Goal: Task Accomplishment & Management: Use online tool/utility

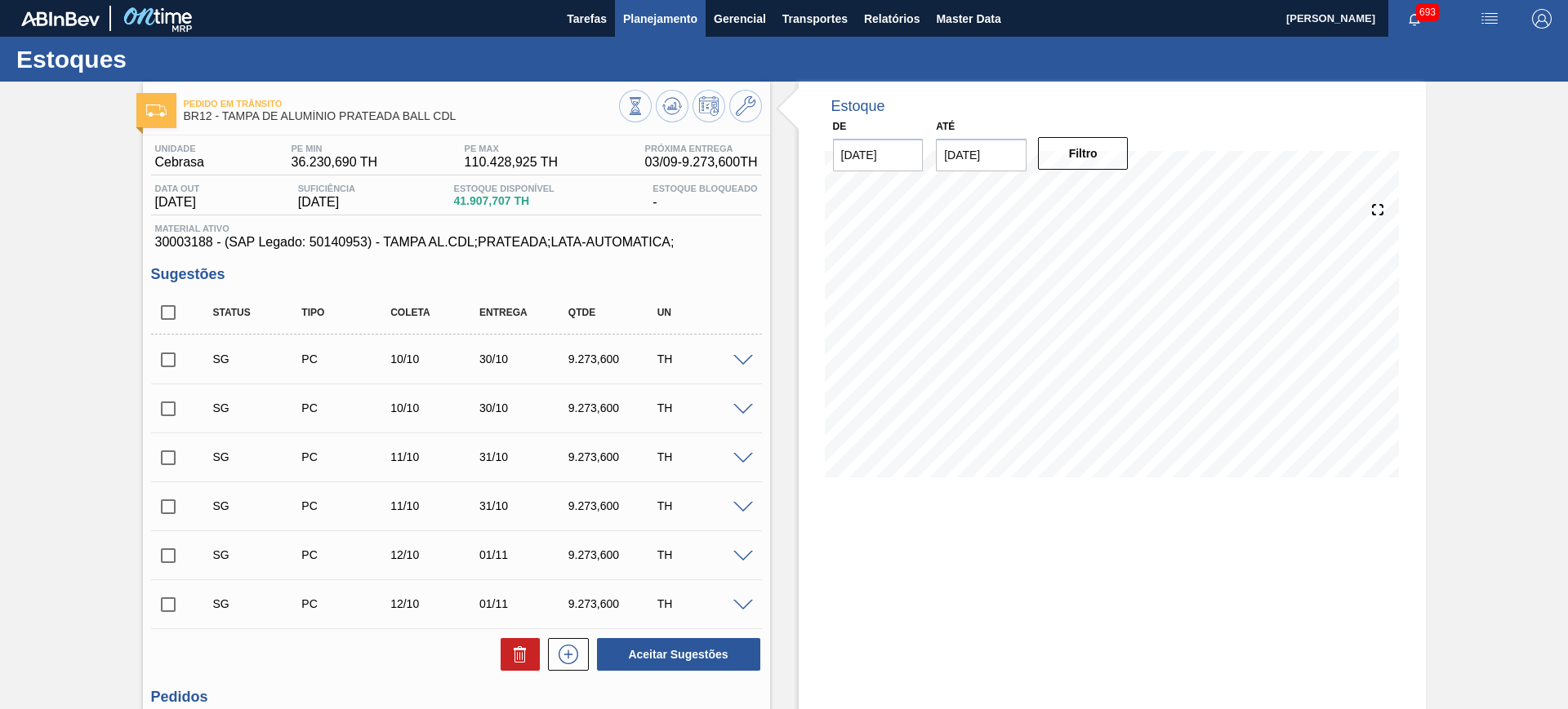
click at [680, 24] on span "Planejamento" at bounding box center [660, 18] width 74 height 19
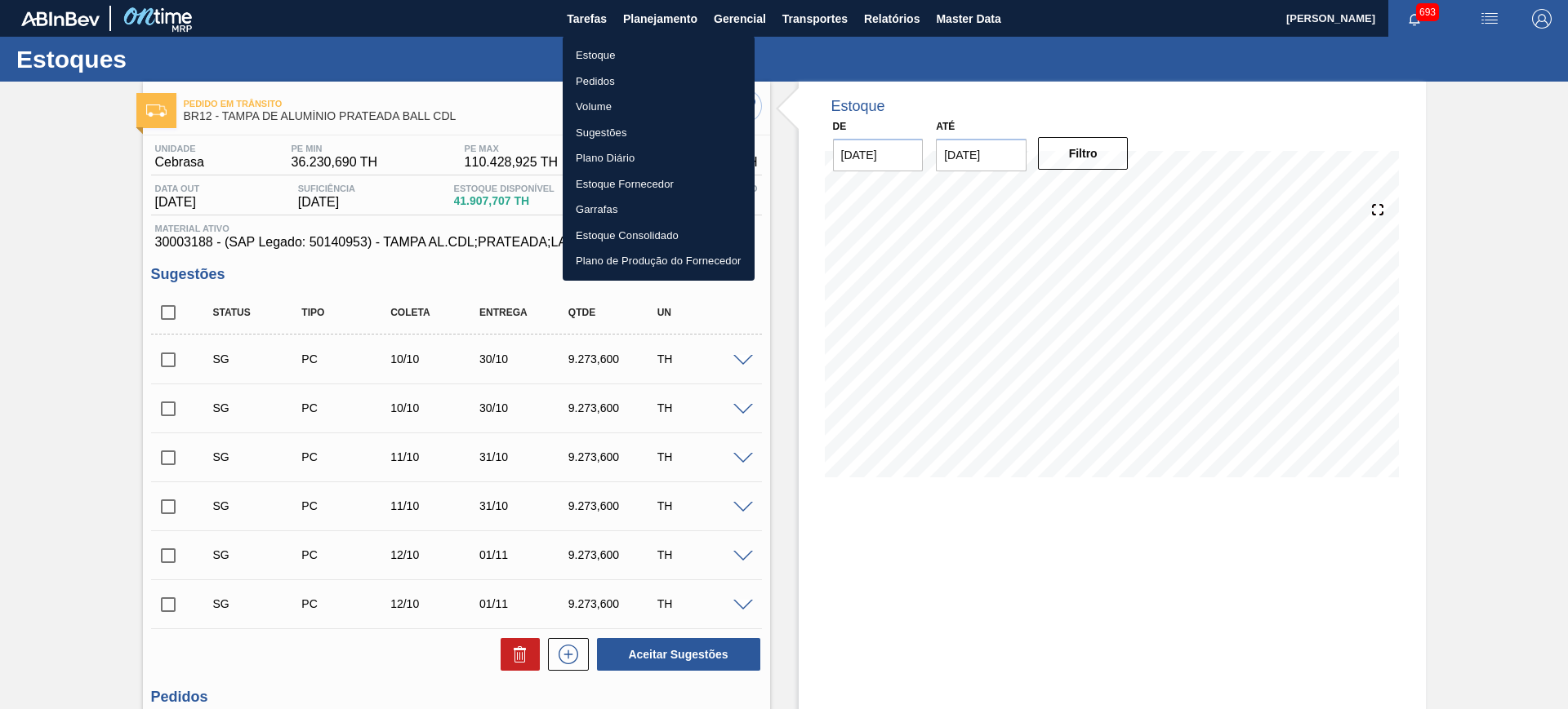
click at [611, 52] on li "Estoque" at bounding box center [659, 56] width 192 height 26
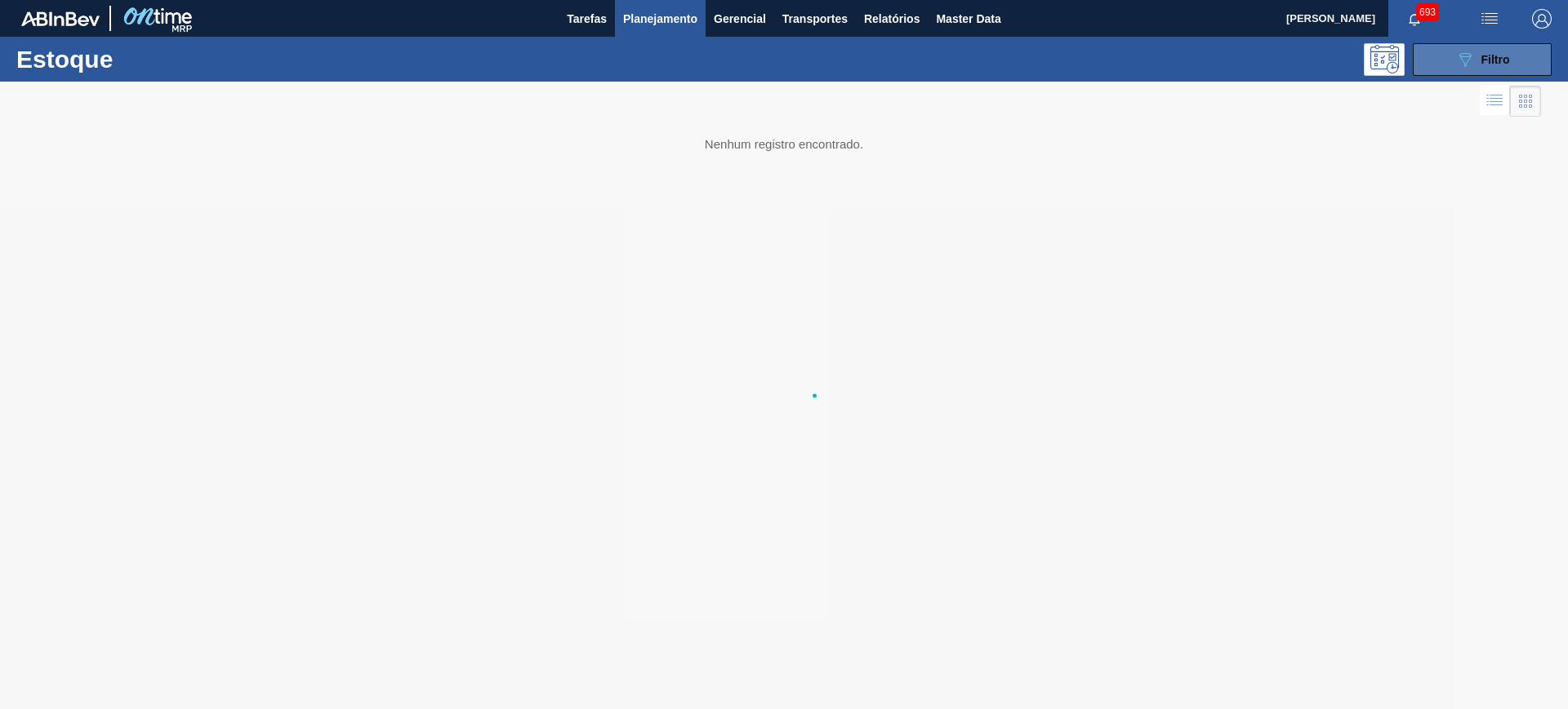
click at [1495, 59] on span "Filtro" at bounding box center [1496, 59] width 29 height 13
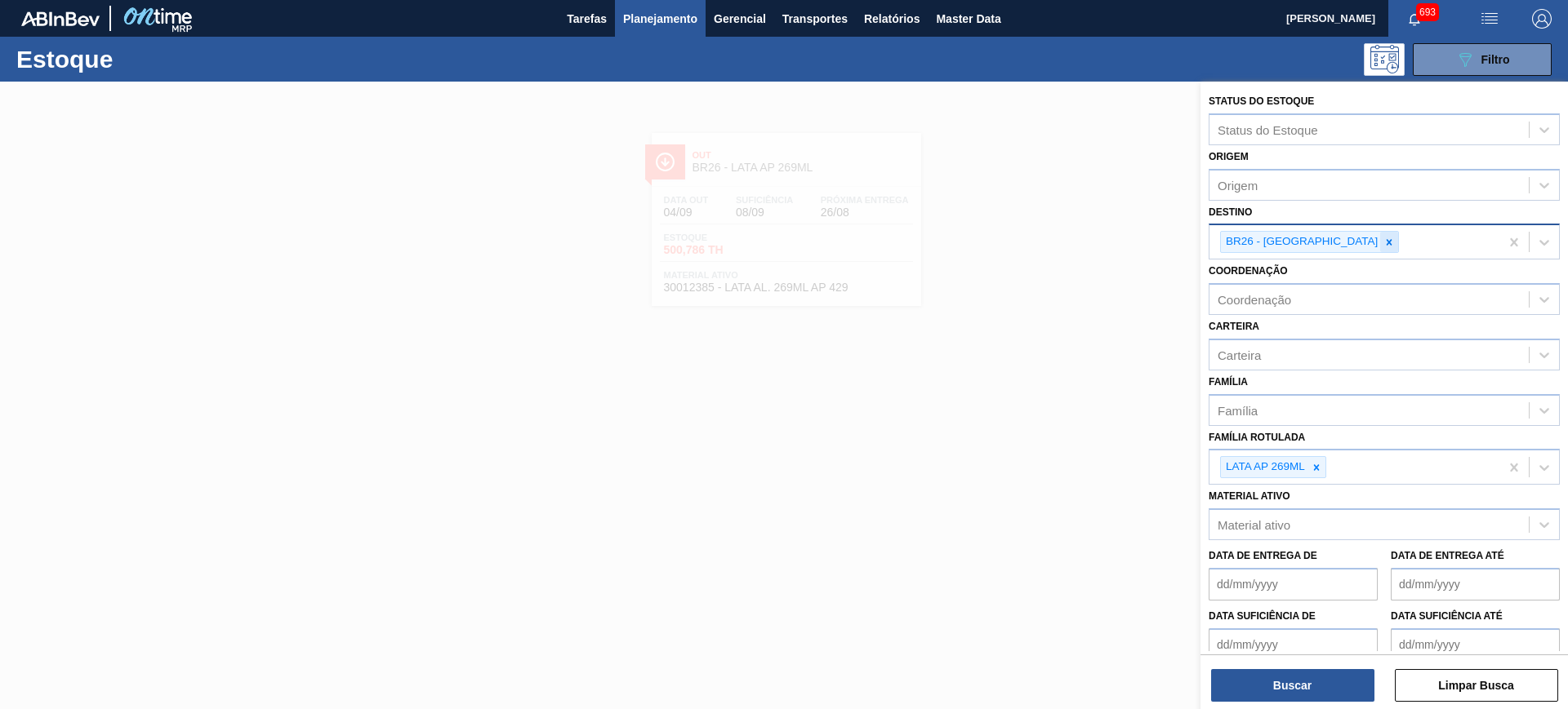
click at [1384, 236] on icon at bounding box center [1389, 242] width 11 height 11
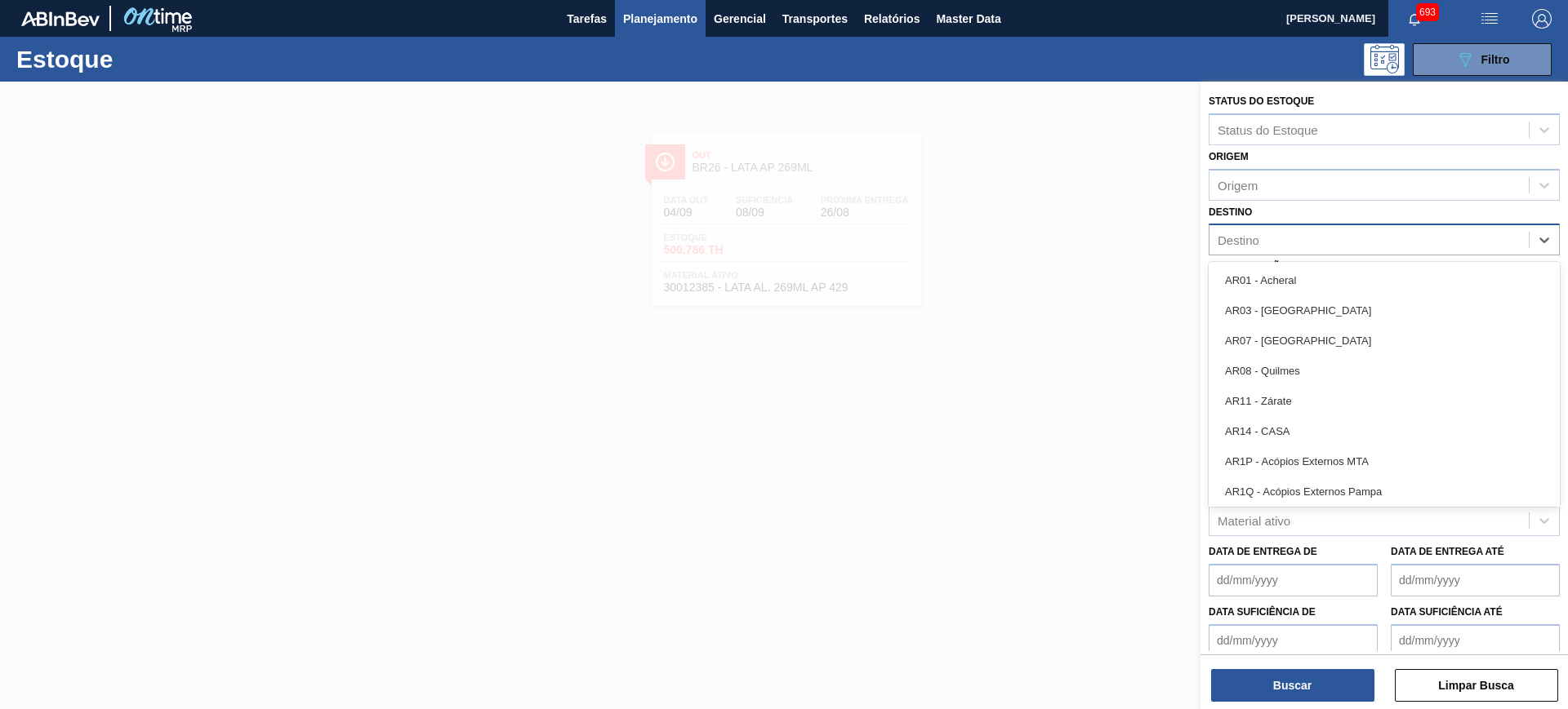
click at [1329, 237] on div "Destino" at bounding box center [1369, 240] width 319 height 24
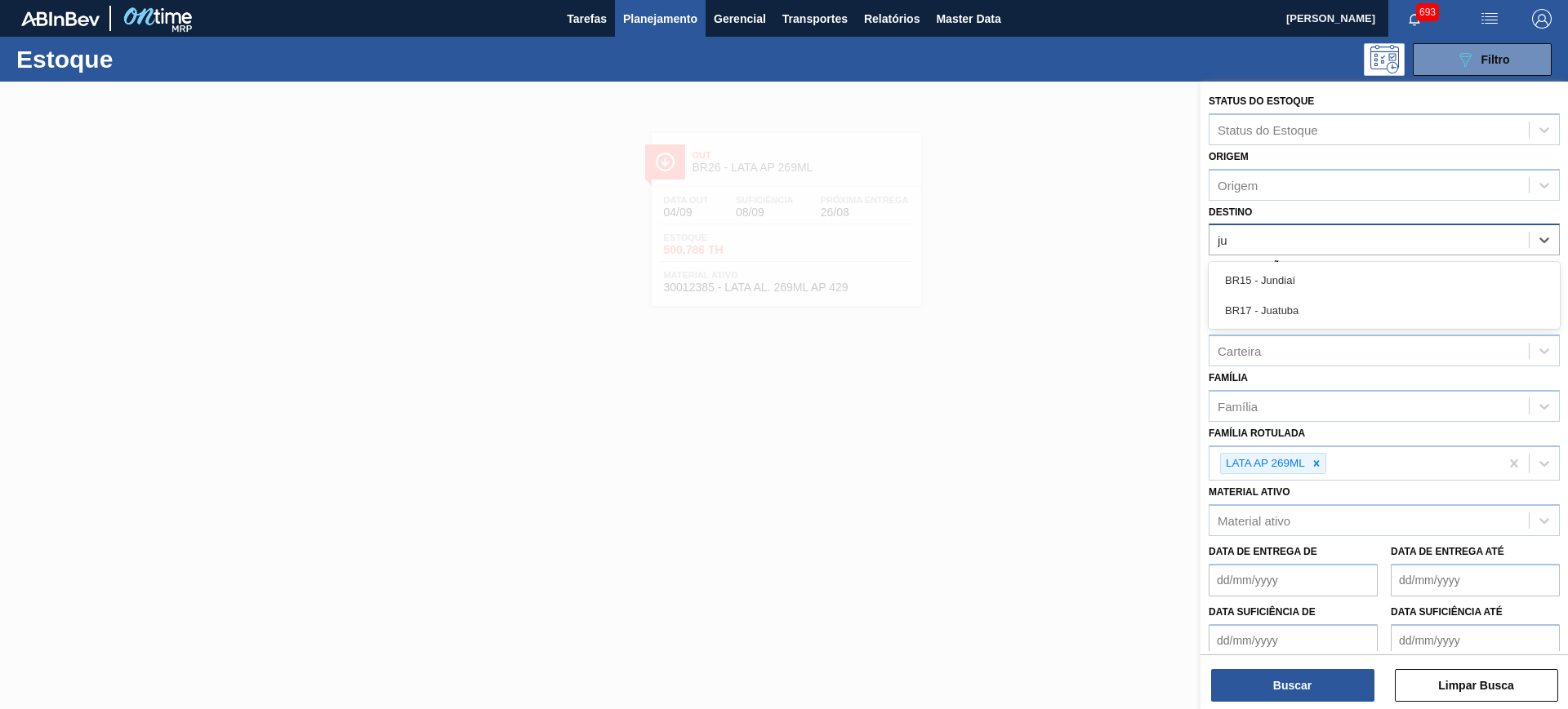
type input "jua"
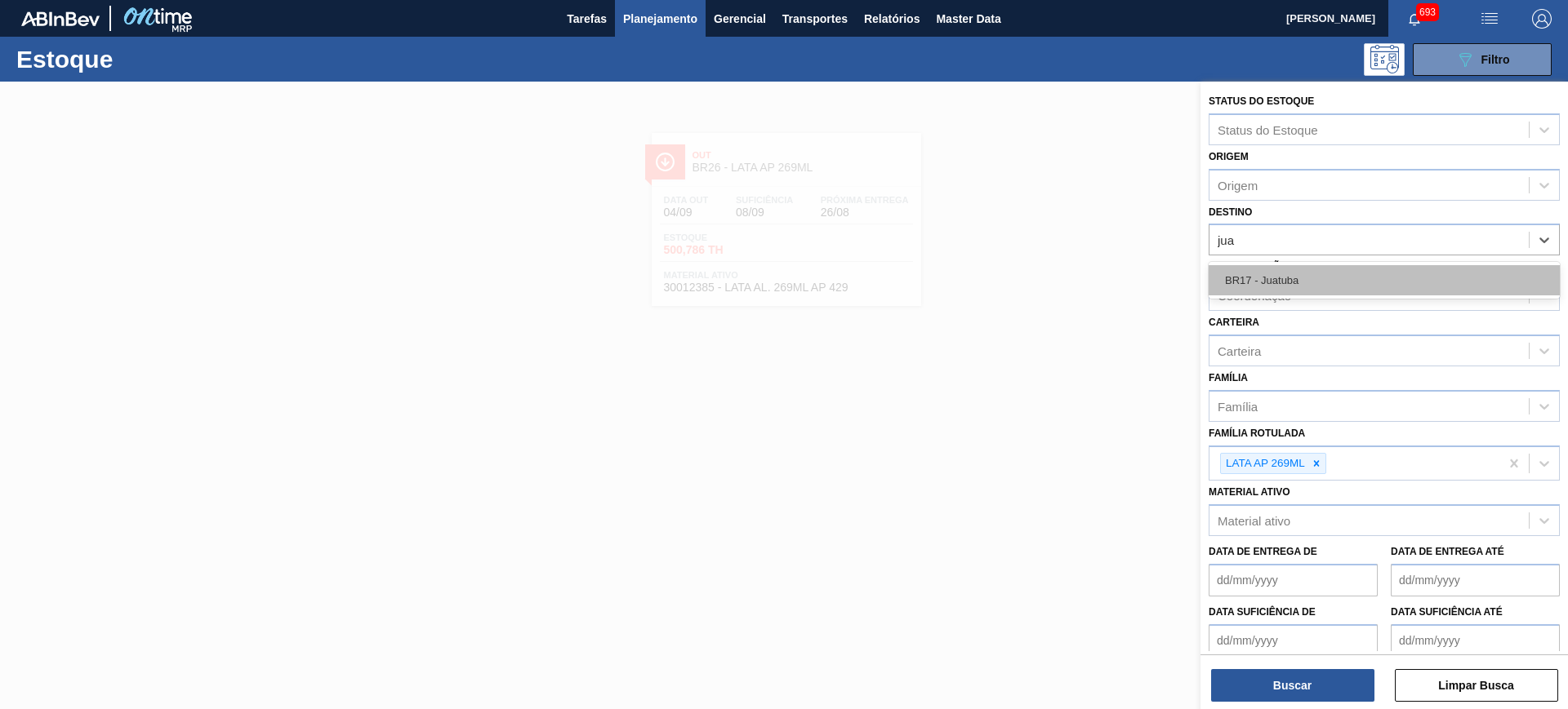
click at [1321, 270] on div "BR17 - Juatuba" at bounding box center [1384, 280] width 352 height 31
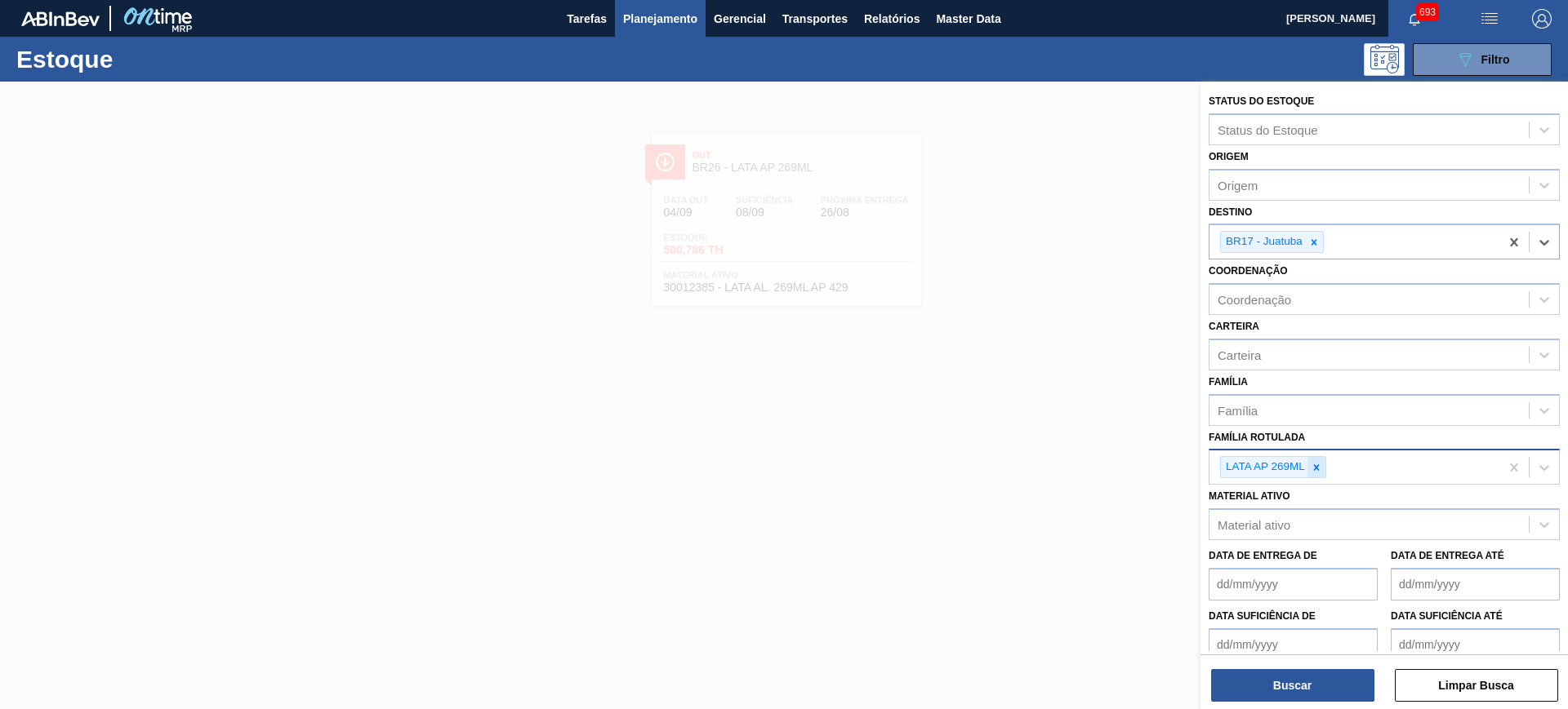
click at [1315, 472] on icon at bounding box center [1316, 467] width 11 height 11
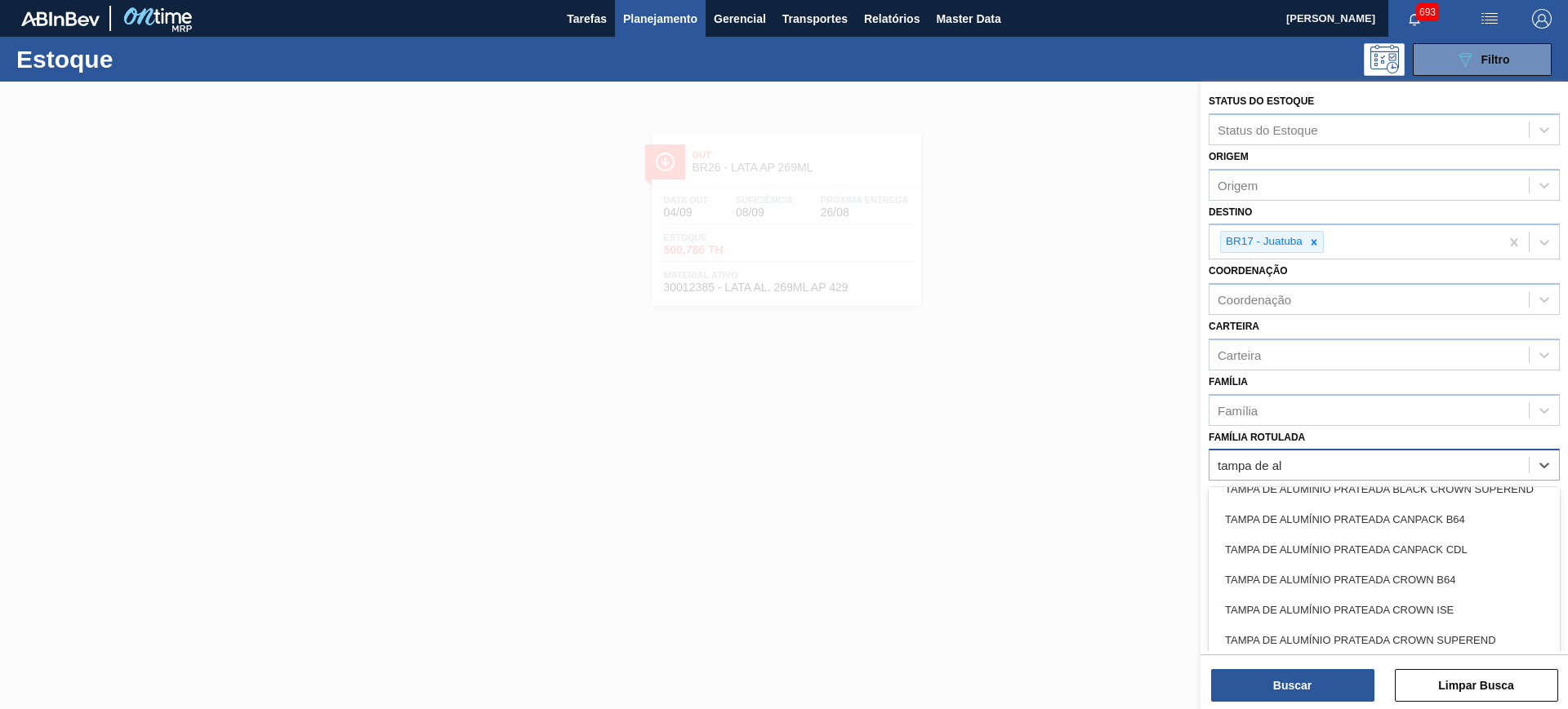
scroll to position [474, 0]
type Rotulada "tampa de al"
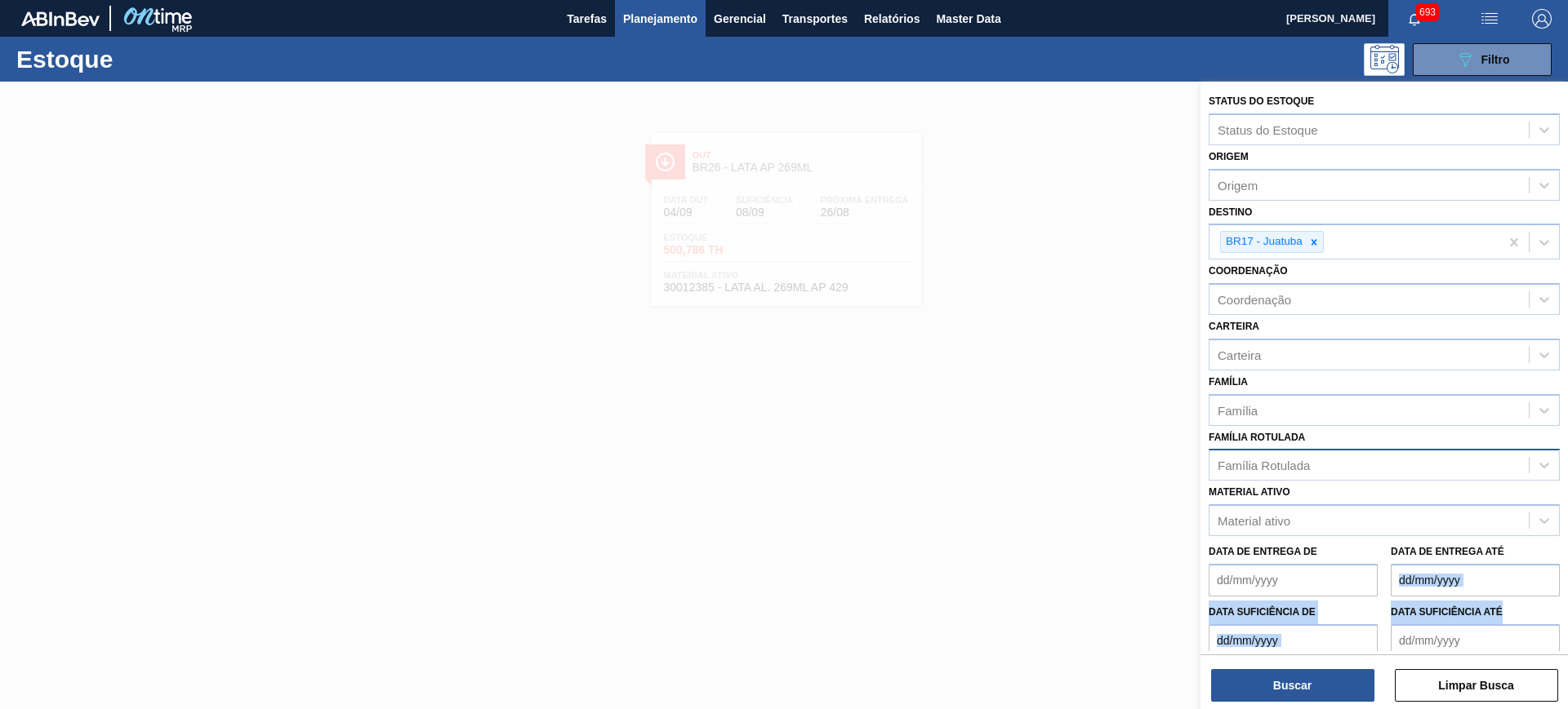
drag, startPoint x: 1558, startPoint y: 582, endPoint x: 1558, endPoint y: 597, distance: 15.0
click at [1558, 597] on div "Status do Estoque Status do Estoque Origem Origem Destino BR17 - Juatuba Coorde…" at bounding box center [1384, 404] width 367 height 644
click at [1345, 474] on div "Família Rotulada" at bounding box center [1369, 465] width 319 height 24
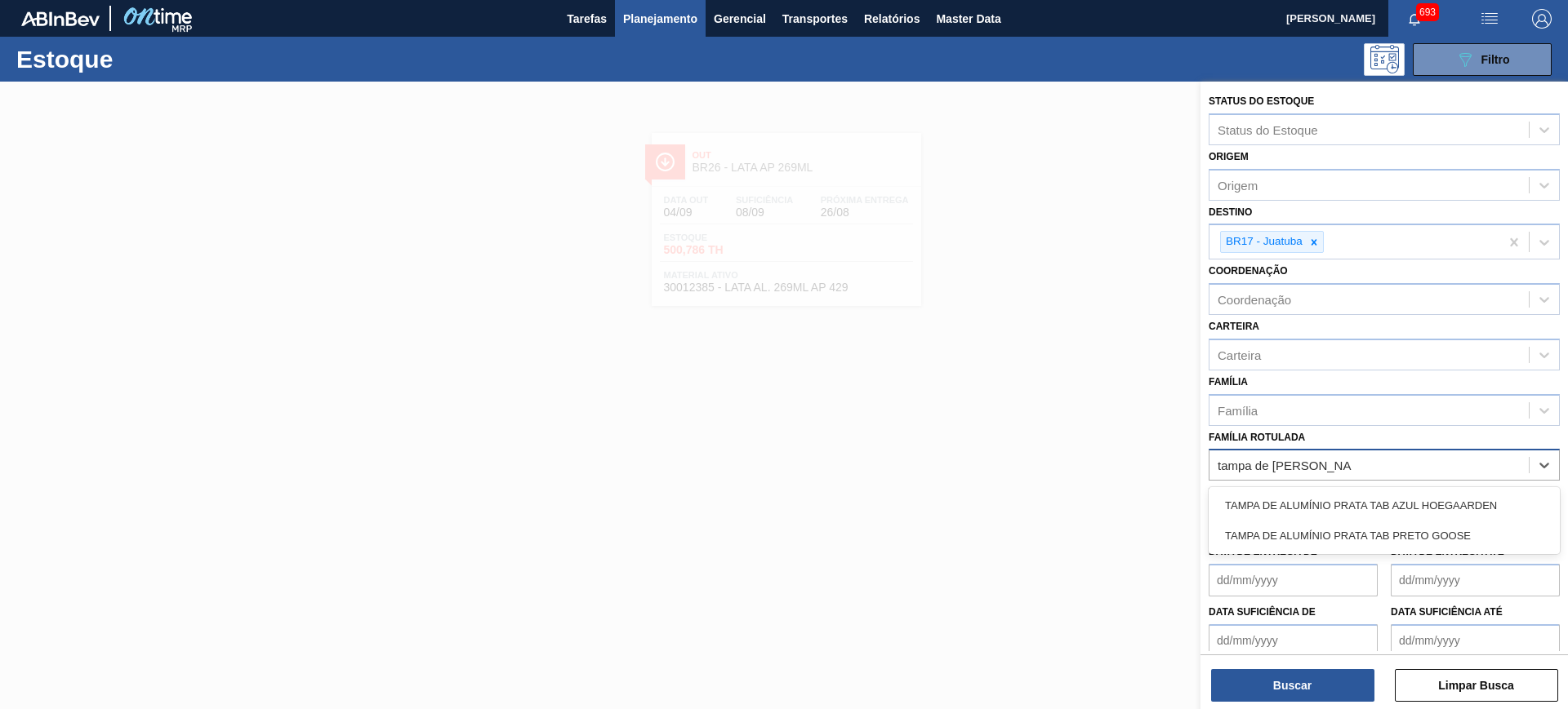
type Rotulada "tampa de alumínio prat"
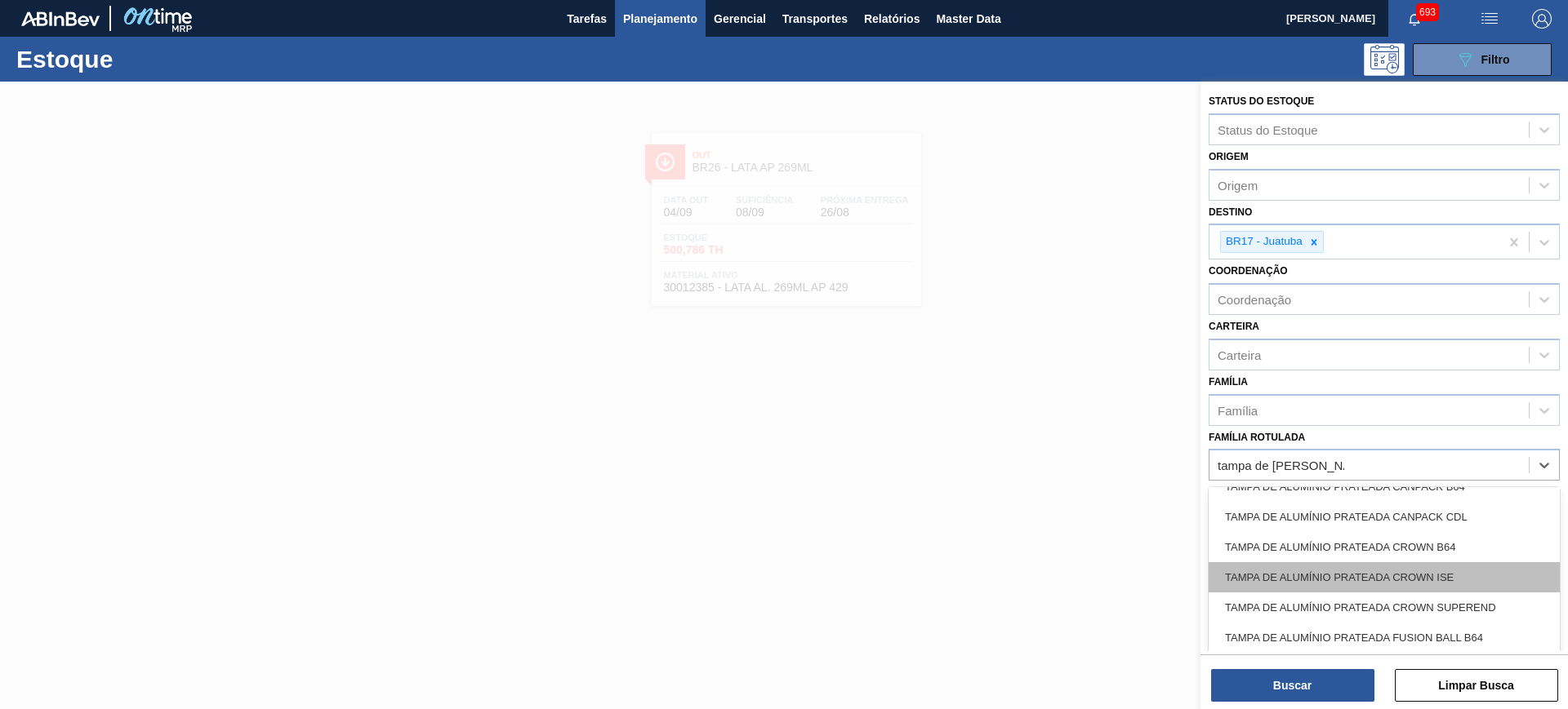
scroll to position [340, 0]
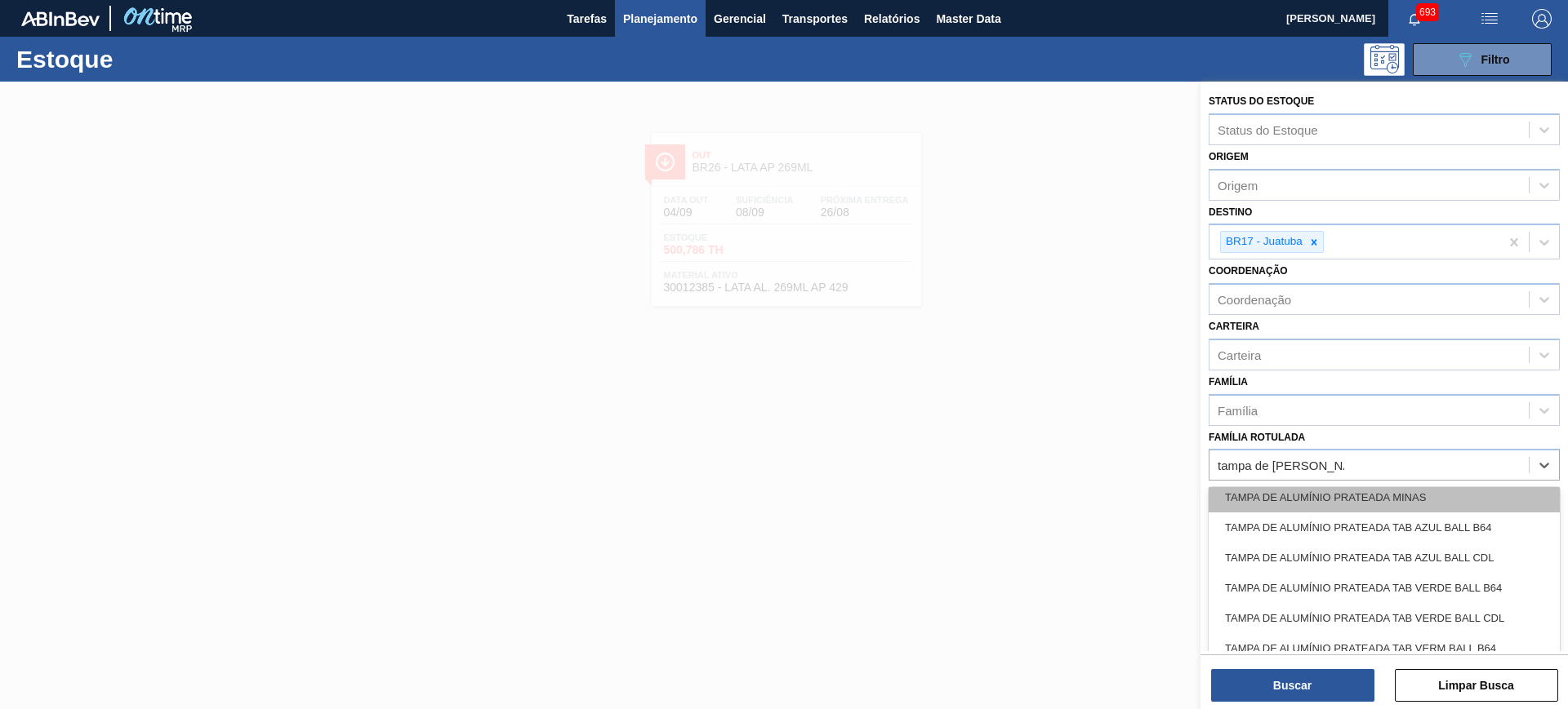
click at [1410, 500] on div "TAMPA DE ALUMÍNIO PRATEADA MINAS" at bounding box center [1384, 497] width 352 height 31
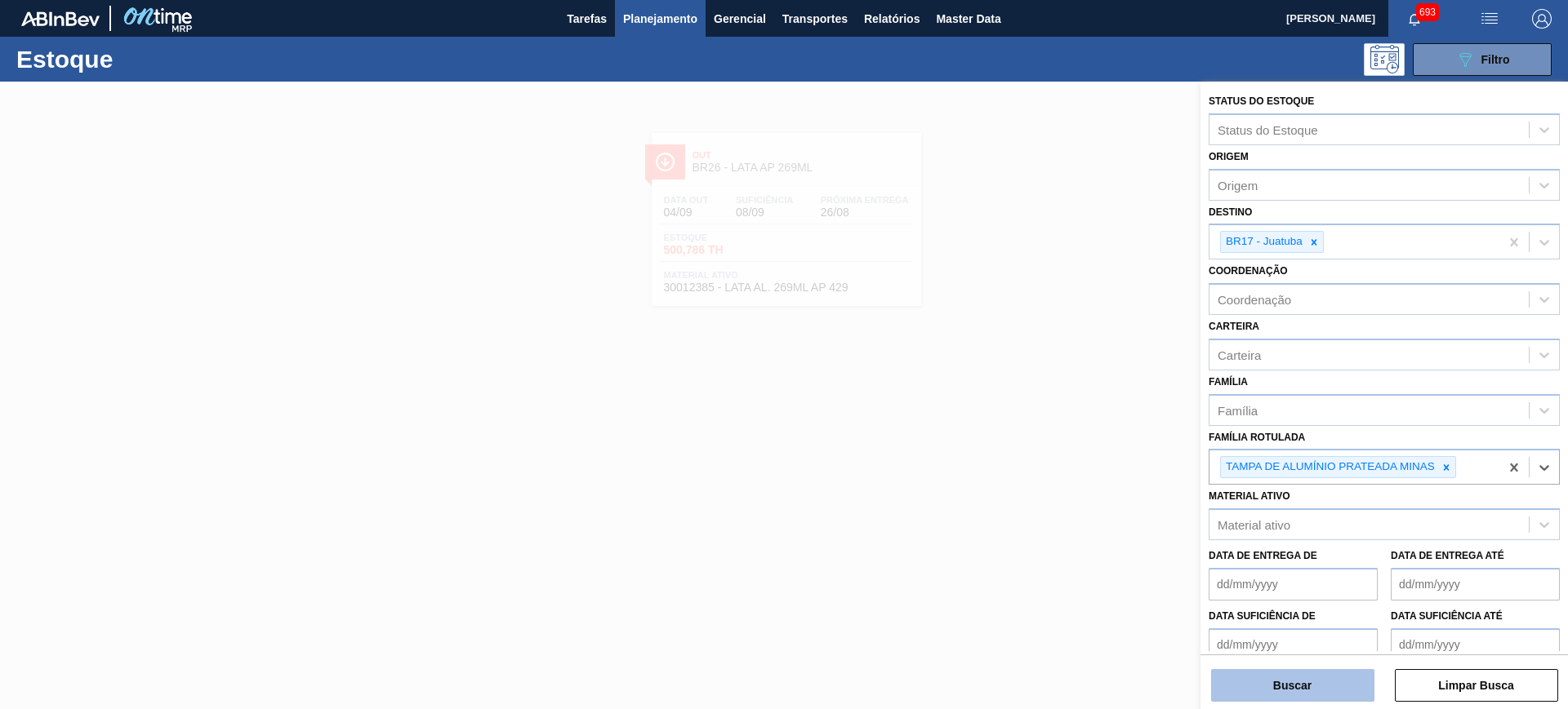
click at [1289, 685] on button "Buscar" at bounding box center [1292, 685] width 163 height 32
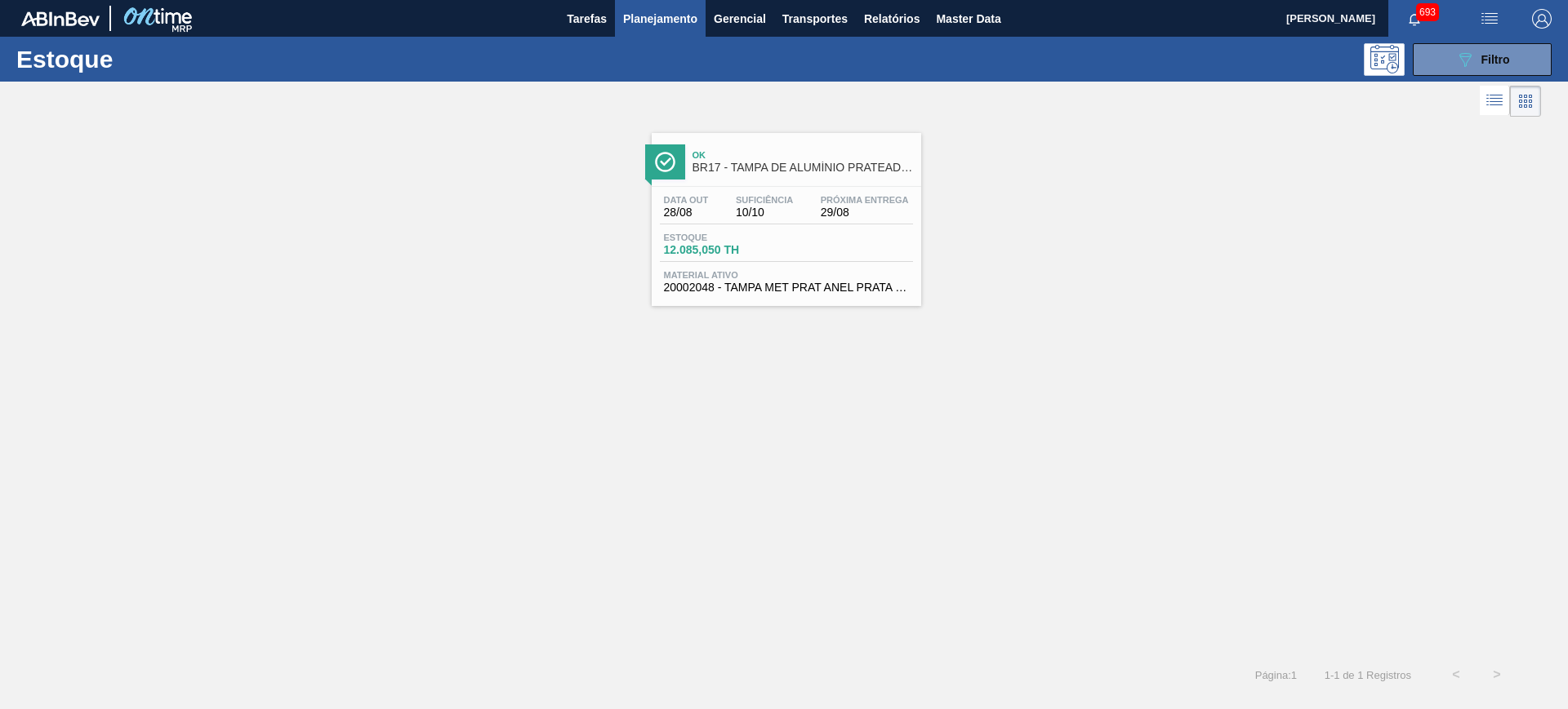
click at [764, 161] on span "BR17 - TAMPA DE ALUMÍNIO PRATEADA MINAS" at bounding box center [803, 167] width 221 height 12
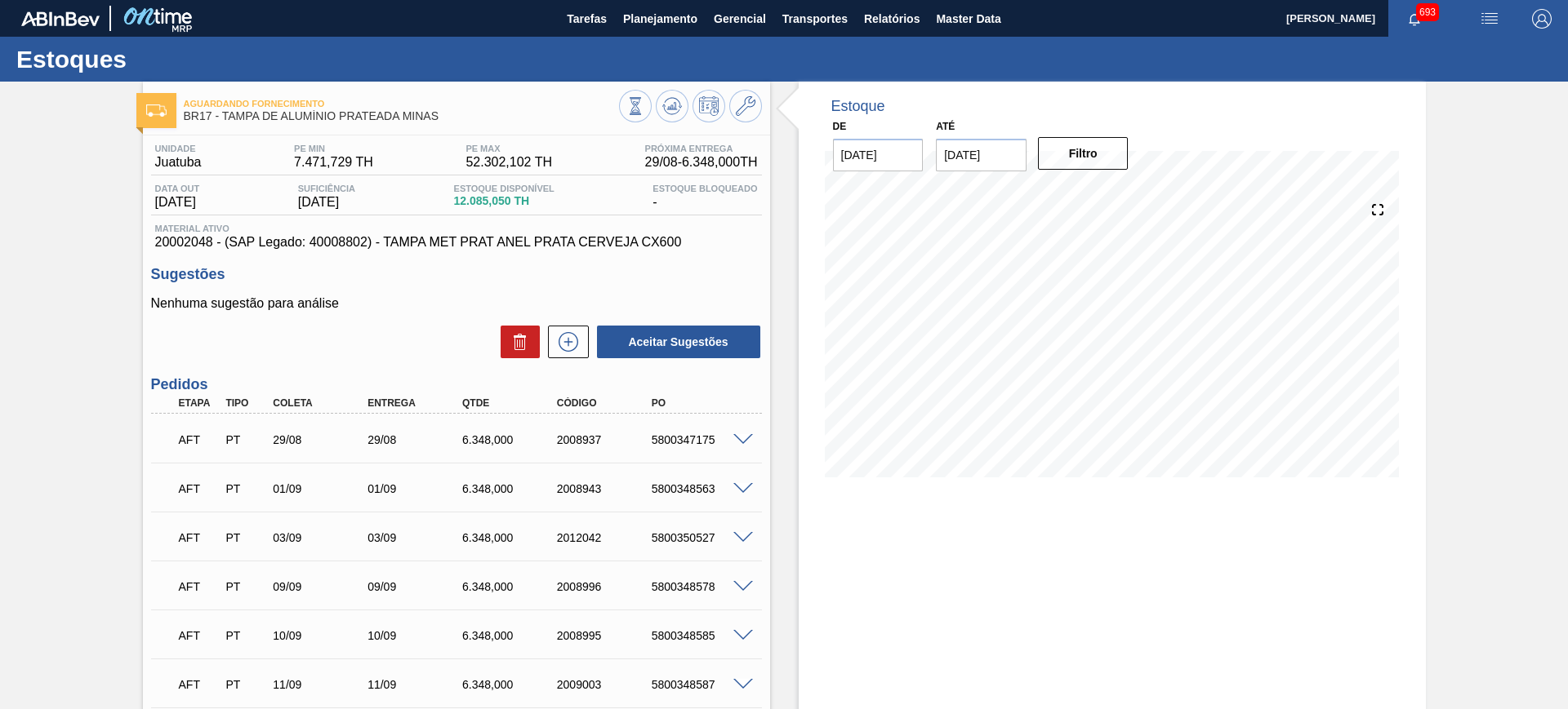
click at [792, 167] on div "Estoque De 26/08/2025 Até 09/09/2025 Filtro 29/08 Projeção de Estoque 9,326.925…" at bounding box center [1099, 560] width 656 height 956
click at [1490, 15] on img "button" at bounding box center [1489, 18] width 19 height 19
click at [1458, 89] on li "Upload de Volumes" at bounding box center [1480, 87] width 149 height 30
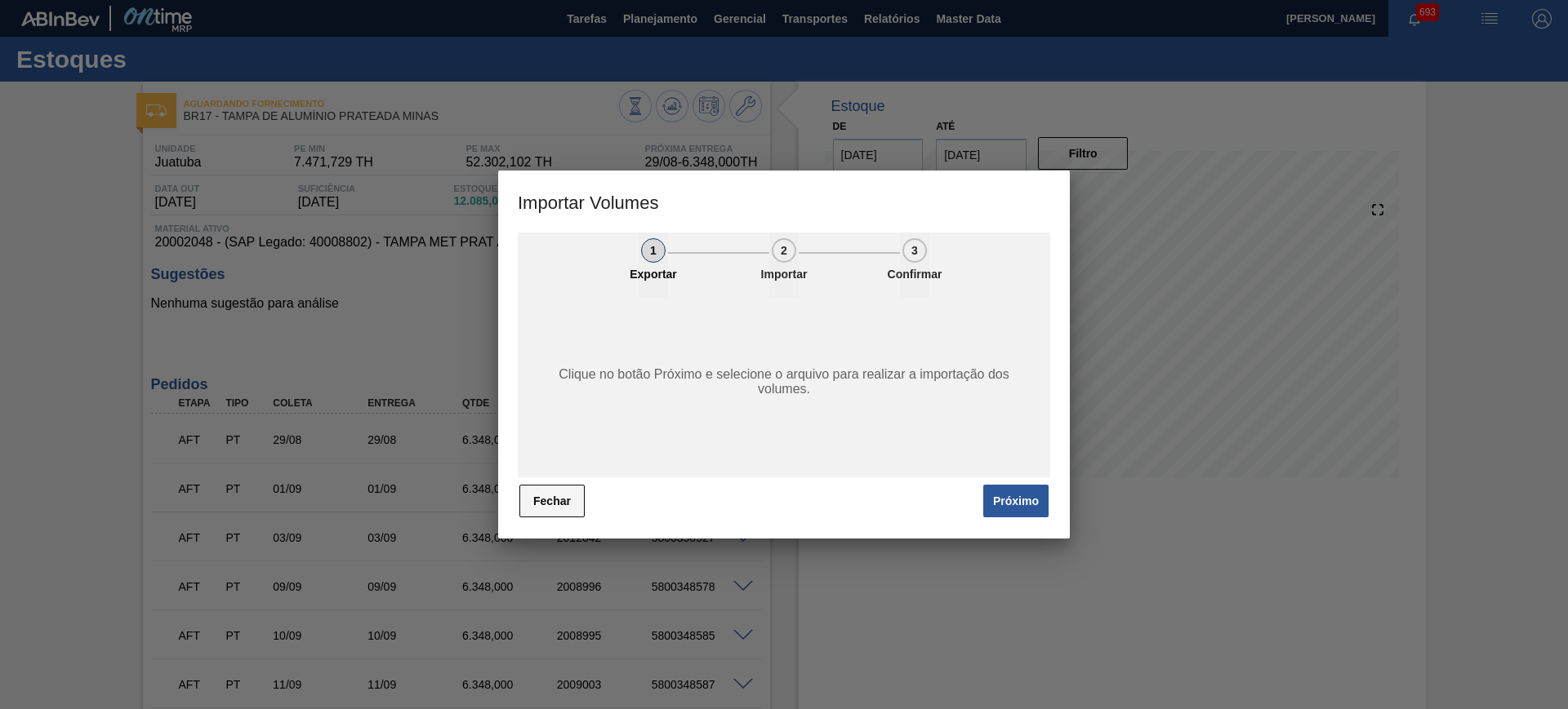
click at [551, 515] on button "Fechar" at bounding box center [551, 501] width 65 height 32
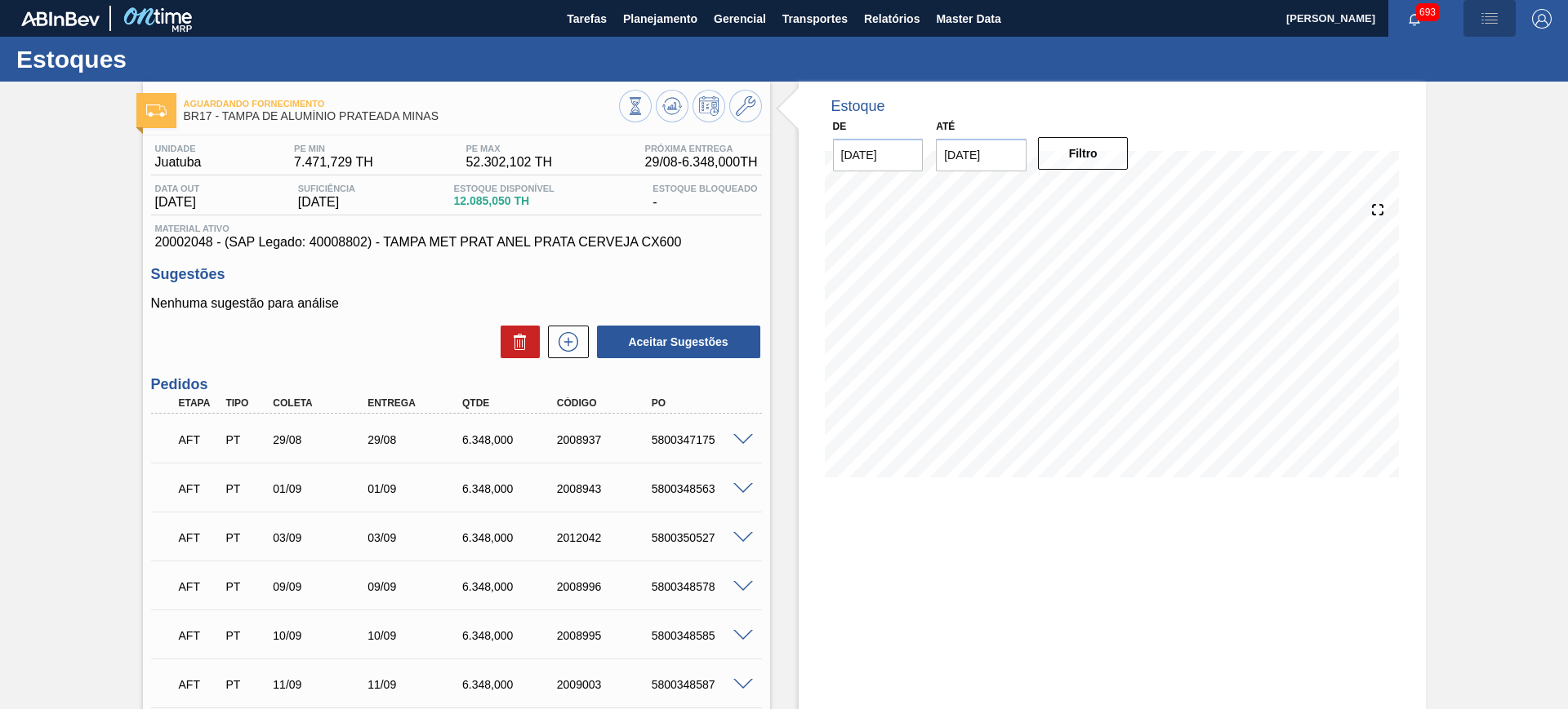
click at [1487, 12] on img "button" at bounding box center [1489, 18] width 19 height 19
click at [1478, 84] on li "Upload de Volumes" at bounding box center [1480, 87] width 149 height 30
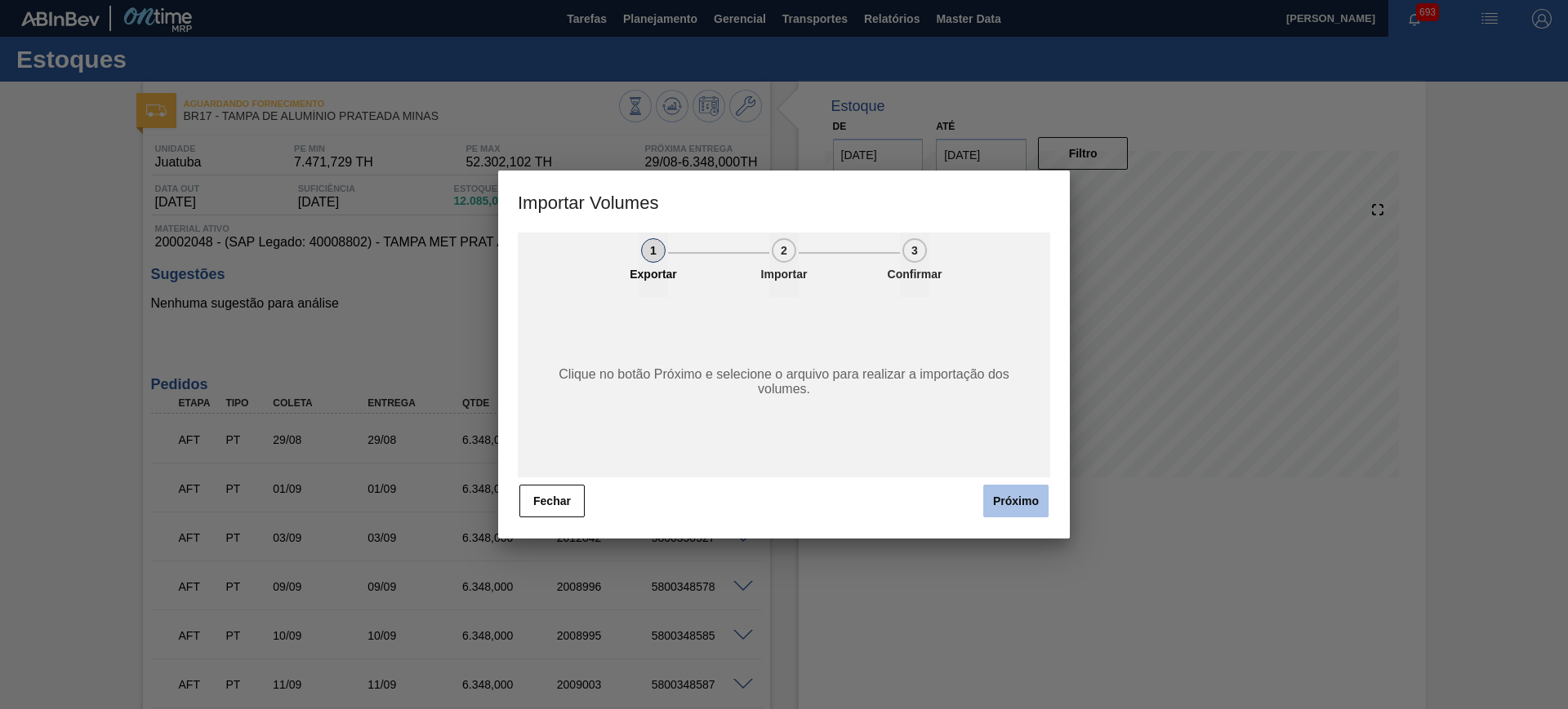
click at [1037, 511] on button "Próximo" at bounding box center [1016, 501] width 65 height 32
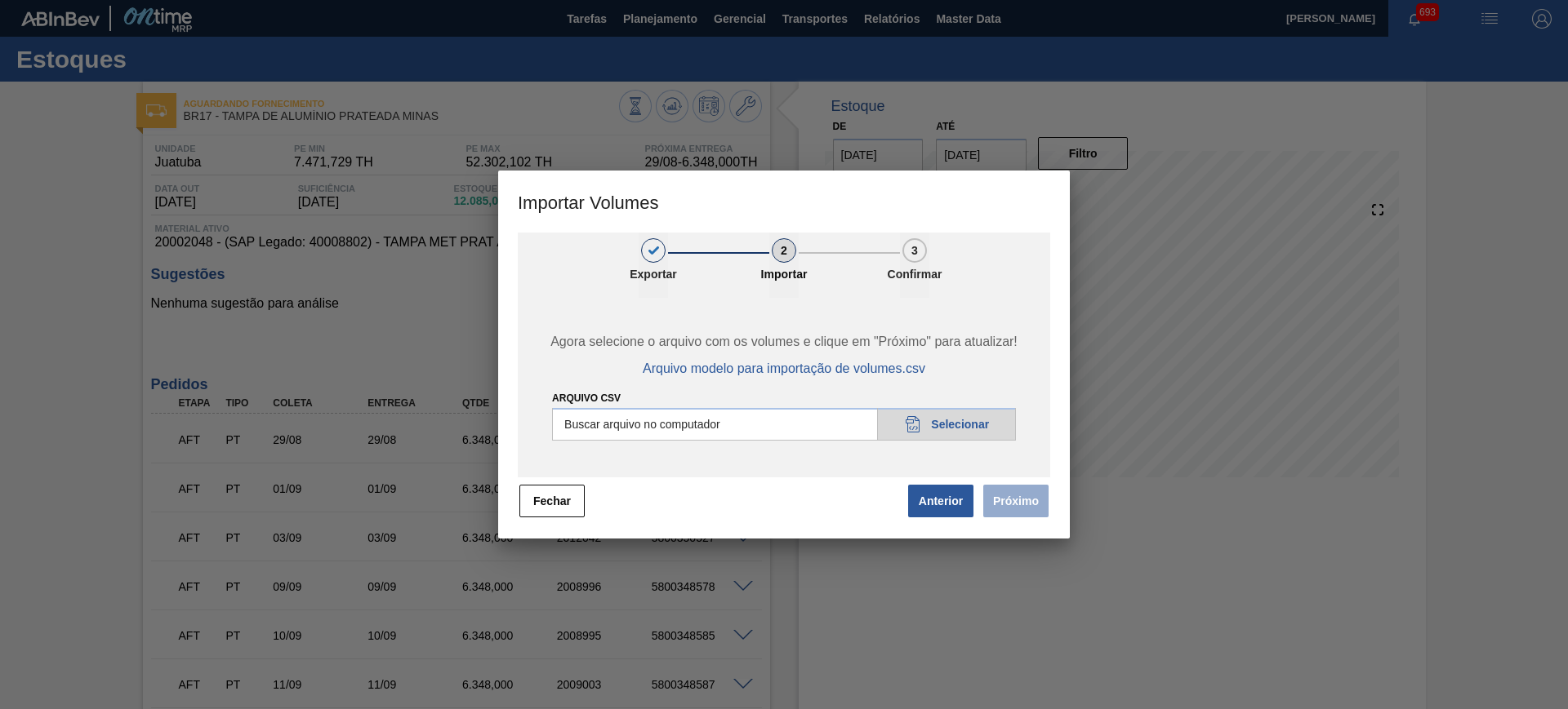
click at [930, 432] on input "Arquivo csv" at bounding box center [784, 424] width 464 height 32
type input "C:\fakepath\PedidoVolumeModeloImportacao - teste.csv"
click at [1013, 505] on button "Próximo" at bounding box center [1016, 501] width 65 height 32
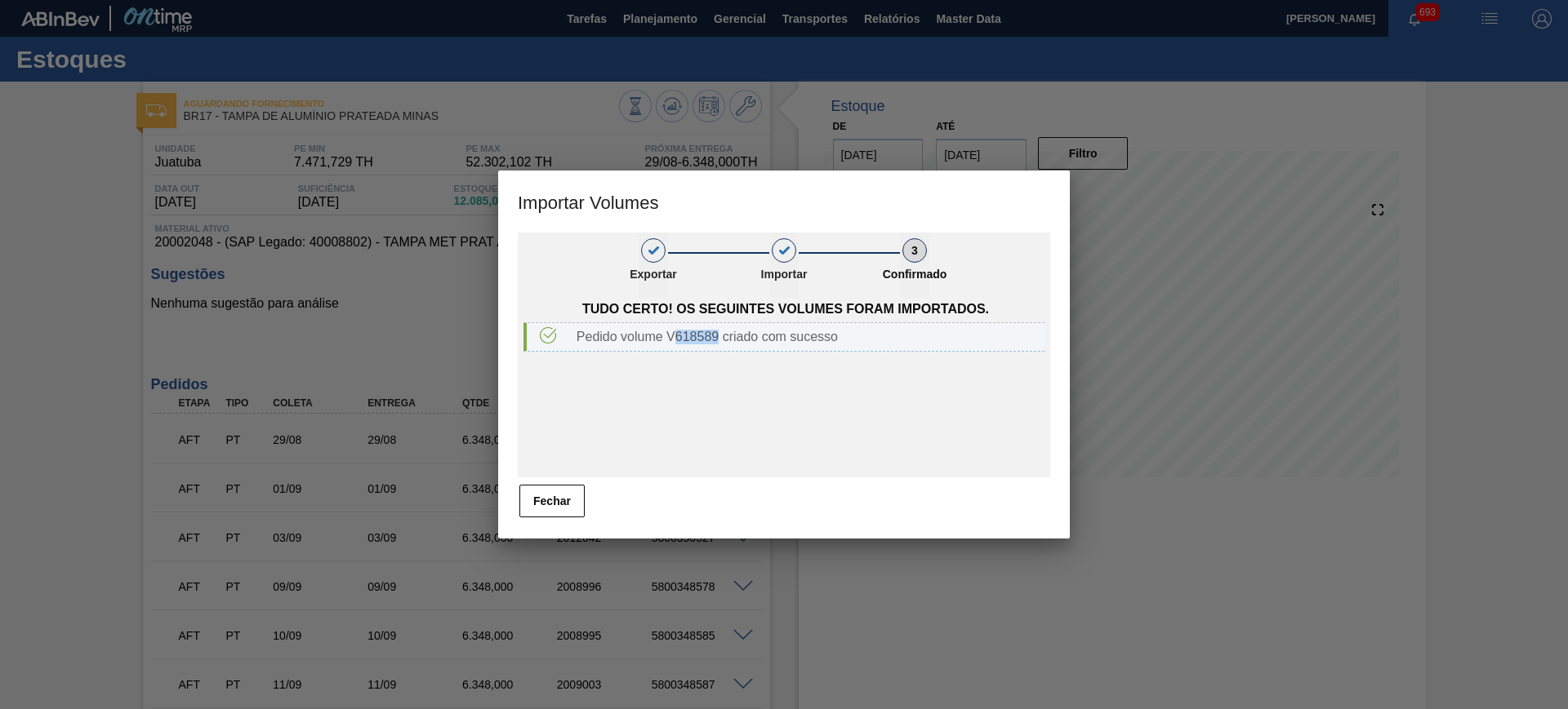
drag, startPoint x: 675, startPoint y: 338, endPoint x: 717, endPoint y: 336, distance: 42.0
click at [717, 336] on div "Pedido volume V618589 criado com sucesso" at bounding box center [807, 337] width 475 height 15
copy div "618589"
click at [549, 512] on button "Fechar" at bounding box center [551, 501] width 65 height 32
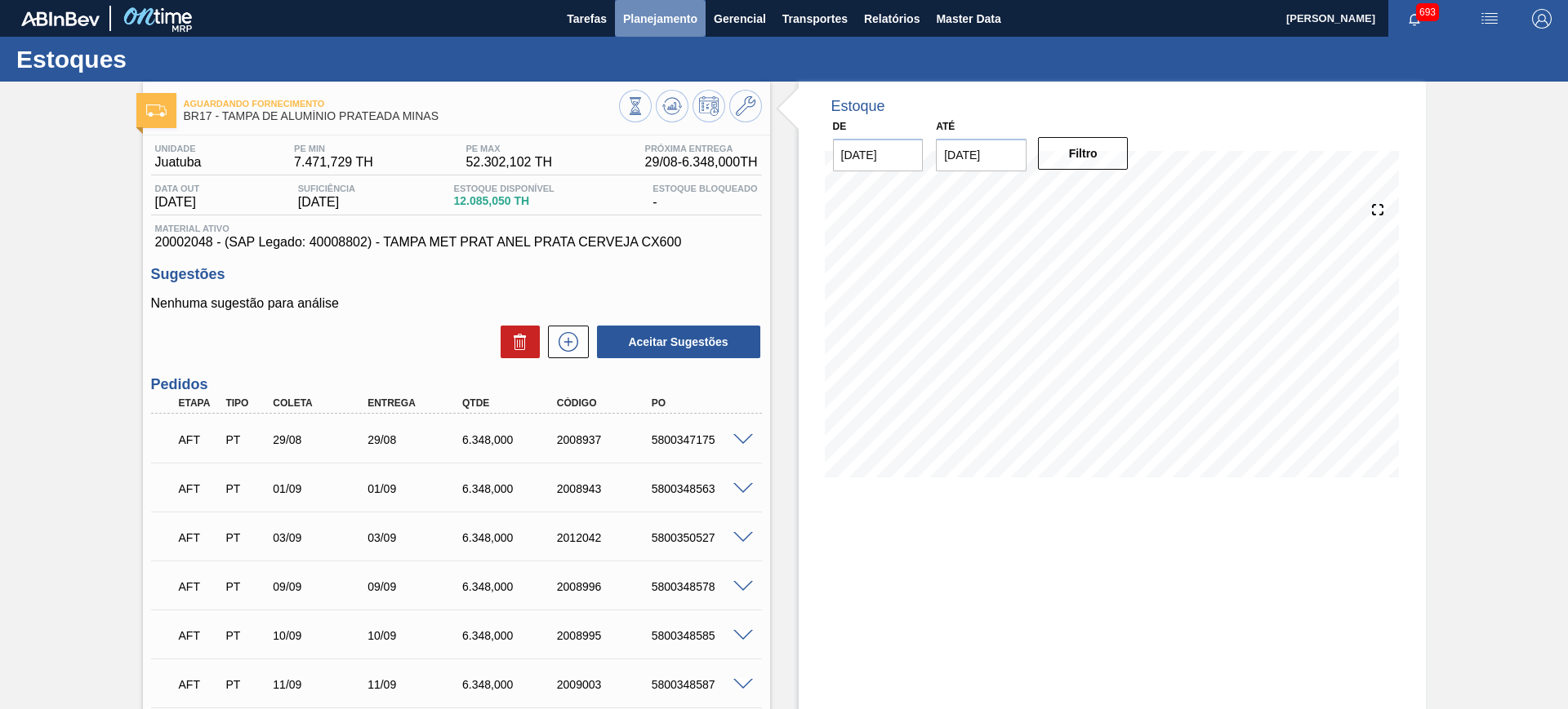
click at [675, 22] on span "Planejamento" at bounding box center [660, 18] width 74 height 19
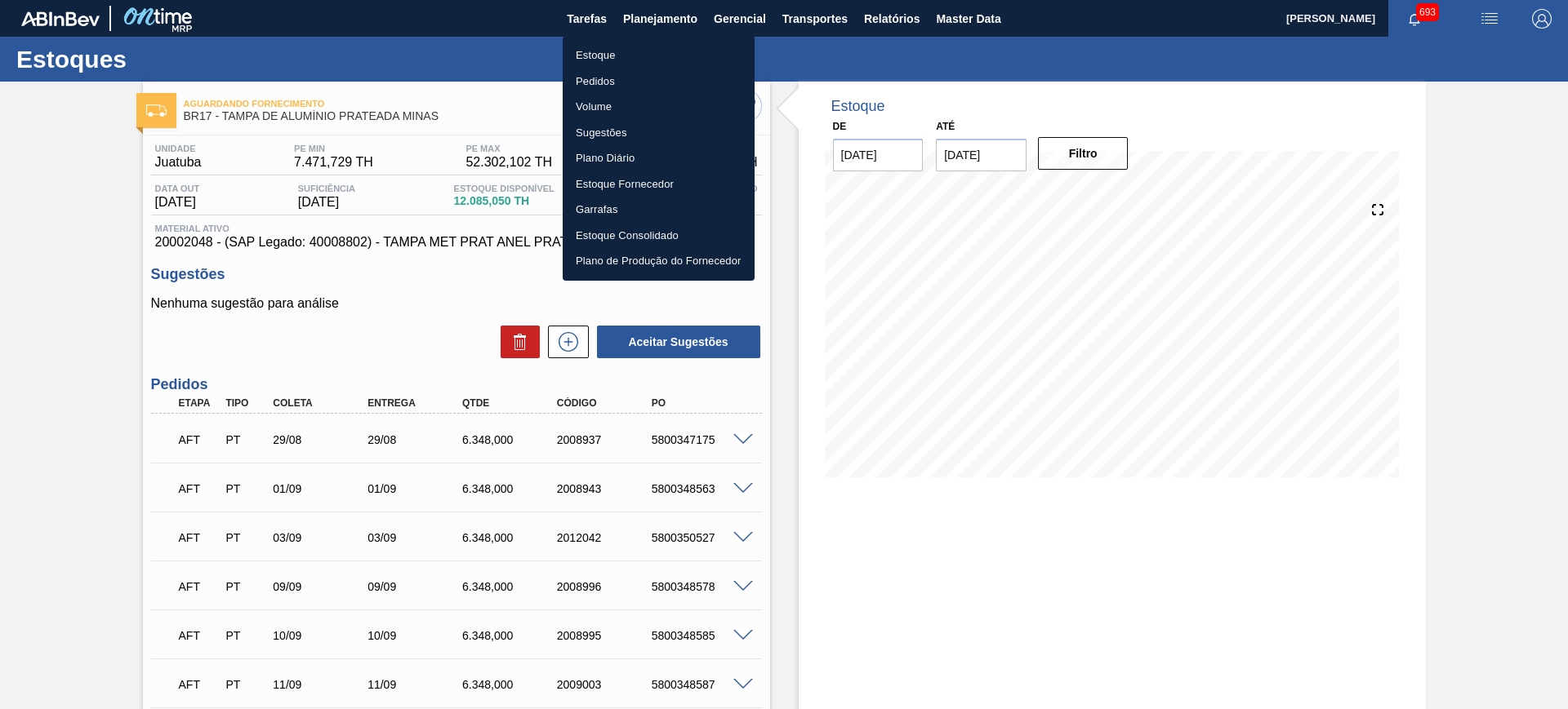
click at [589, 99] on li "Volume" at bounding box center [659, 107] width 192 height 26
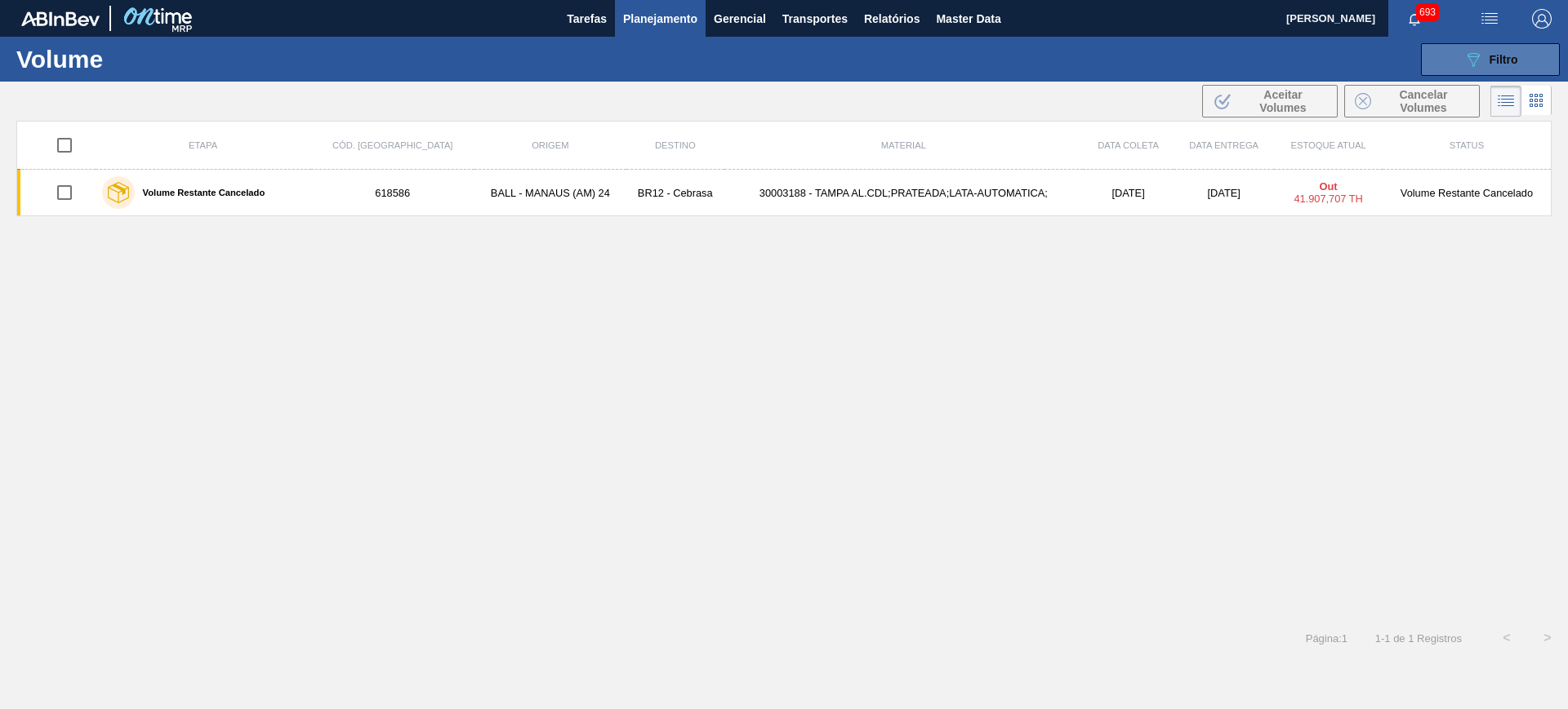
click at [1496, 65] on div "089F7B8B-B2A5-4AFE-B5C0-19BA573D28AC Filtro" at bounding box center [1491, 59] width 55 height 19
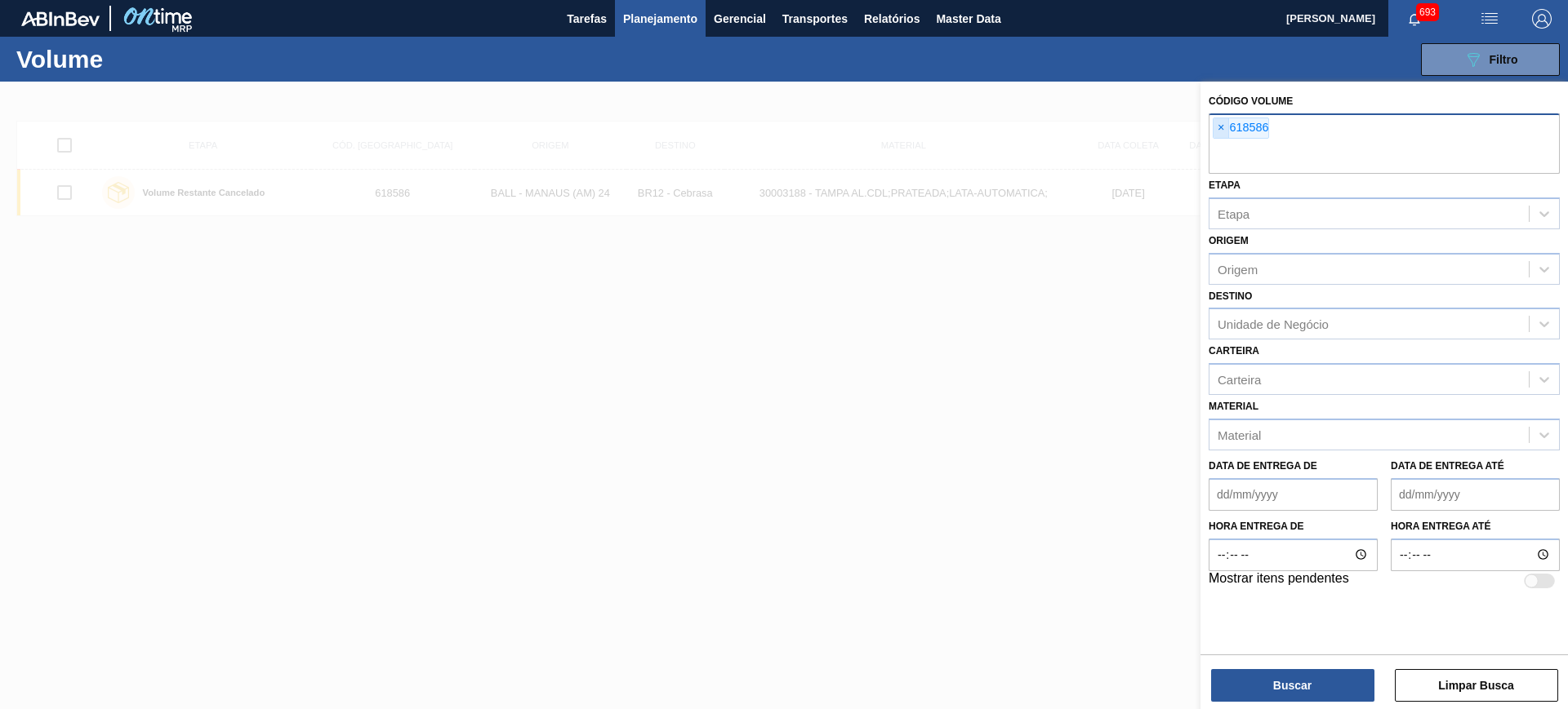
click at [1220, 126] on span "×" at bounding box center [1222, 128] width 16 height 19
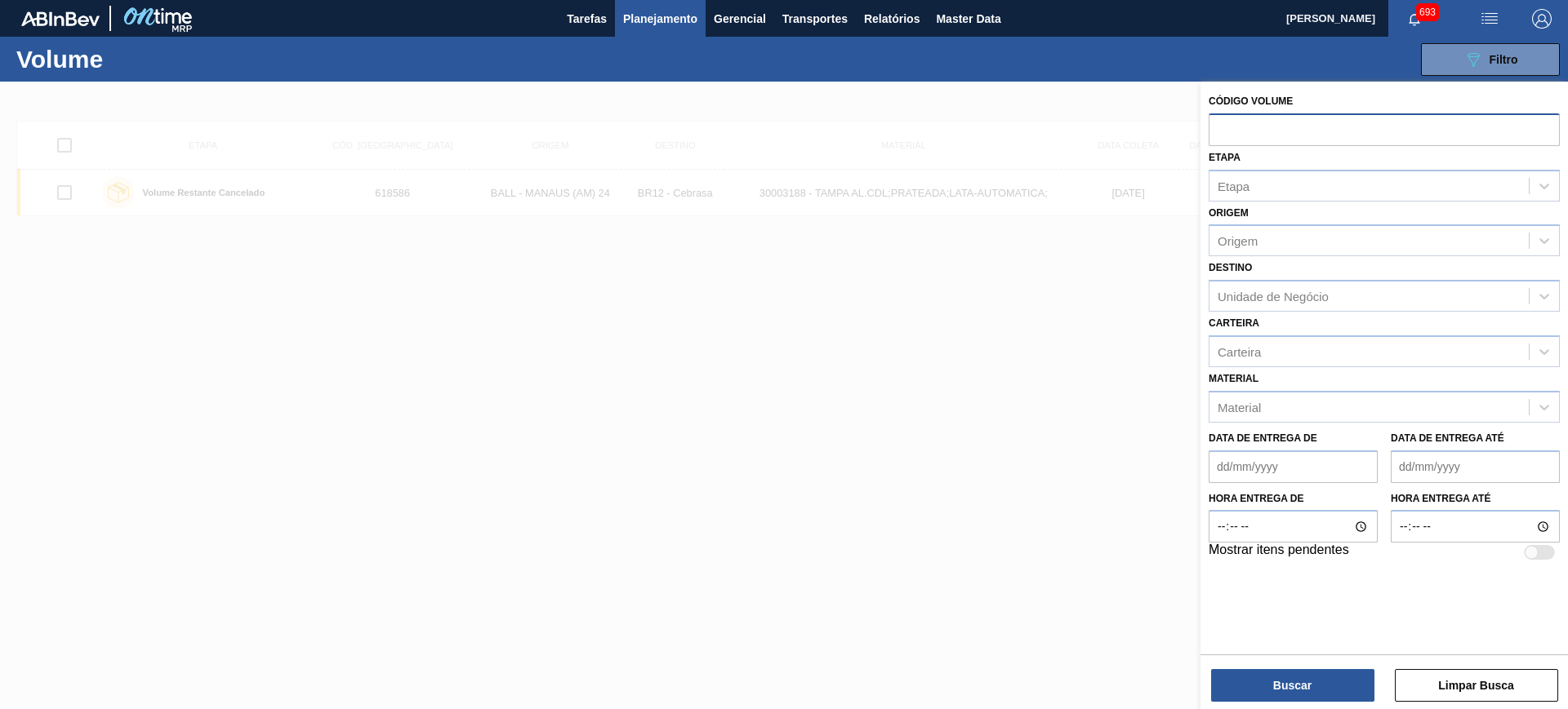
paste input "618589"
type input "618589"
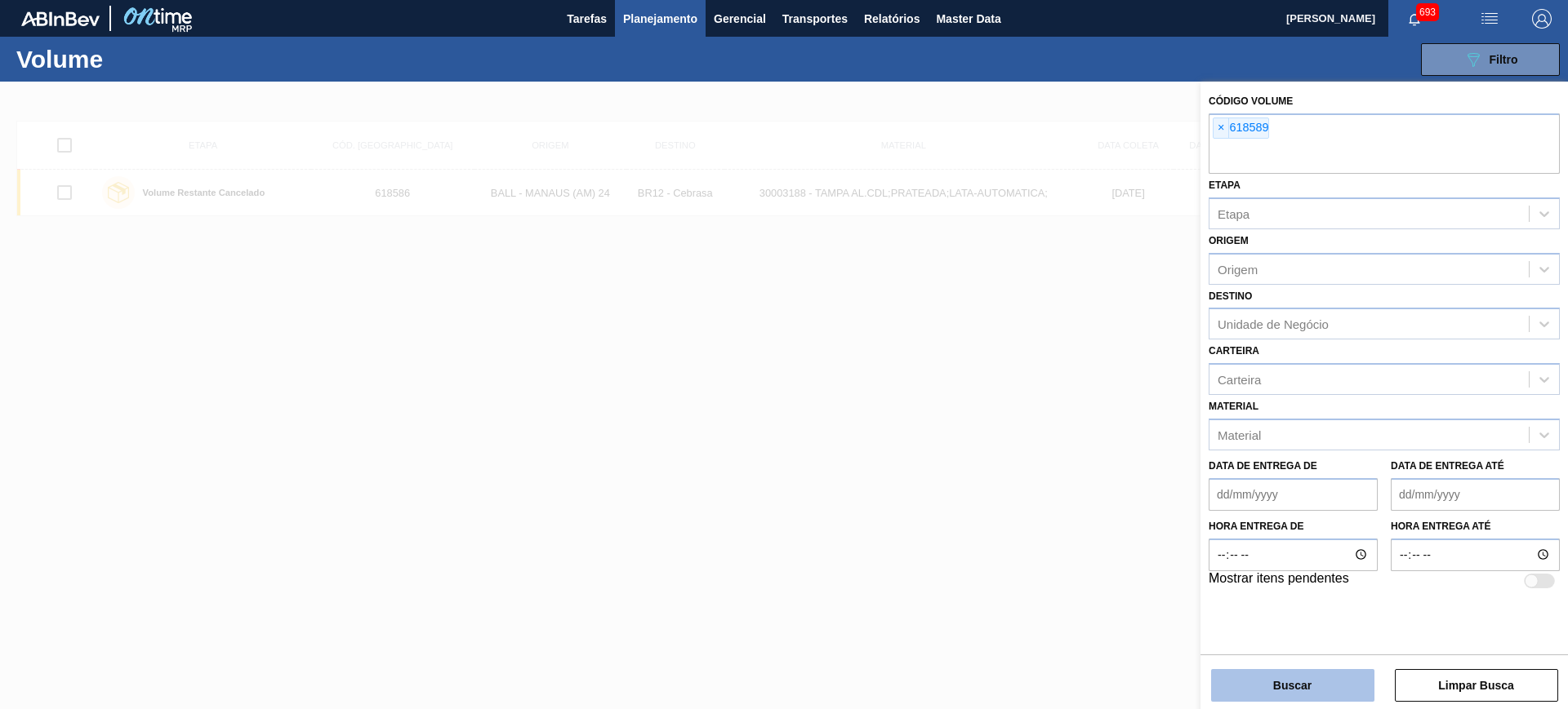
click at [1294, 691] on button "Buscar" at bounding box center [1292, 685] width 163 height 32
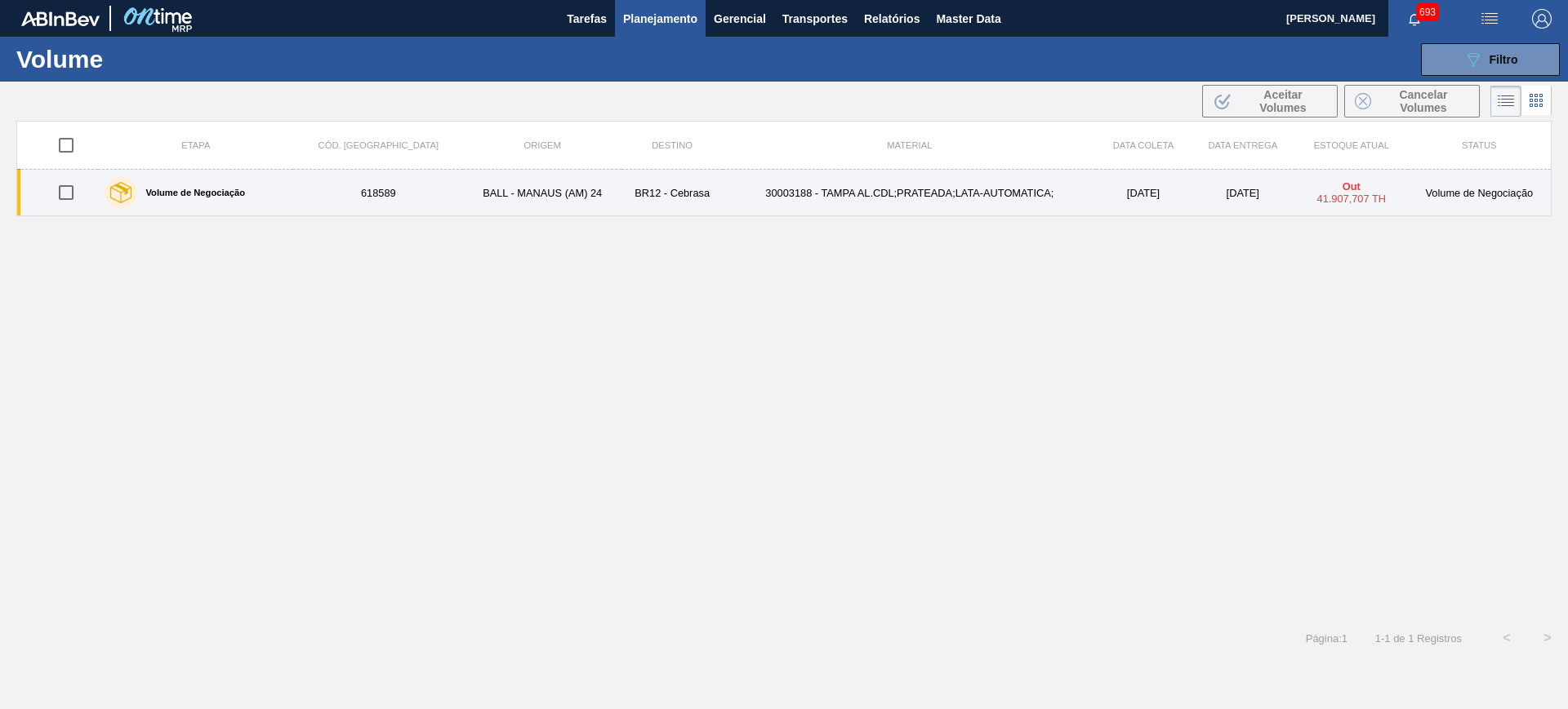
click at [517, 196] on td "BALL - MANAUS (AM) 24" at bounding box center [543, 193] width 159 height 46
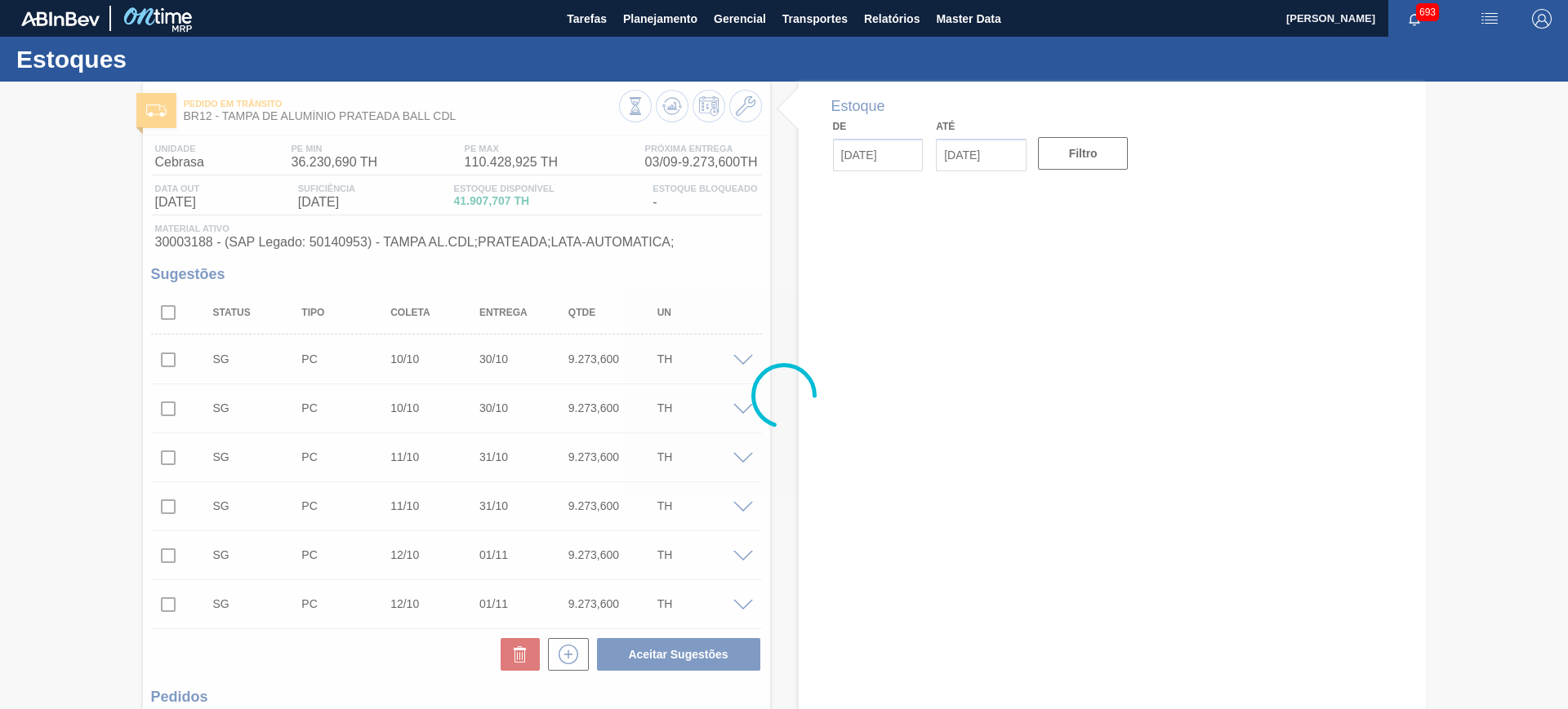
type input "[DATE]"
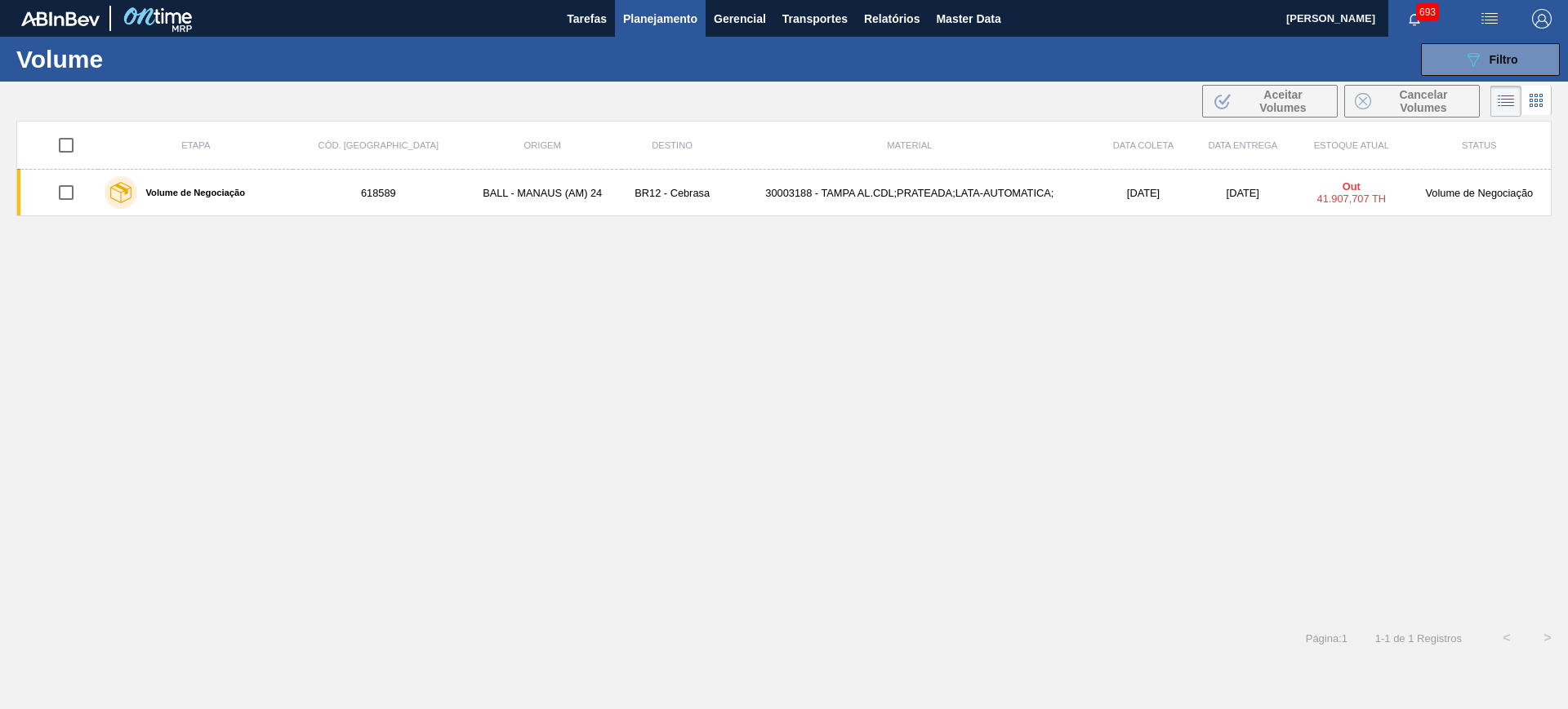
drag, startPoint x: 942, startPoint y: 542, endPoint x: 1078, endPoint y: 542, distance: 136.0
click at [1528, 44] on button "089F7B8B-B2A5-4AFE-B5C0-19BA573D28AC Filtro" at bounding box center [1490, 59] width 139 height 32
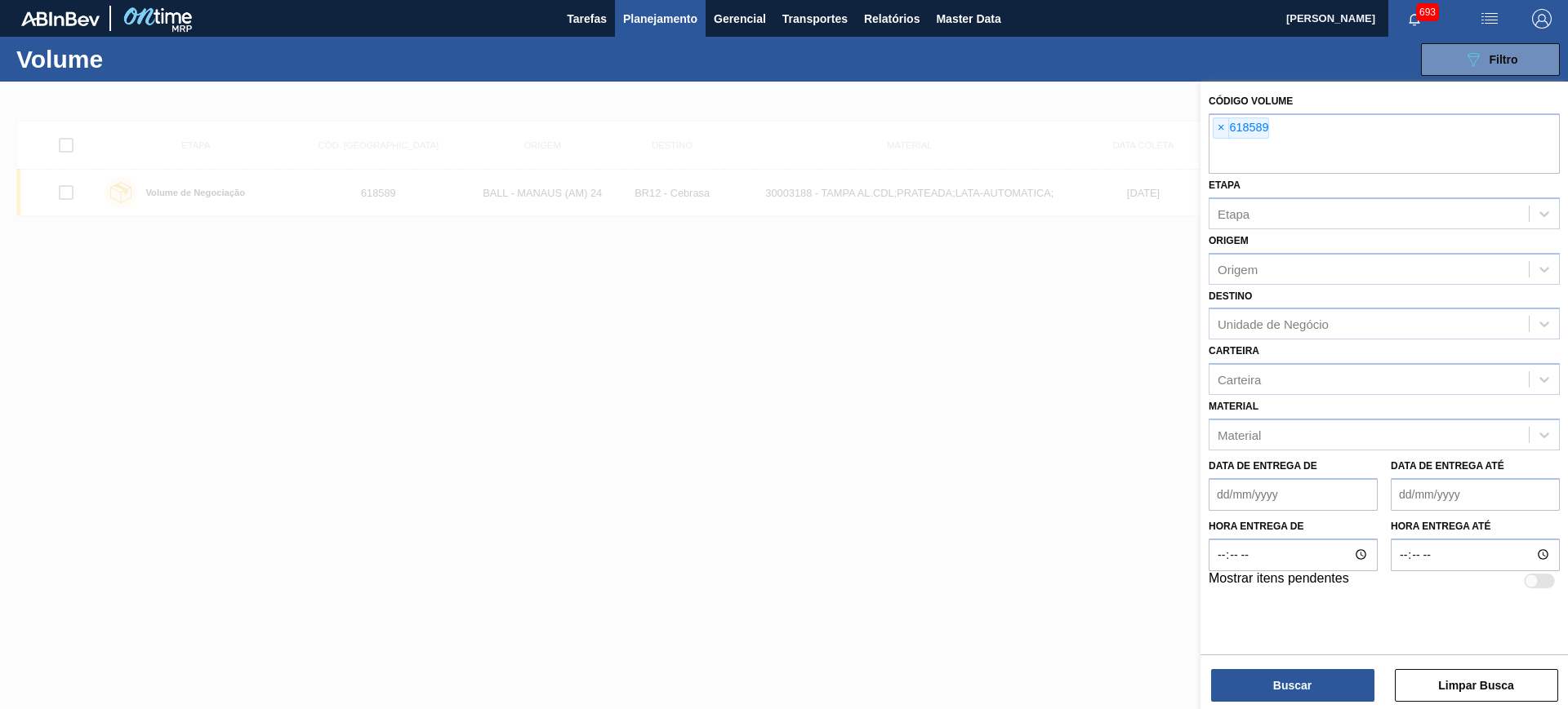
click at [1221, 44] on div "089F7B8B-B2A5-4AFE-B5C0-19BA573D28AC Filtro Código Volume × 618589 Etapa Etapa …" at bounding box center [910, 59] width 1299 height 49
click at [1158, 58] on div "089F7B8B-B2A5-4AFE-B5C0-19BA573D28AC Filtro Código Volume × 618589 Etapa Etapa …" at bounding box center [910, 59] width 1299 height 49
click at [1445, 58] on button "089F7B8B-B2A5-4AFE-B5C0-19BA573D28AC Filtro" at bounding box center [1490, 59] width 139 height 32
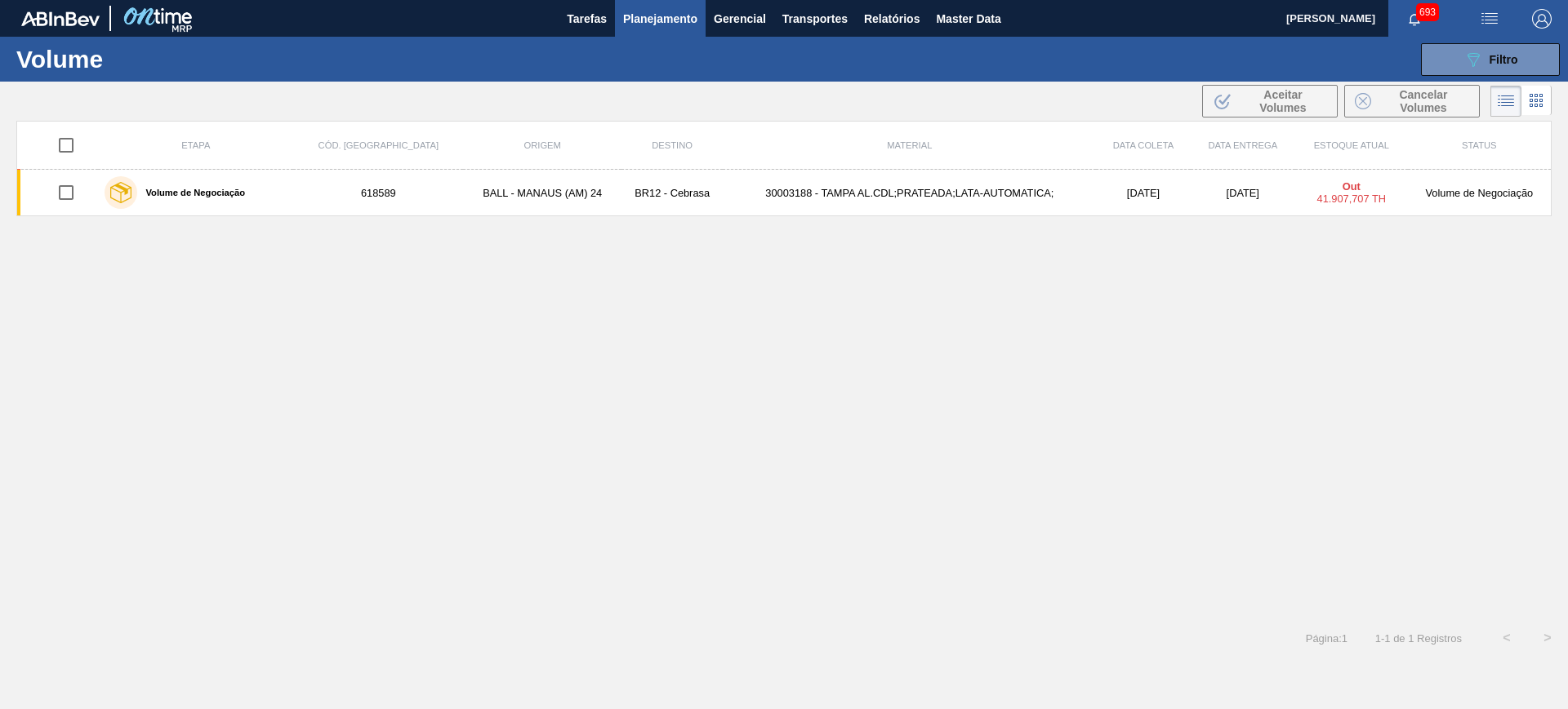
click at [1312, 58] on div "089F7B8B-B2A5-4AFE-B5C0-19BA573D28AC Filtro Código Volume × 618589 Etapa Etapa …" at bounding box center [910, 59] width 1299 height 49
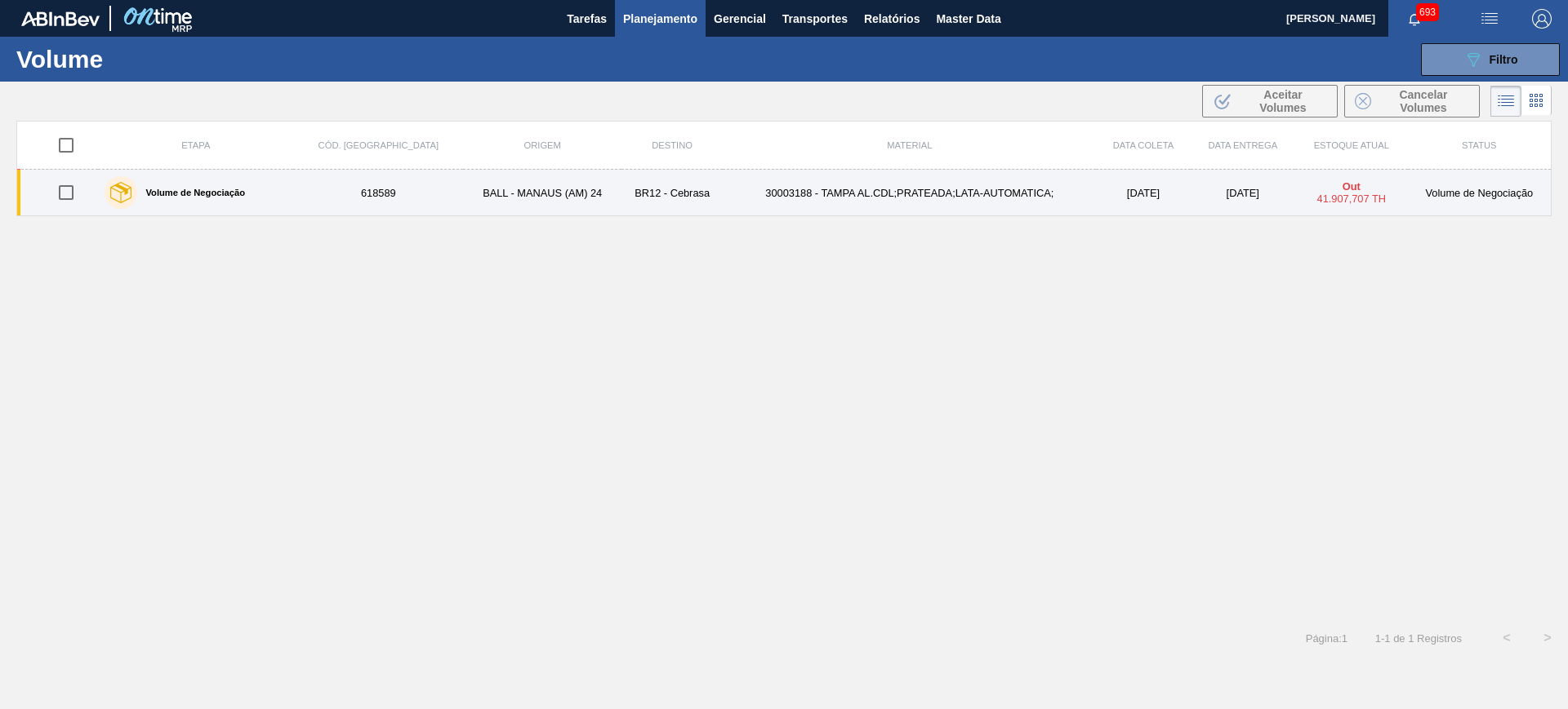
click at [500, 190] on td "BALL - MANAUS (AM) 24" at bounding box center [543, 193] width 159 height 46
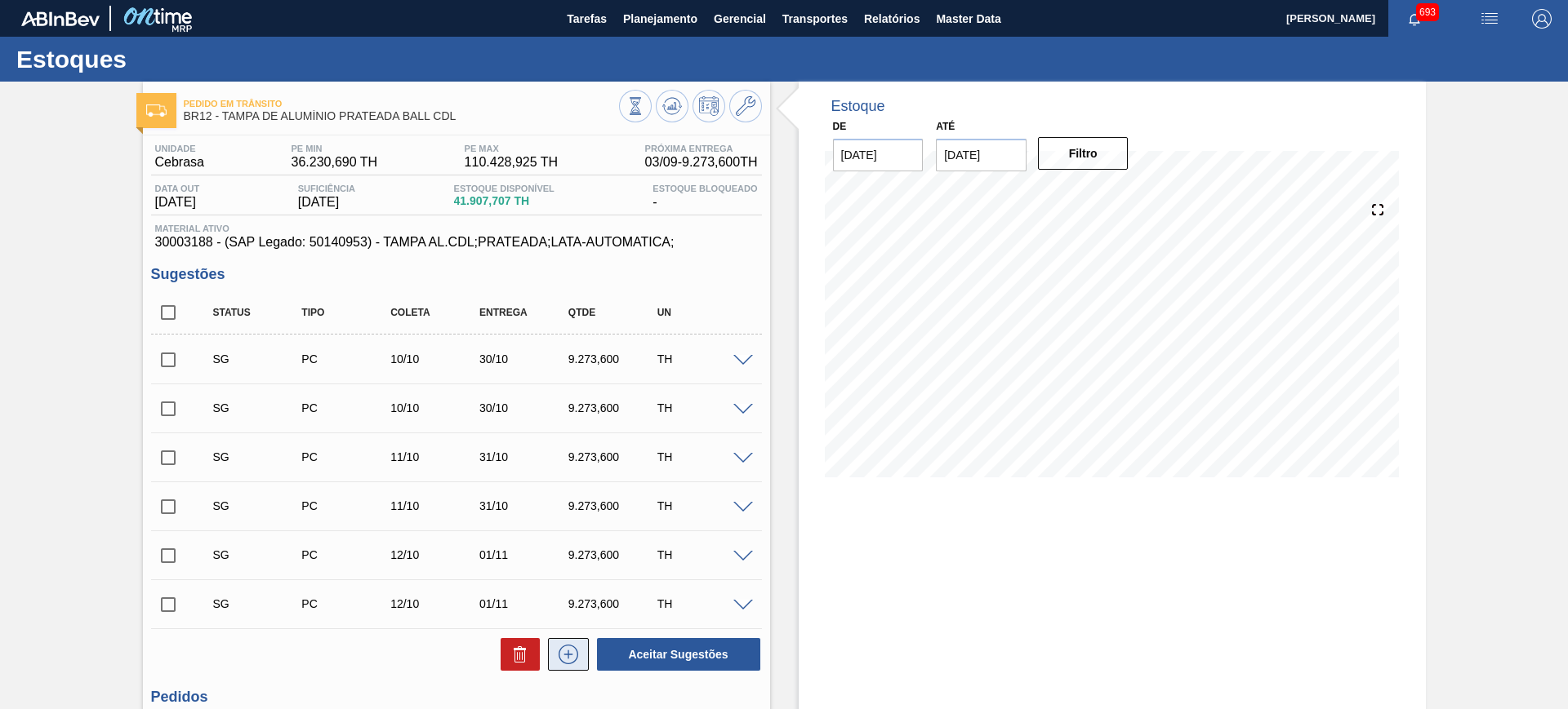
click at [564, 649] on icon at bounding box center [569, 655] width 26 height 19
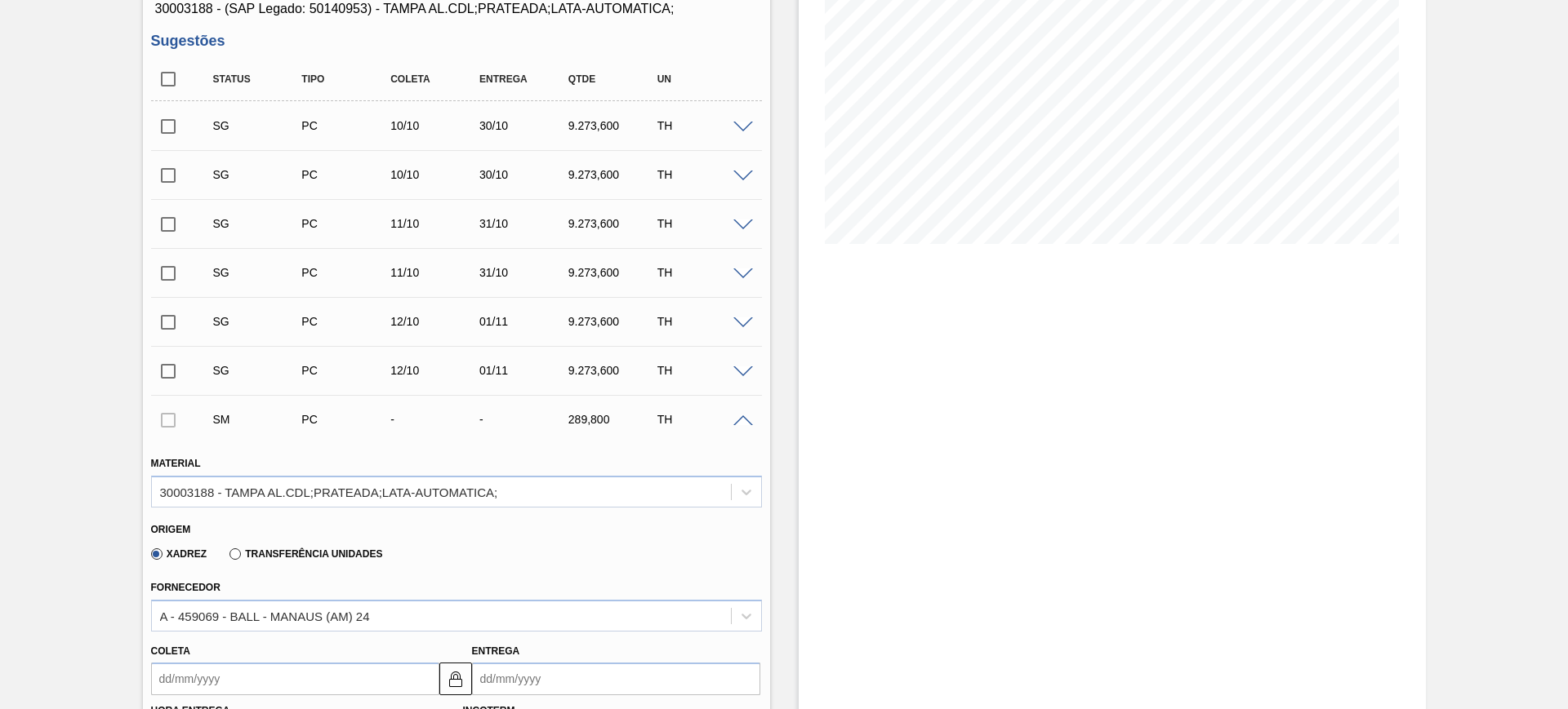
scroll to position [510, 0]
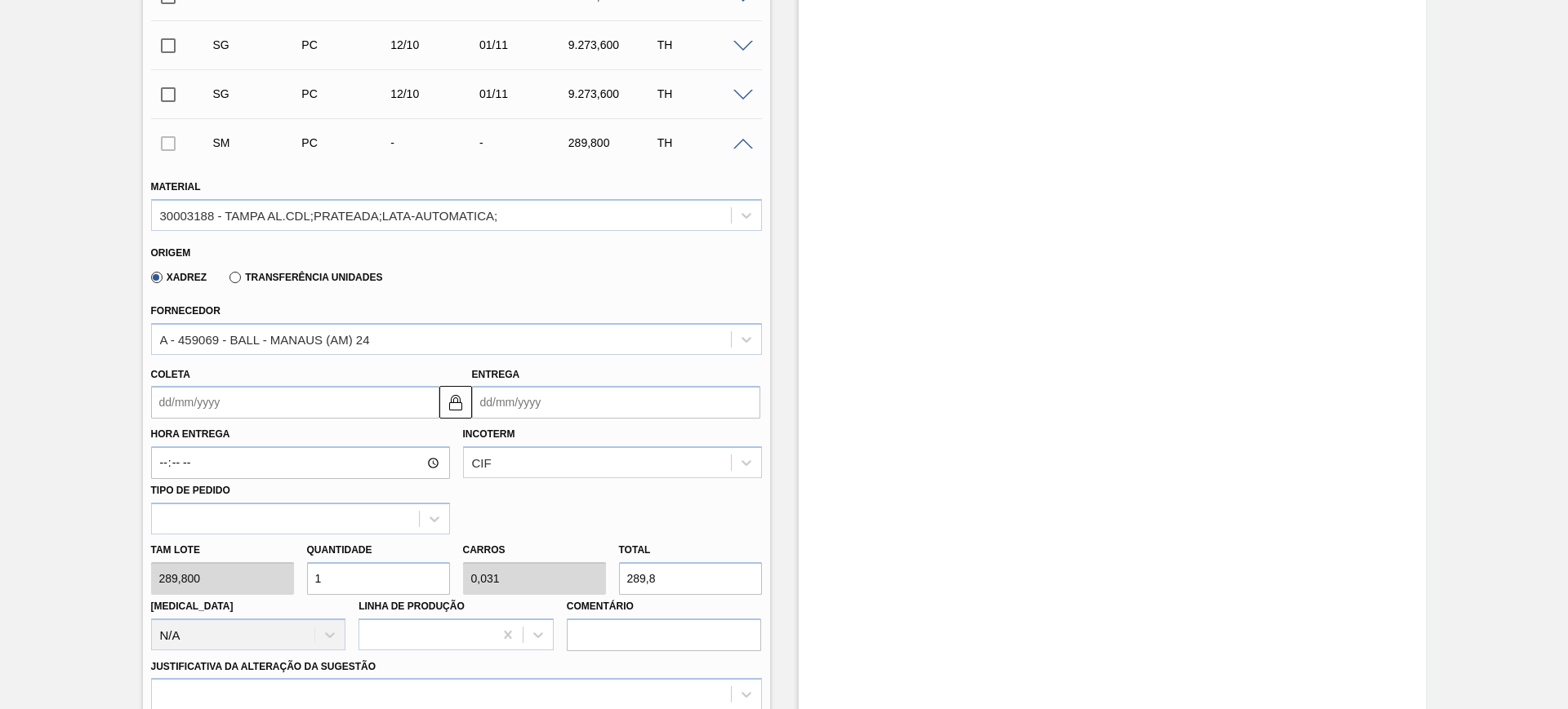
click at [307, 401] on input "Coleta" at bounding box center [295, 402] width 288 height 32
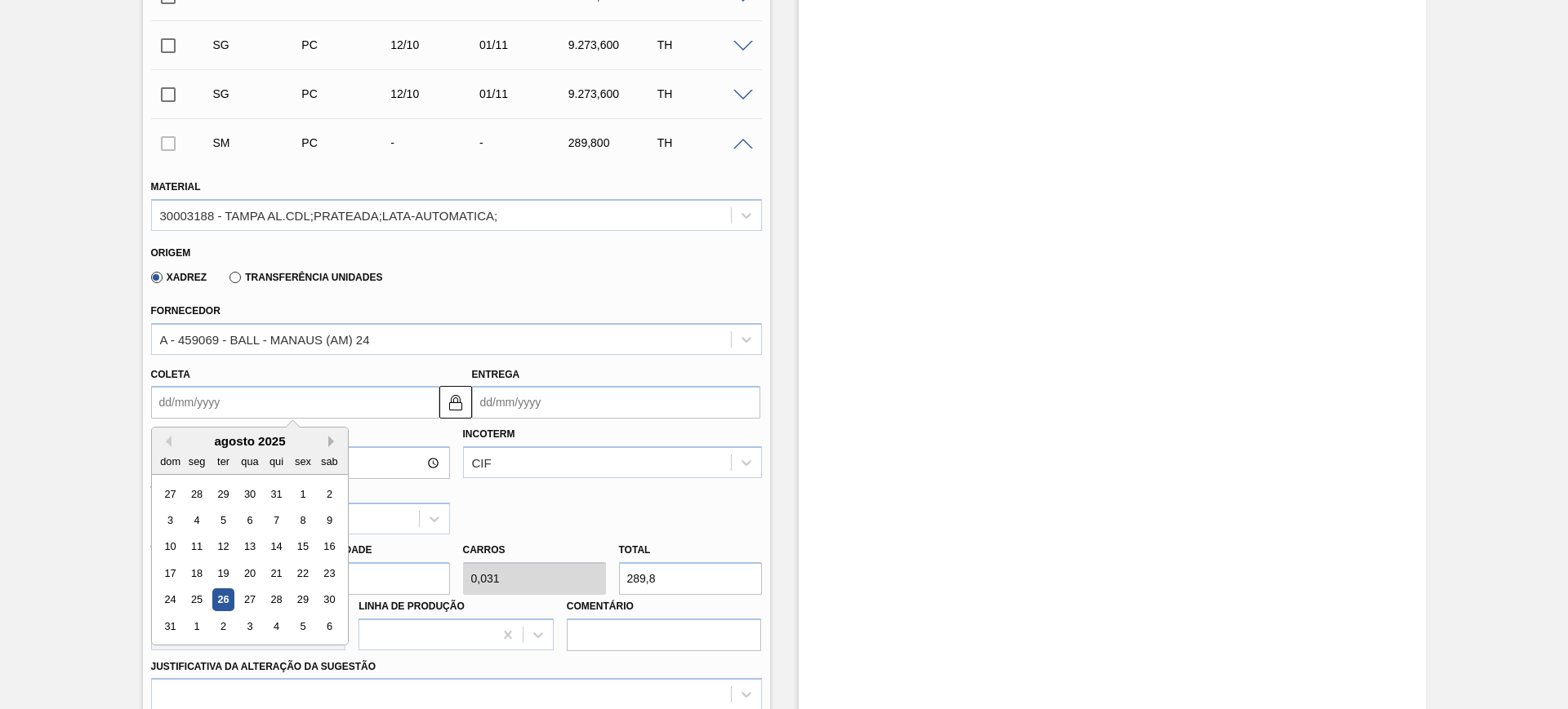
click at [329, 441] on button "Next Month" at bounding box center [333, 441] width 11 height 11
click at [510, 497] on div "Hora Entrega Incoterm CIF Tipo de pedido" at bounding box center [456, 476] width 624 height 116
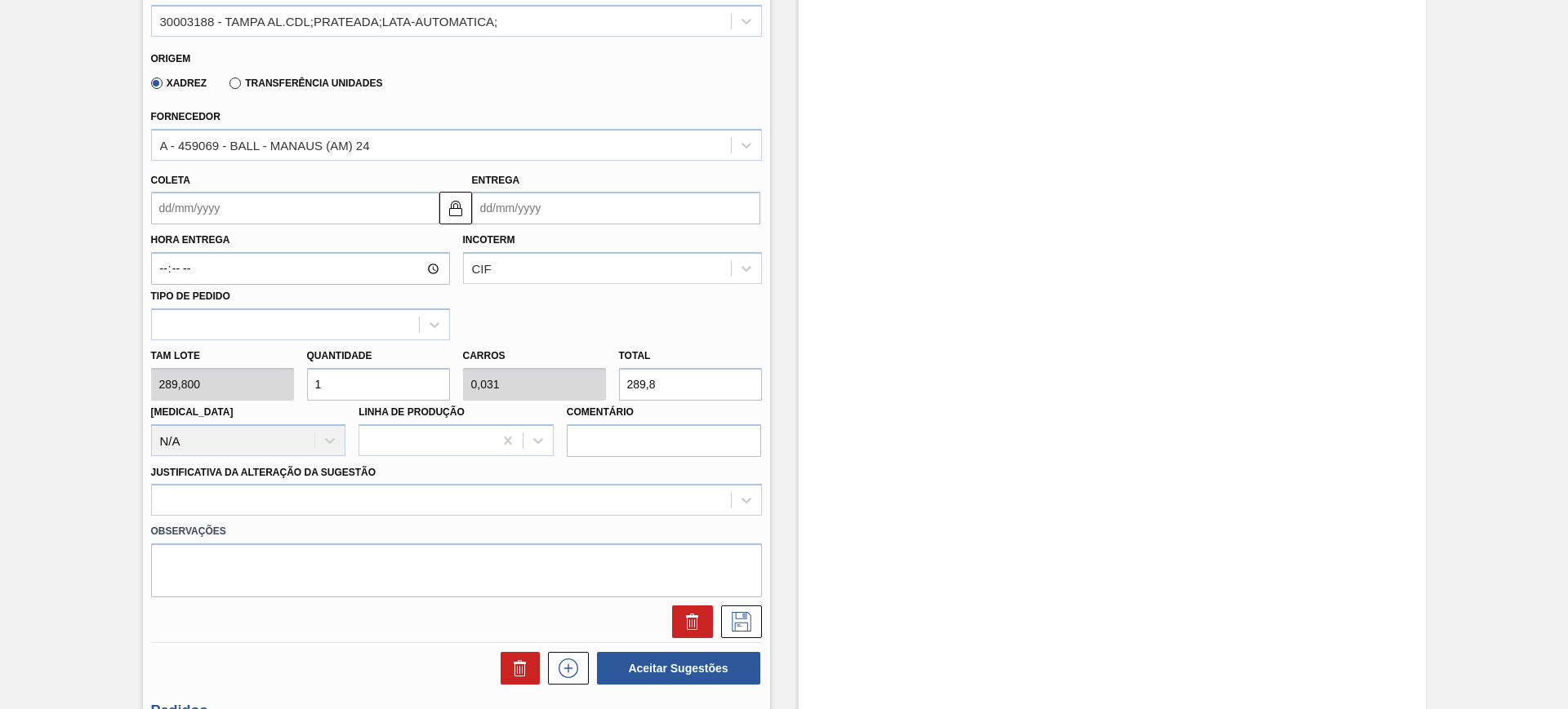
scroll to position [850, 0]
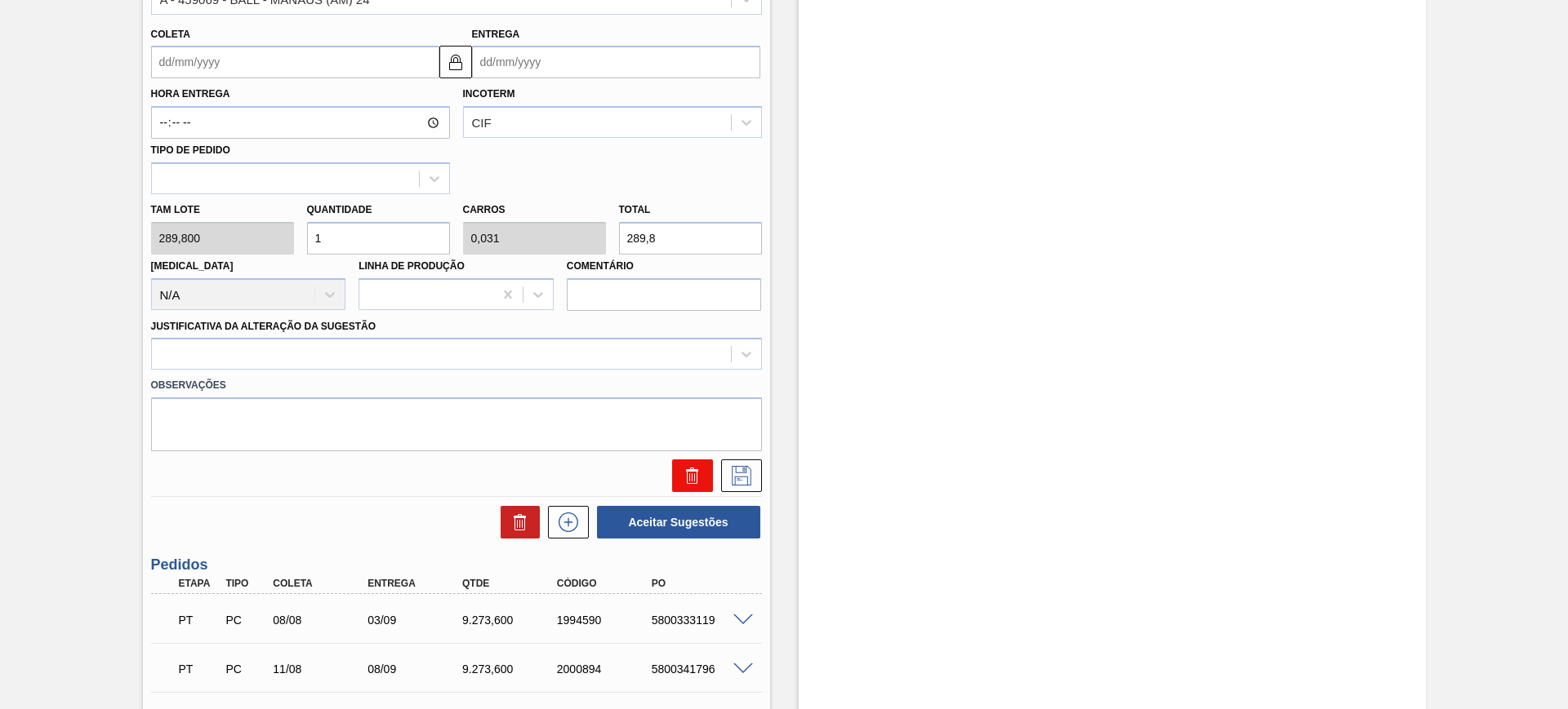
click at [697, 478] on icon at bounding box center [693, 476] width 19 height 19
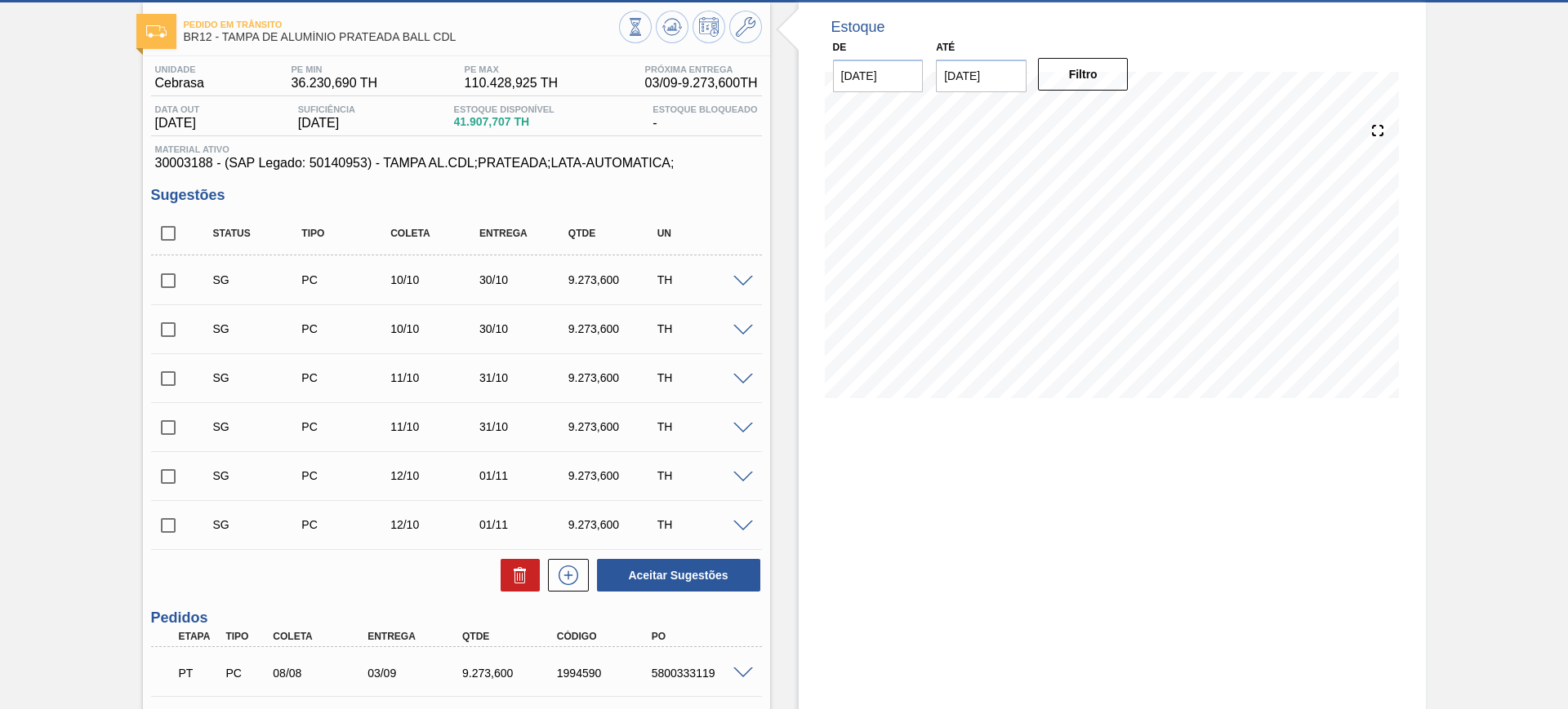
scroll to position [0, 0]
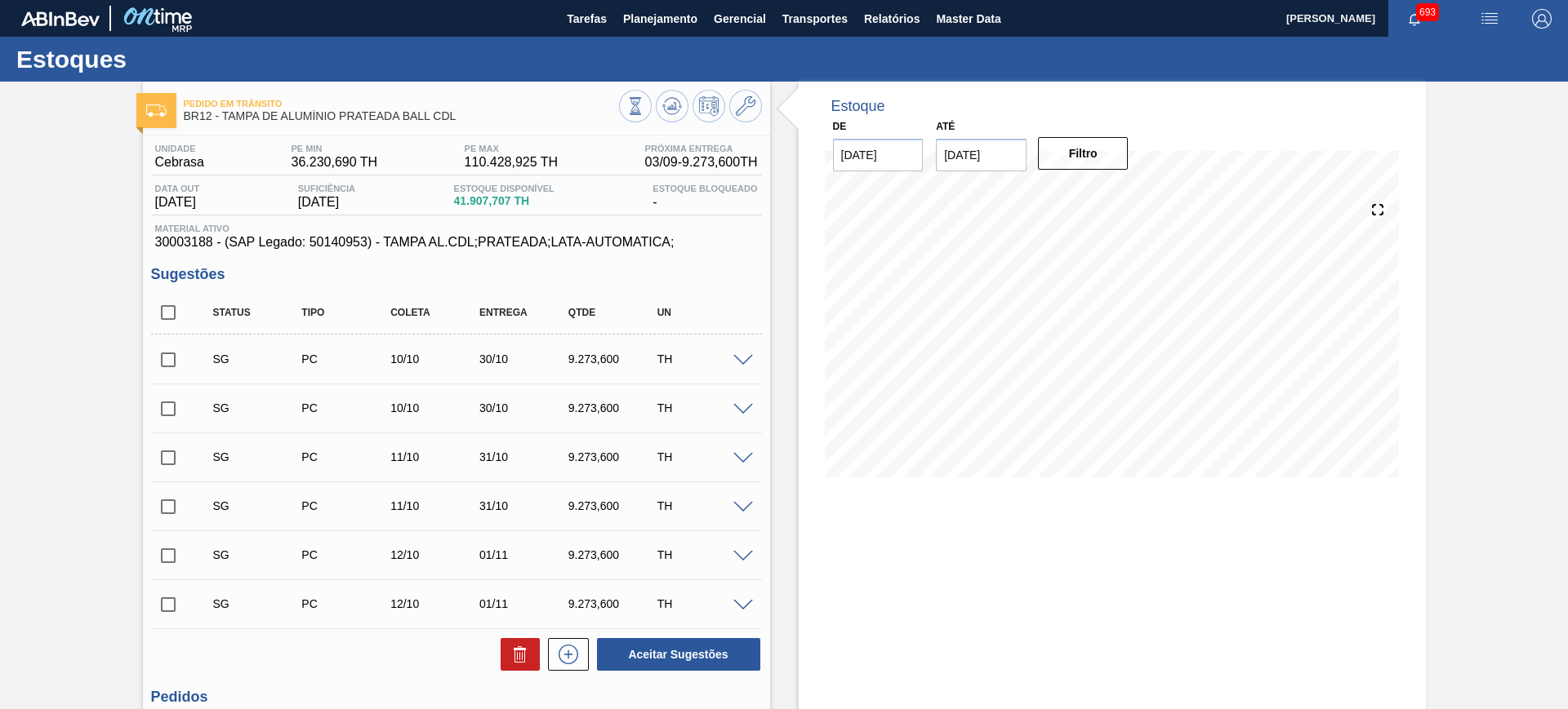
click at [1495, 17] on img "button" at bounding box center [1489, 18] width 19 height 19
click at [1400, 369] on div at bounding box center [784, 354] width 1568 height 709
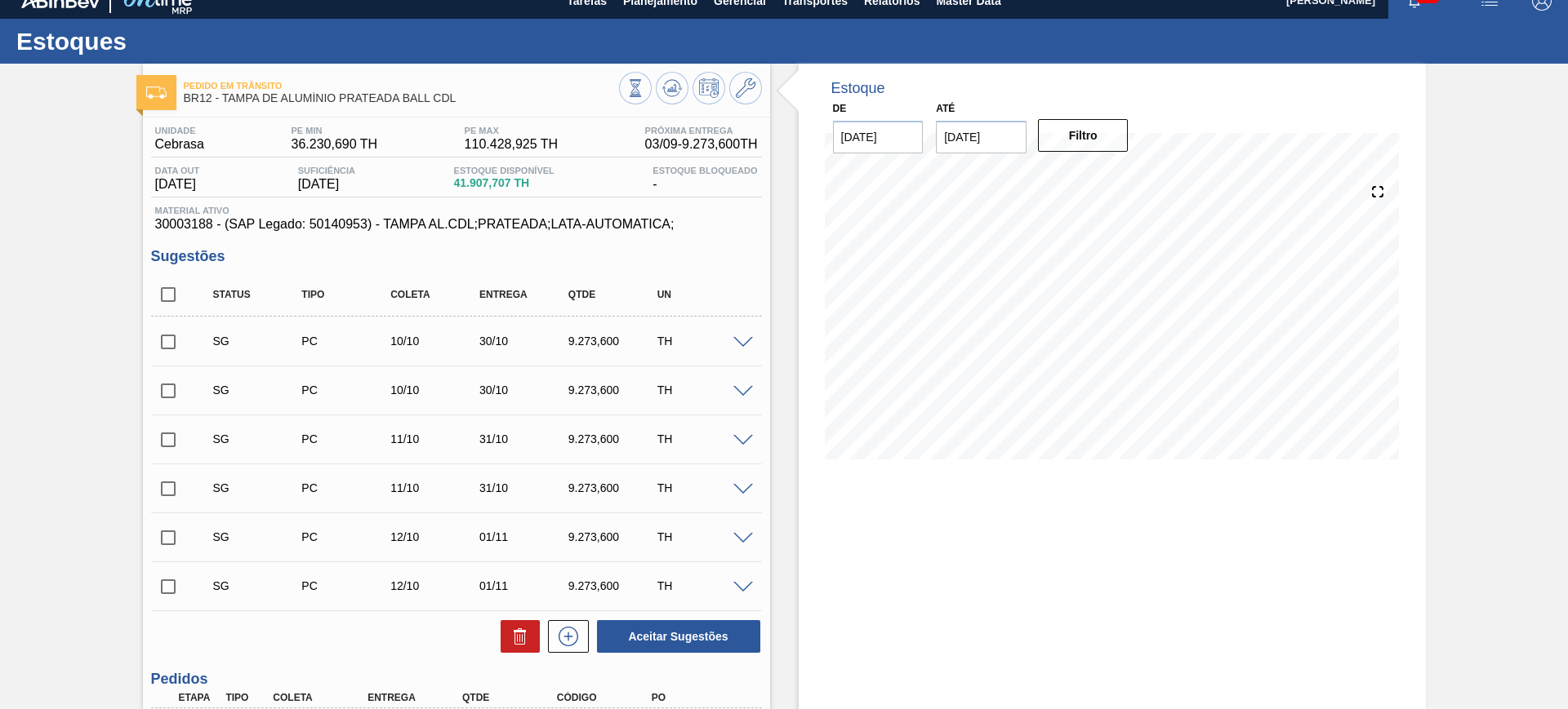
scroll to position [12, 0]
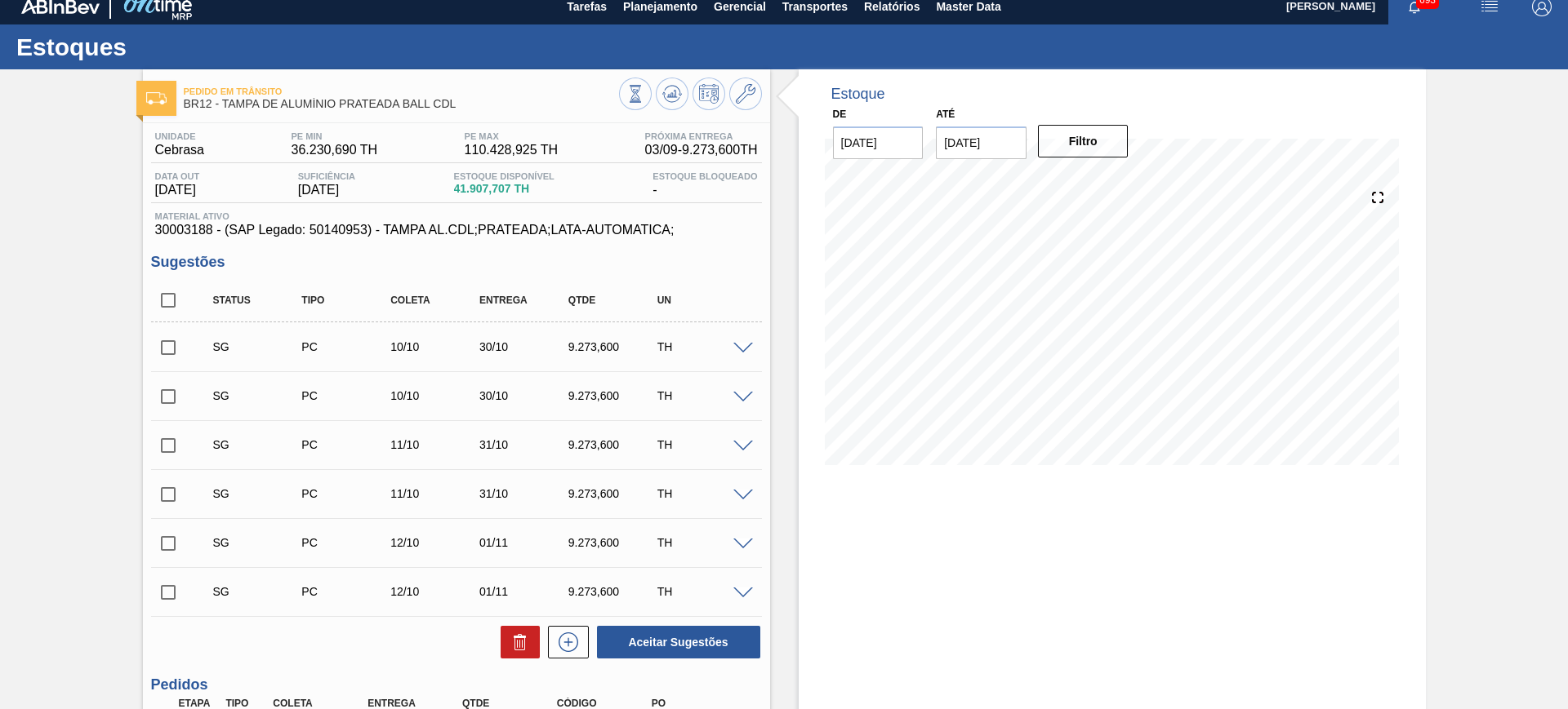
click at [568, 624] on div "Aceitar Sugestões" at bounding box center [456, 642] width 611 height 36
click at [569, 636] on icon at bounding box center [569, 642] width 26 height 19
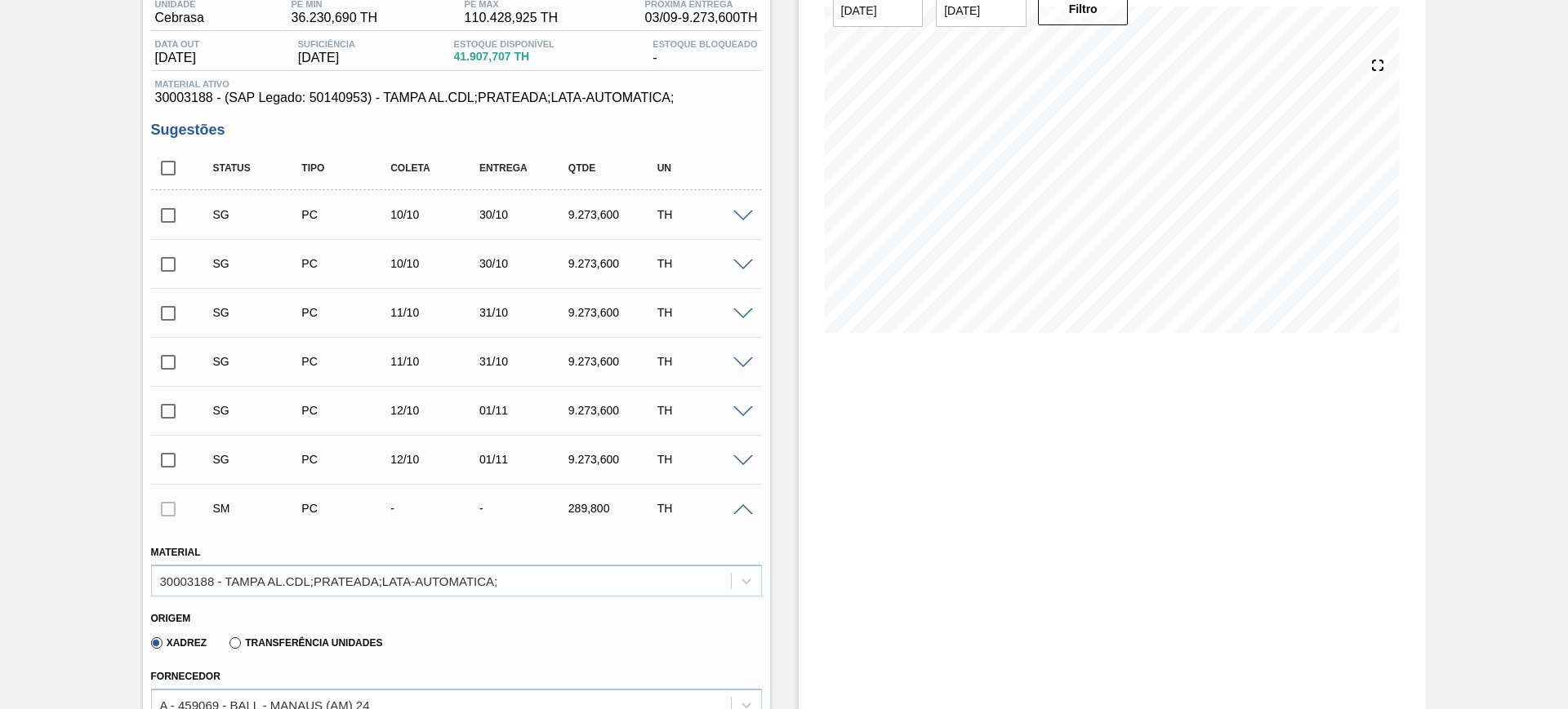
scroll to position [182, 0]
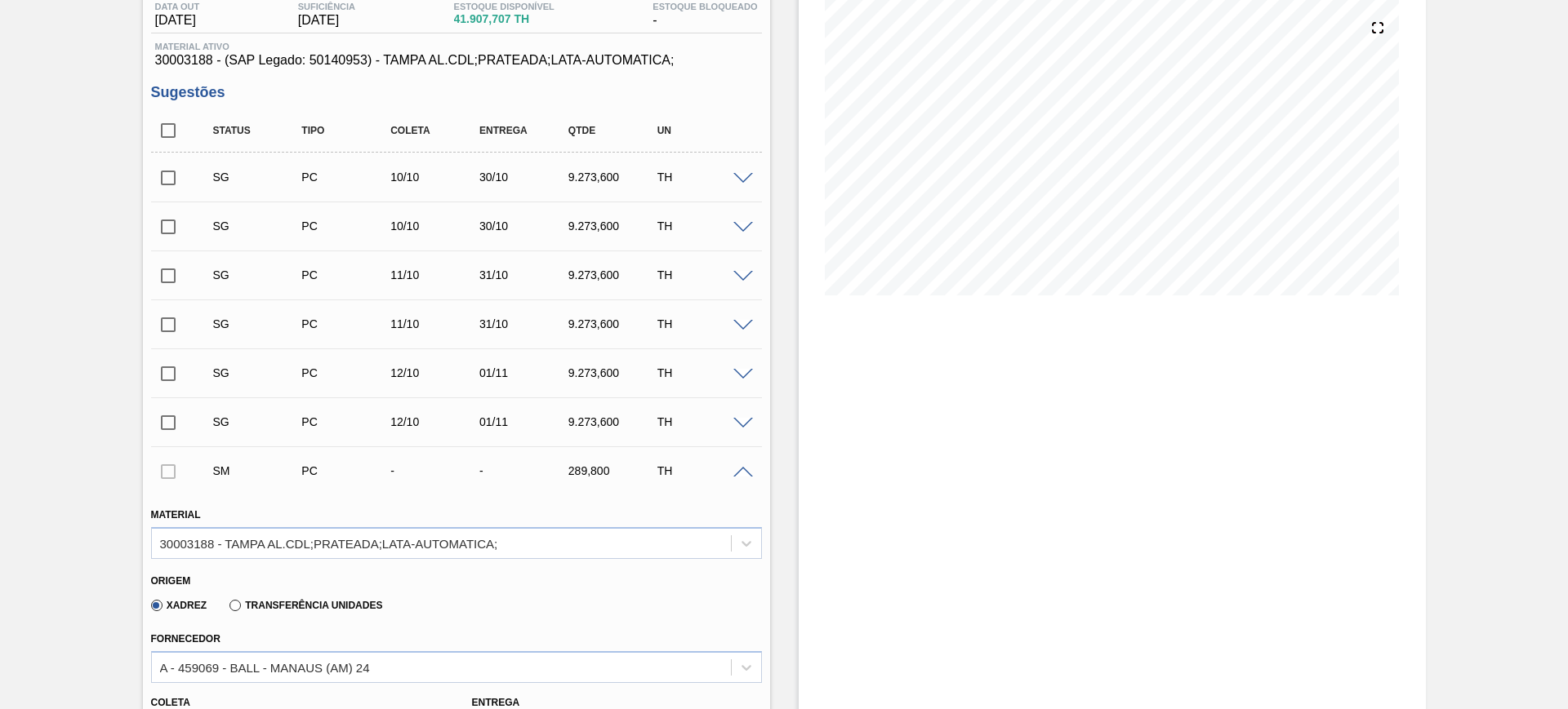
click at [735, 467] on span at bounding box center [743, 473] width 19 height 12
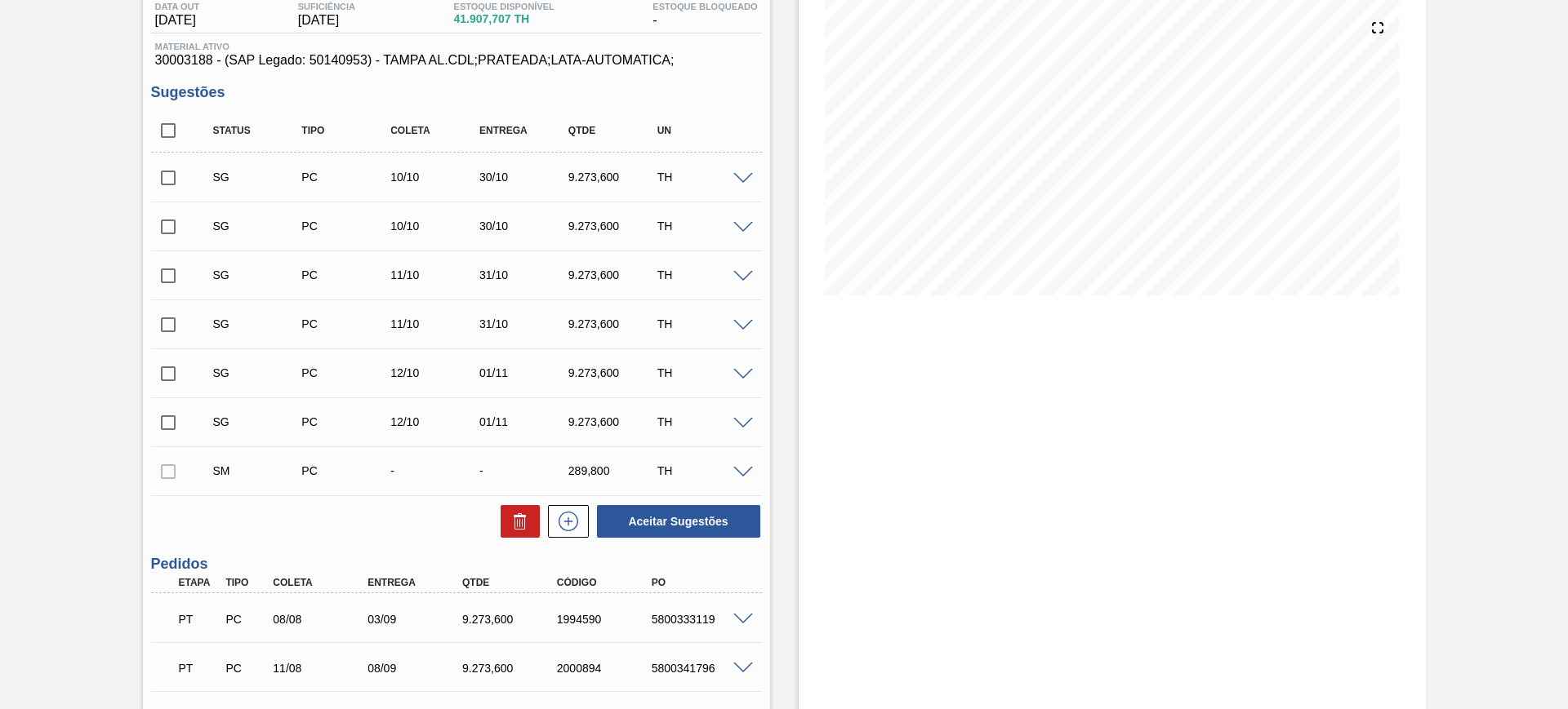
click at [455, 469] on div "-" at bounding box center [435, 471] width 99 height 13
click at [745, 471] on span at bounding box center [743, 473] width 19 height 12
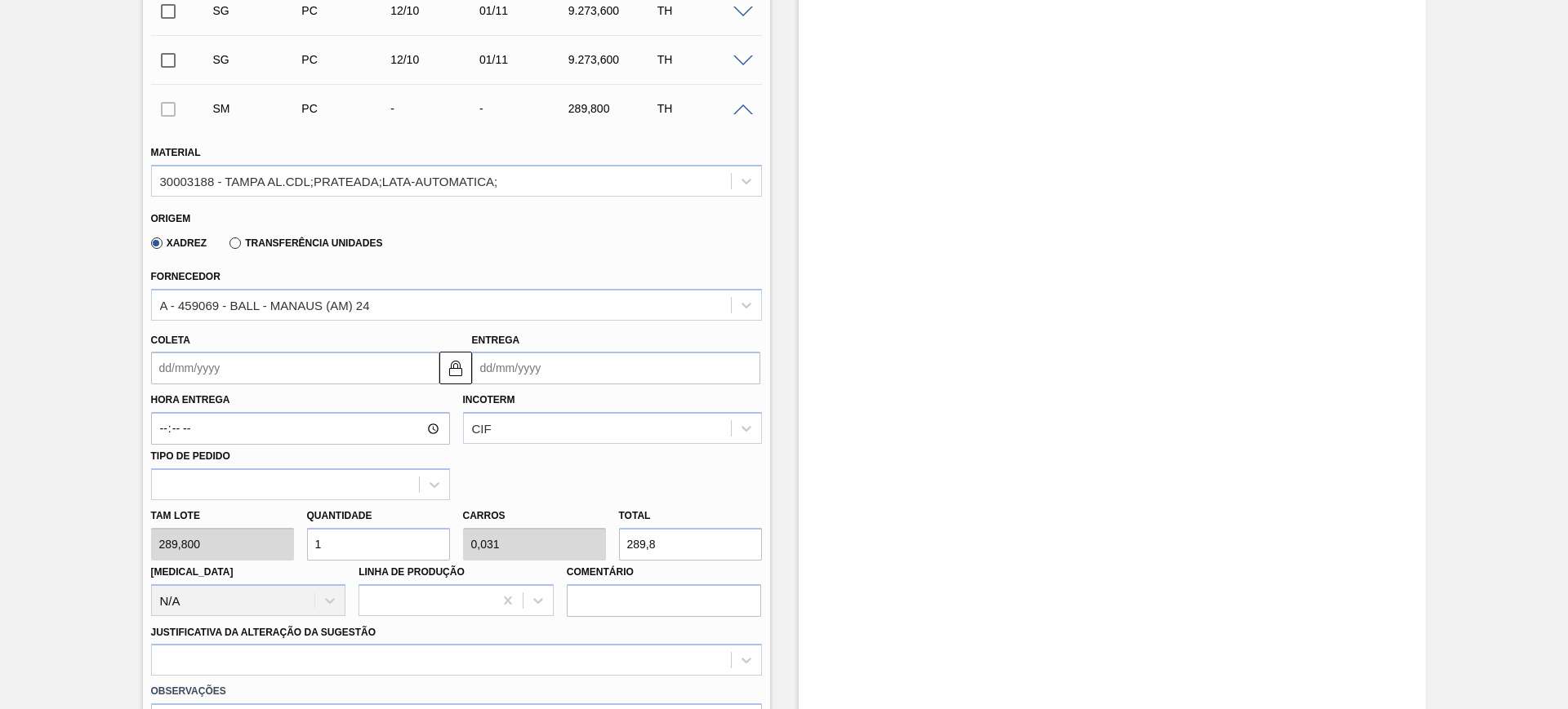
scroll to position [692, 0]
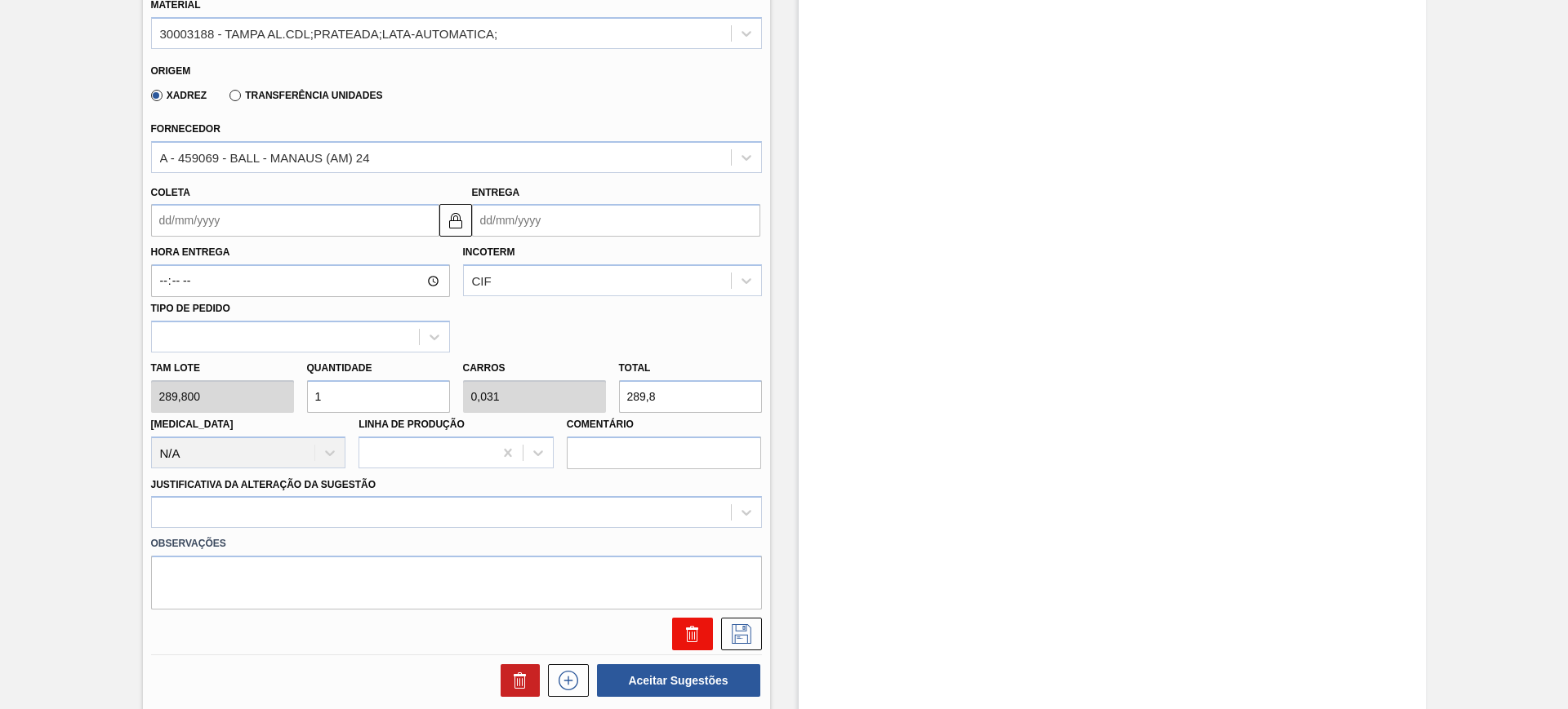
click at [695, 632] on icon at bounding box center [695, 636] width 1 height 8
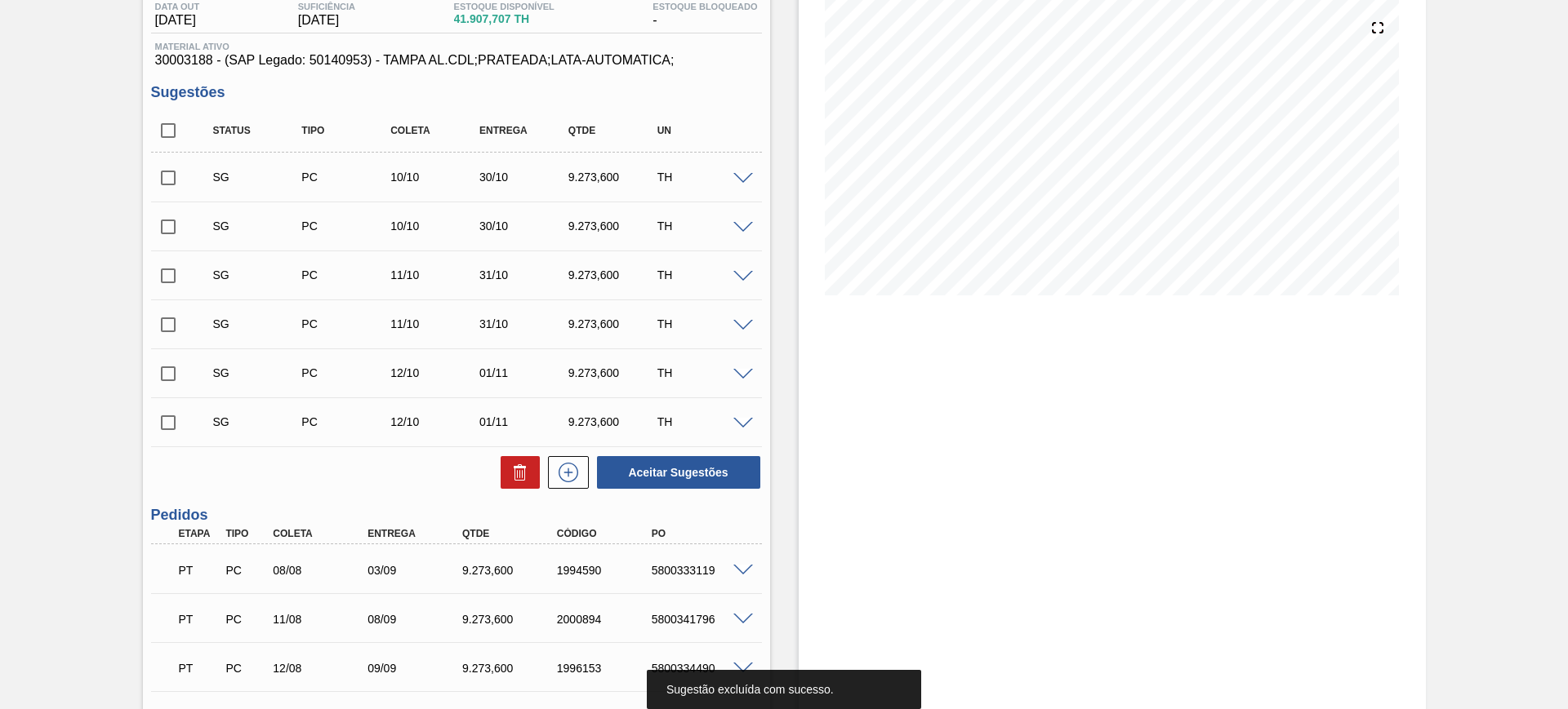
scroll to position [12, 0]
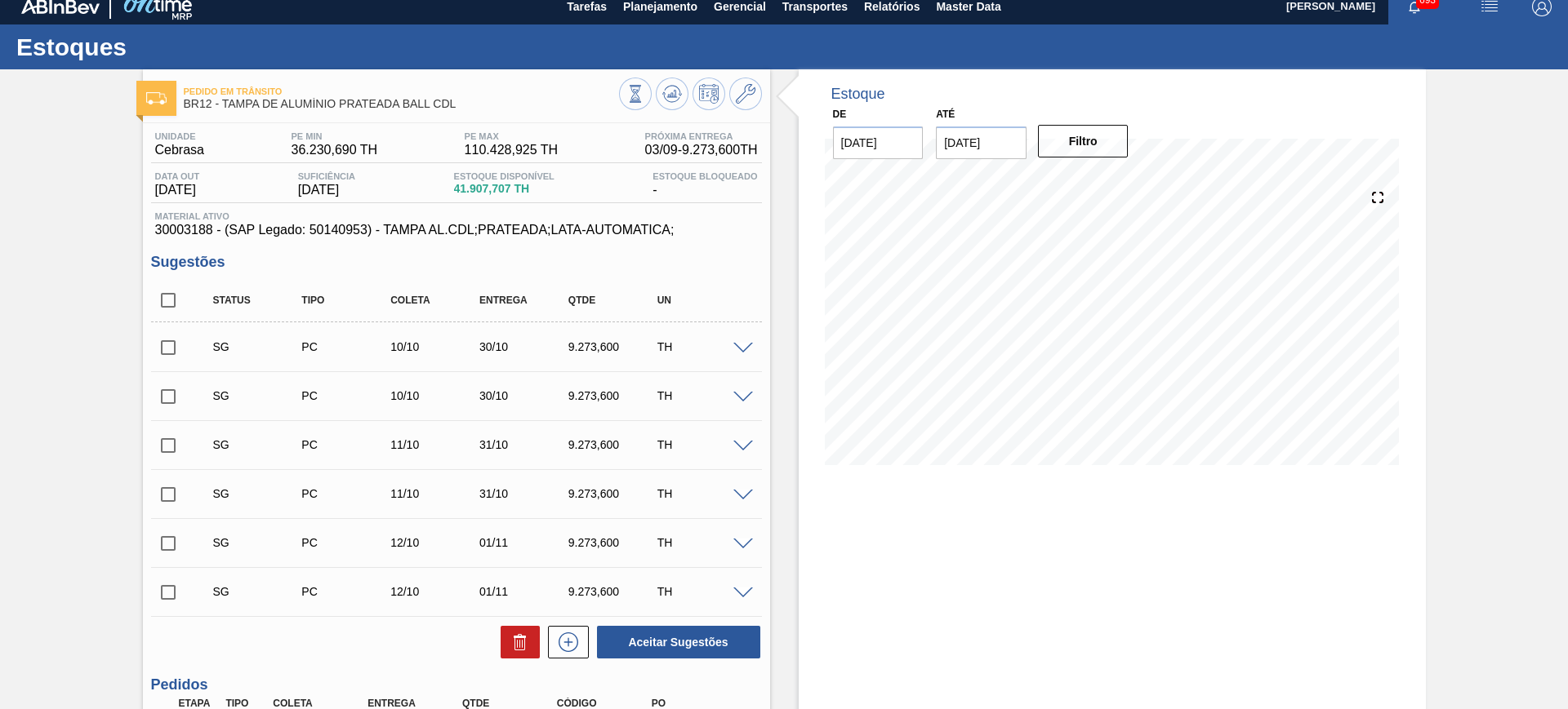
click at [178, 545] on input "checkbox" at bounding box center [168, 543] width 34 height 34
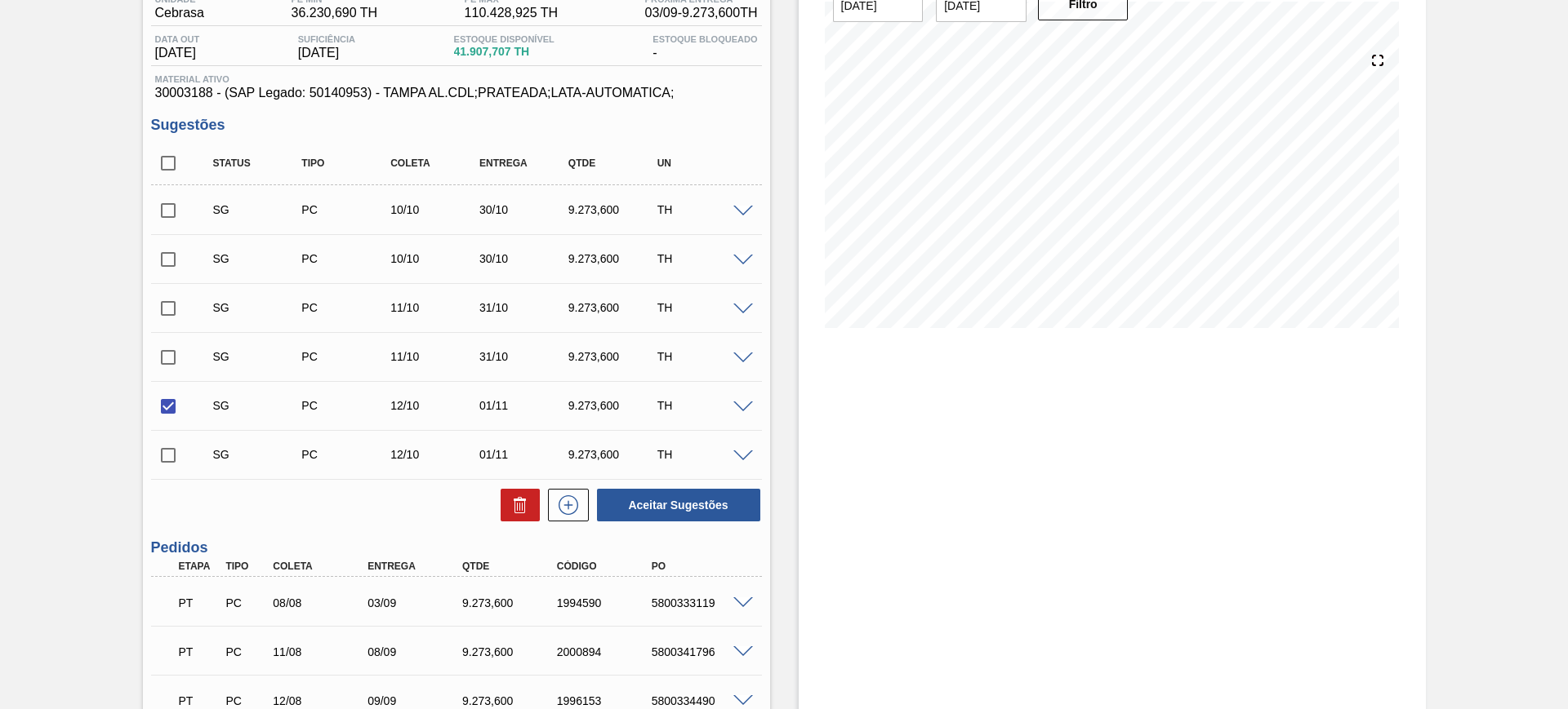
scroll to position [182, 0]
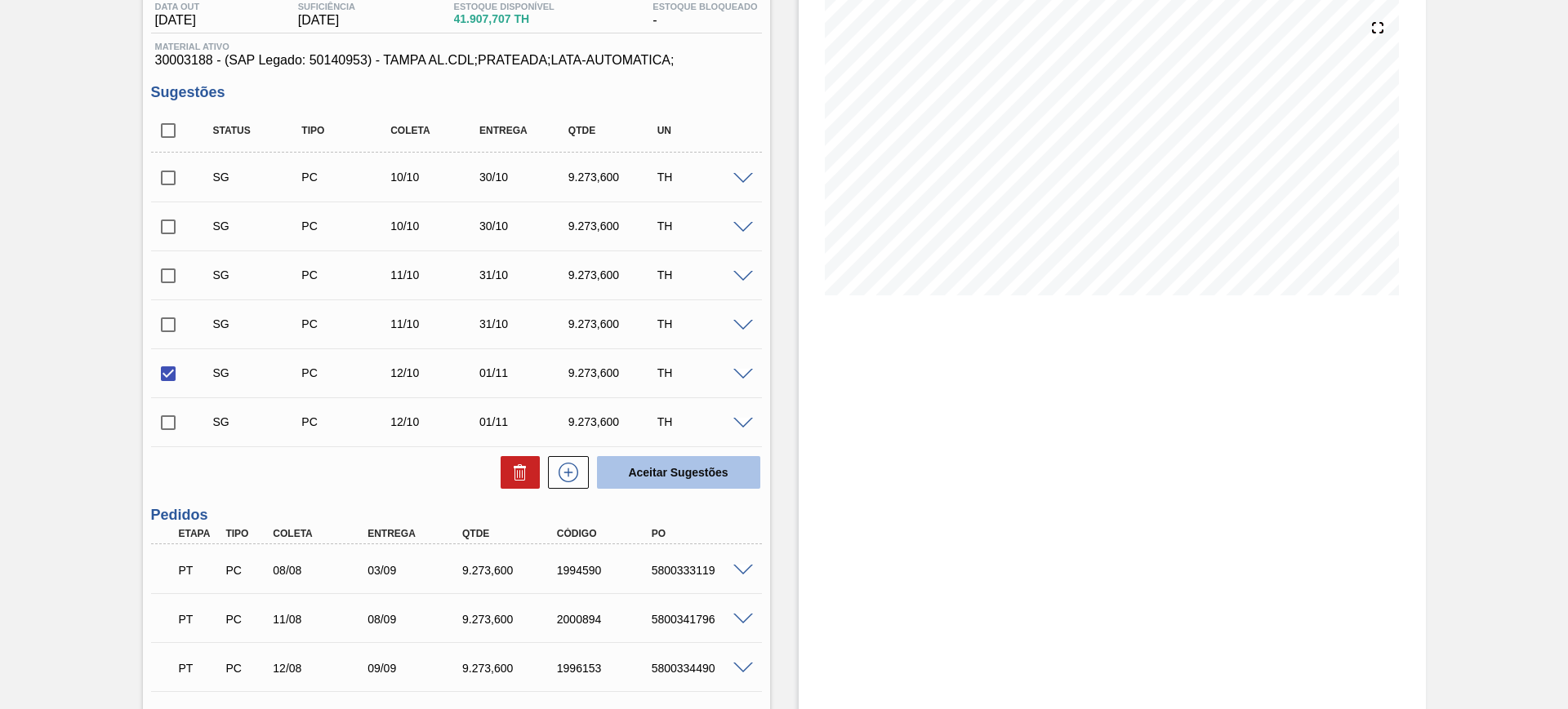
click at [681, 482] on button "Aceitar Sugestões" at bounding box center [678, 472] width 163 height 32
checkbox input "false"
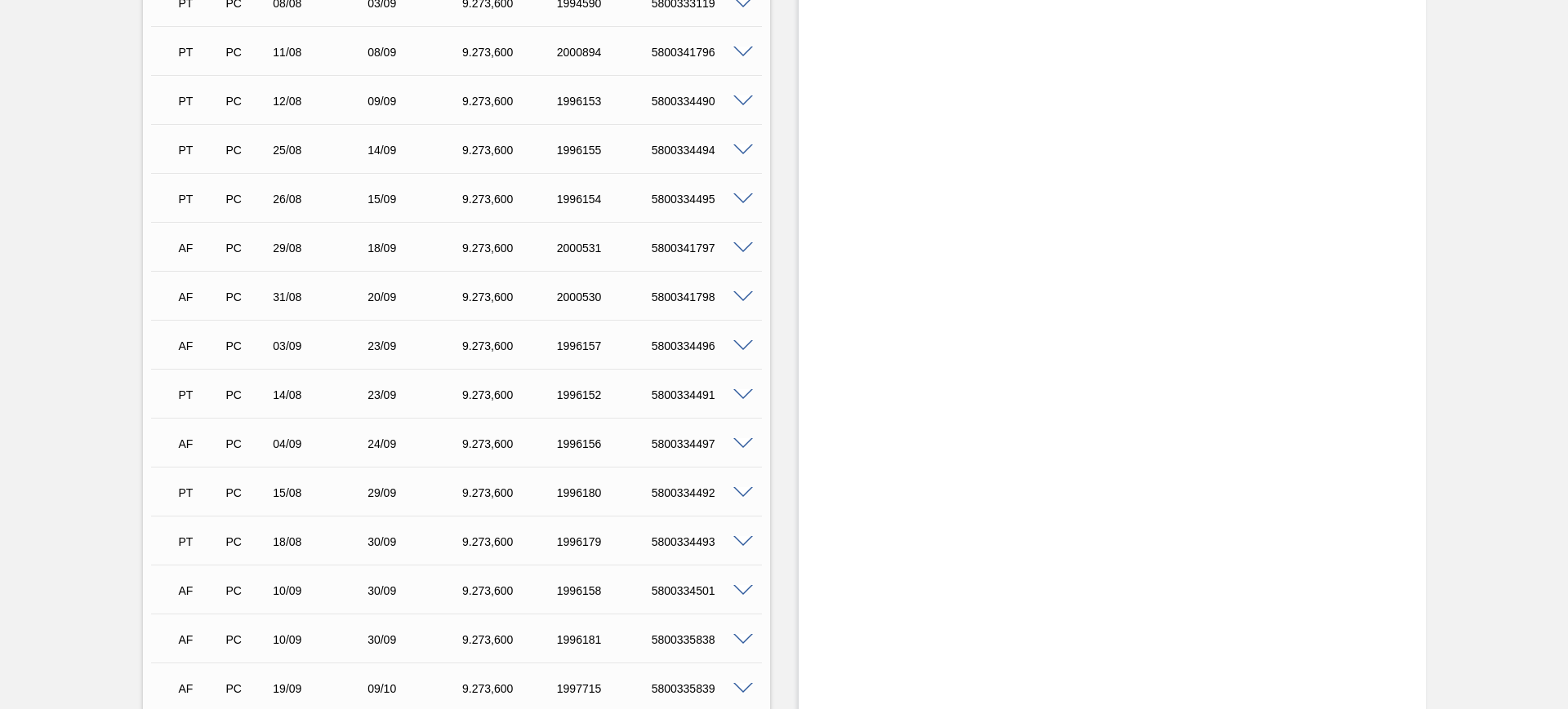
scroll to position [1033, 0]
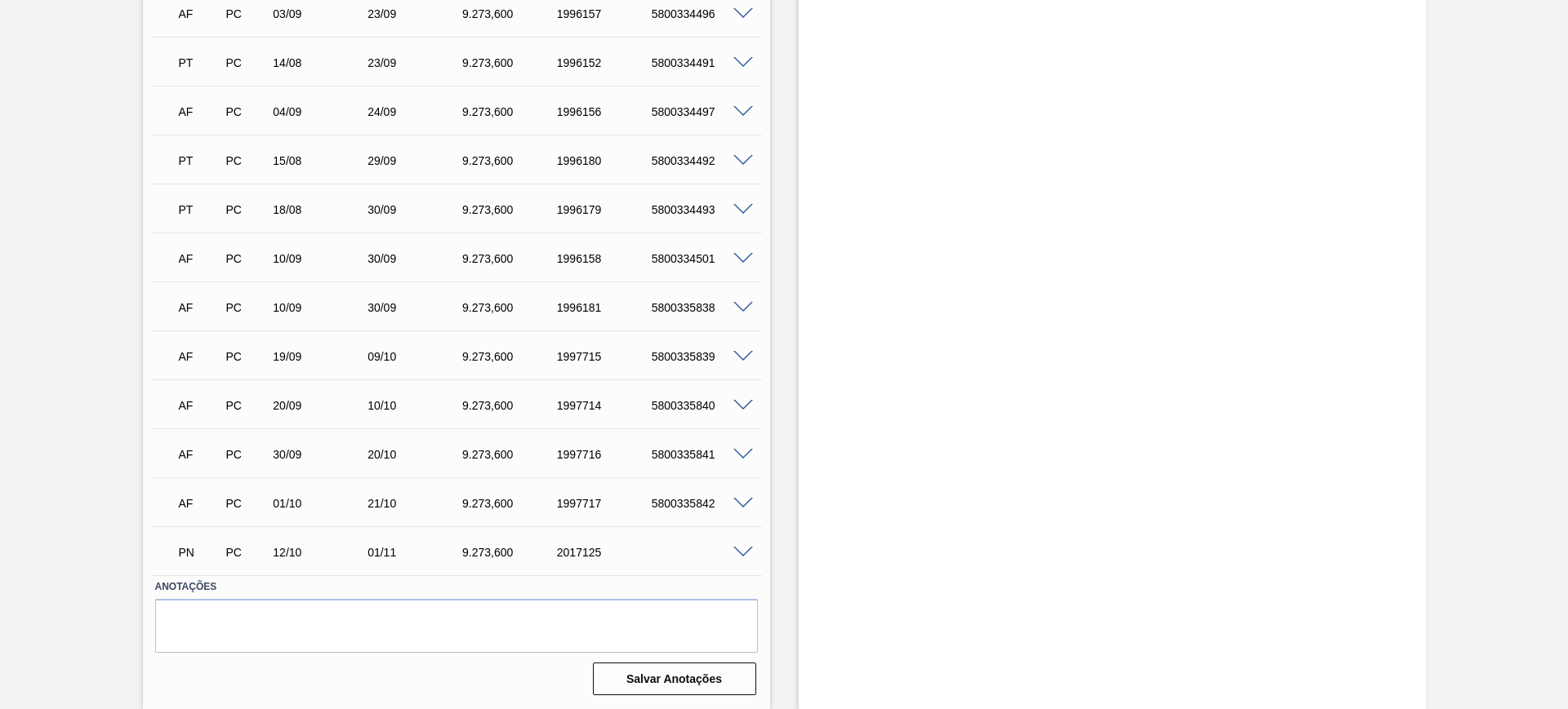
click at [748, 555] on span at bounding box center [743, 553] width 19 height 12
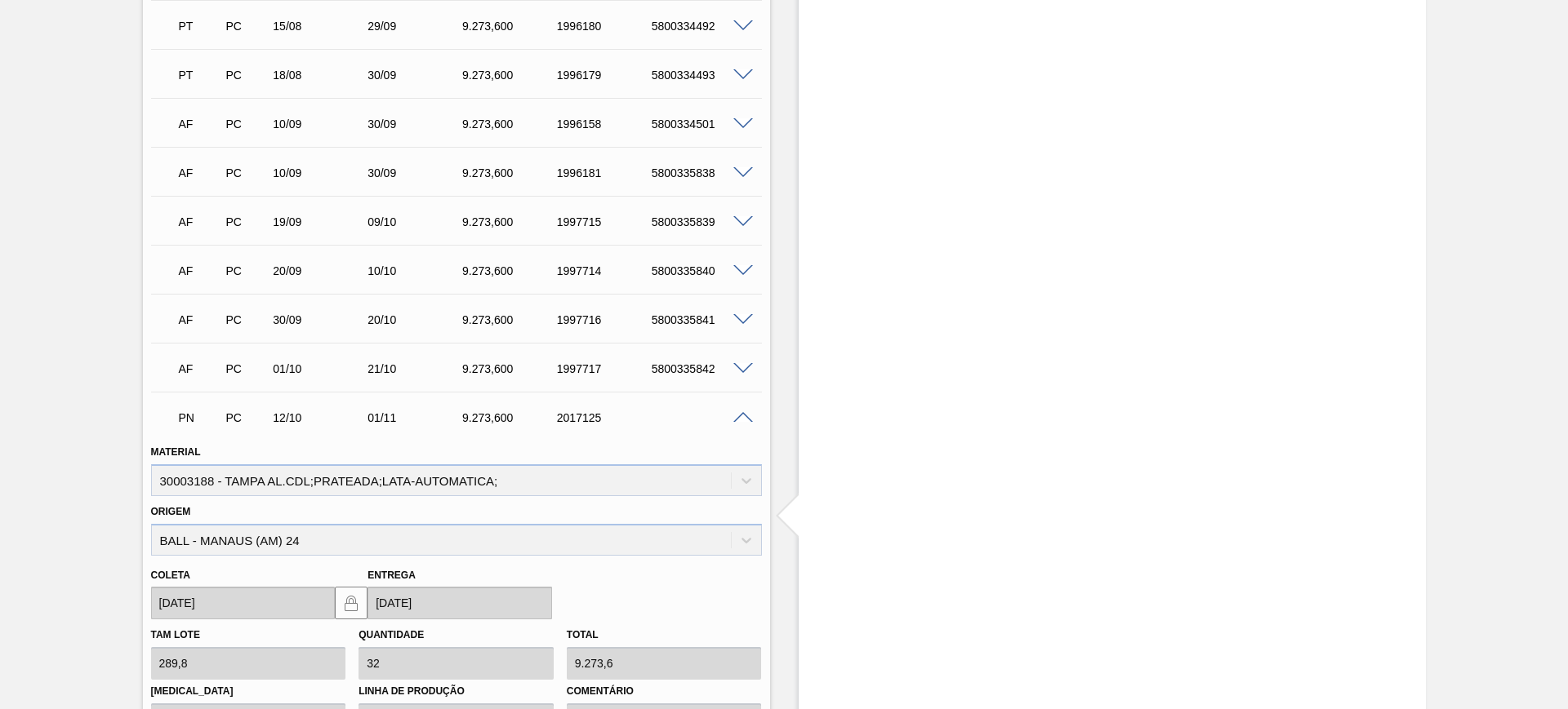
scroll to position [1258, 0]
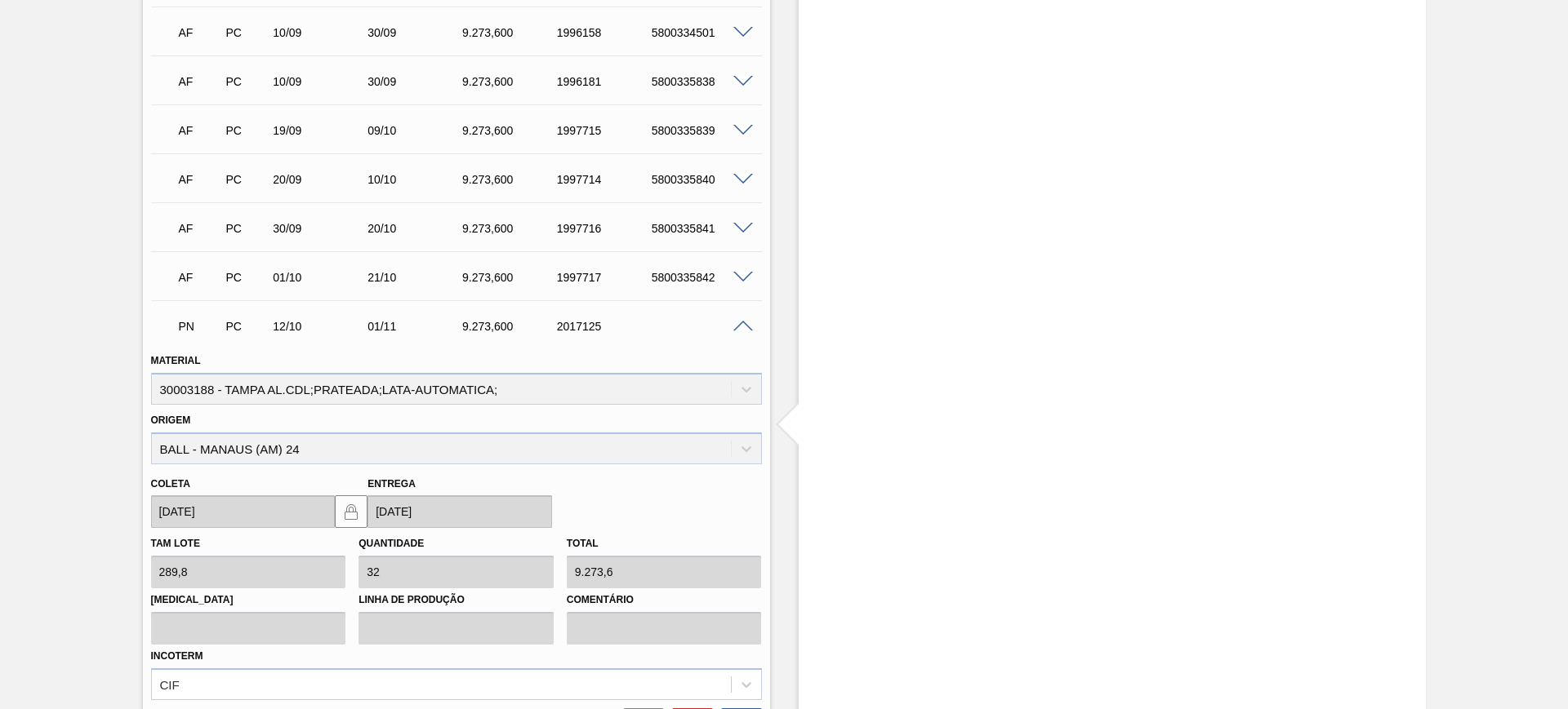
click at [730, 337] on div "PN PC 12/10 01/11 9.273,600 2017125" at bounding box center [452, 324] width 568 height 32
click at [734, 329] on span at bounding box center [743, 327] width 19 height 12
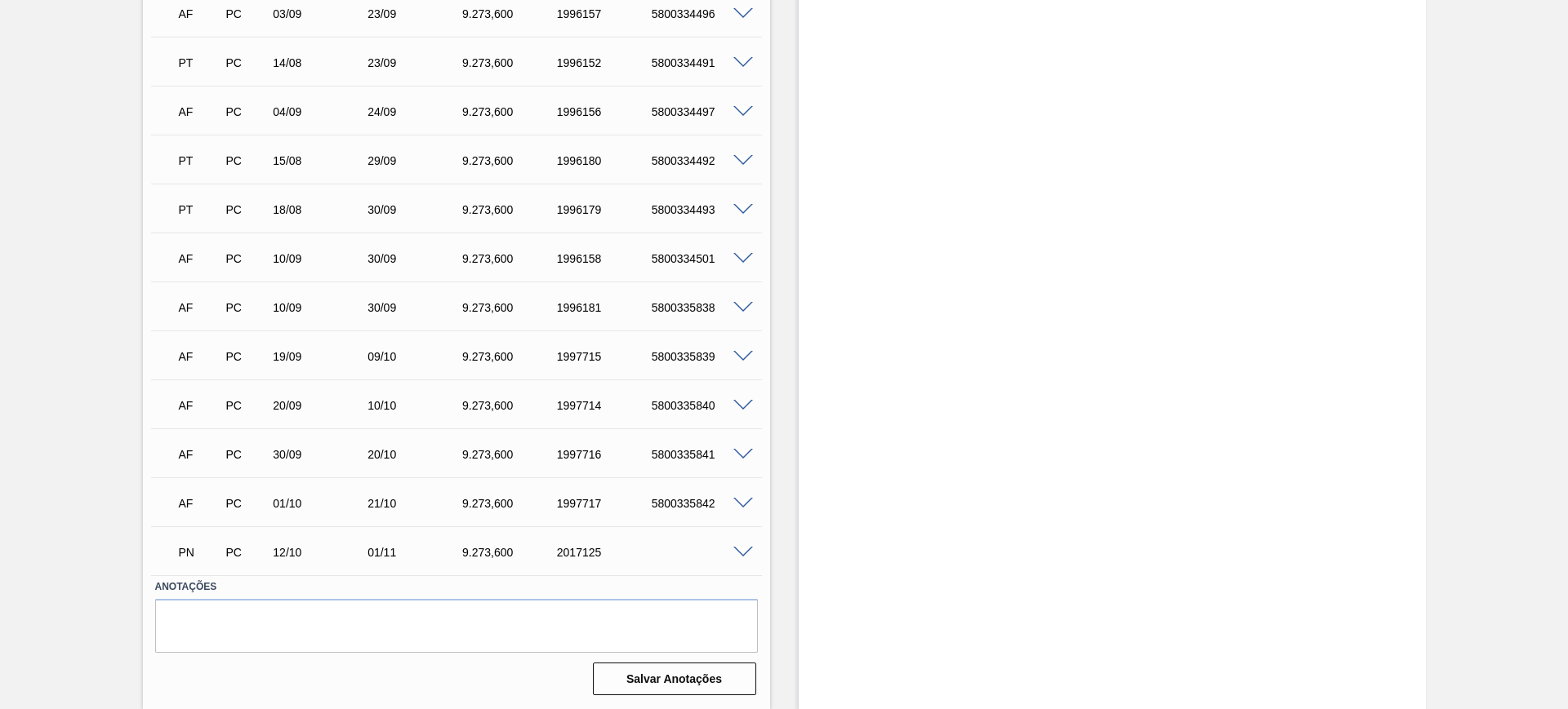
click at [737, 549] on span at bounding box center [743, 553] width 19 height 12
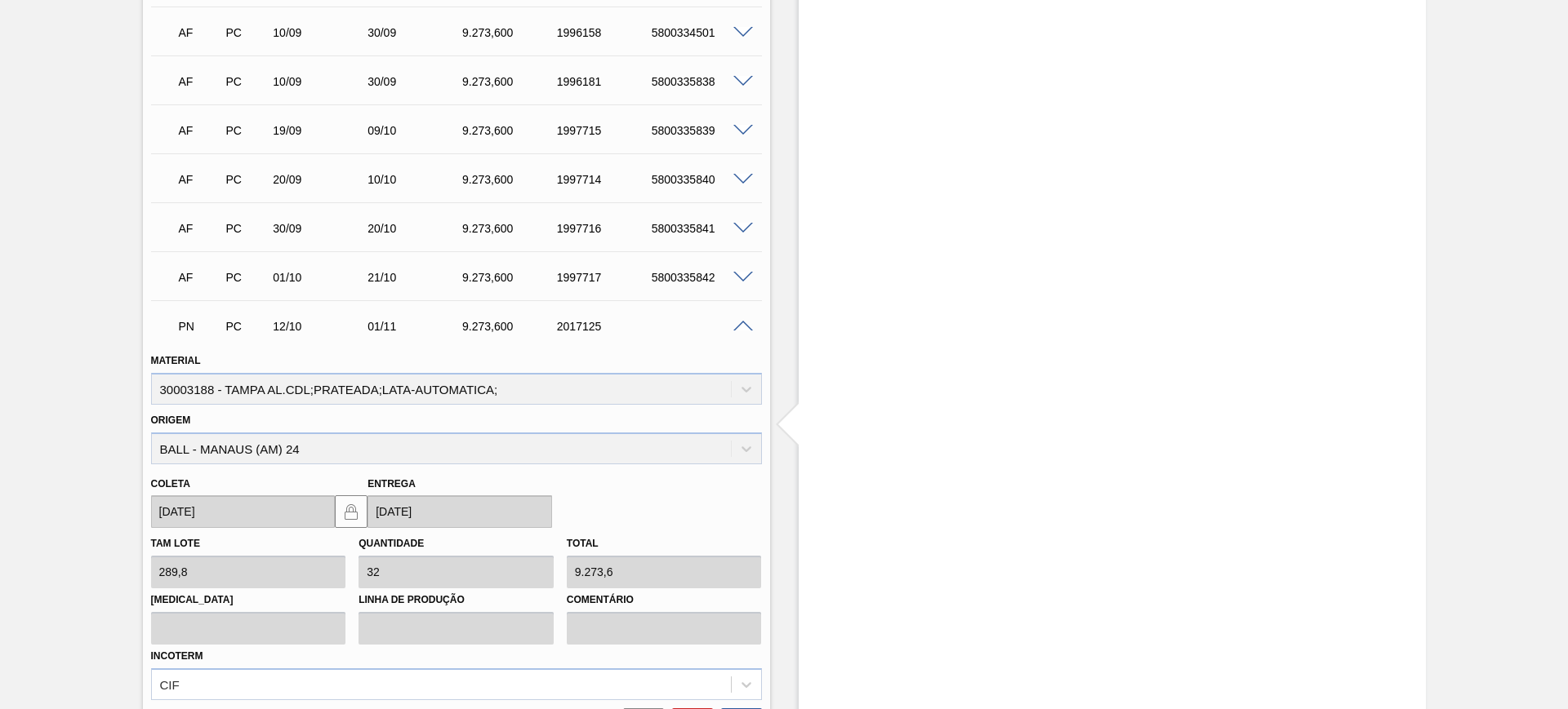
scroll to position [1428, 0]
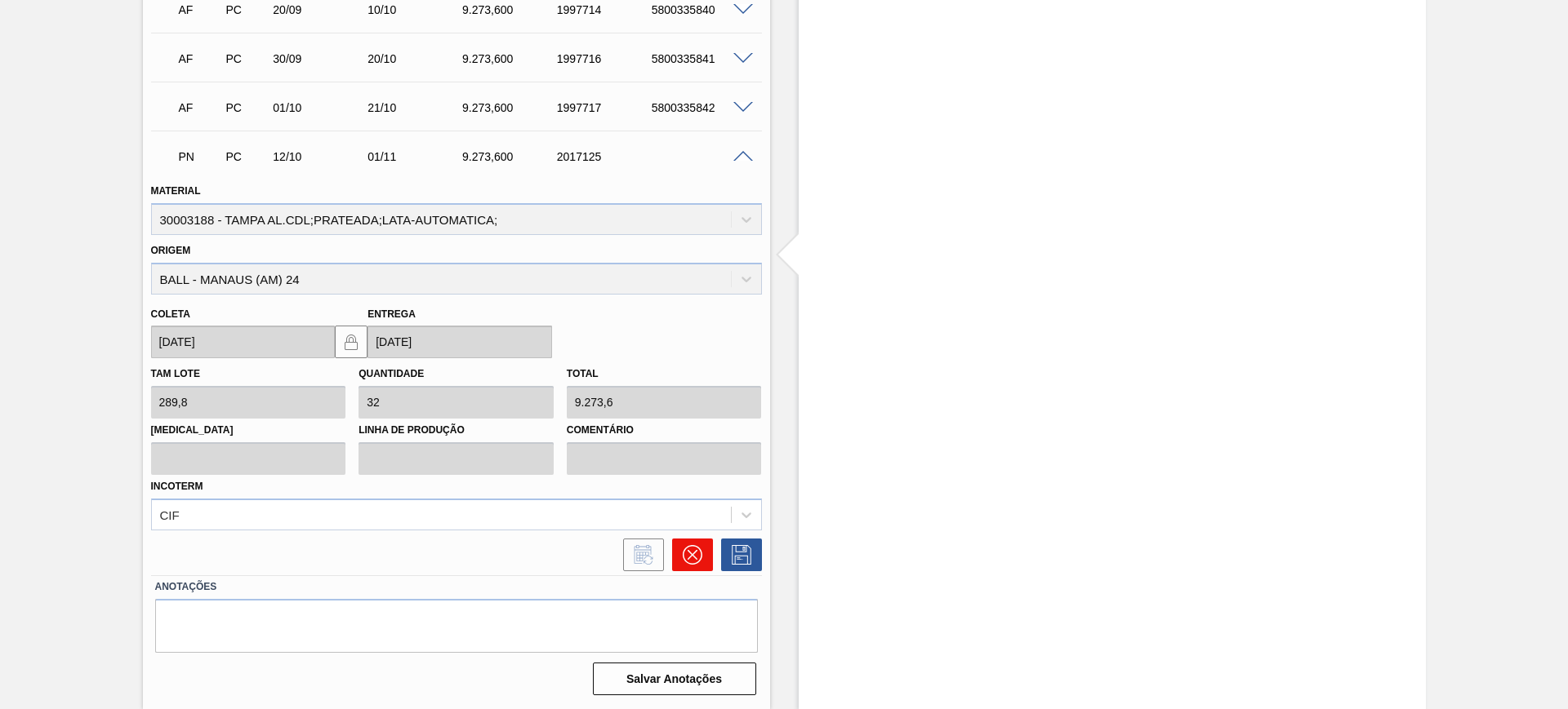
click at [698, 557] on icon at bounding box center [693, 555] width 19 height 19
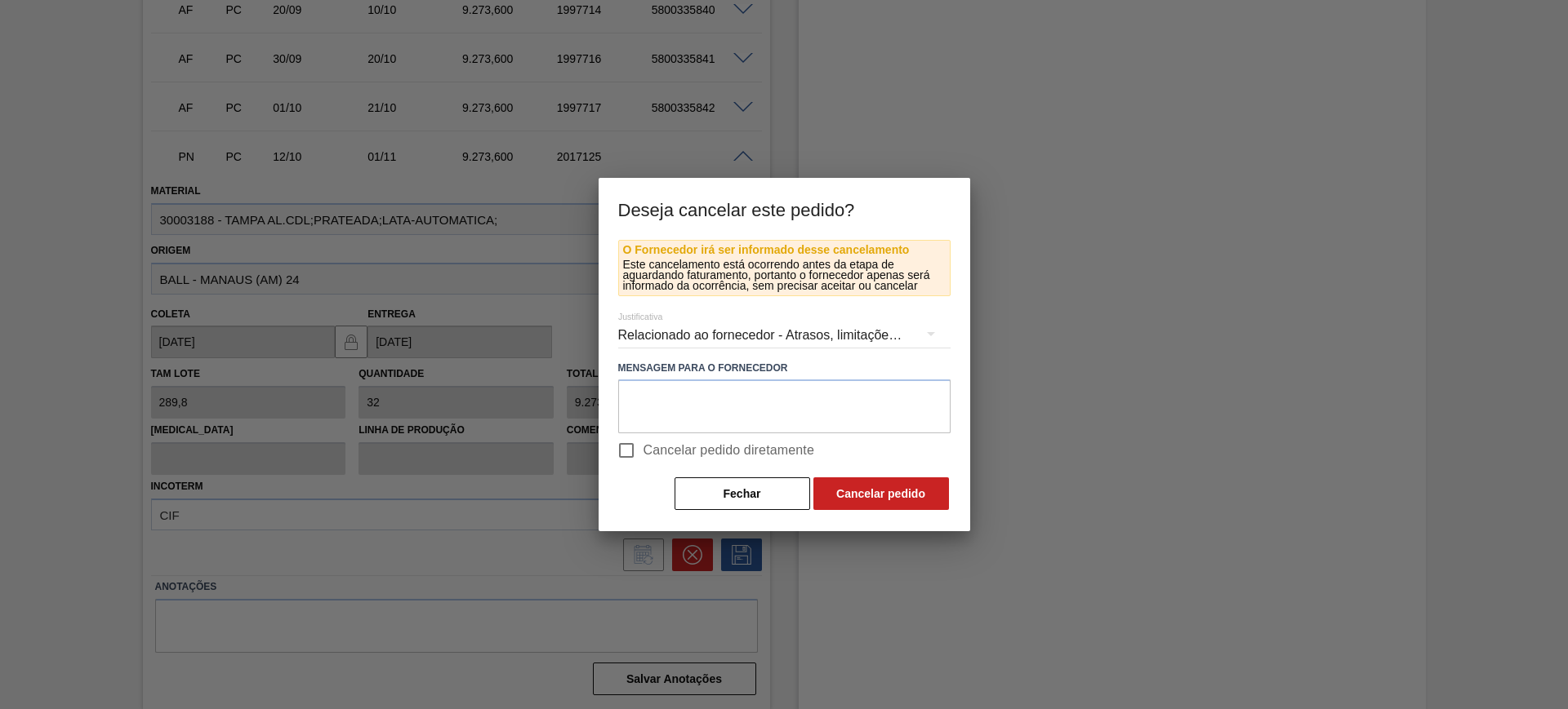
click at [648, 450] on span "Cancelar pedido diretamente" at bounding box center [729, 451] width 172 height 19
click at [644, 450] on input "Cancelar pedido diretamente" at bounding box center [626, 450] width 34 height 34
checkbox input "true"
click at [778, 335] on div "Relacionado ao fornecedor - Atrasos, limitações de capacidade, etc." at bounding box center [784, 336] width 332 height 45
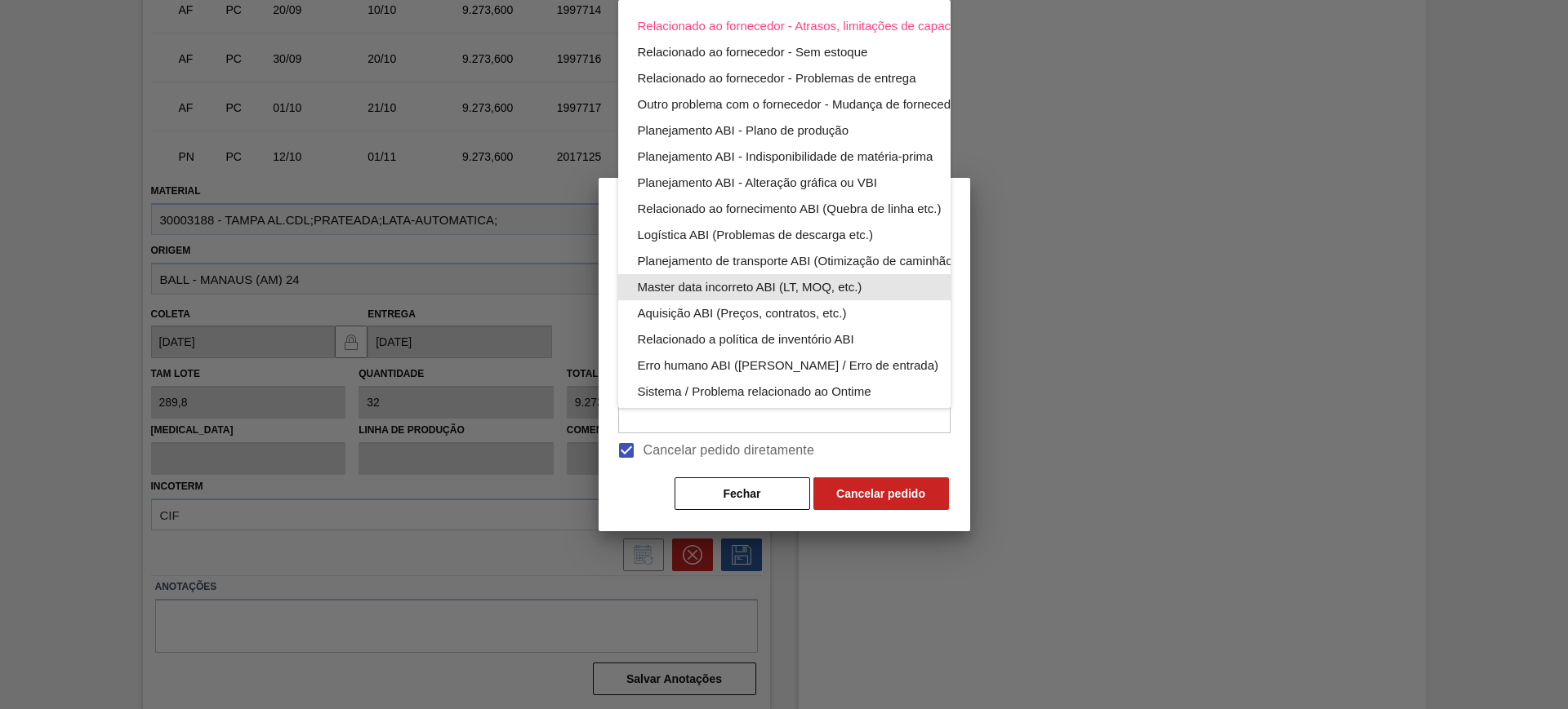
scroll to position [104, 0]
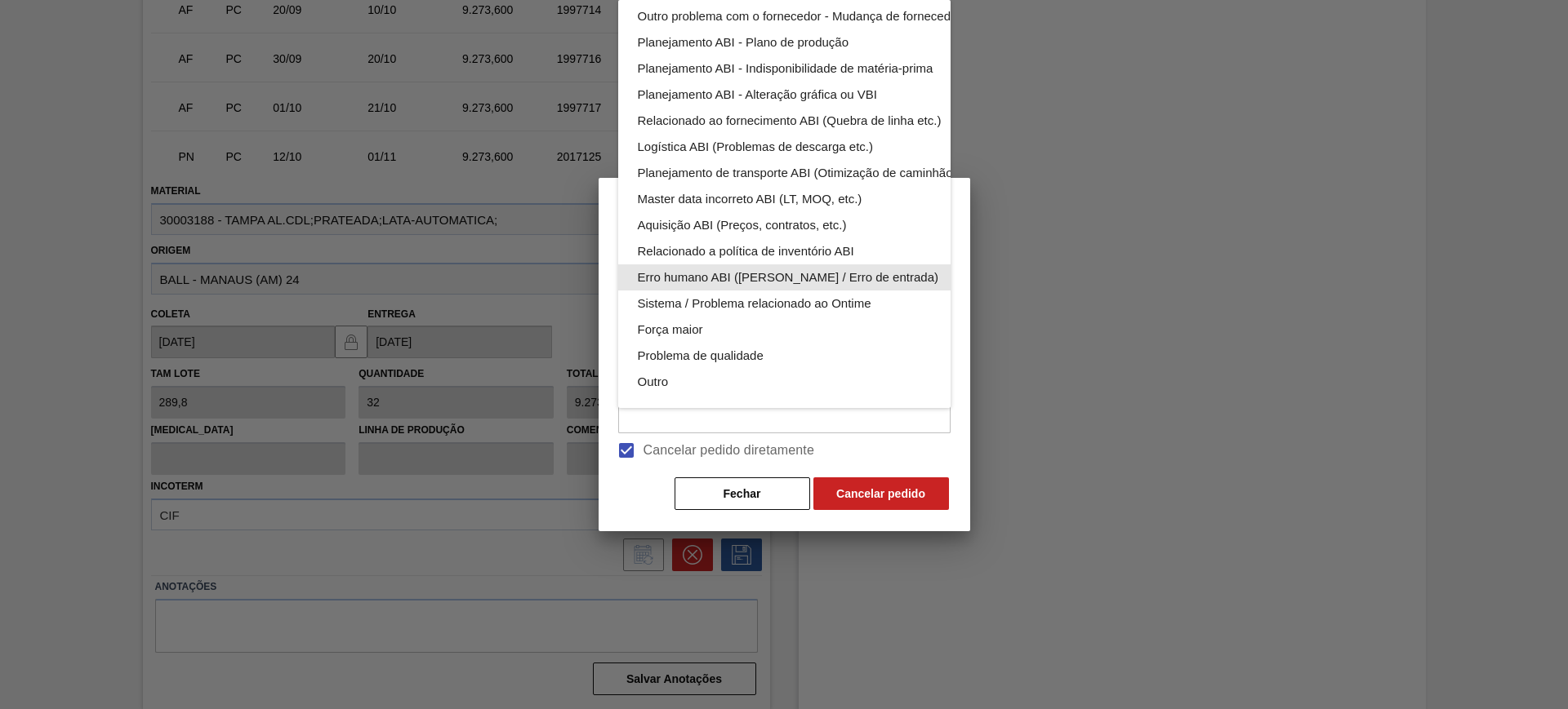
click at [736, 264] on div "Erro humano ABI (Cálculo / Erro de entrada)" at bounding box center [823, 277] width 370 height 26
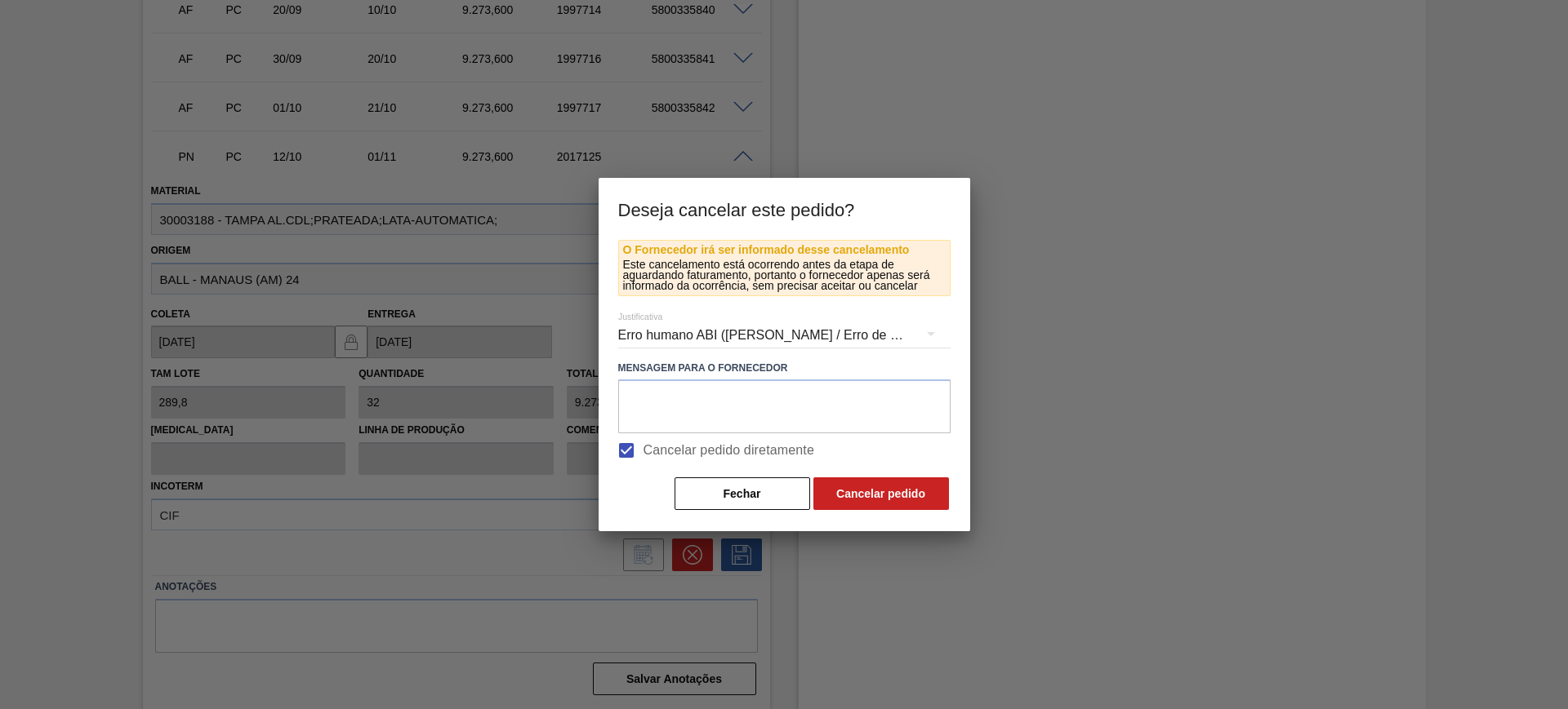
scroll to position [0, 0]
click at [768, 337] on div "Erro humano ABI (Cálculo / Erro de entrada)" at bounding box center [784, 336] width 332 height 45
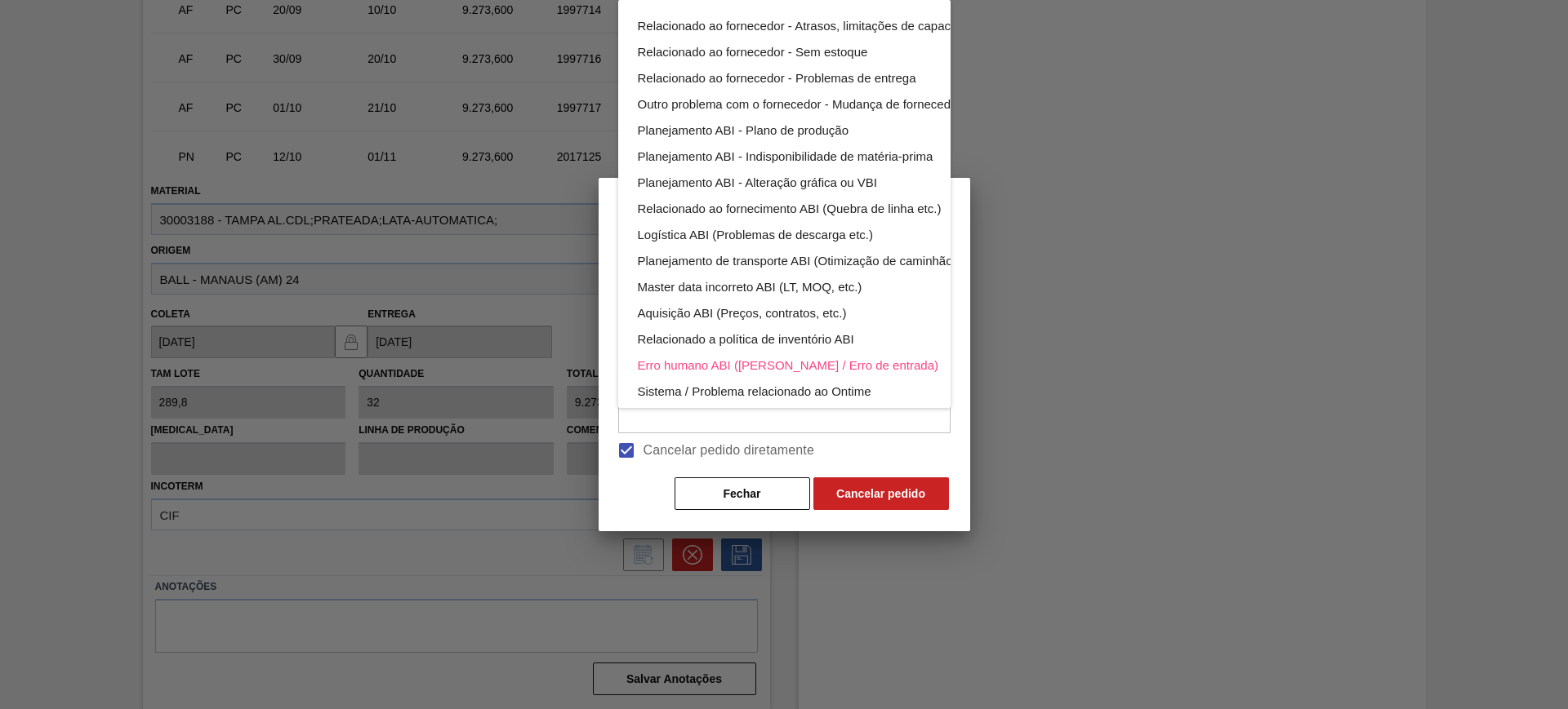
scroll to position [104, 0]
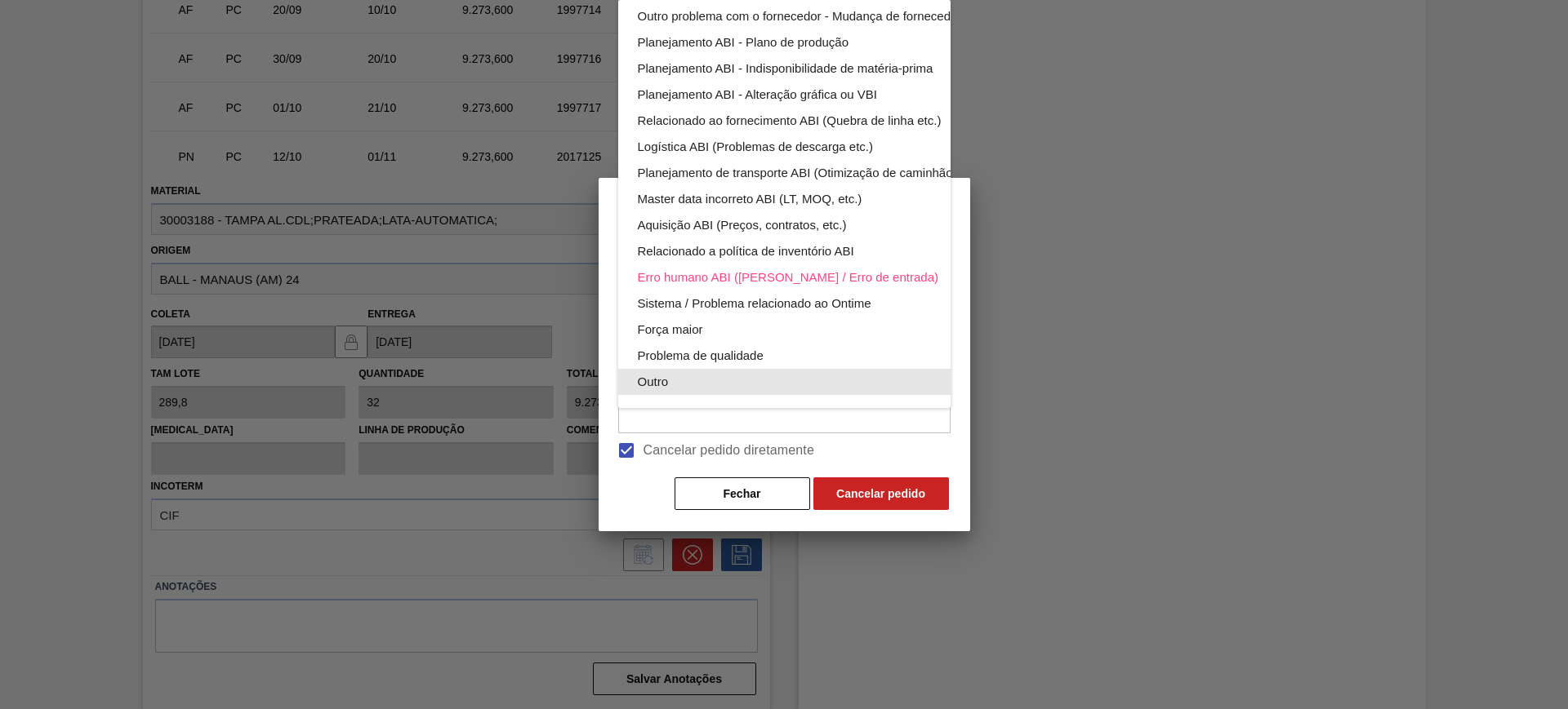
click at [704, 369] on div "Outro" at bounding box center [823, 382] width 370 height 26
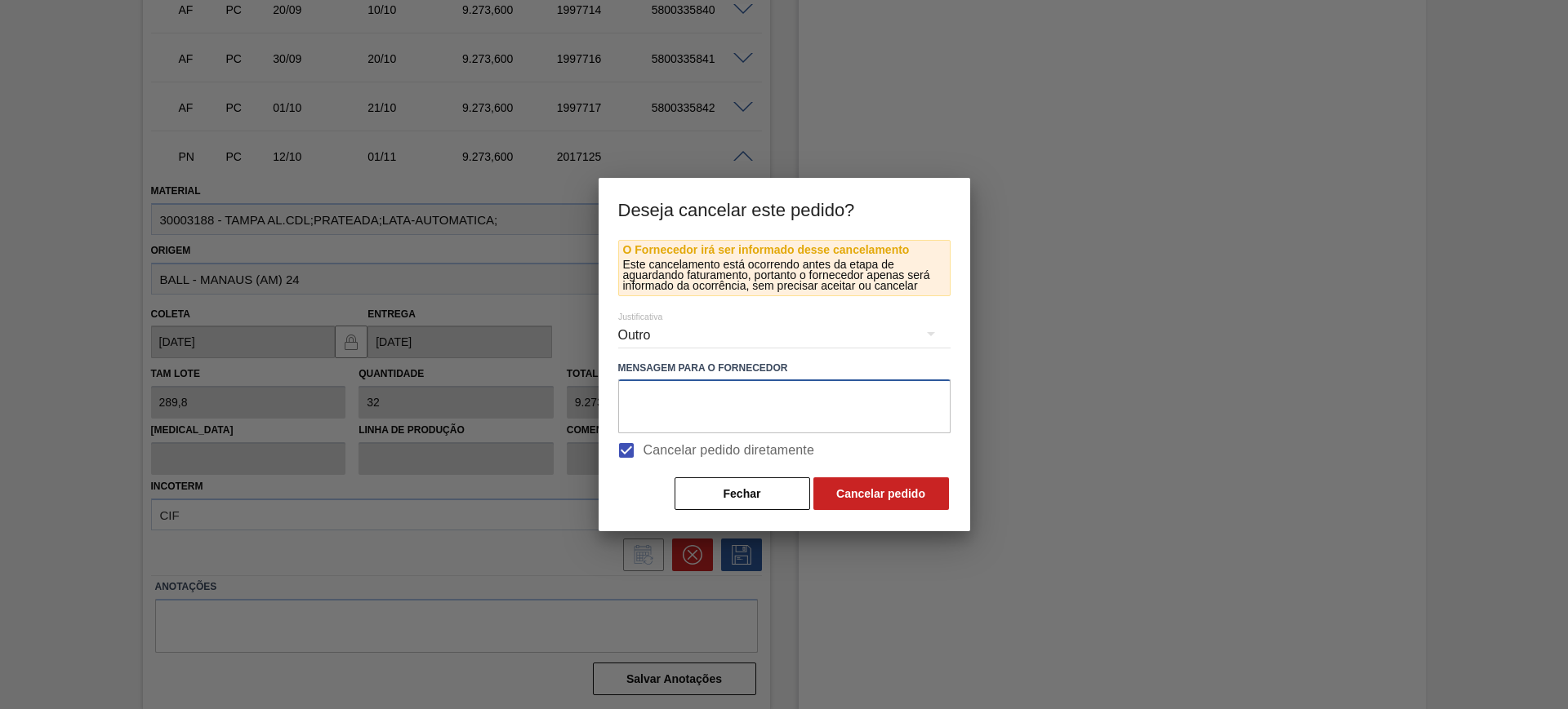
click at [713, 392] on textarea at bounding box center [784, 406] width 332 height 54
click at [901, 496] on button "Cancelar pedido" at bounding box center [880, 494] width 135 height 32
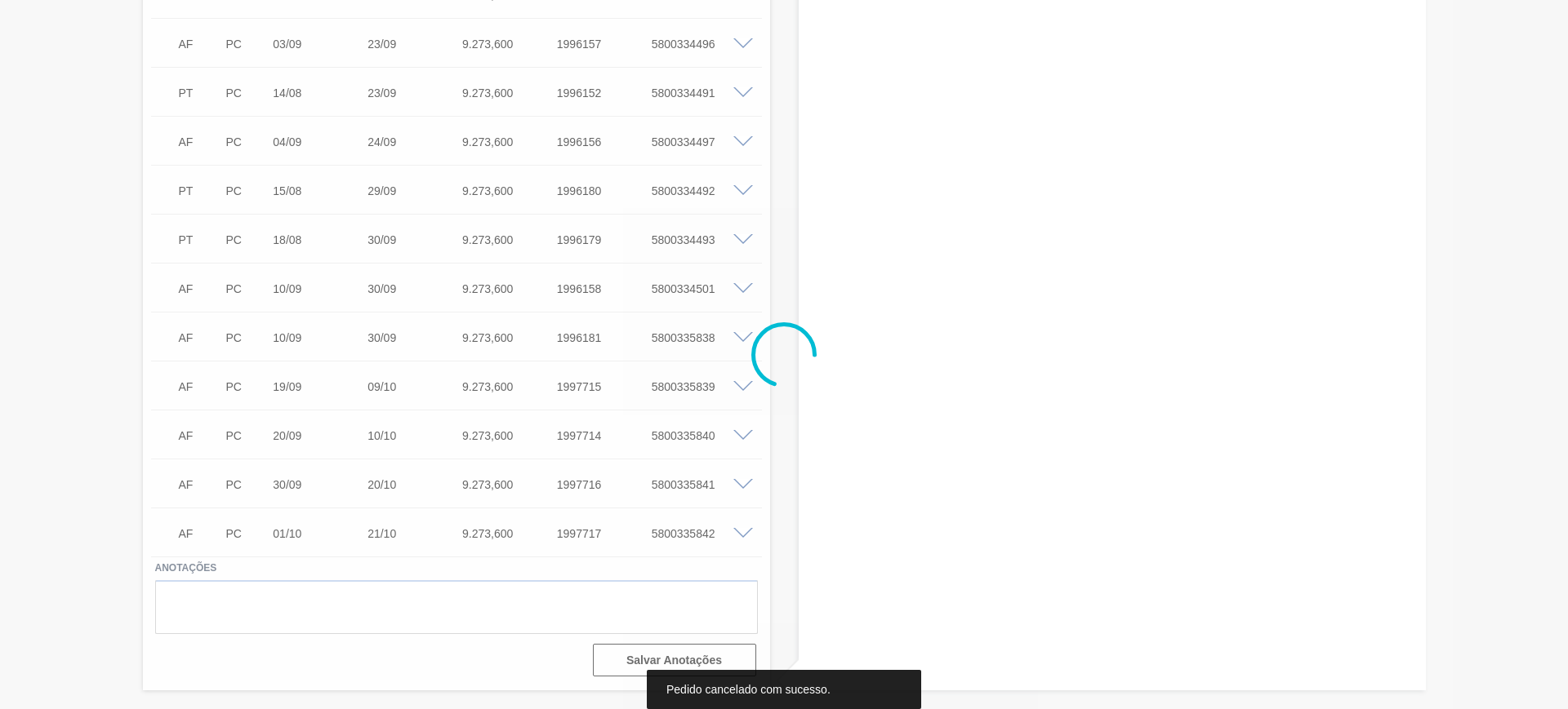
scroll to position [1003, 0]
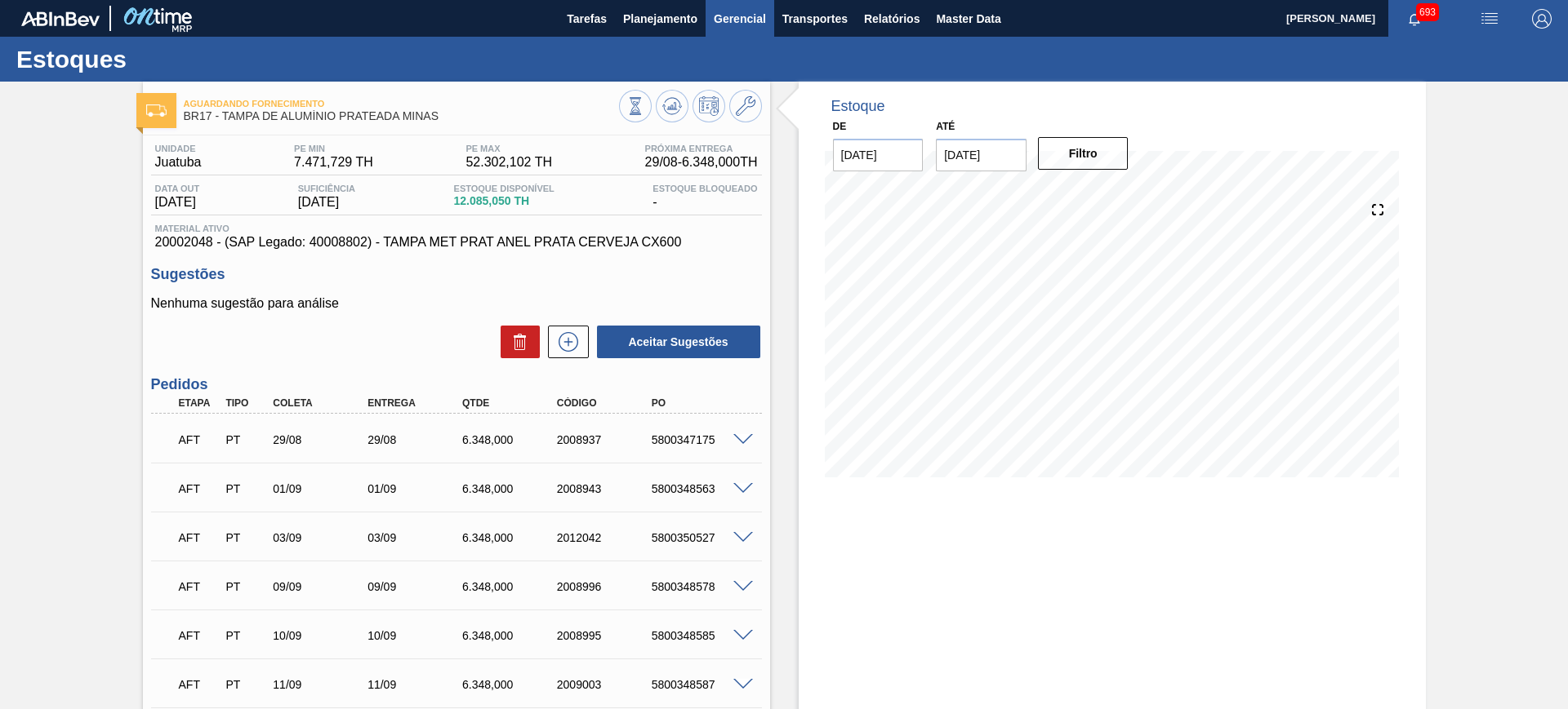
click at [720, 22] on span "Gerencial" at bounding box center [740, 18] width 52 height 19
click at [666, 24] on div at bounding box center [784, 354] width 1568 height 709
click at [666, 24] on span "Planejamento" at bounding box center [660, 18] width 74 height 19
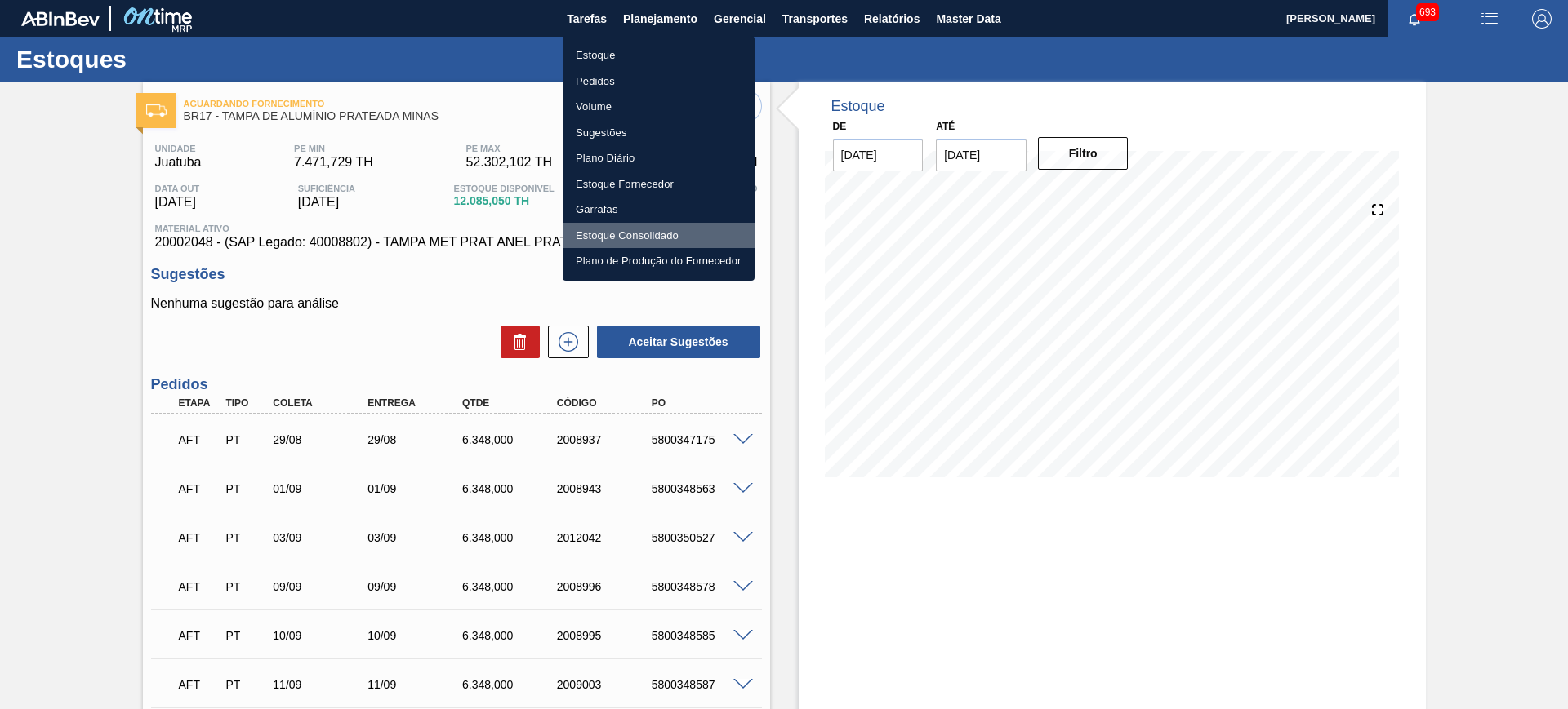
click at [620, 235] on li "Estoque Consolidado" at bounding box center [659, 236] width 192 height 26
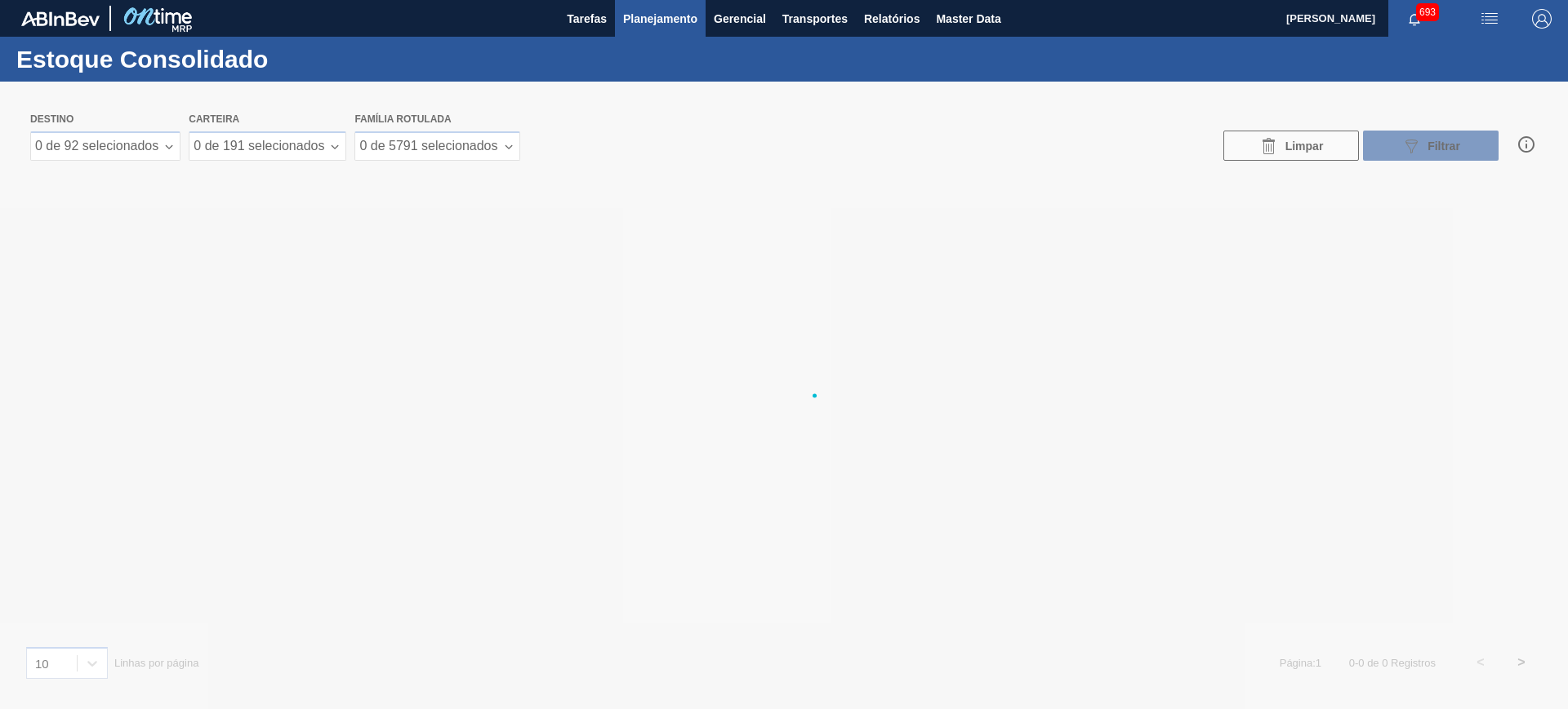
click at [171, 148] on div at bounding box center [784, 396] width 1568 height 628
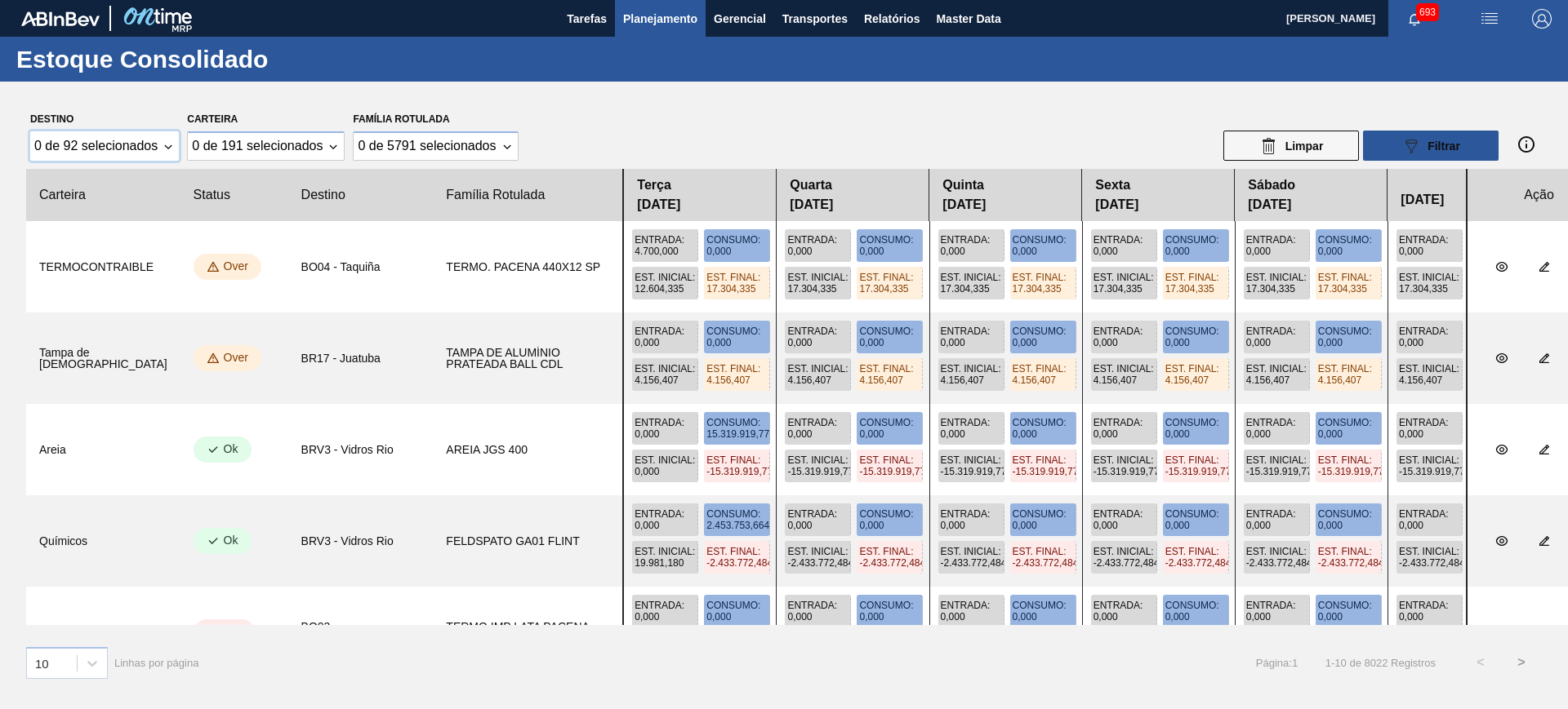
click at [161, 144] on div "0 de 92 selecionados" at bounding box center [105, 147] width 148 height 30
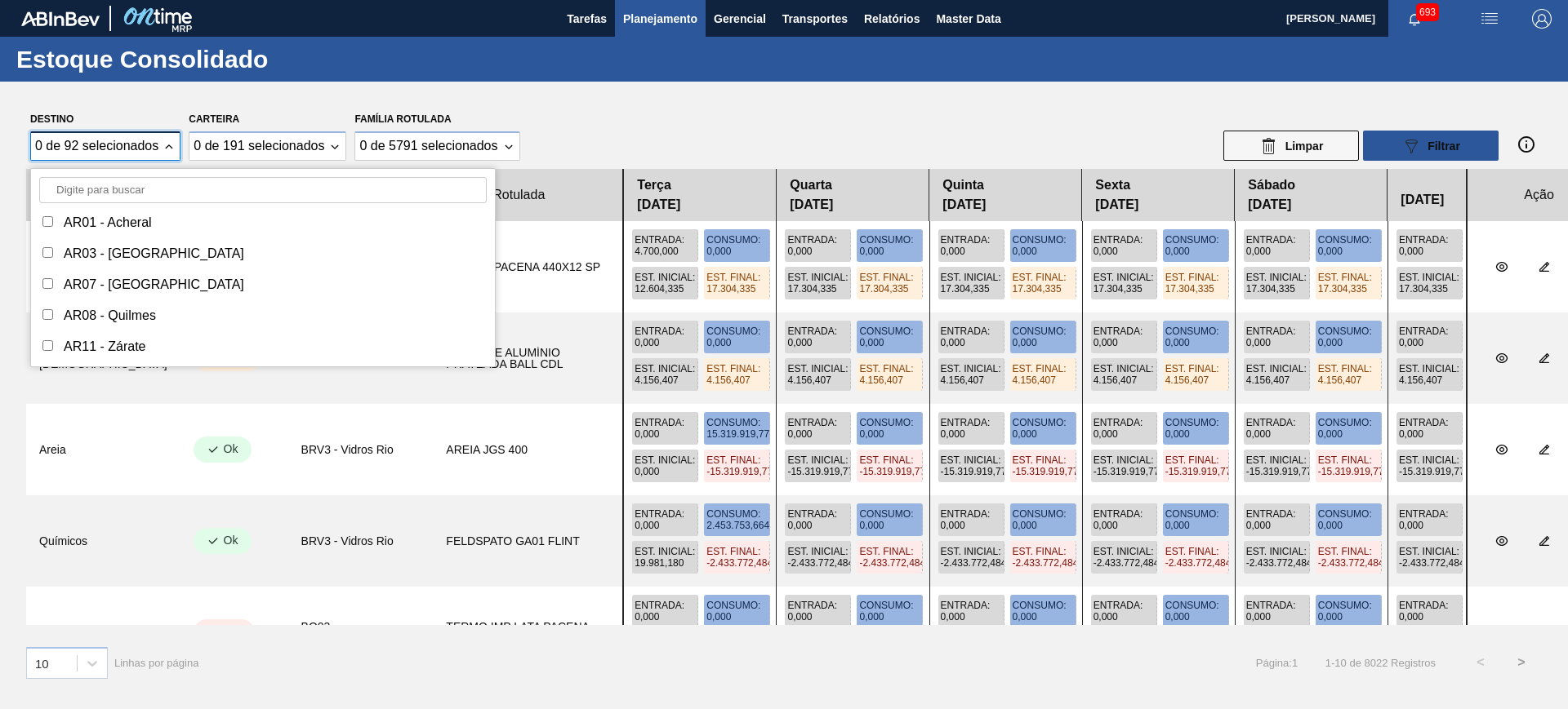
click at [150, 182] on input "Destino" at bounding box center [263, 190] width 448 height 26
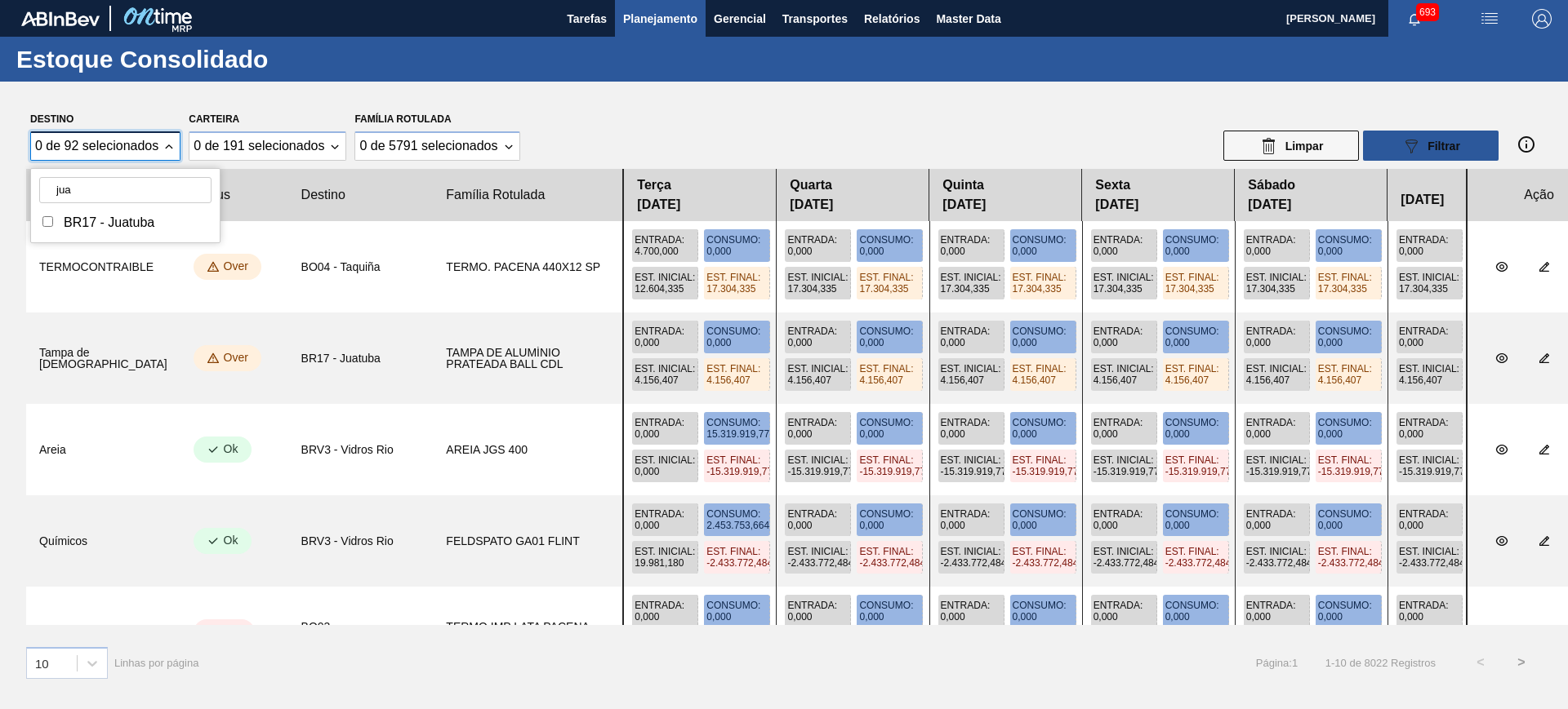
type input "jua"
click at [125, 218] on div "BR17 - Juatuba" at bounding box center [109, 222] width 91 height 15
checkbox input "true"
click at [288, 140] on div "0 de 191 selecionados" at bounding box center [258, 146] width 131 height 15
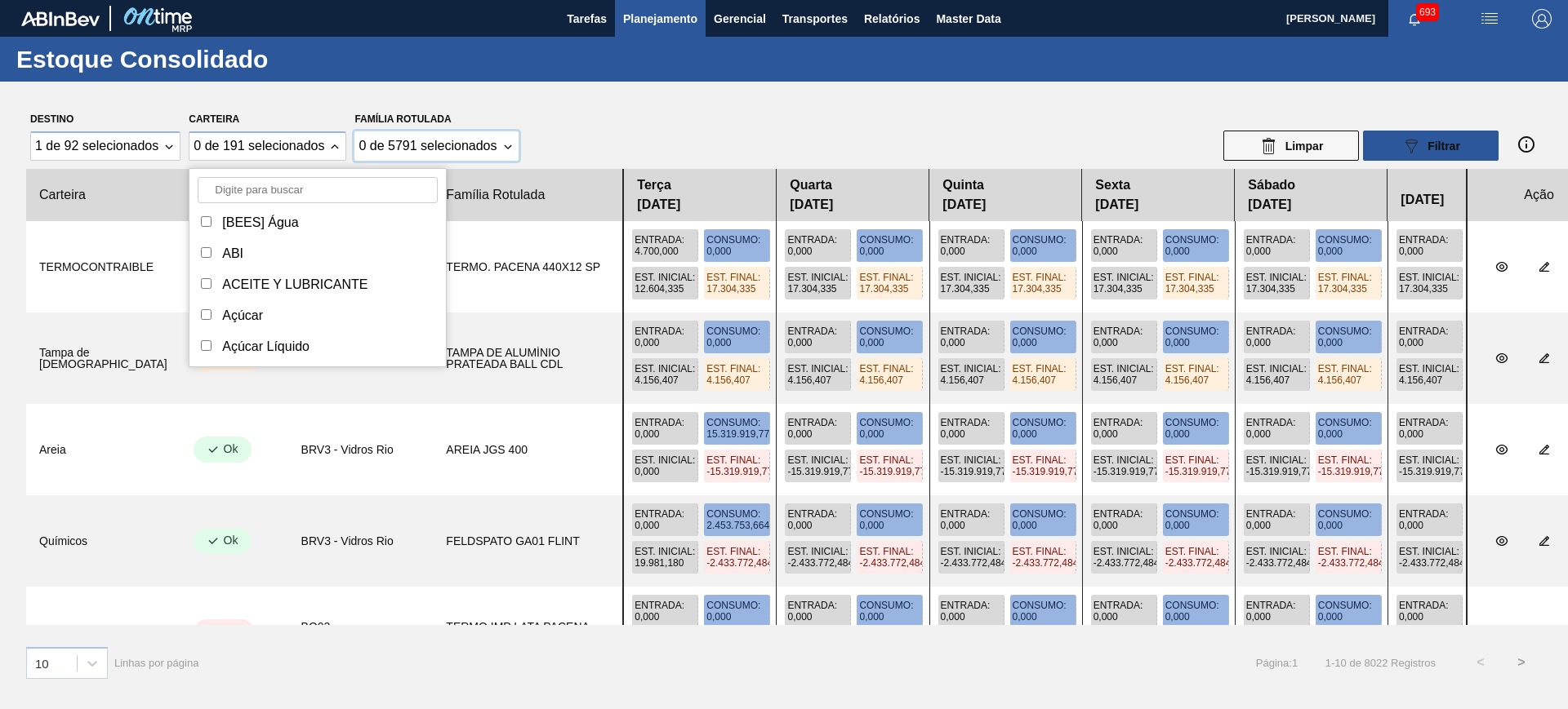
click at [444, 145] on div "0 de 5791 selecionados" at bounding box center [428, 146] width 138 height 15
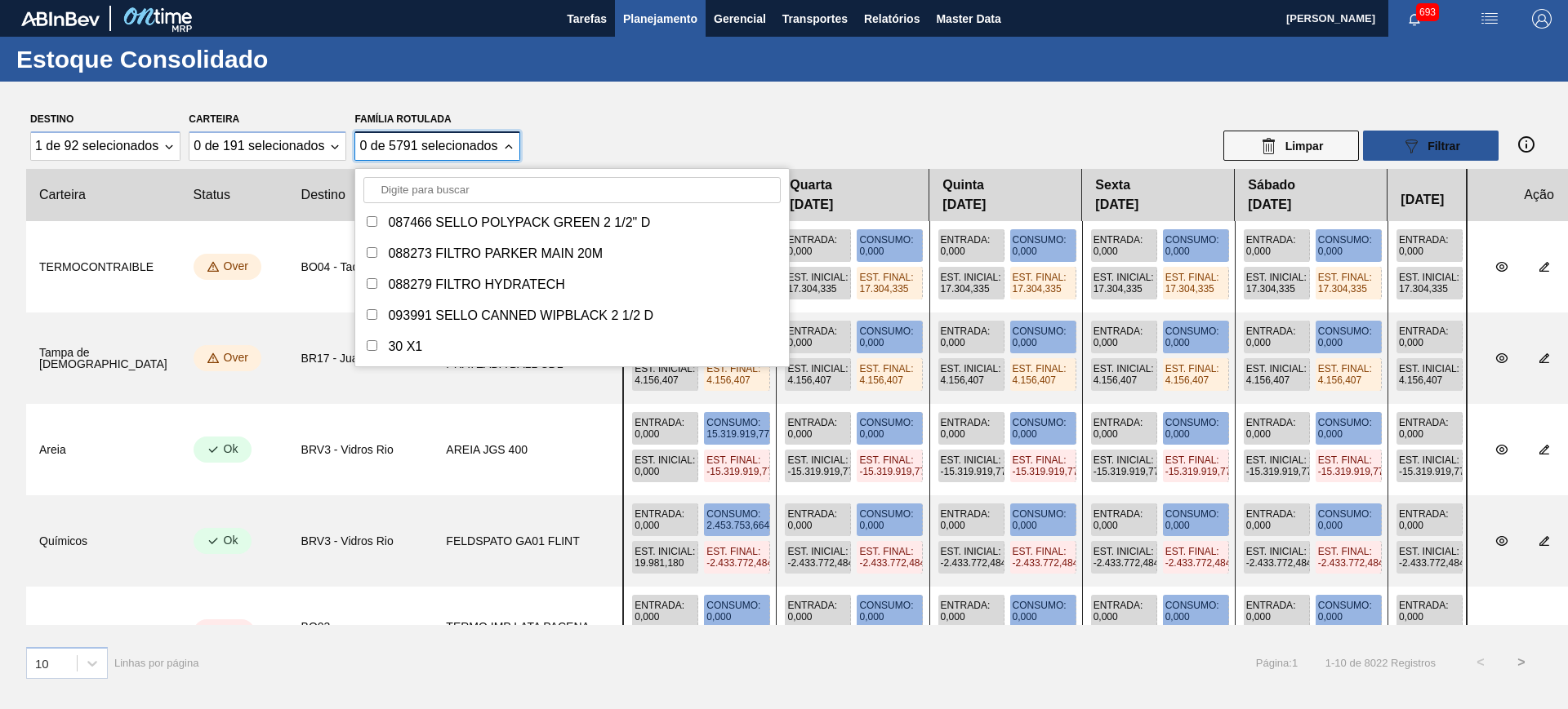
click at [481, 187] on input "Família Rotulada" at bounding box center [572, 190] width 417 height 26
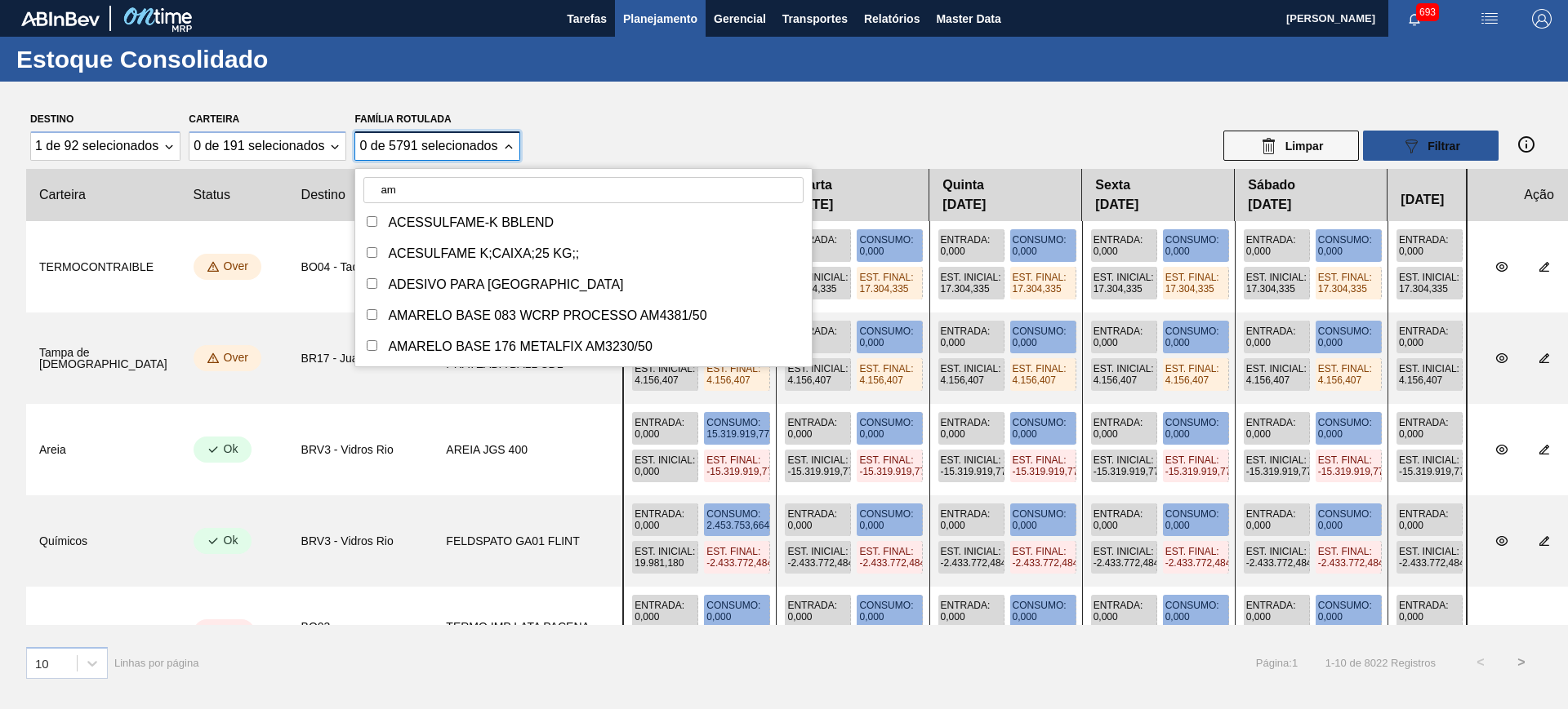
type input "a"
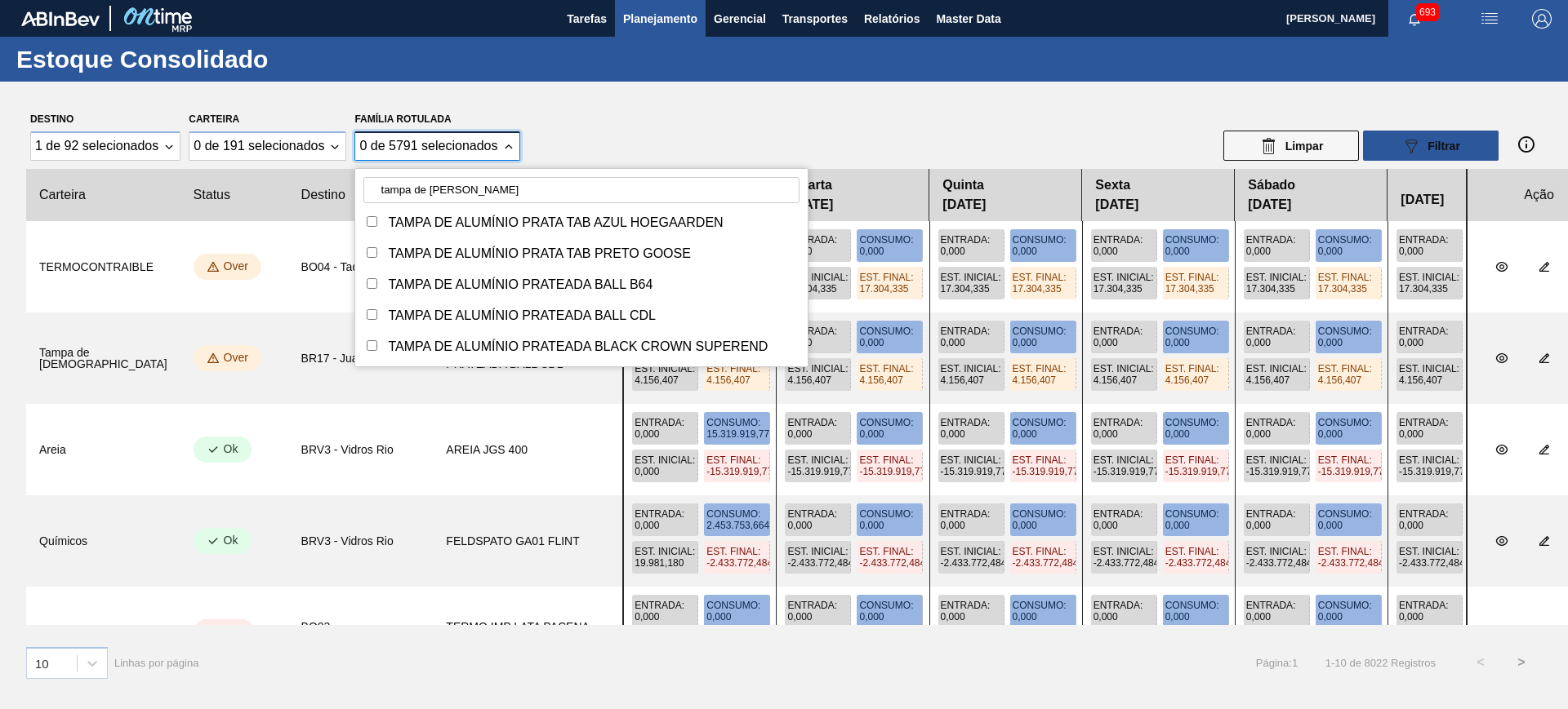
type input "tampa de alumínio prat"
click at [375, 278] on input "Família Rotulada" at bounding box center [372, 283] width 10 height 10
checkbox input "true"
click at [369, 314] on input "Família Rotulada" at bounding box center [372, 315] width 10 height 10
checkbox input "true"
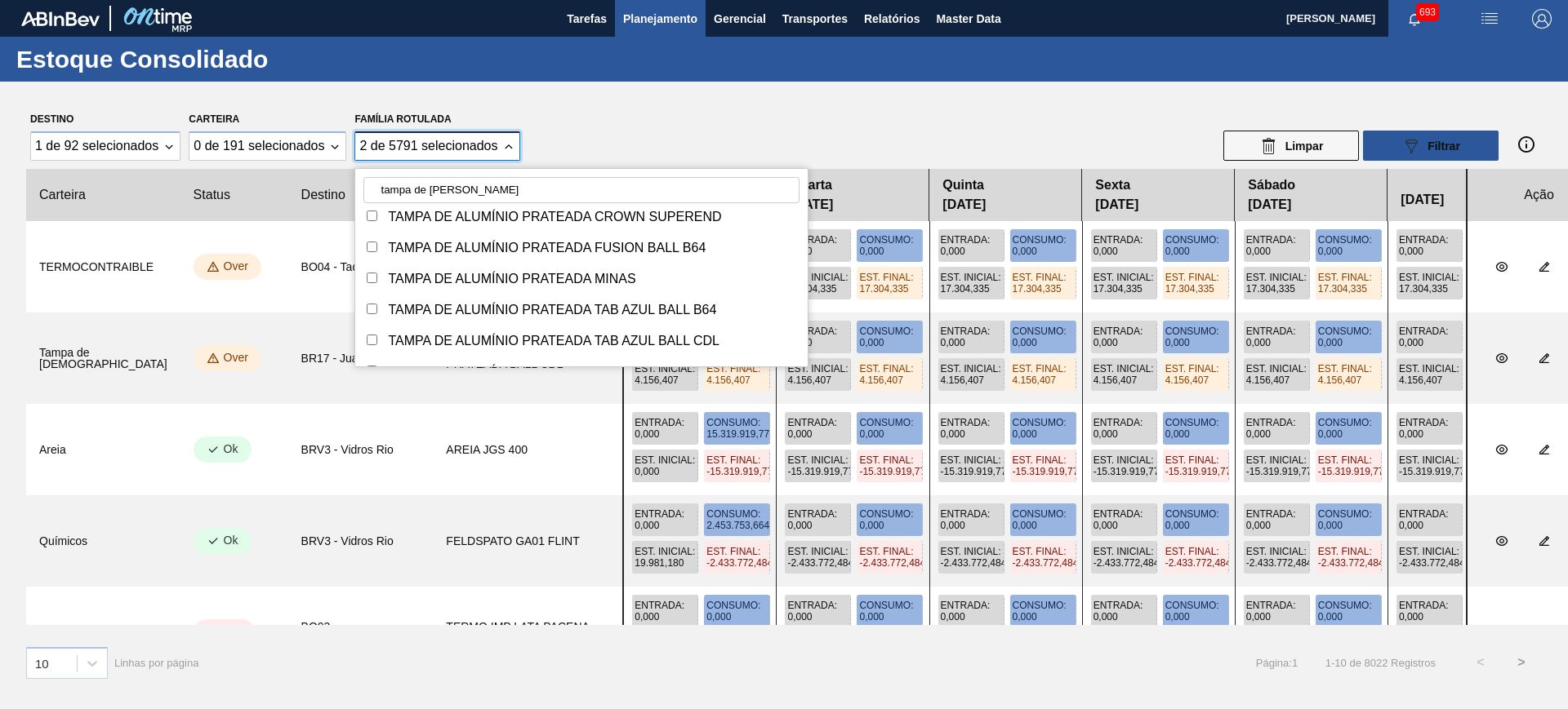
scroll to position [340, 0]
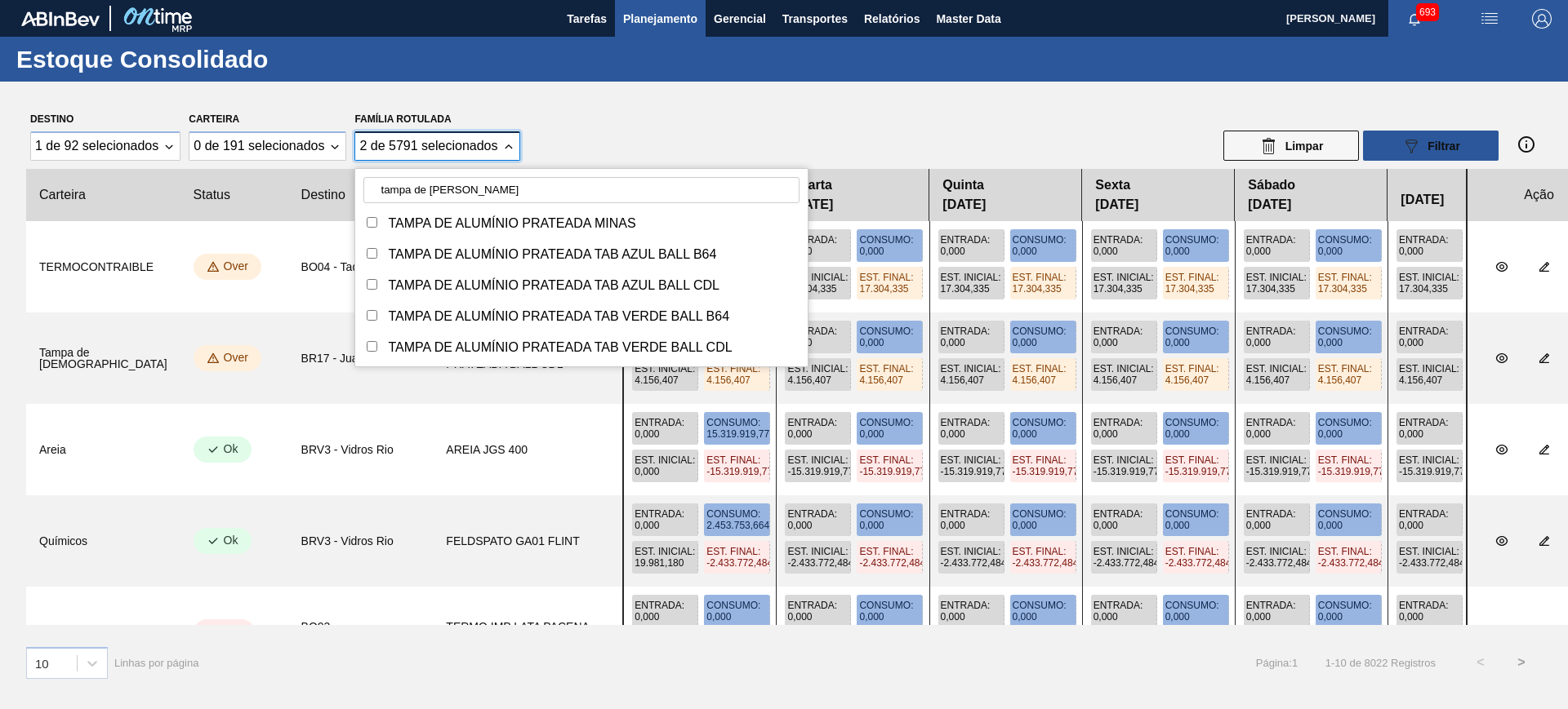
click at [373, 222] on input "Família Rotulada" at bounding box center [372, 222] width 10 height 10
checkbox input "true"
click at [1436, 150] on span "Filtrar" at bounding box center [1443, 146] width 32 height 13
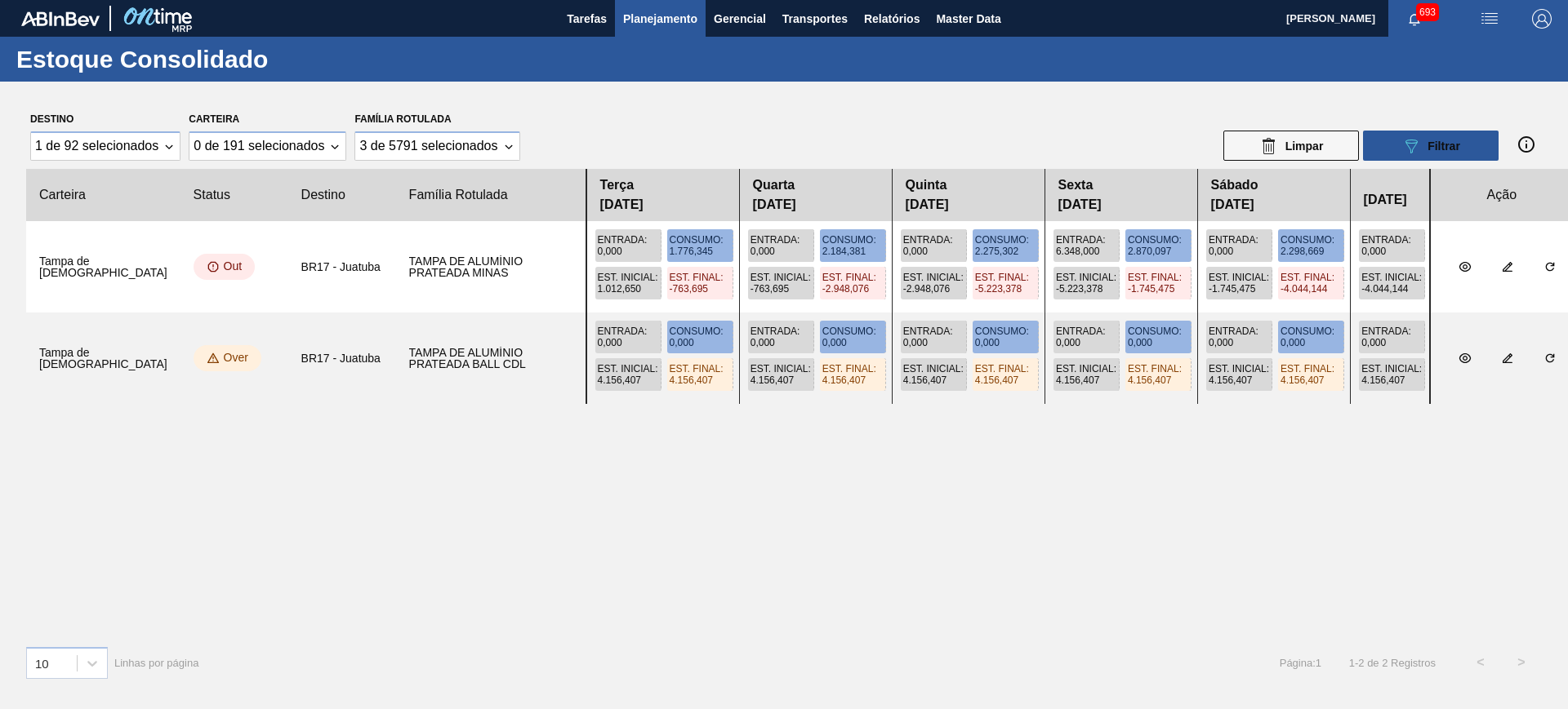
click at [985, 530] on main "Tarefas Planejamento Gerencial Transportes Relatórios Master Data Alisson R Da …" at bounding box center [784, 354] width 1568 height 709
drag, startPoint x: 1019, startPoint y: 590, endPoint x: 881, endPoint y: 594, distance: 138.1
drag, startPoint x: 980, startPoint y: 299, endPoint x: 702, endPoint y: 289, distance: 278.2
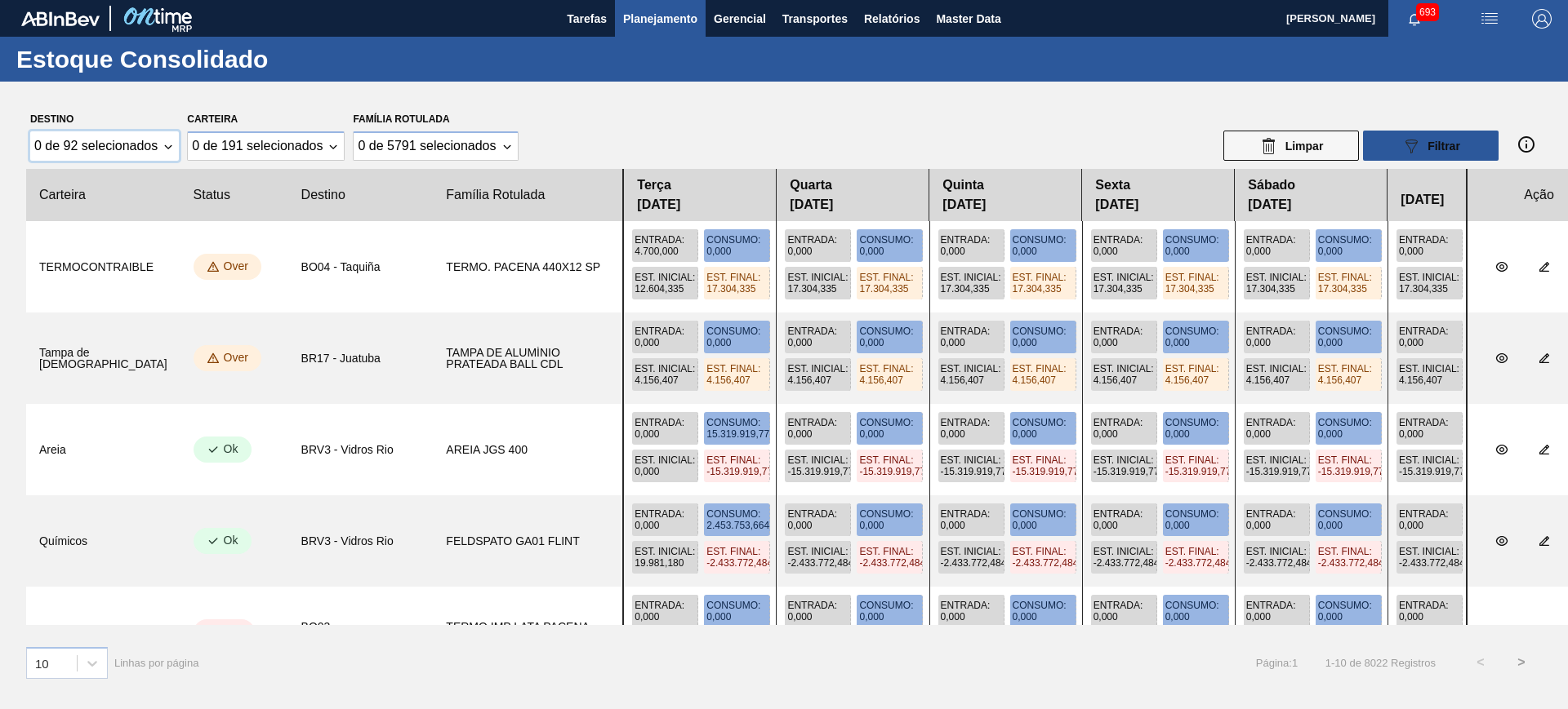
click at [137, 147] on div "0 de 92 selecionados" at bounding box center [95, 146] width 123 height 15
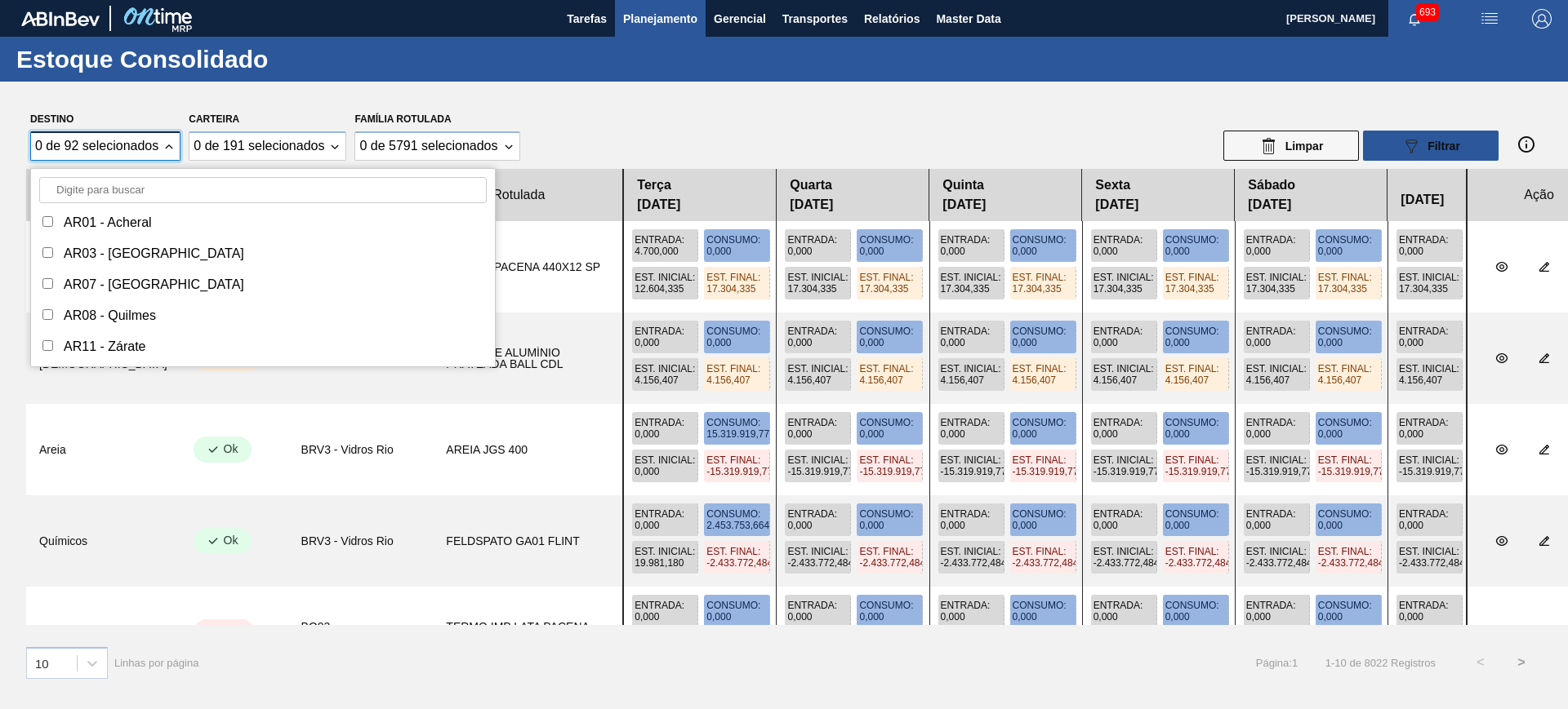
click at [161, 192] on input "Destino" at bounding box center [263, 190] width 448 height 26
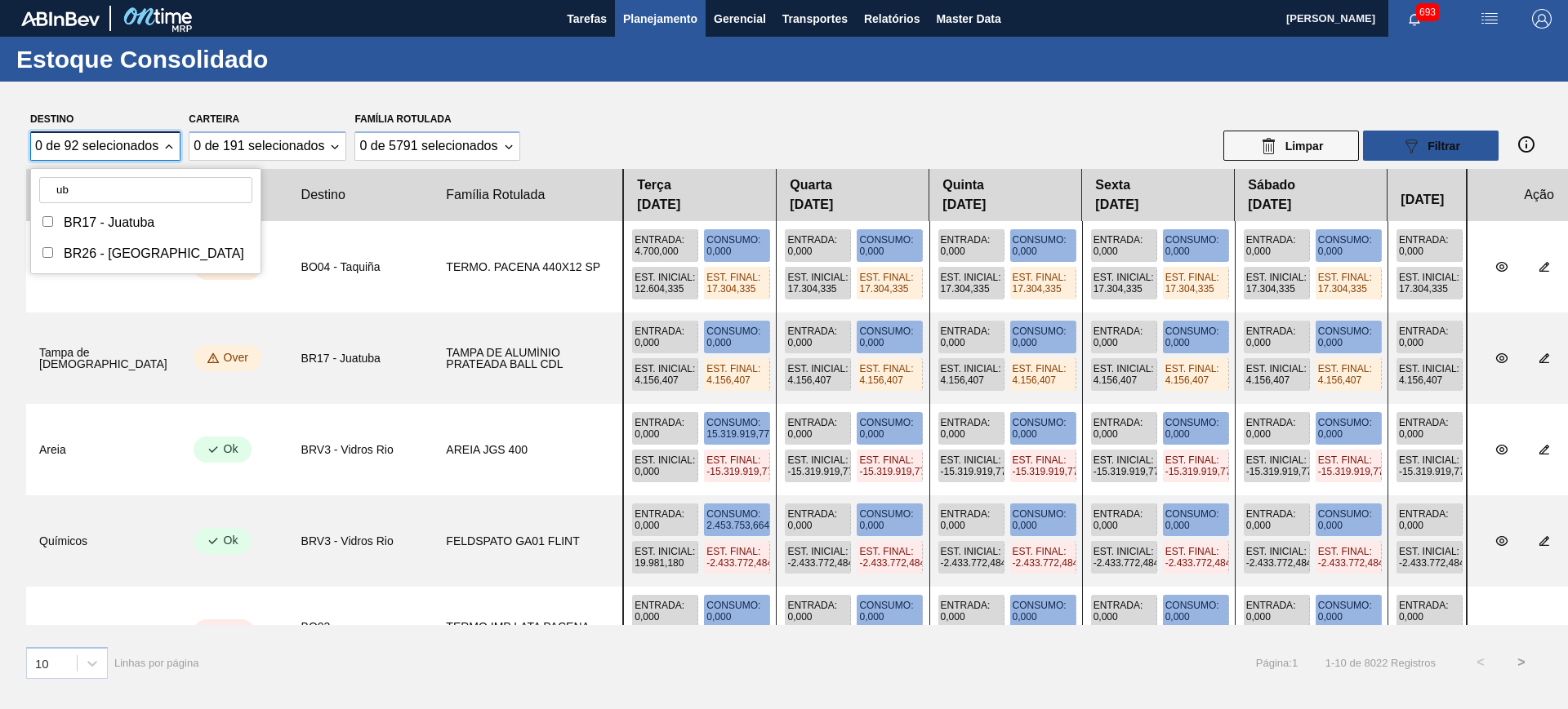
type input "ub"
click at [156, 249] on div "BR26 - [GEOGRAPHIC_DATA]" at bounding box center [154, 254] width 181 height 15
checkbox input "true"
click at [570, 137] on div "Destino 1 de 92 selecionados ub BR17 - Juatuba BR26 - Uberlândia Carteira 0 de …" at bounding box center [784, 134] width 1516 height 53
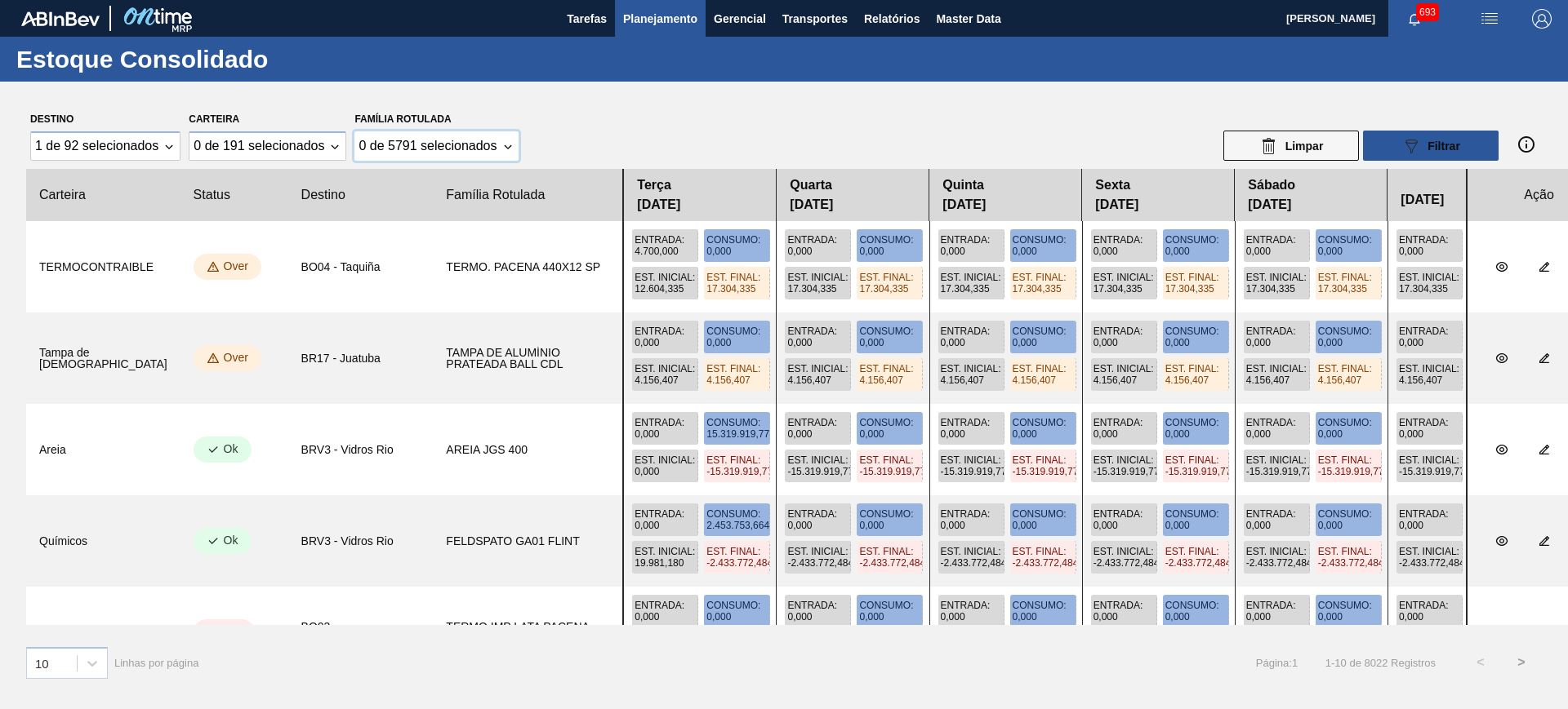
click at [490, 149] on div "0 de 5791 selecionados" at bounding box center [428, 146] width 138 height 15
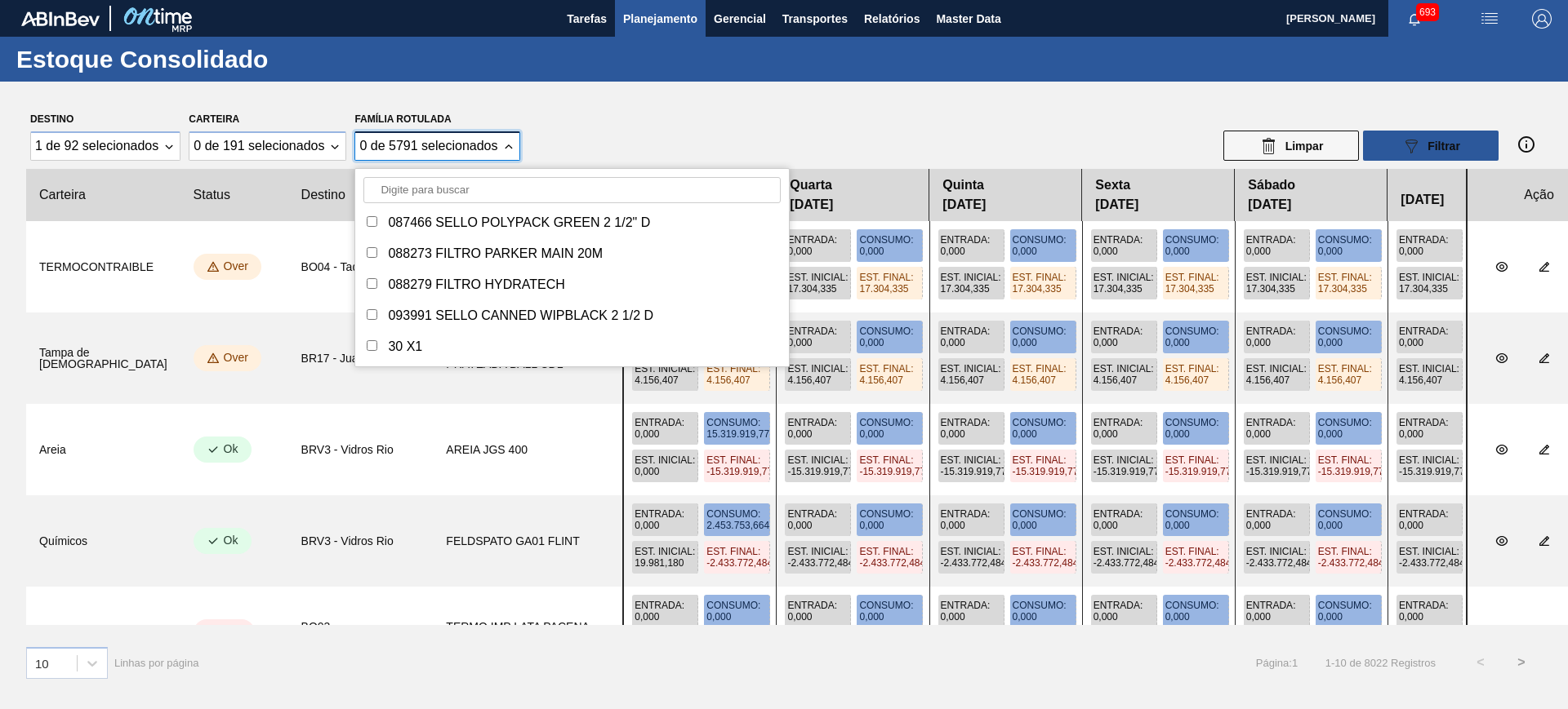
click at [496, 187] on input "Família Rotulada" at bounding box center [572, 190] width 417 height 26
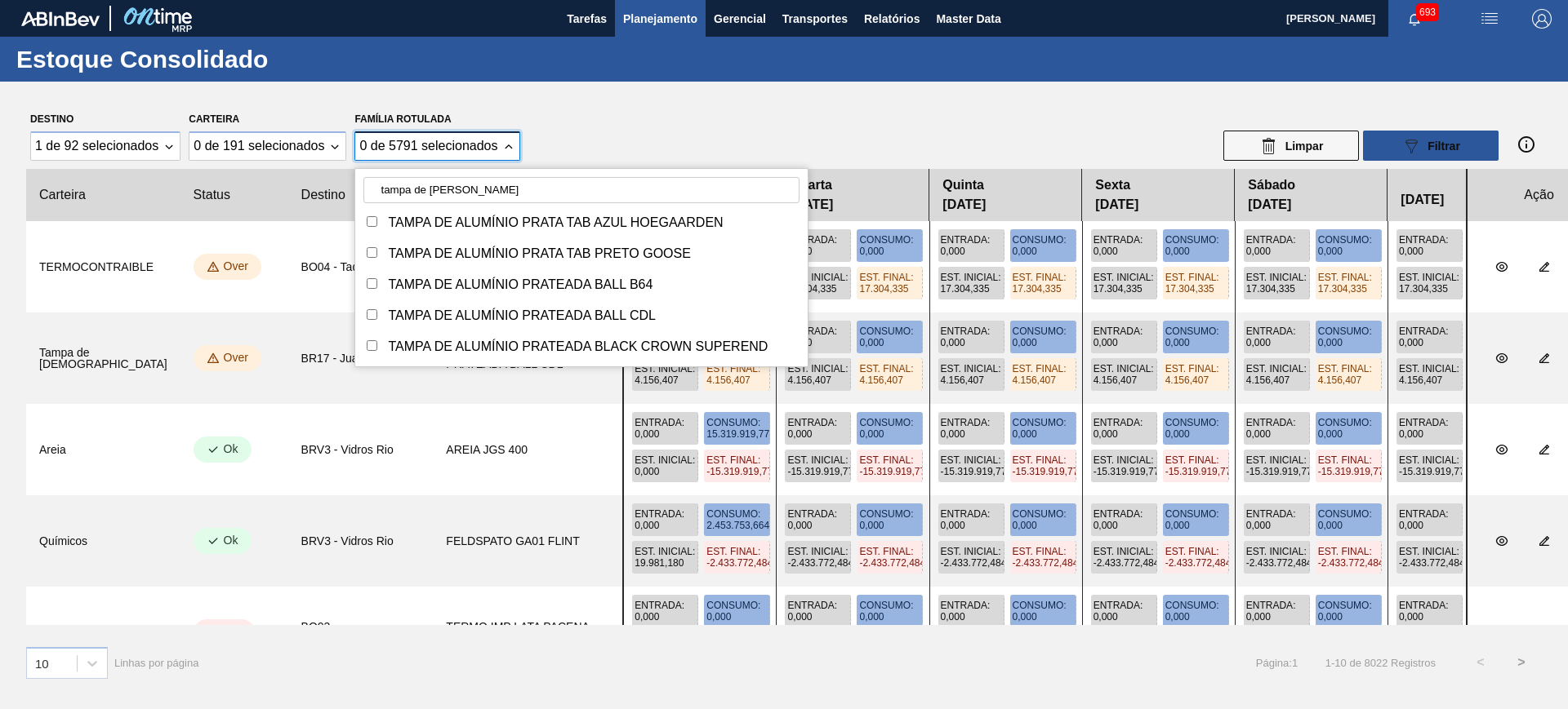
type input "tampa de alumínio prat"
click at [376, 280] on input "Família Rotulada" at bounding box center [372, 283] width 10 height 10
checkbox input "true"
click at [379, 313] on div "TAMPA DE ALUMÍNIO PRATEADA BALL CDL" at bounding box center [581, 316] width 435 height 23
checkbox input "true"
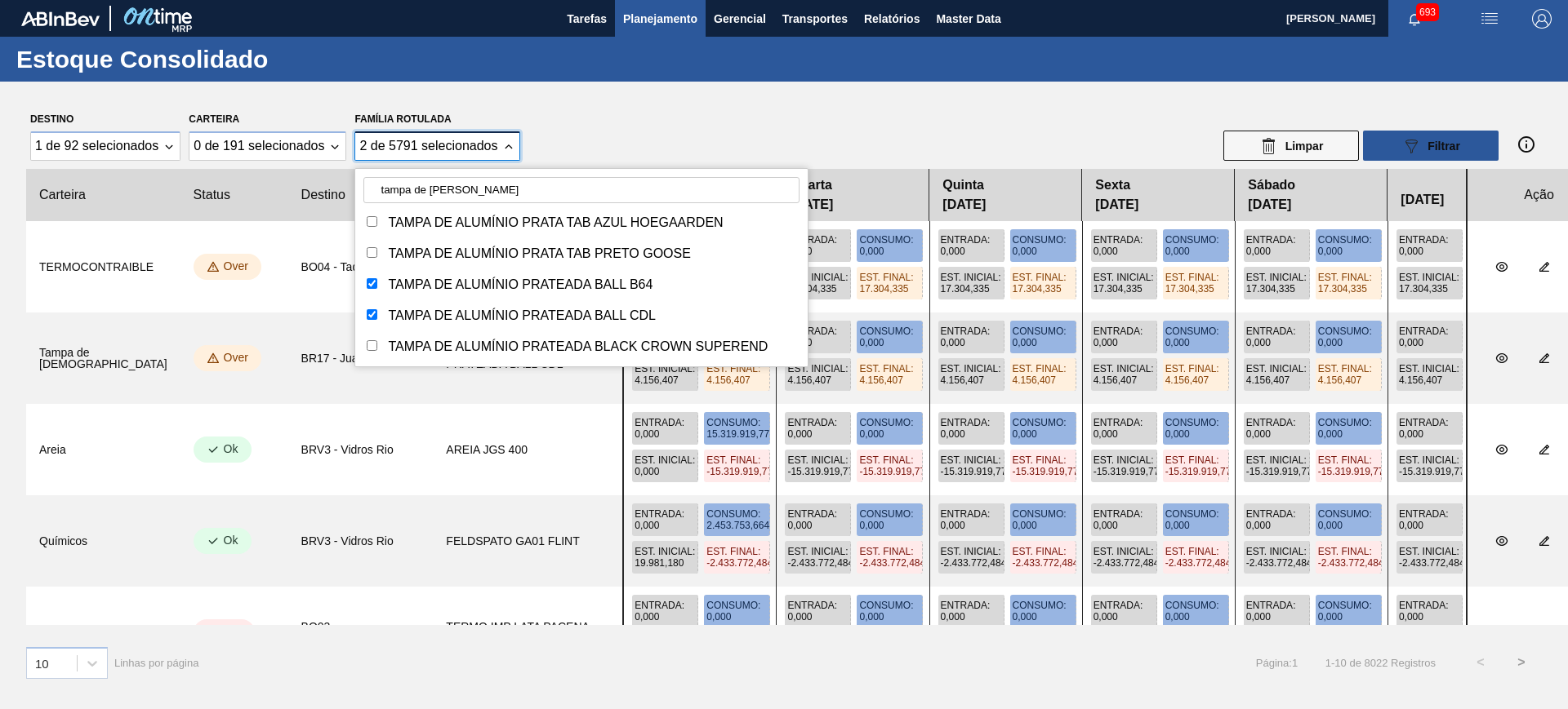
click at [518, 187] on input "tampa de alumínio prat" at bounding box center [581, 190] width 435 height 26
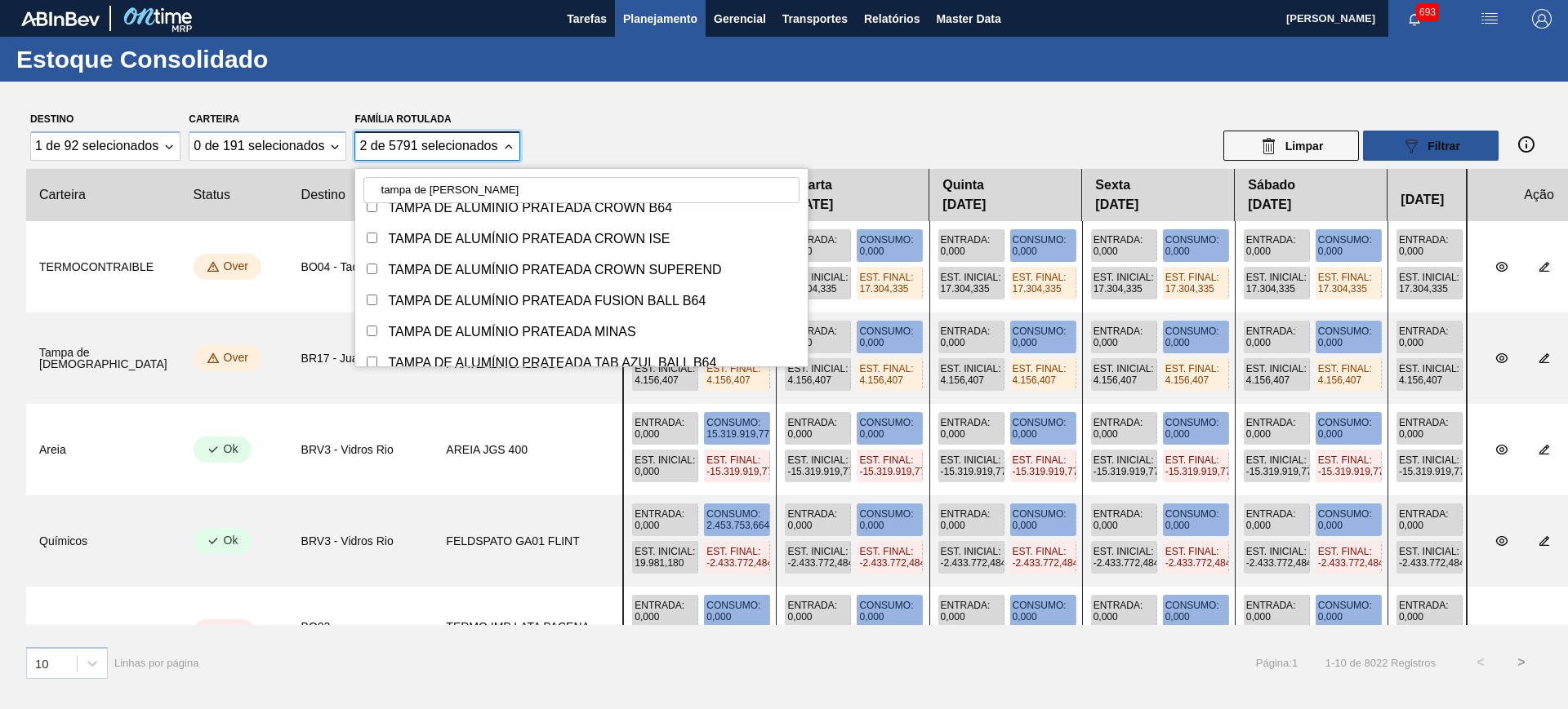
type input "tampa de alumínio prateada"
click at [378, 328] on div "TAMPA DE ALUMÍNIO PRATEADA MINAS" at bounding box center [581, 332] width 435 height 23
checkbox input "true"
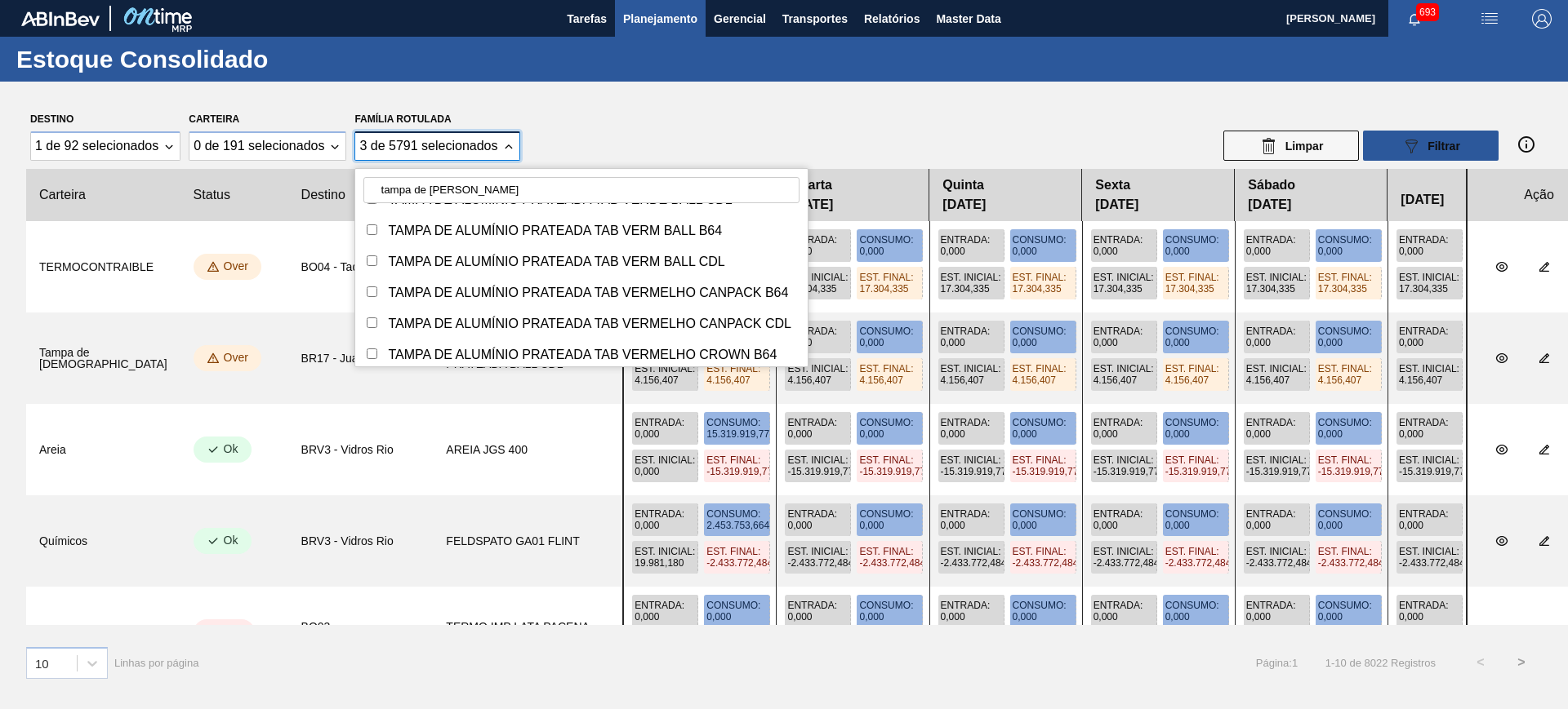
scroll to position [466, 0]
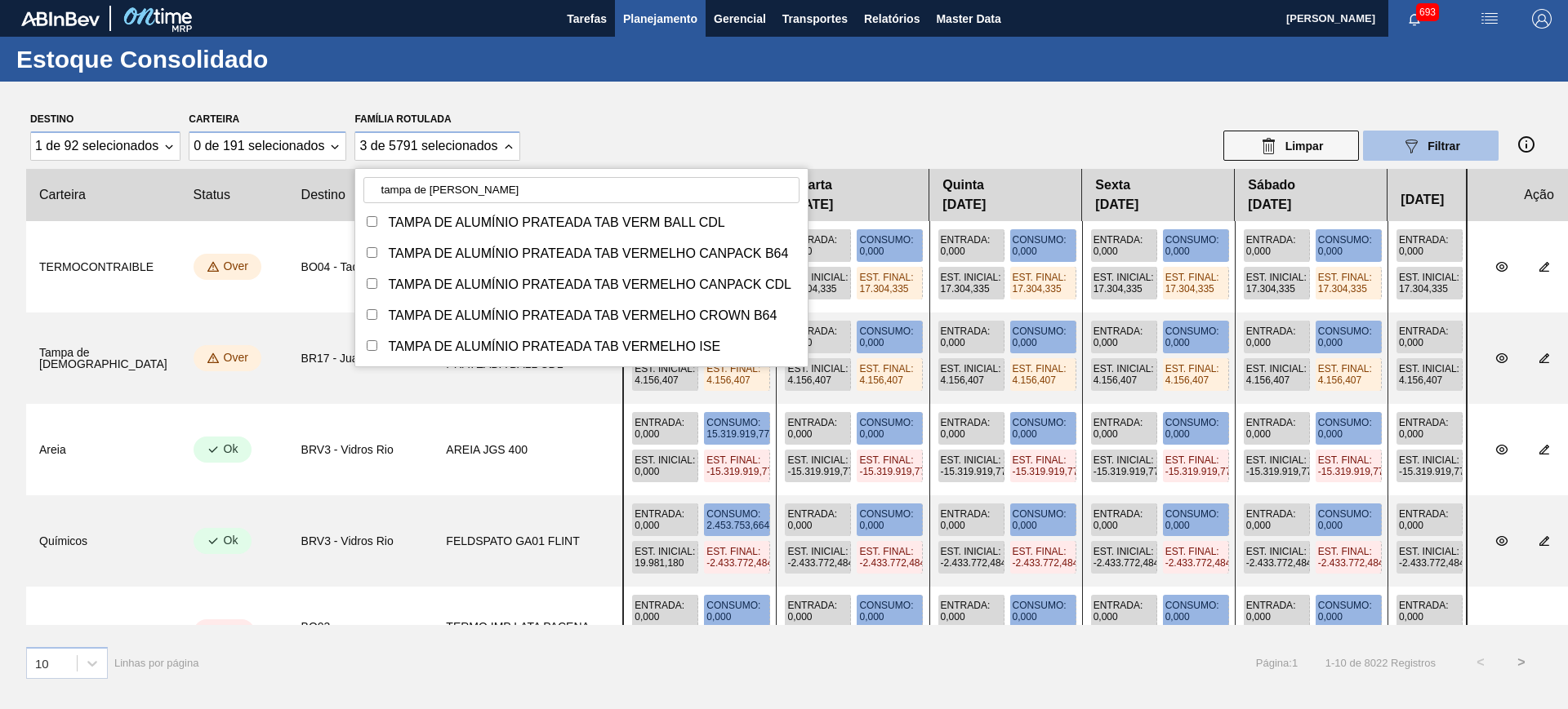
click at [1430, 136] on div "089F7B8B-B2A5-4AFE-B5C0-19BA573D28AC Filtrar" at bounding box center [1430, 146] width 58 height 19
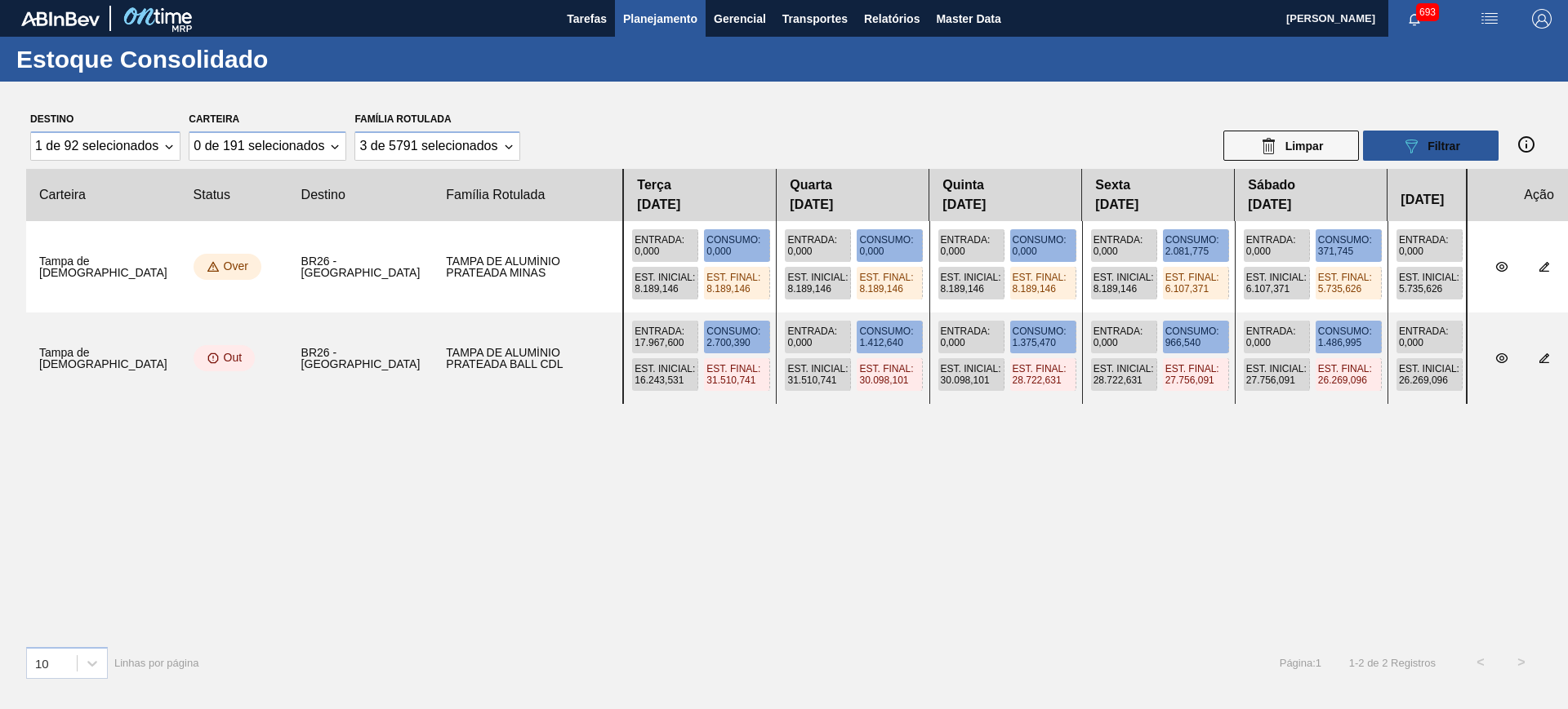
click at [940, 467] on main "Tarefas Planejamento Gerencial Transportes Relatórios Master Data Alisson R Da …" at bounding box center [784, 354] width 1568 height 709
drag, startPoint x: 1171, startPoint y: 449, endPoint x: 1343, endPoint y: 433, distance: 172.7
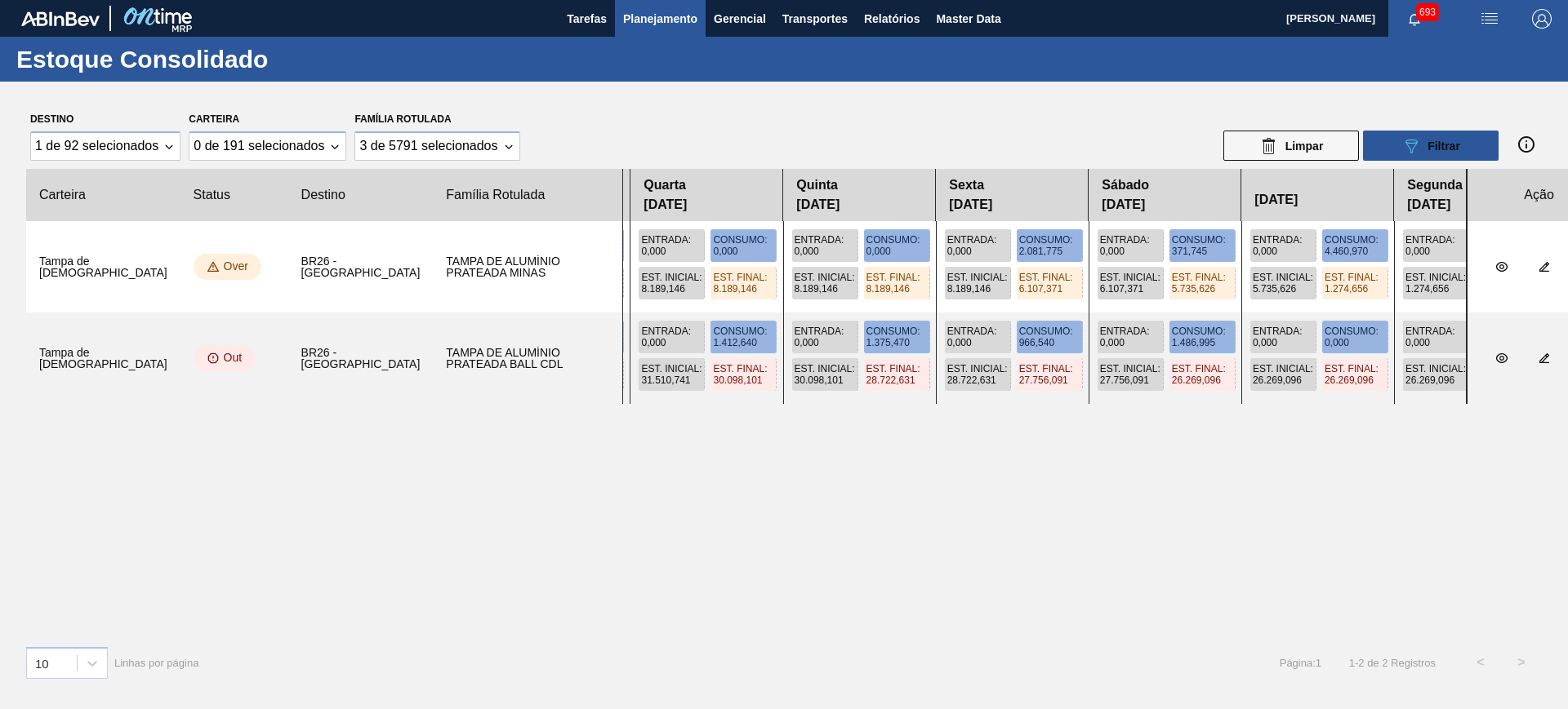
scroll to position [0, 0]
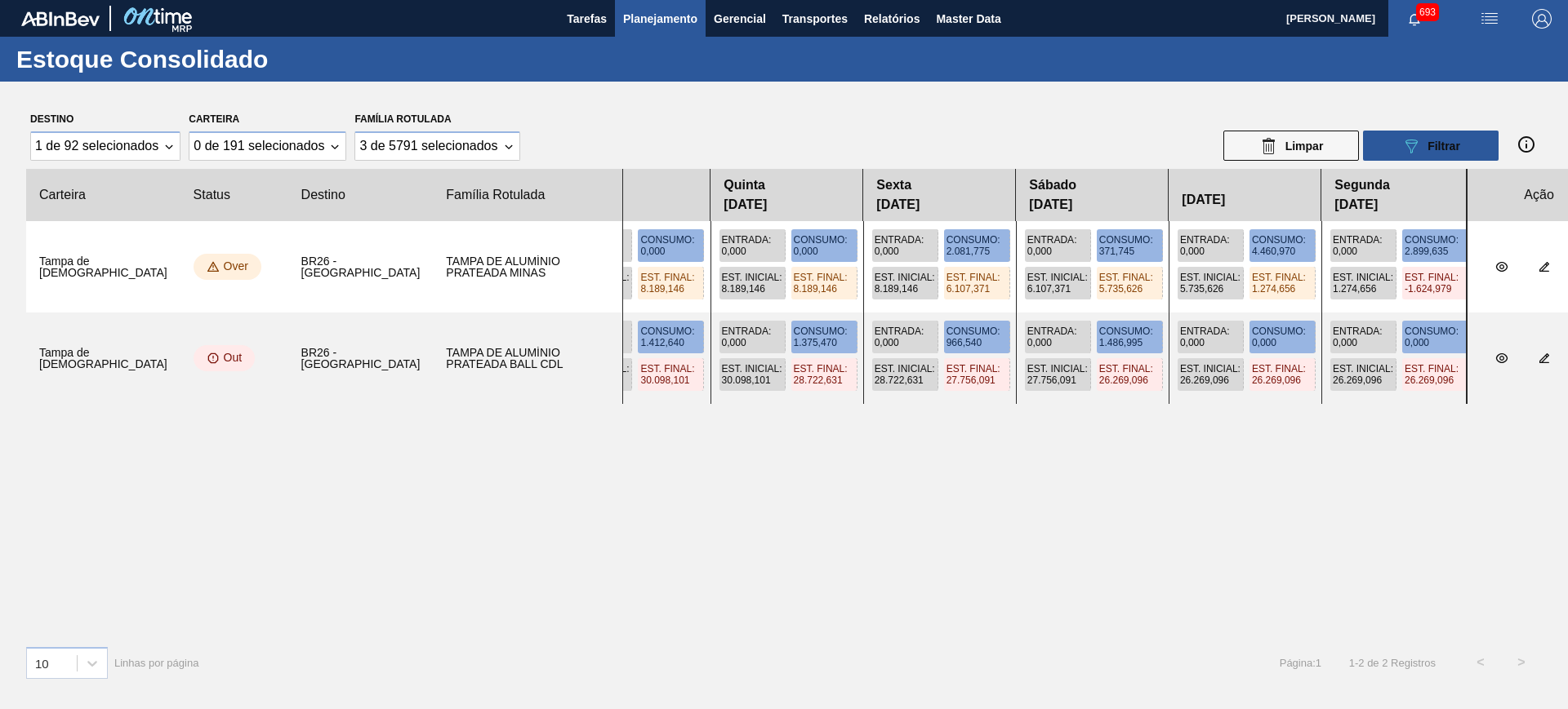
drag, startPoint x: 811, startPoint y: 310, endPoint x: 583, endPoint y: 316, distance: 228.1
click at [0, 0] on slot at bounding box center [0, 0] width 0 height 0
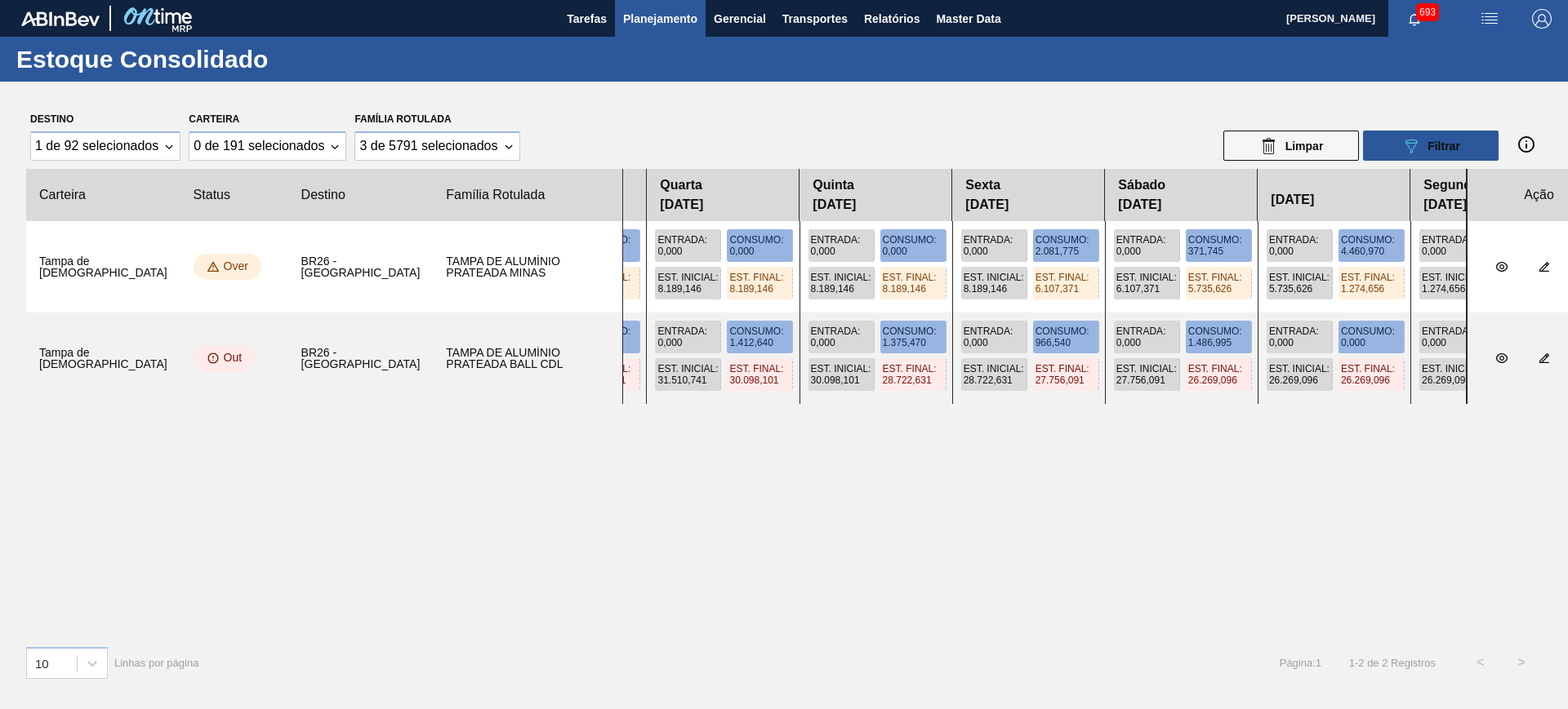
drag, startPoint x: 851, startPoint y: 318, endPoint x: 951, endPoint y: 322, distance: 100.1
click at [951, 322] on div "Entrada : 17.967,600 Consumo : 2.700,390 Est. Inicial : 16.243,531 Est. Final :…" at bounding box center [1044, 358] width 845 height 92
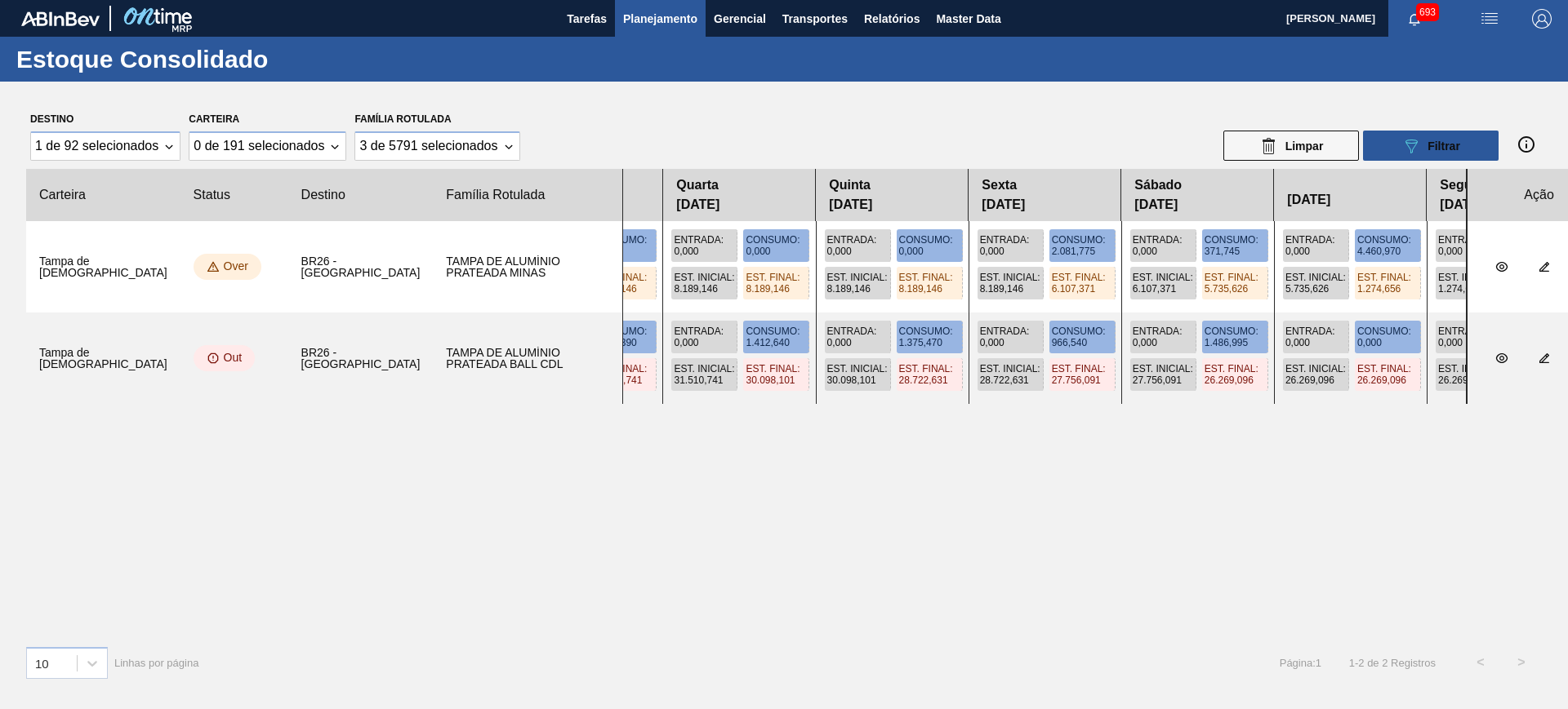
drag, startPoint x: 888, startPoint y: 317, endPoint x: 917, endPoint y: 321, distance: 29.3
click at [917, 321] on div "Entrada : 17.967,600 Consumo : 2.700,390 Est. Inicial : 16.243,531 Est. Final :…" at bounding box center [1044, 358] width 845 height 92
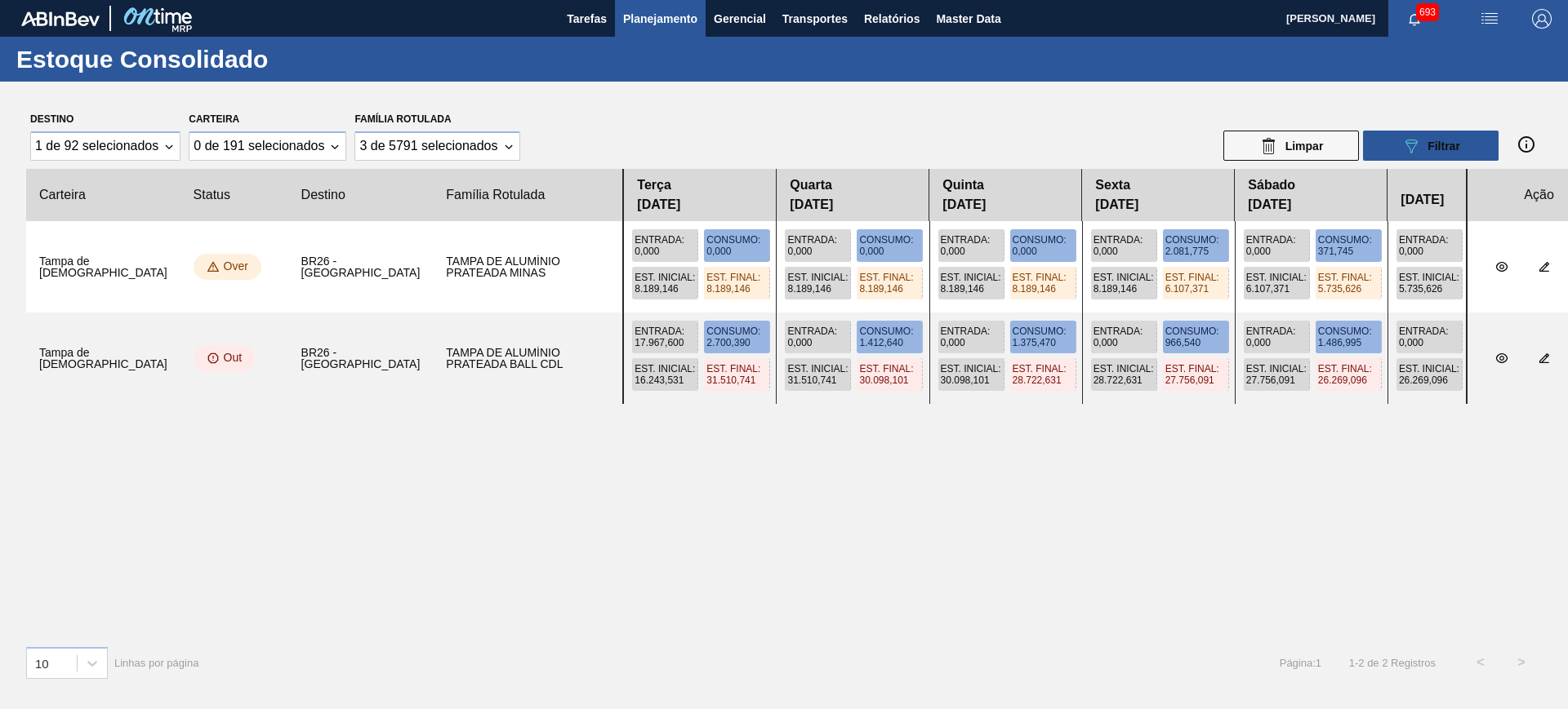
drag, startPoint x: 863, startPoint y: 320, endPoint x: 1090, endPoint y: 323, distance: 227.0
click at [1090, 323] on div "Entrada : 17.967,600 Consumo : 2.700,390 Est. Inicial : 16.243,531 Est. Final :…" at bounding box center [1044, 358] width 845 height 92
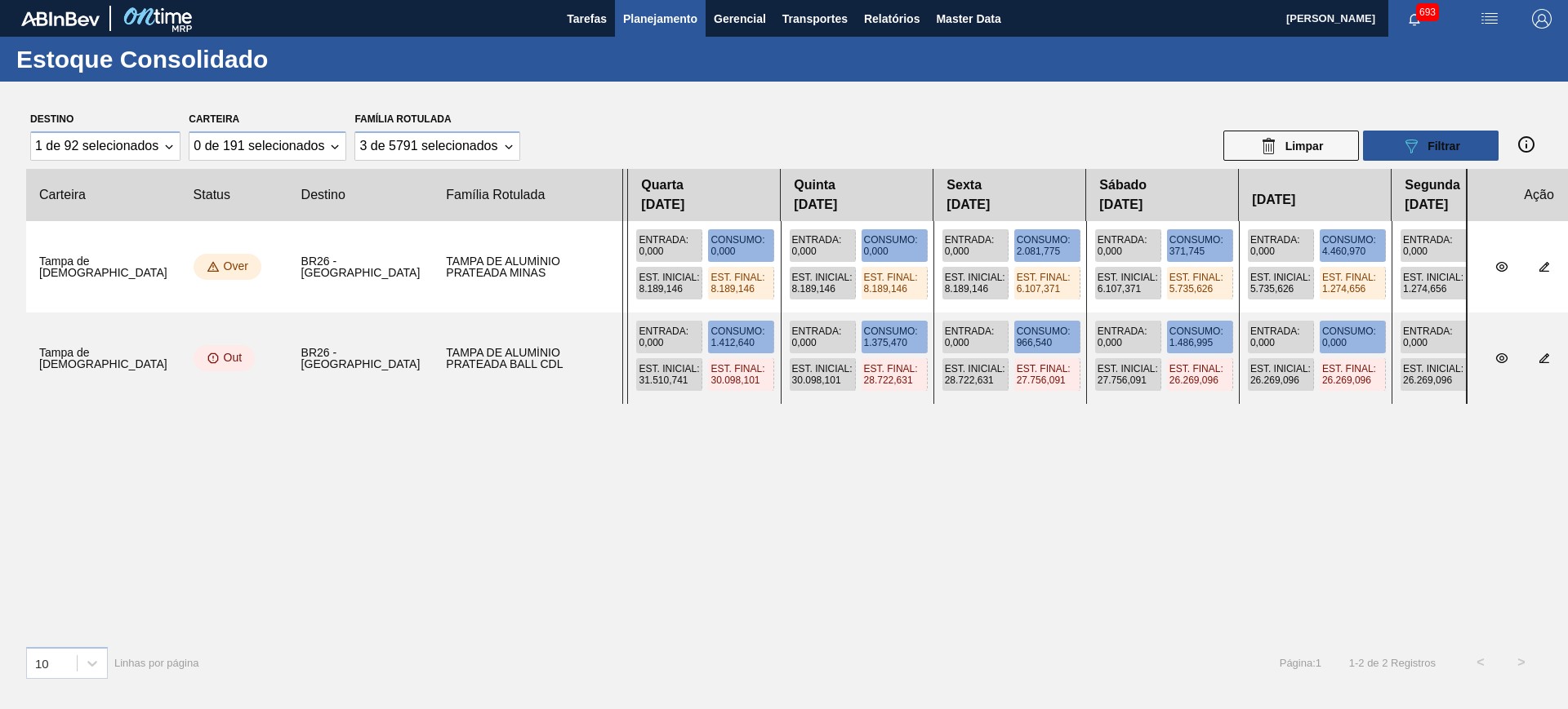
drag, startPoint x: 1119, startPoint y: 317, endPoint x: 958, endPoint y: 329, distance: 161.4
click at [958, 329] on div "Entrada : 17.967,600 Consumo : 2.700,390 Est. Inicial : 16.243,531 Est. Final :…" at bounding box center [1044, 358] width 845 height 92
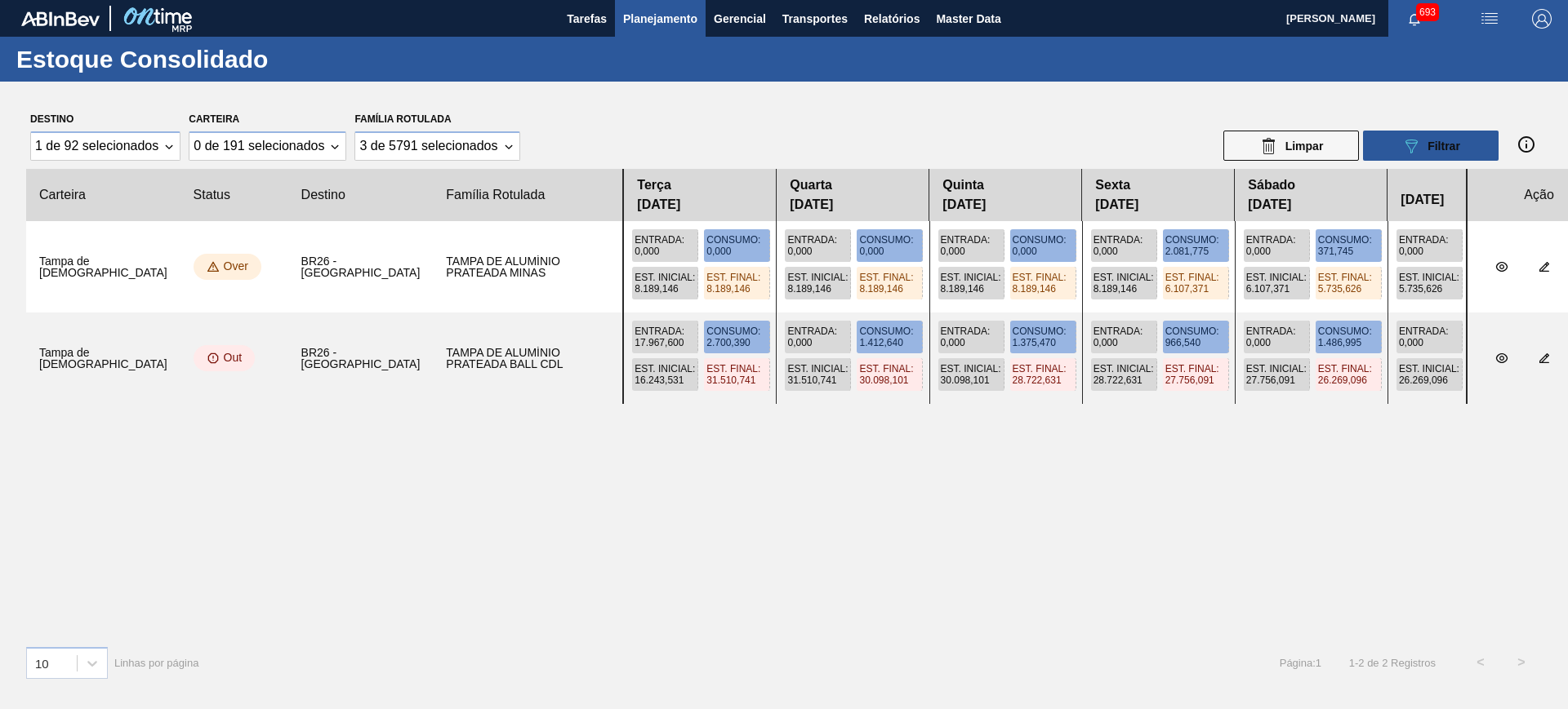
drag, startPoint x: 915, startPoint y: 297, endPoint x: 1114, endPoint y: 317, distance: 200.0
click at [0, 0] on slot at bounding box center [0, 0] width 0 height 0
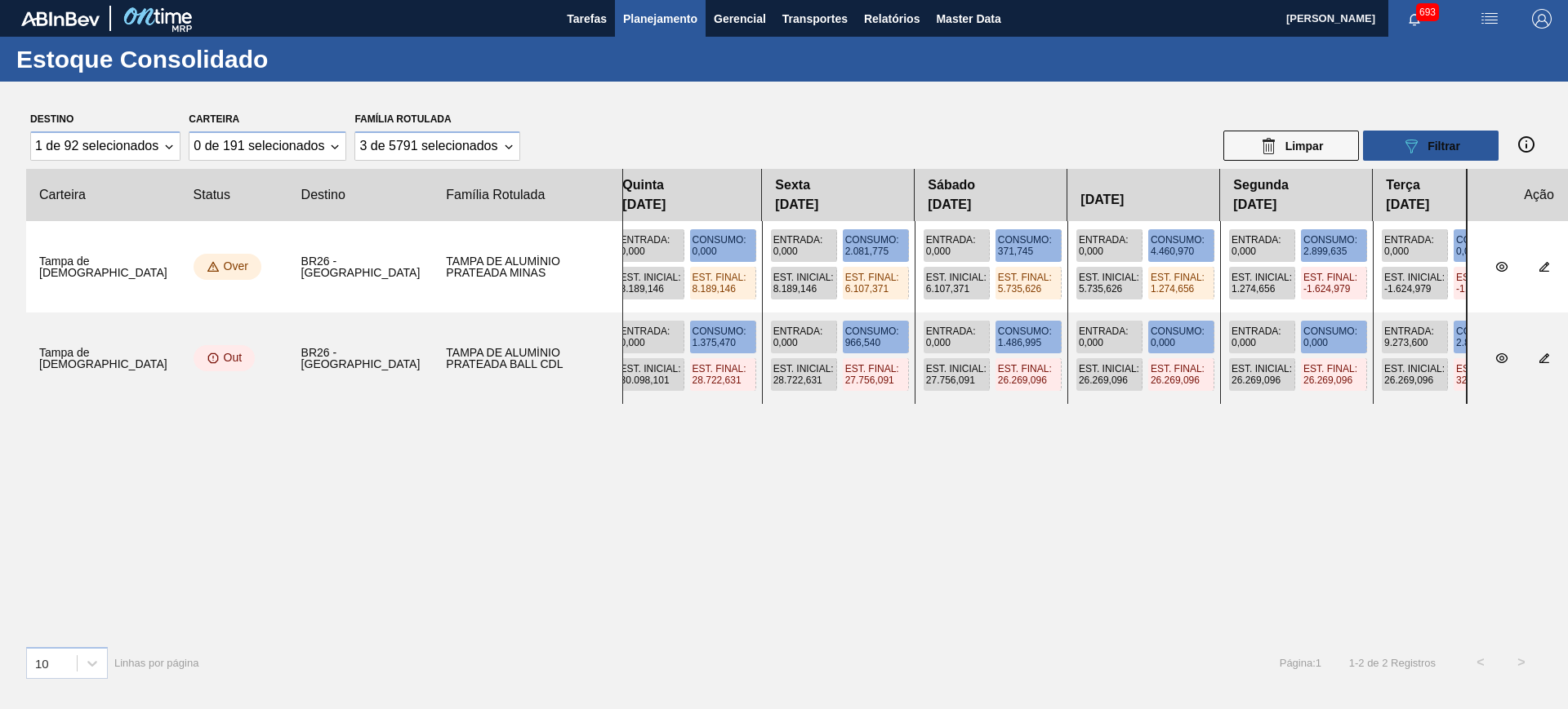
drag, startPoint x: 1047, startPoint y: 319, endPoint x: 770, endPoint y: 334, distance: 277.4
click at [769, 334] on div "Entrada : 17.967,600 Consumo : 2.700,390 Est. Inicial : 16.243,531 Est. Final :…" at bounding box center [1044, 358] width 845 height 92
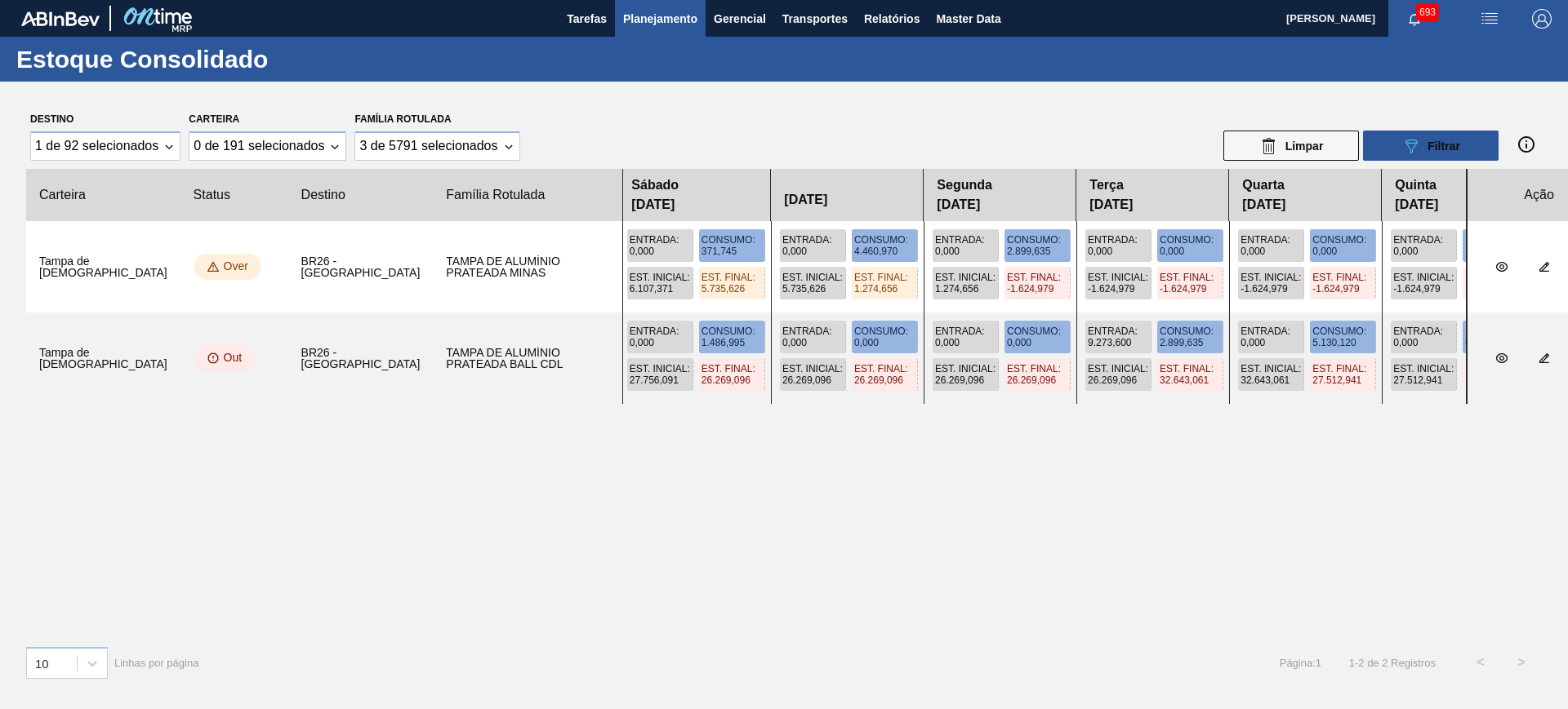
drag, startPoint x: 1193, startPoint y: 315, endPoint x: 886, endPoint y: 334, distance: 307.6
click at [886, 334] on div "Entrada : 17.967,600 Consumo : 2.700,390 Est. Inicial : 16.243,531 Est. Final :…" at bounding box center [1044, 358] width 845 height 92
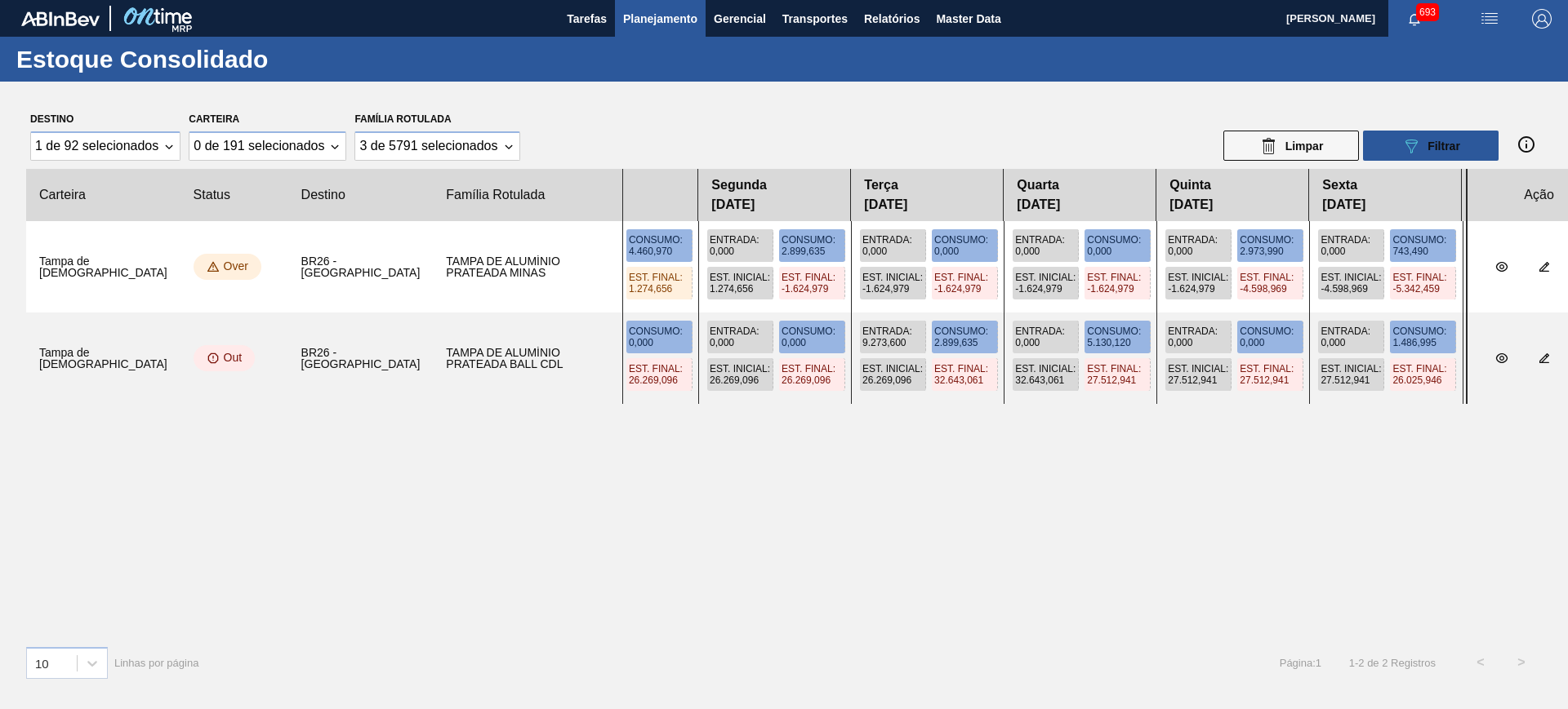
drag, startPoint x: 1042, startPoint y: 313, endPoint x: 800, endPoint y: 324, distance: 242.2
click at [800, 325] on div "Entrada : 17.967,600 Consumo : 2.700,390 Est. Inicial : 16.243,531 Est. Final :…" at bounding box center [1044, 358] width 845 height 92
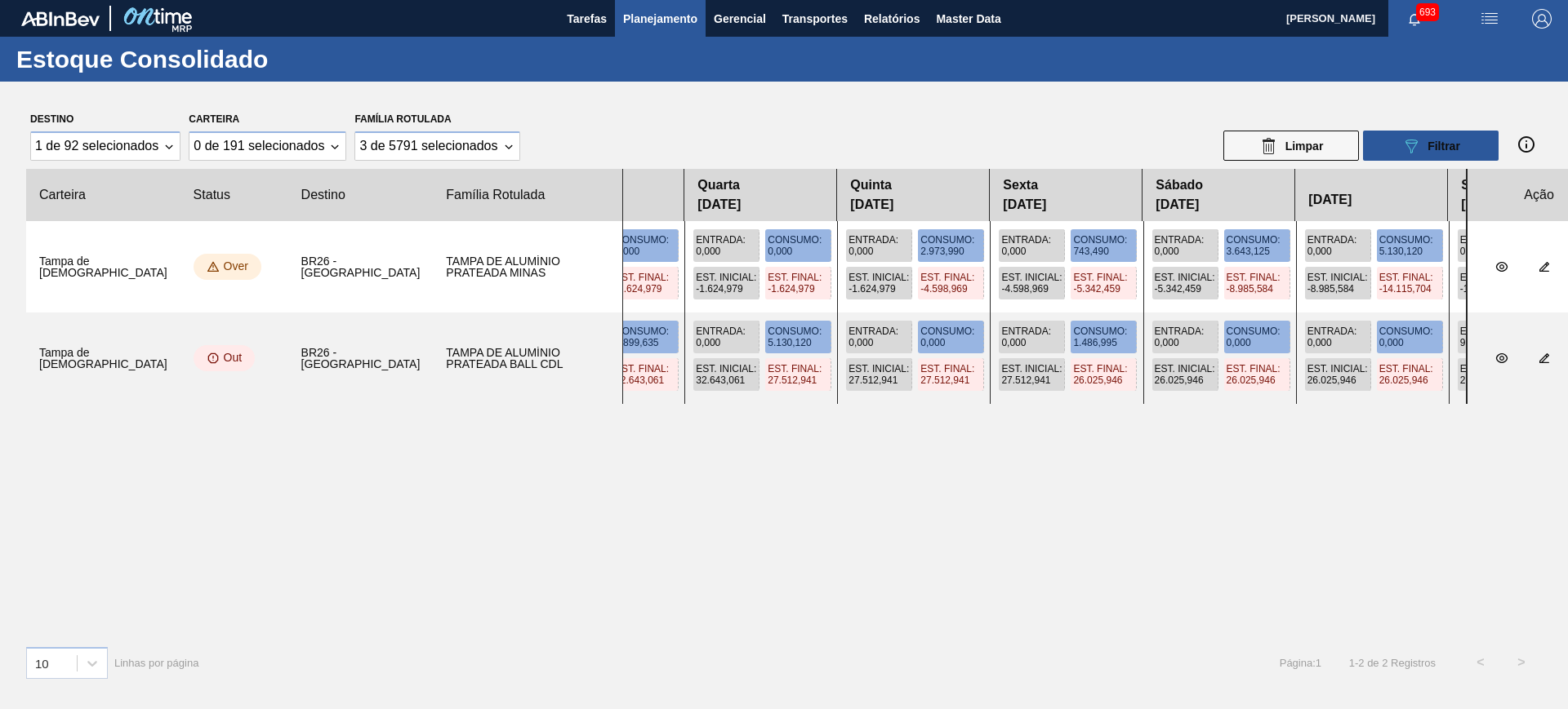
drag, startPoint x: 1126, startPoint y: 295, endPoint x: 797, endPoint y: 310, distance: 329.3
click at [797, 310] on div "Entrada : 0,000 Consumo : 0,000 Est. Inicial : 8.189,146 Est. Final : 8.189,146…" at bounding box center [1044, 267] width 845 height 92
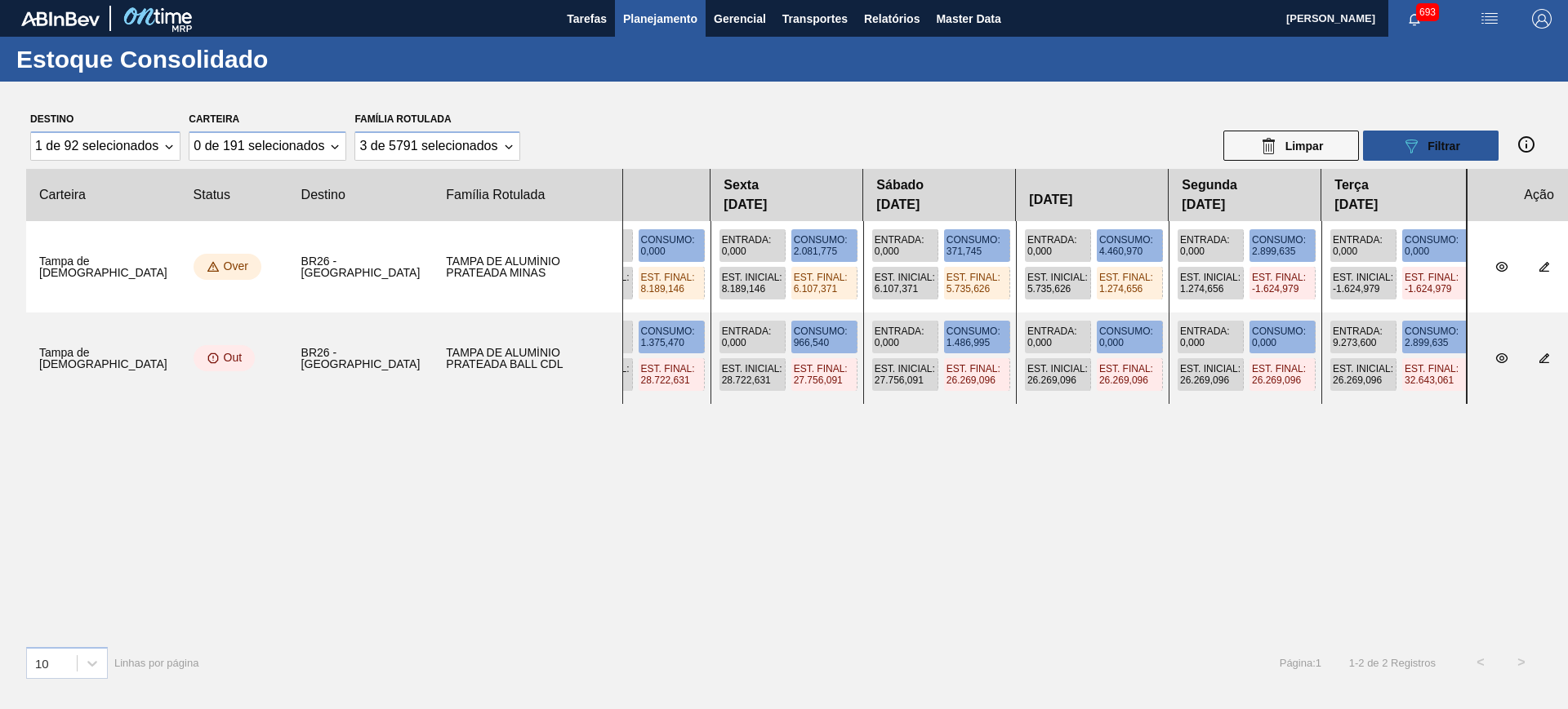
drag, startPoint x: 765, startPoint y: 323, endPoint x: 1567, endPoint y: 308, distance: 802.1
click at [1567, 308] on div "Destino 1 de 92 selecionados Carteira 0 de 191 selecionados Família Rotulada 3 …" at bounding box center [784, 256] width 1568 height 349
click at [1416, 10] on span "693" at bounding box center [1428, 12] width 23 height 18
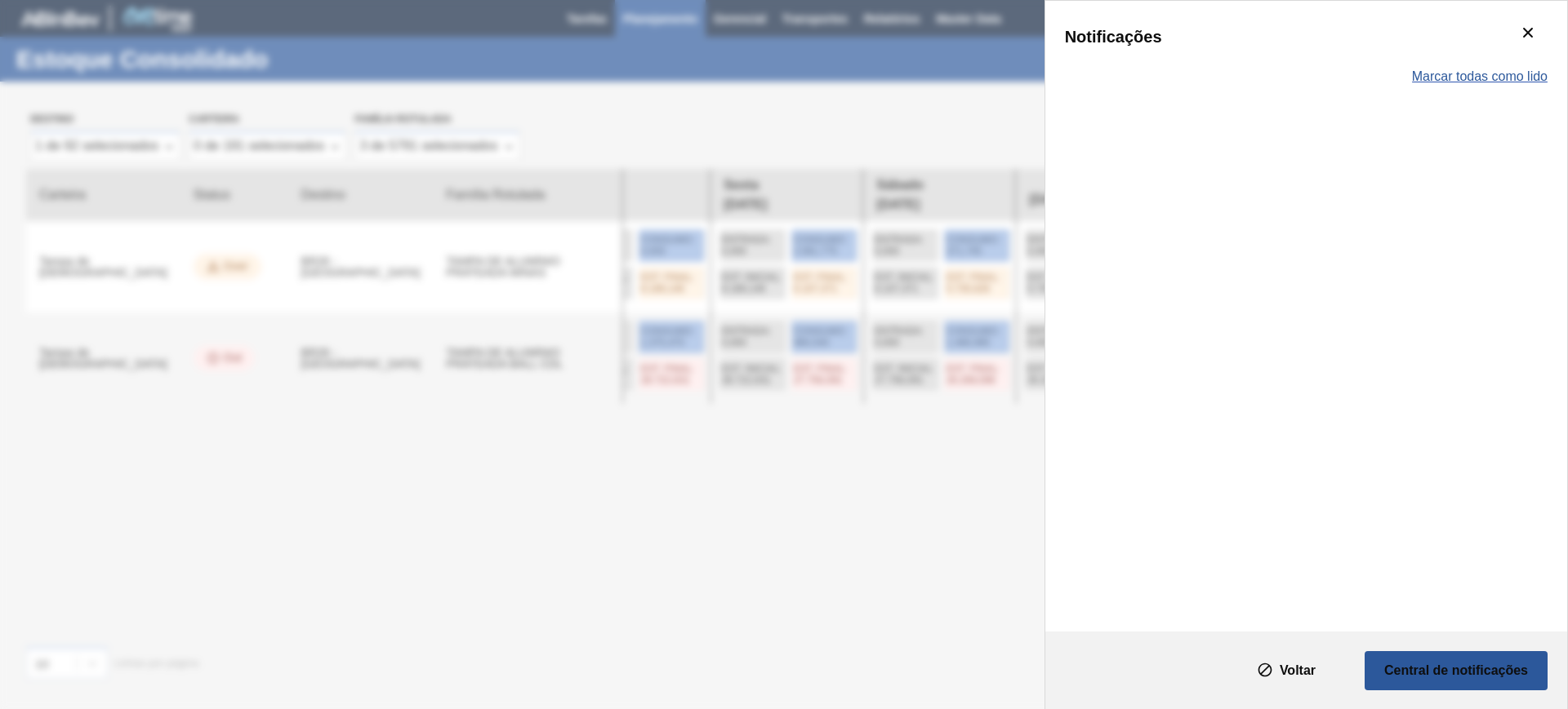
click at [1502, 71] on span "Marcar todas como lido" at bounding box center [1480, 77] width 135 height 15
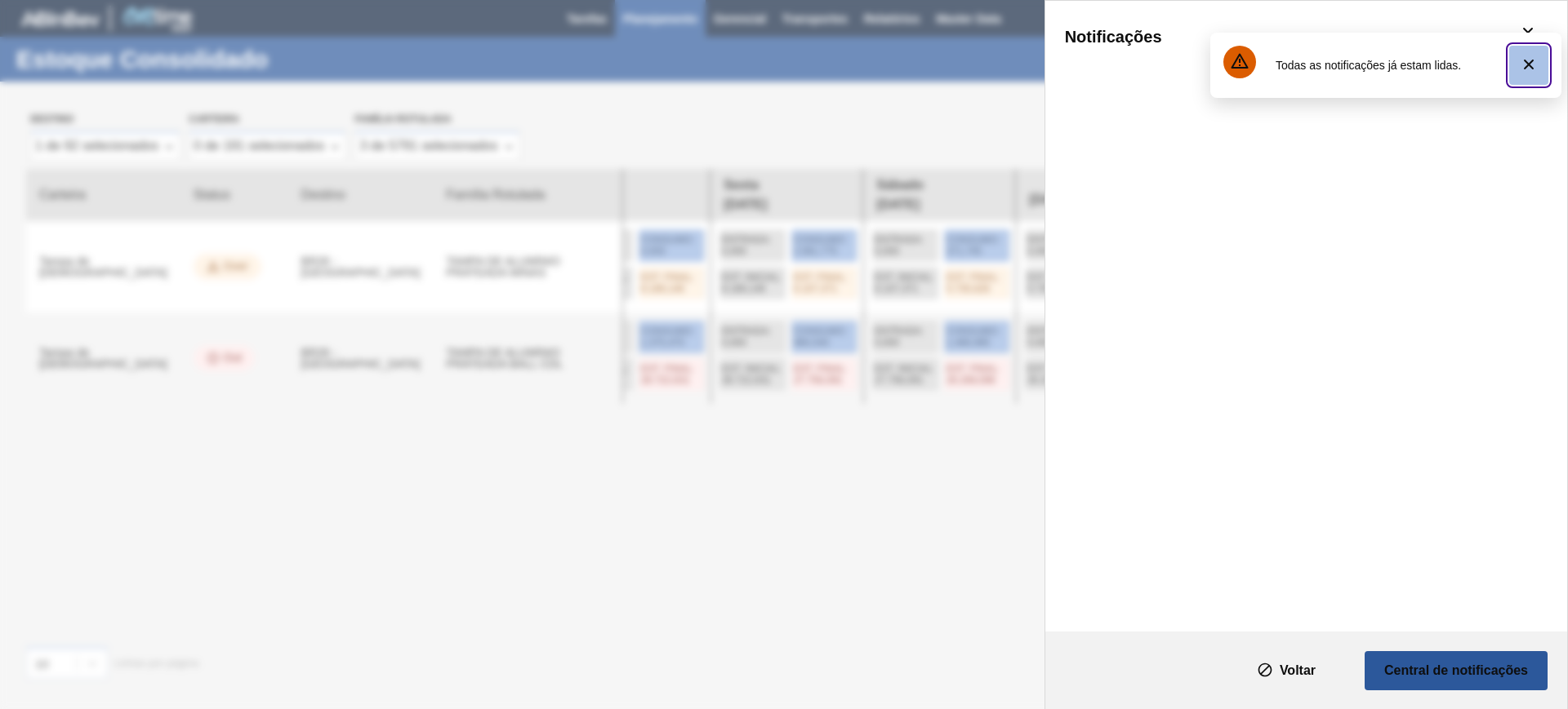
click at [1533, 66] on icon "botão de ícone" at bounding box center [1529, 65] width 19 height 19
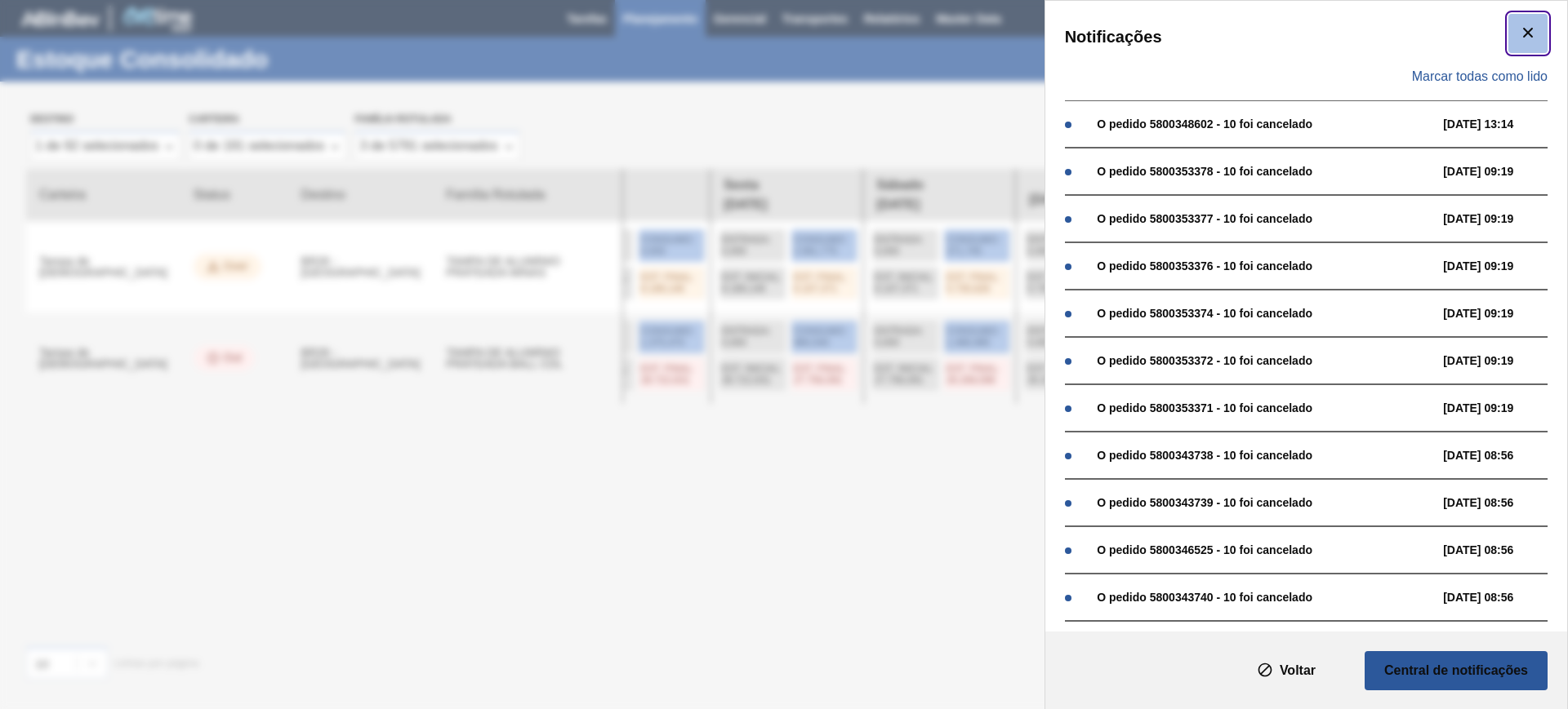
click at [1526, 37] on icon "botão de ícone" at bounding box center [1528, 32] width 19 height 19
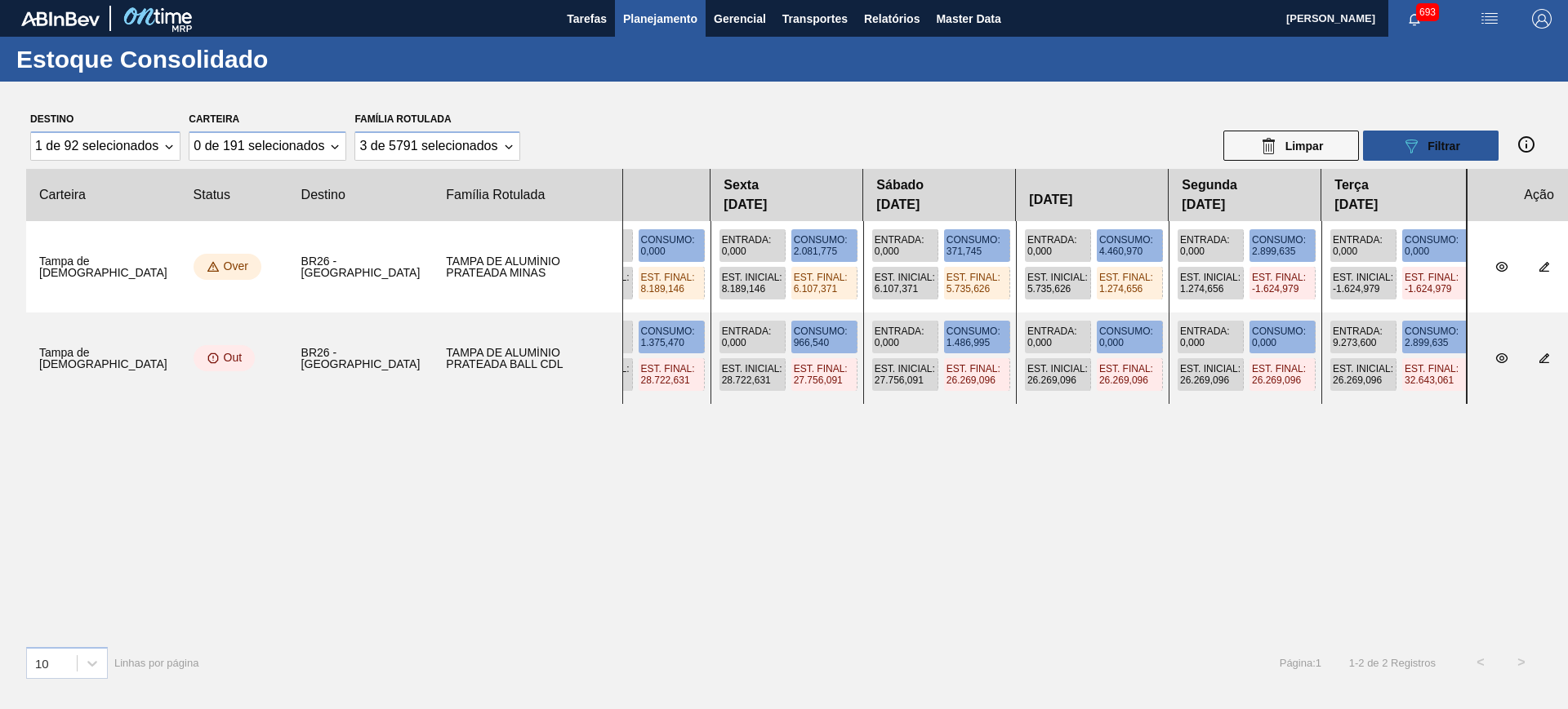
click at [948, 71] on div "Estoque Consolidado" at bounding box center [784, 58] width 1568 height 44
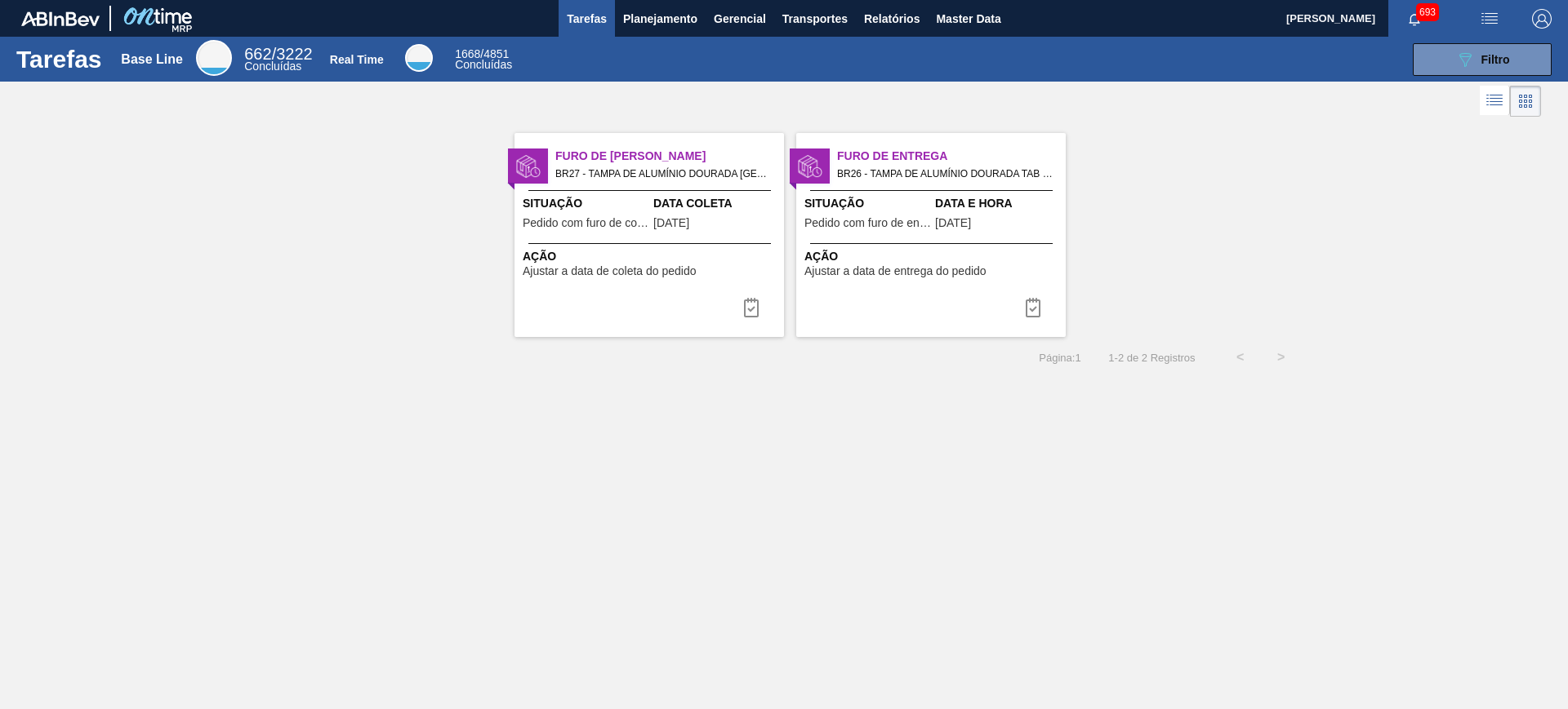
click at [1481, 21] on img "button" at bounding box center [1489, 18] width 19 height 19
click at [1437, 201] on div at bounding box center [784, 354] width 1568 height 709
click at [1496, 23] on img "button" at bounding box center [1489, 18] width 19 height 19
click at [1443, 90] on li "Upload de Volumes" at bounding box center [1480, 87] width 149 height 30
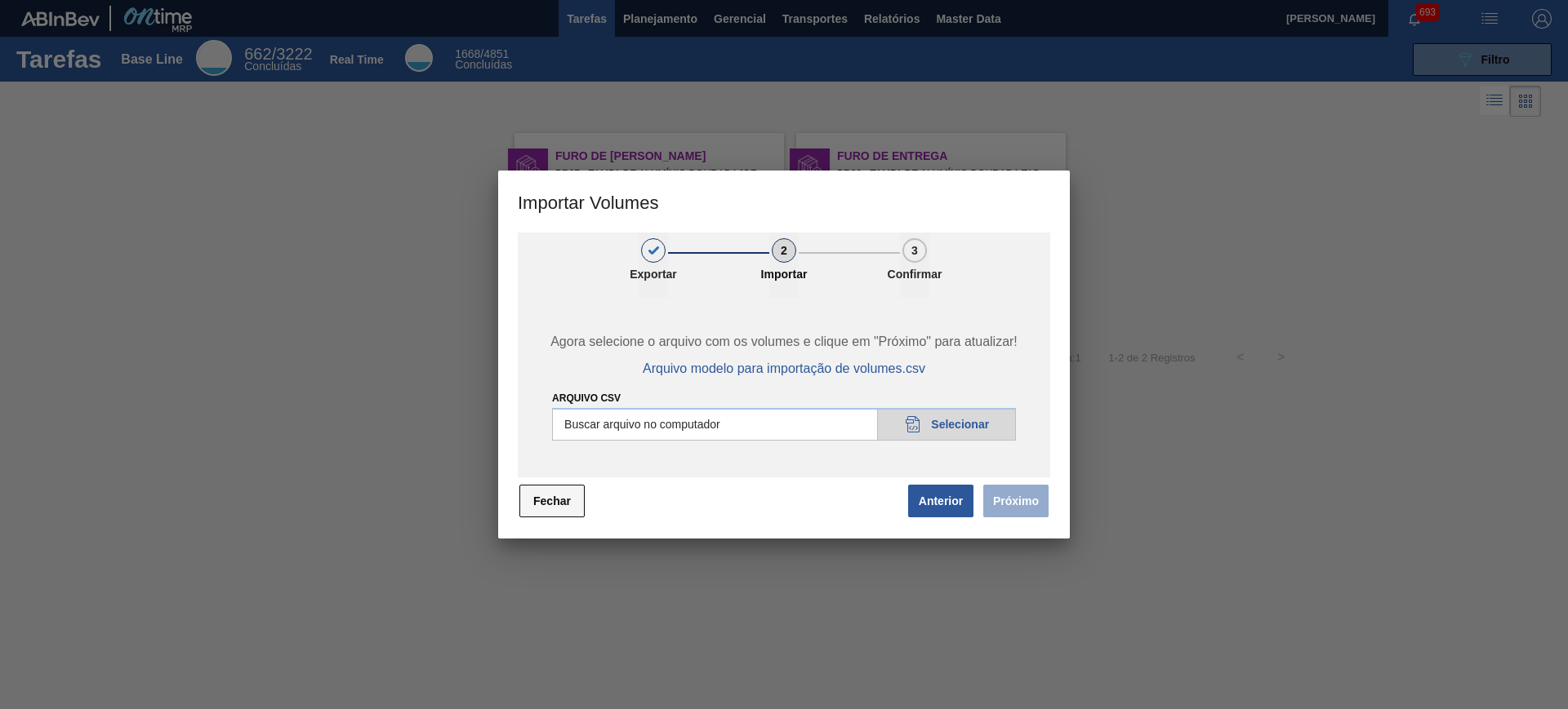
click at [565, 508] on button "Fechar" at bounding box center [551, 501] width 65 height 32
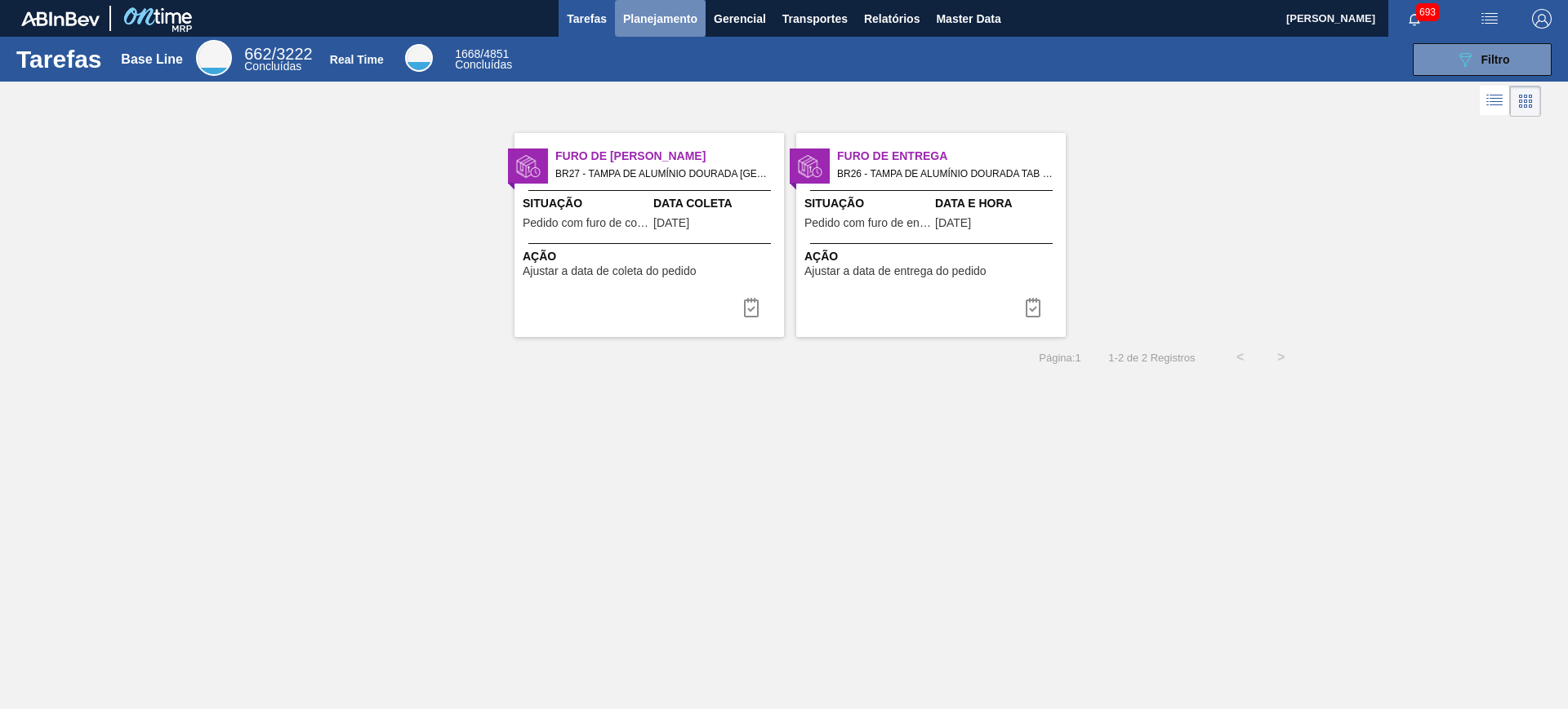
click at [663, 17] on span "Planejamento" at bounding box center [660, 18] width 74 height 19
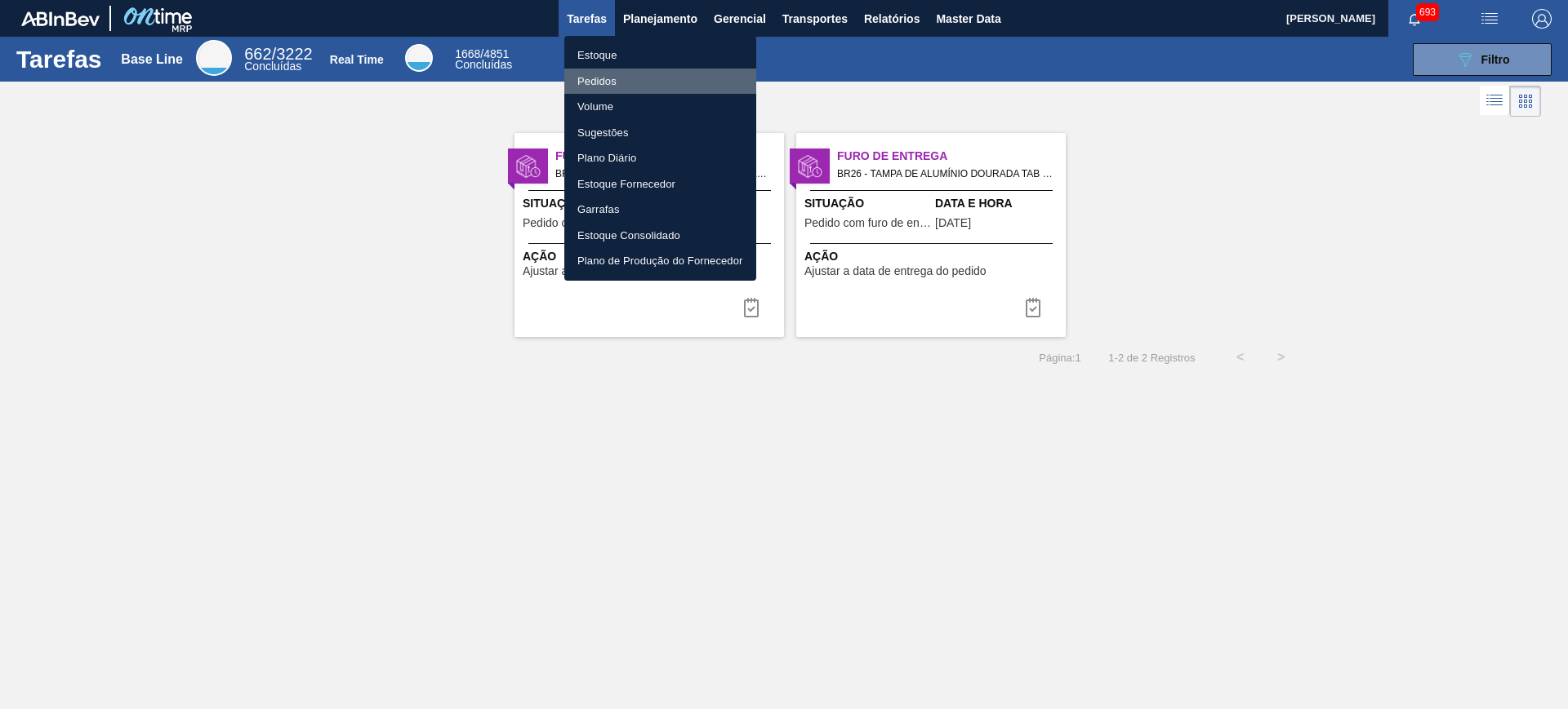
click at [616, 79] on li "Pedidos" at bounding box center [661, 82] width 192 height 26
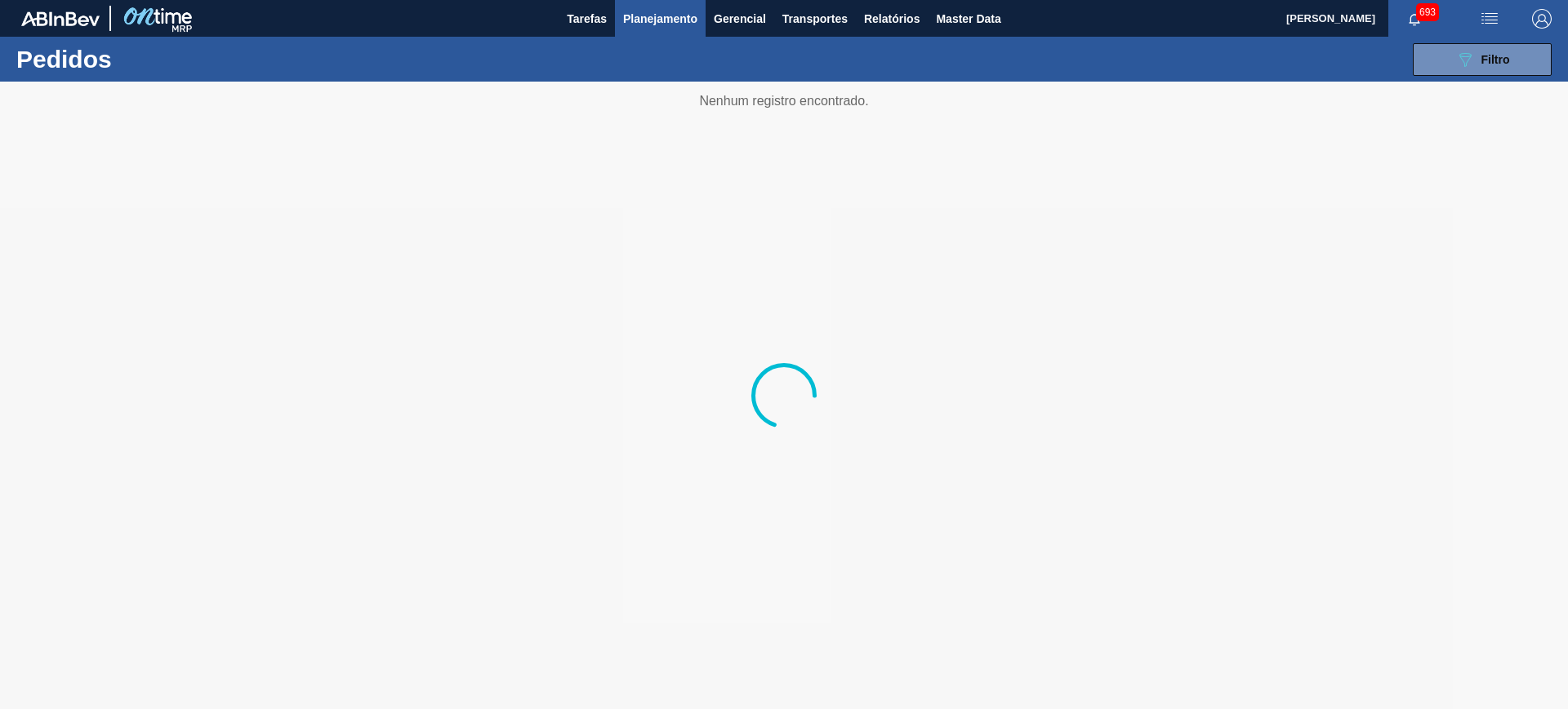
click at [1512, 75] on div "089F7B8B-B2A5-4AFE-B5C0-19BA573D28AC Filtro Código Pedido Portal Códido PO SAP …" at bounding box center [910, 59] width 1299 height 49
click at [1509, 66] on div "089F7B8B-B2A5-4AFE-B5C0-19BA573D28AC Filtro" at bounding box center [1482, 59] width 55 height 19
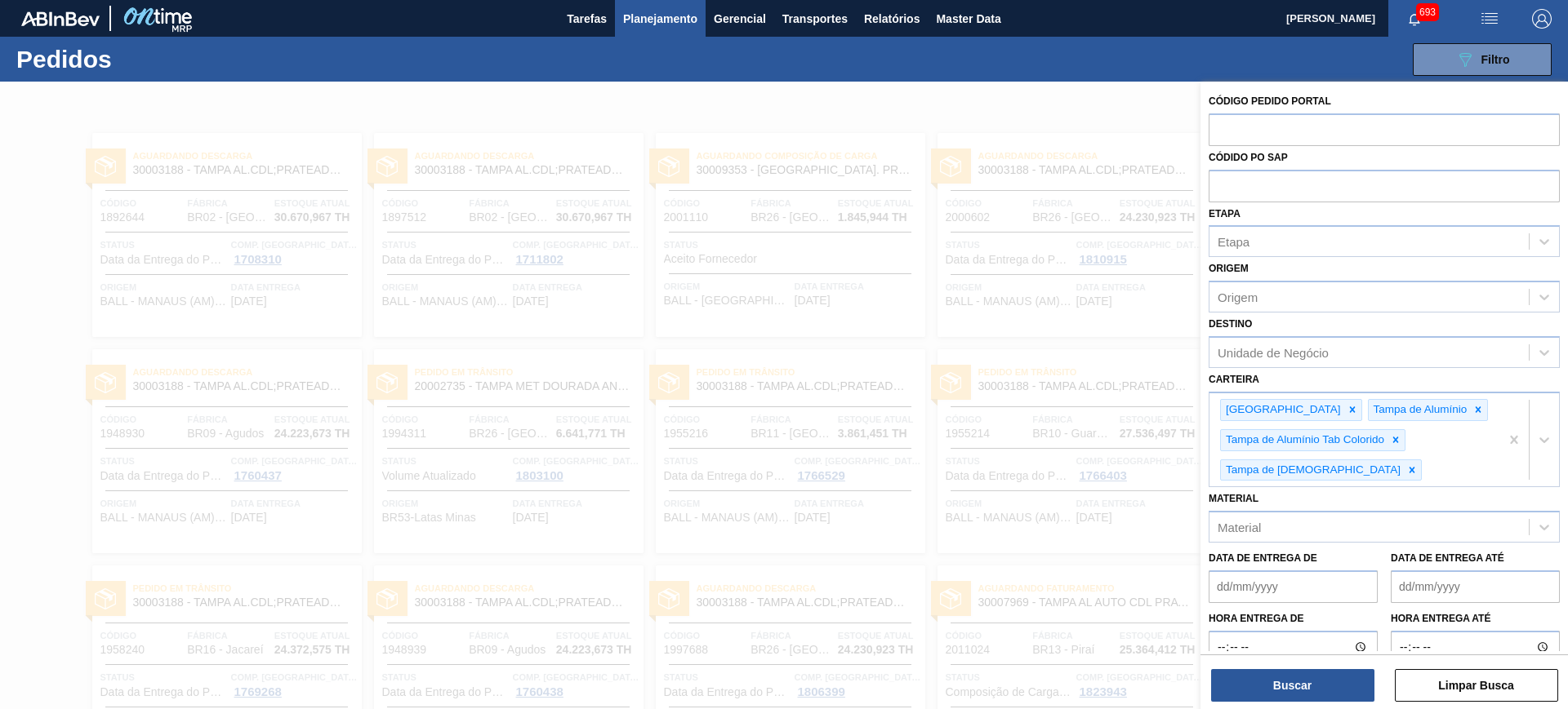
click at [948, 102] on div at bounding box center [784, 436] width 1568 height 709
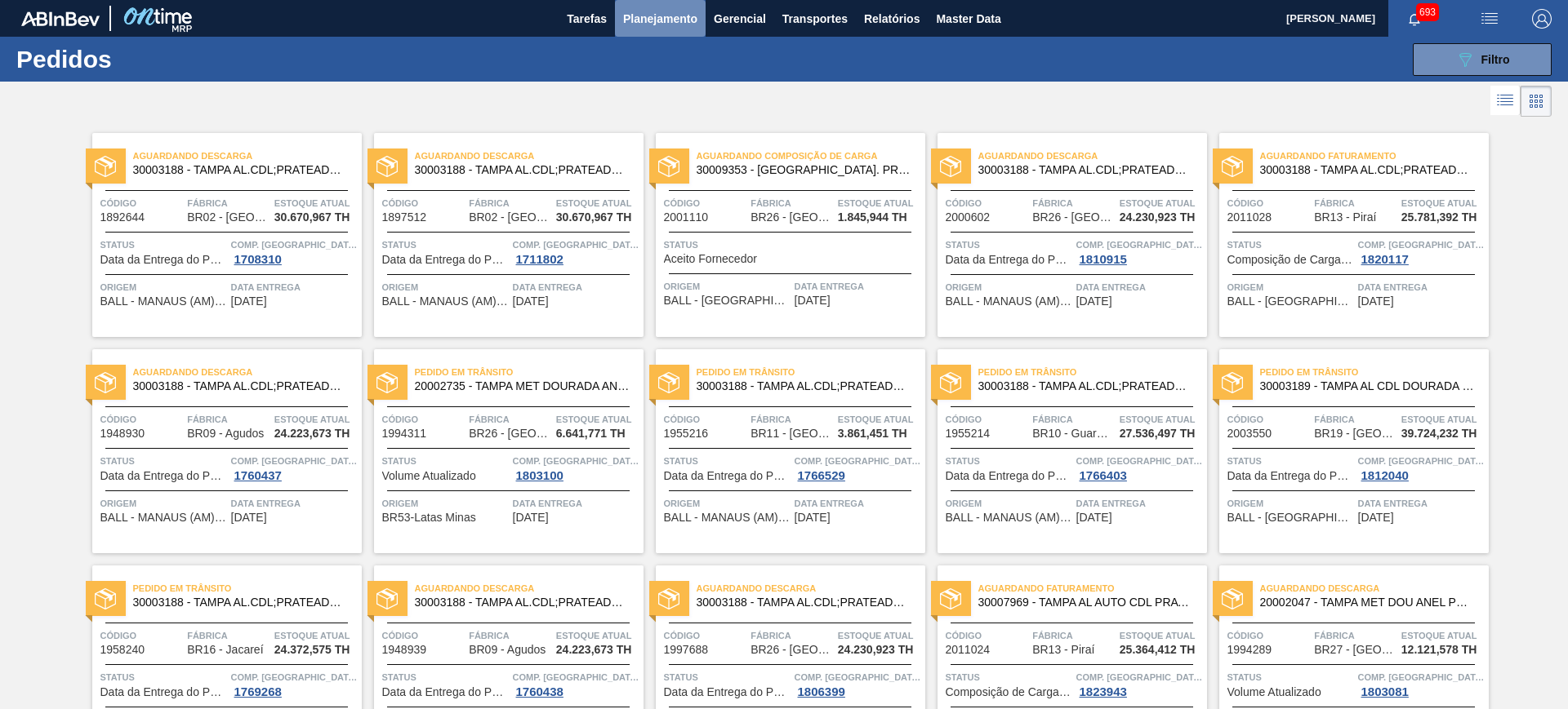
click at [676, 12] on span "Planejamento" at bounding box center [660, 18] width 74 height 19
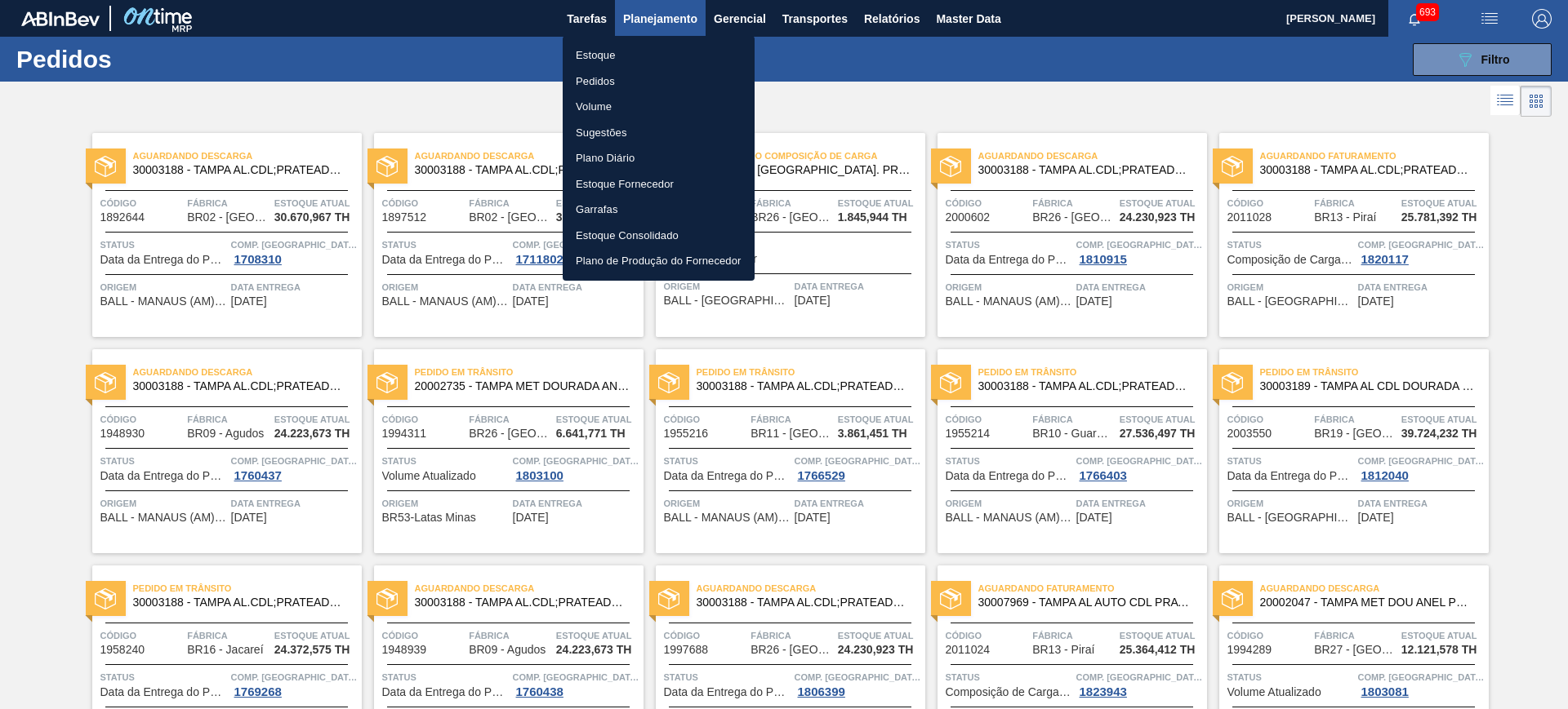
click at [591, 106] on li "Volume" at bounding box center [659, 107] width 192 height 26
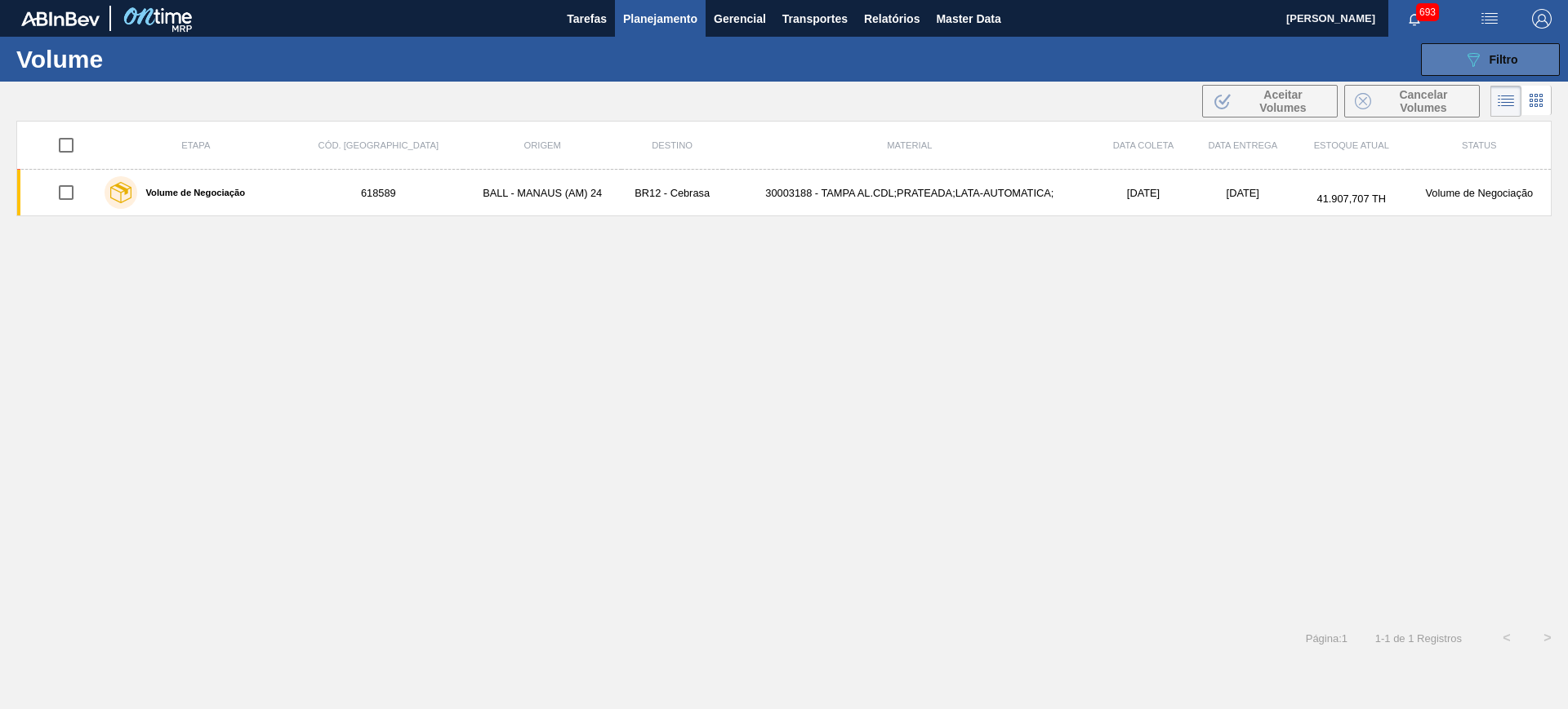
click at [1485, 56] on div "089F7B8B-B2A5-4AFE-B5C0-19BA573D28AC Filtro" at bounding box center [1491, 59] width 55 height 19
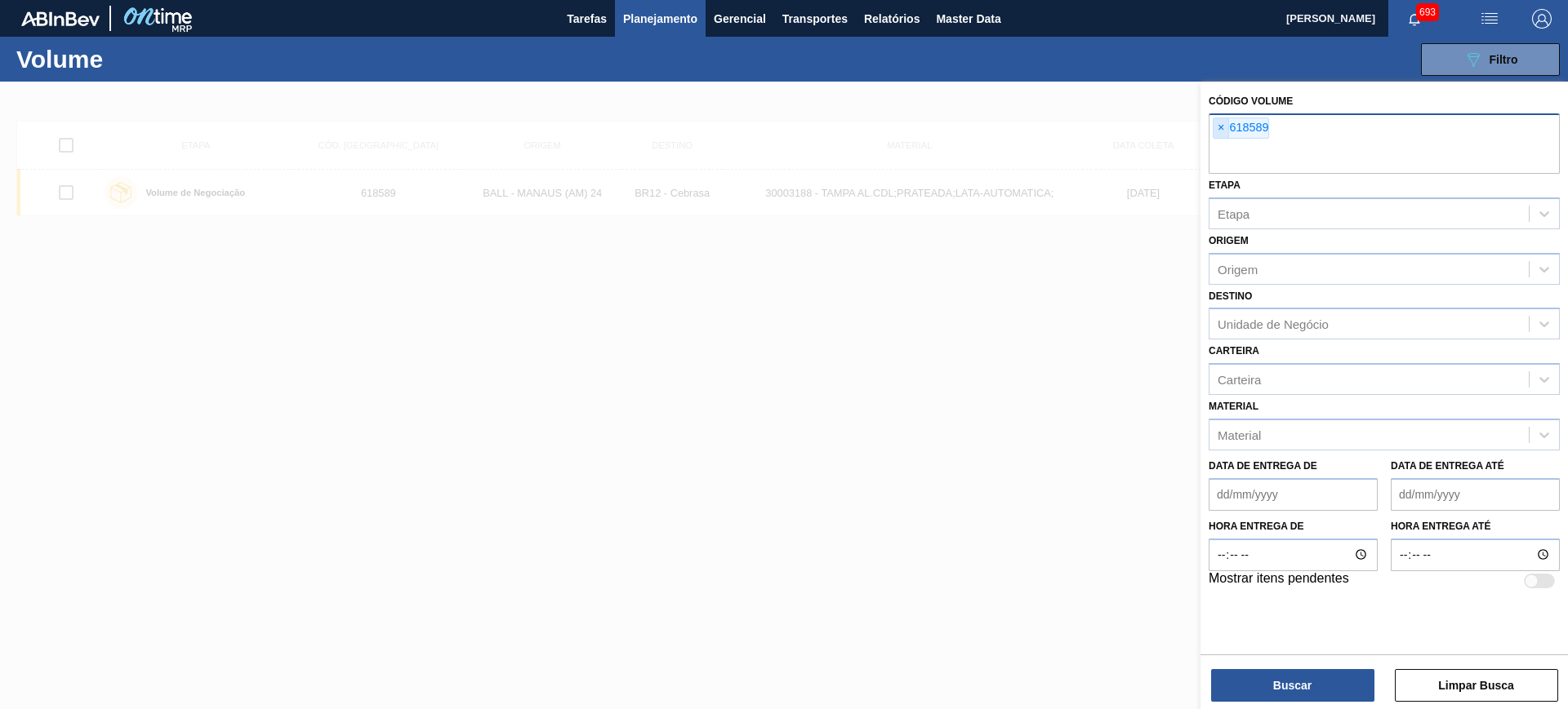
click at [1216, 131] on span "×" at bounding box center [1222, 128] width 16 height 19
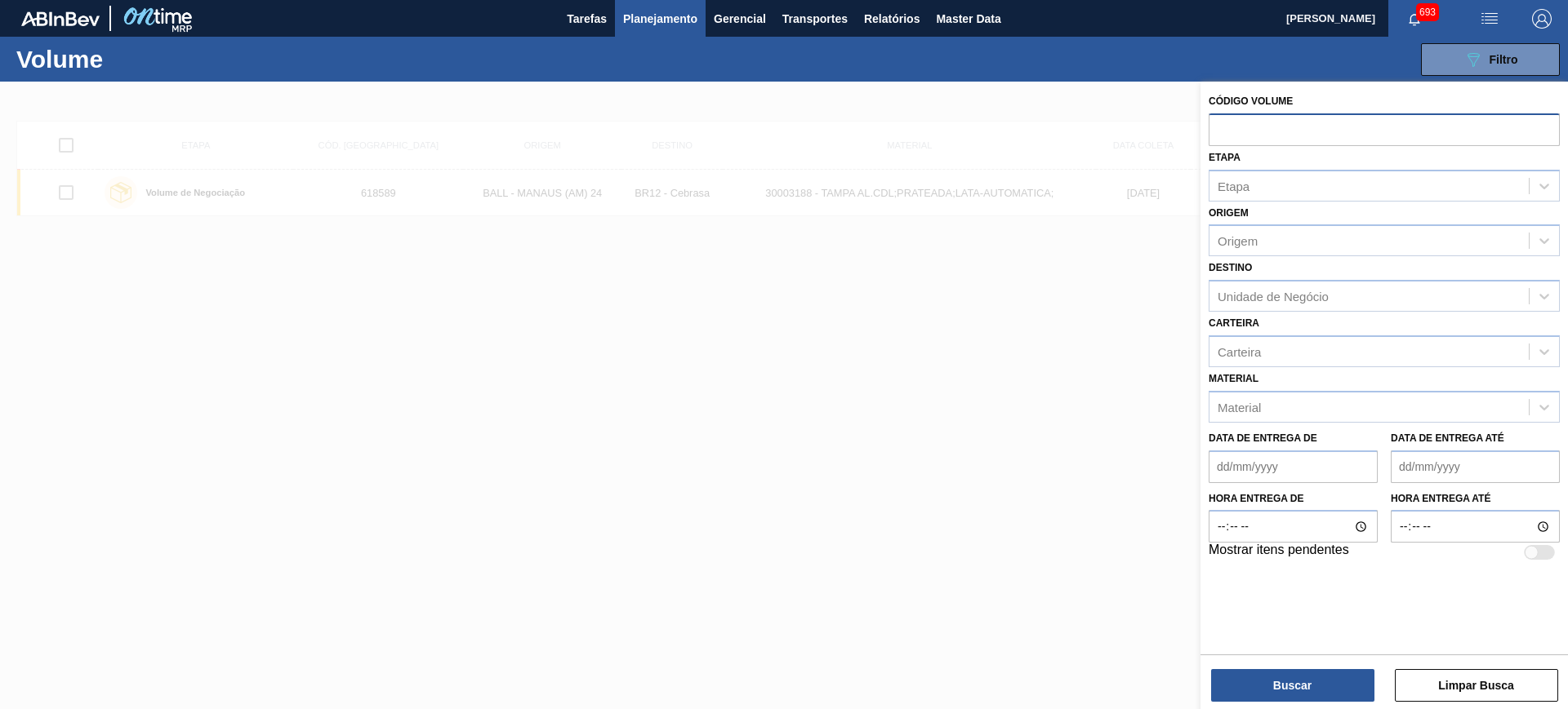
click at [1264, 134] on input "text" at bounding box center [1384, 129] width 352 height 31
paste input "618589"
type input "618589"
click at [1298, 684] on button "Buscar" at bounding box center [1292, 685] width 163 height 32
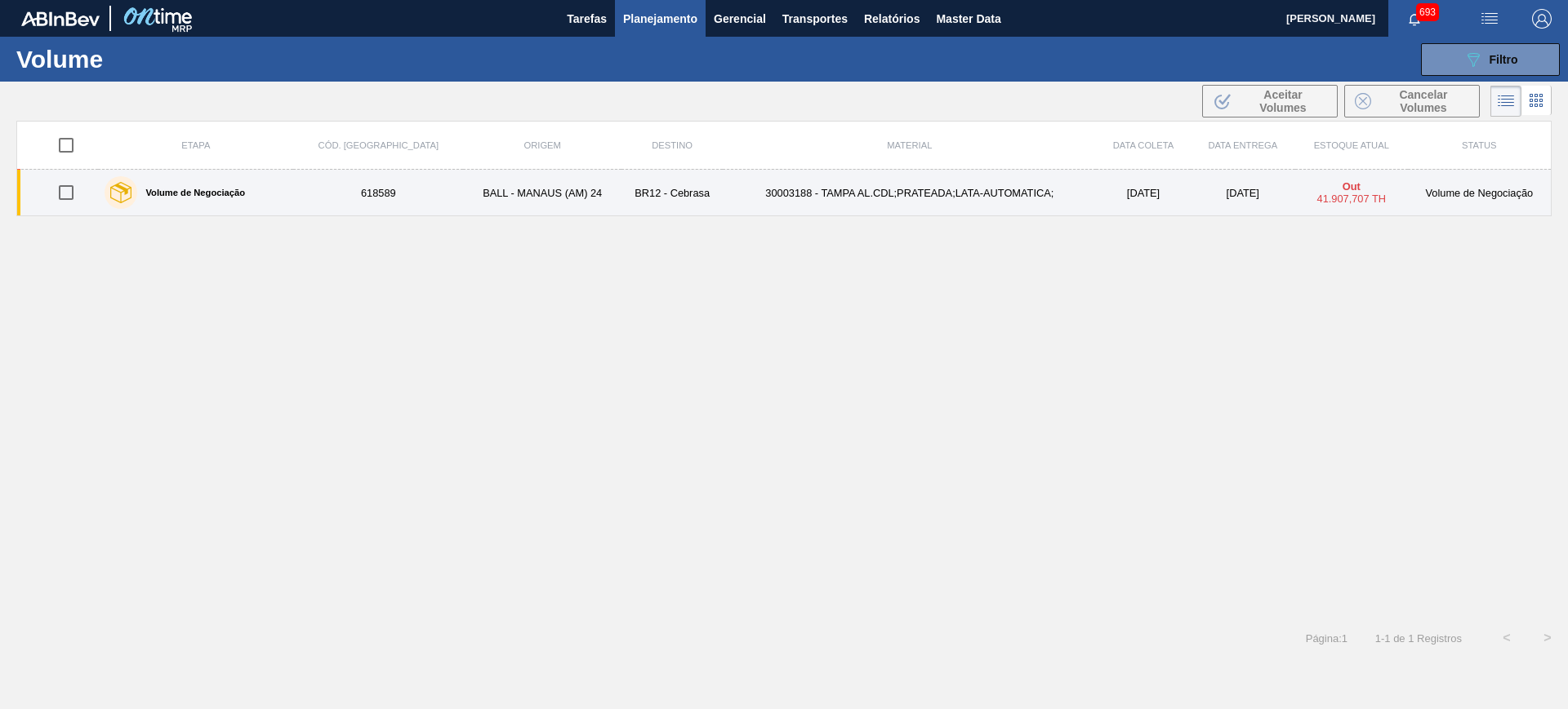
click at [947, 207] on td "30003188 - TAMPA AL.CDL;PRATEADA;LATA-AUTOMATICA;" at bounding box center [909, 193] width 373 height 46
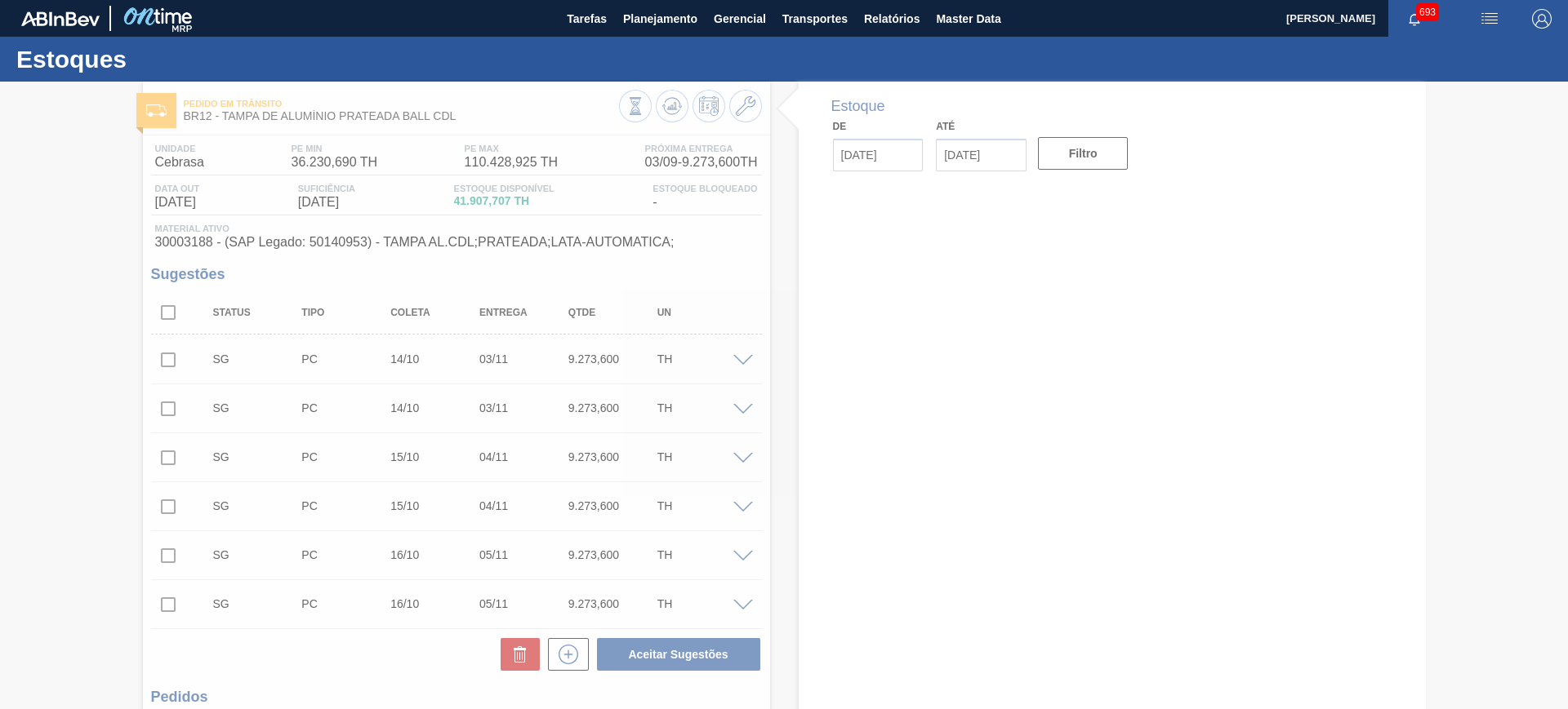
type input "[DATE]"
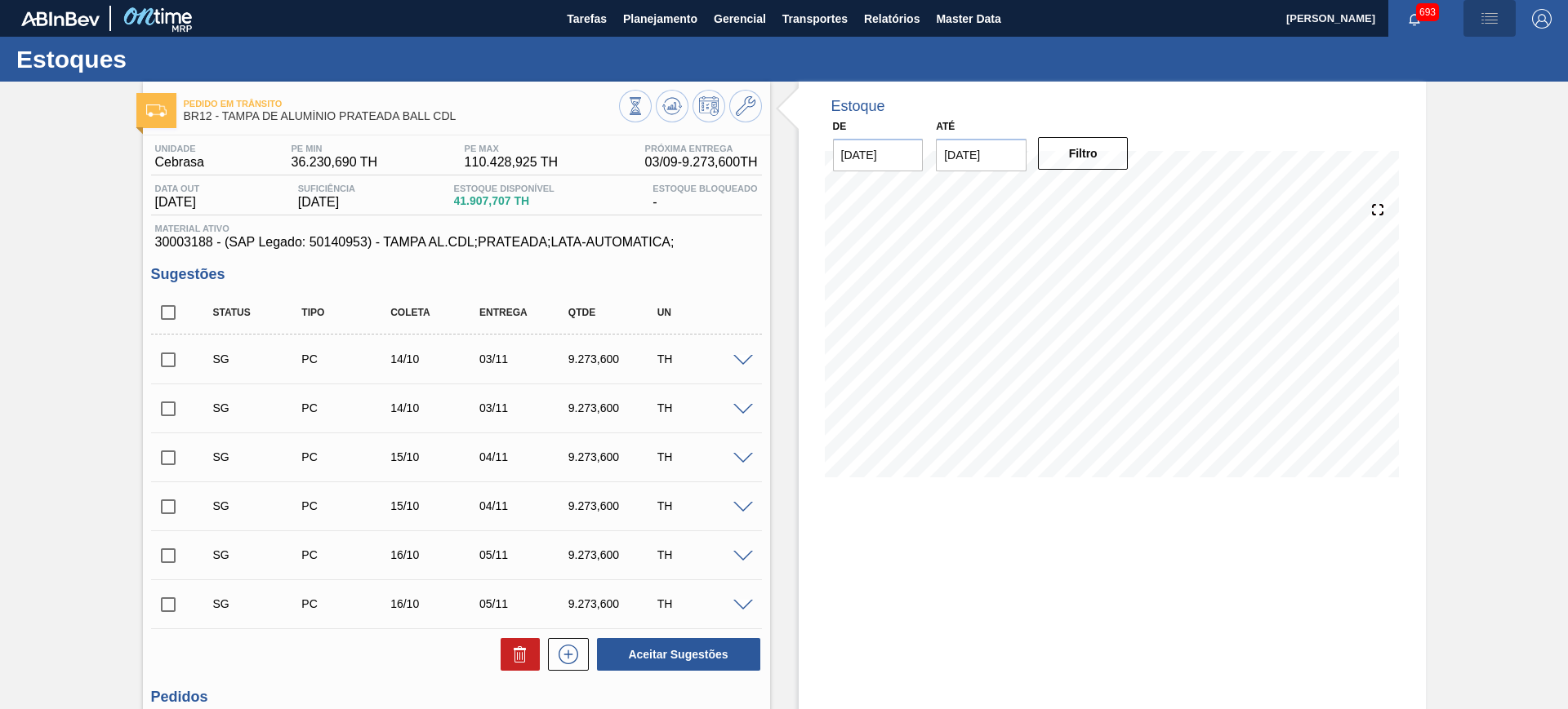
click at [1490, 19] on img "button" at bounding box center [1489, 18] width 19 height 19
click at [1358, 58] on div at bounding box center [784, 354] width 1568 height 709
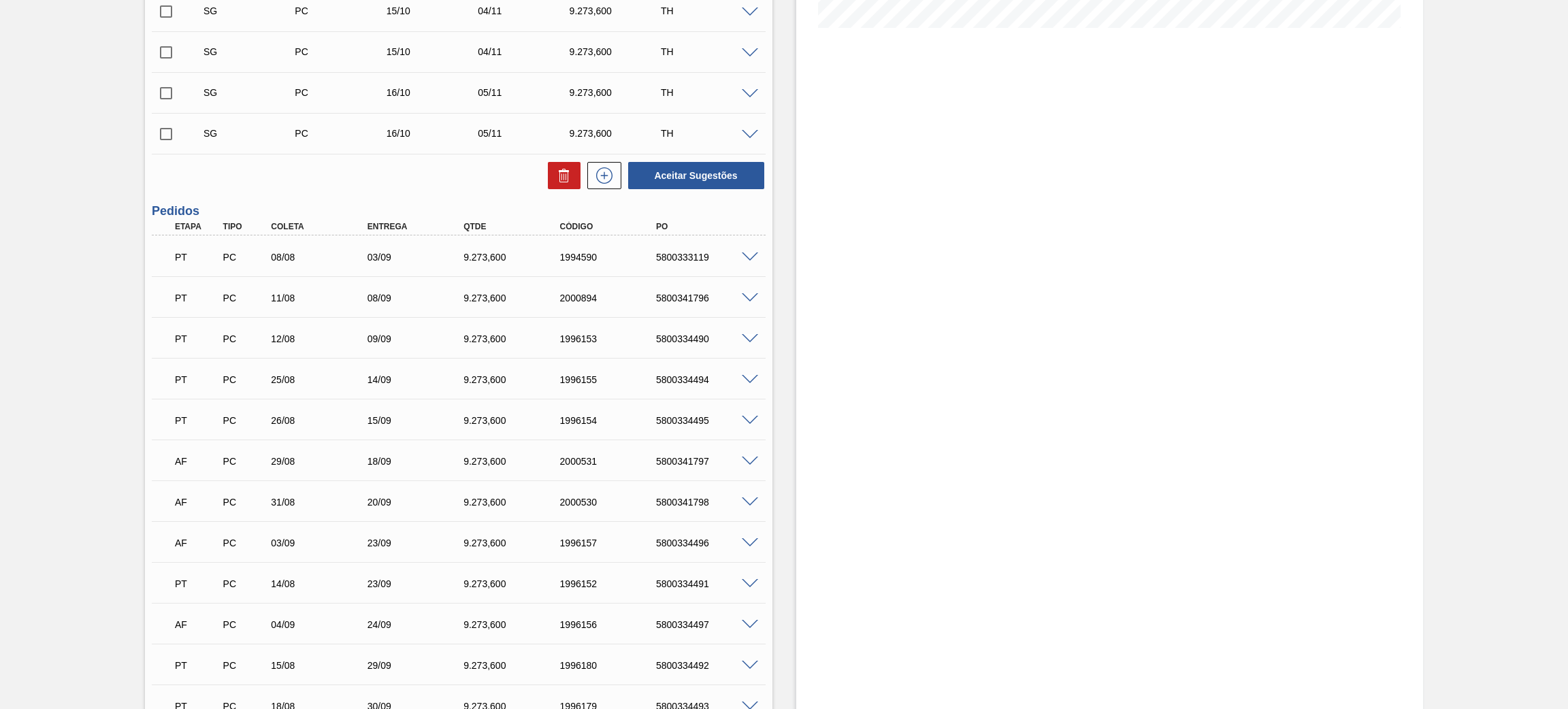
scroll to position [510, 0]
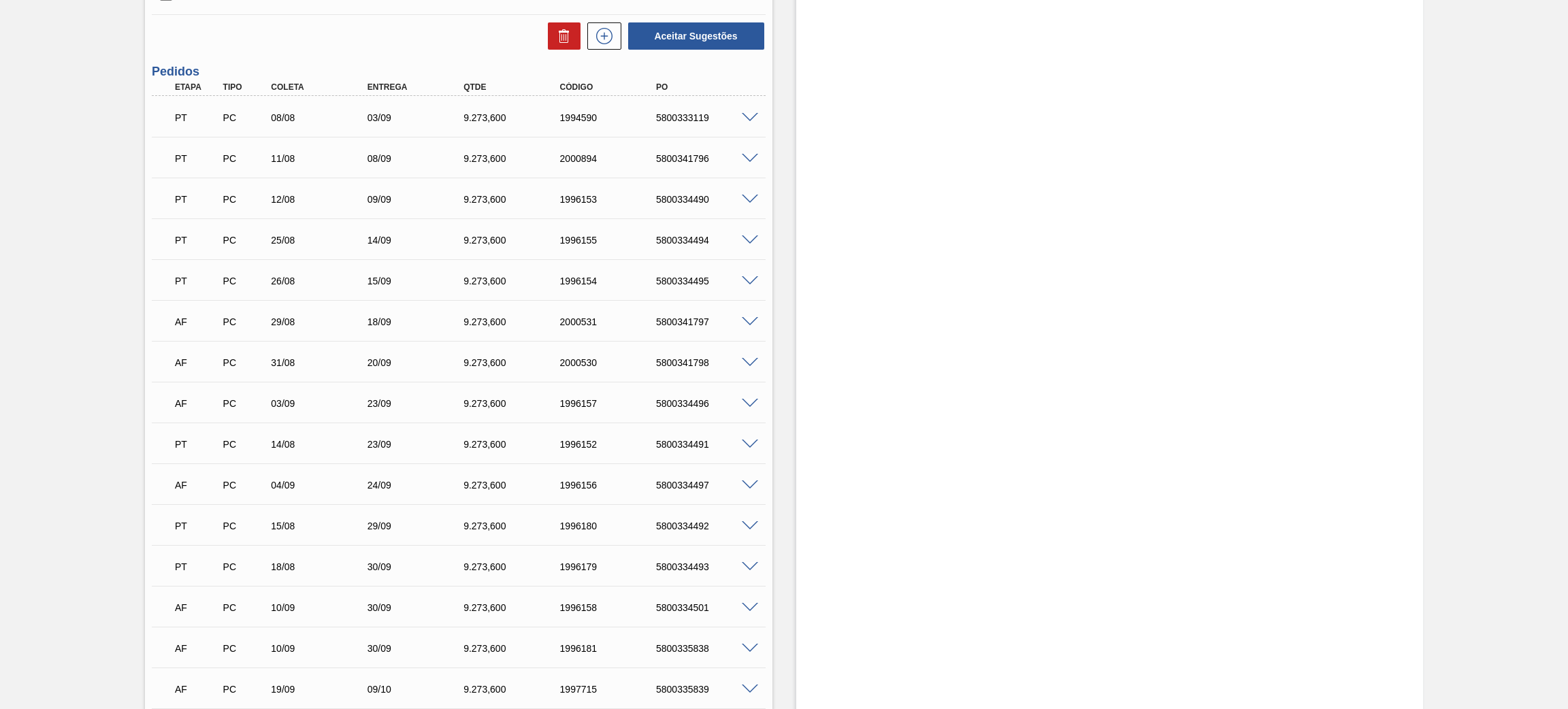
click at [1136, 89] on div "Estoque De 26/08/2025 Até 09/09/2025 Filtro" at bounding box center [1109, 250] width 627 height 1385
drag, startPoint x: 1127, startPoint y: 89, endPoint x: 1162, endPoint y: 128, distance: 52.4
click at [1170, 214] on div "Estoque De 26/08/2025 Até 09/09/2025 Filtro" at bounding box center [1109, 250] width 627 height 1385
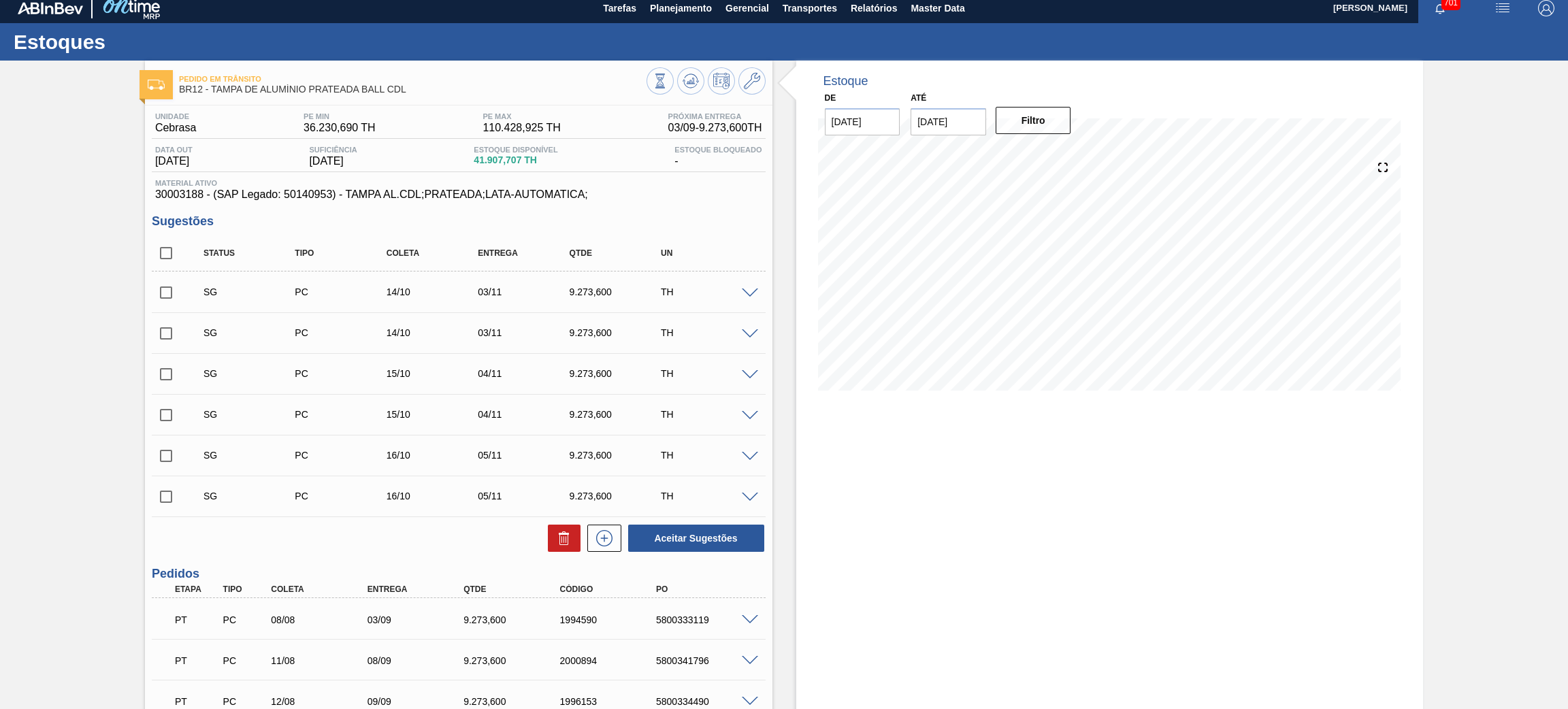
scroll to position [0, 0]
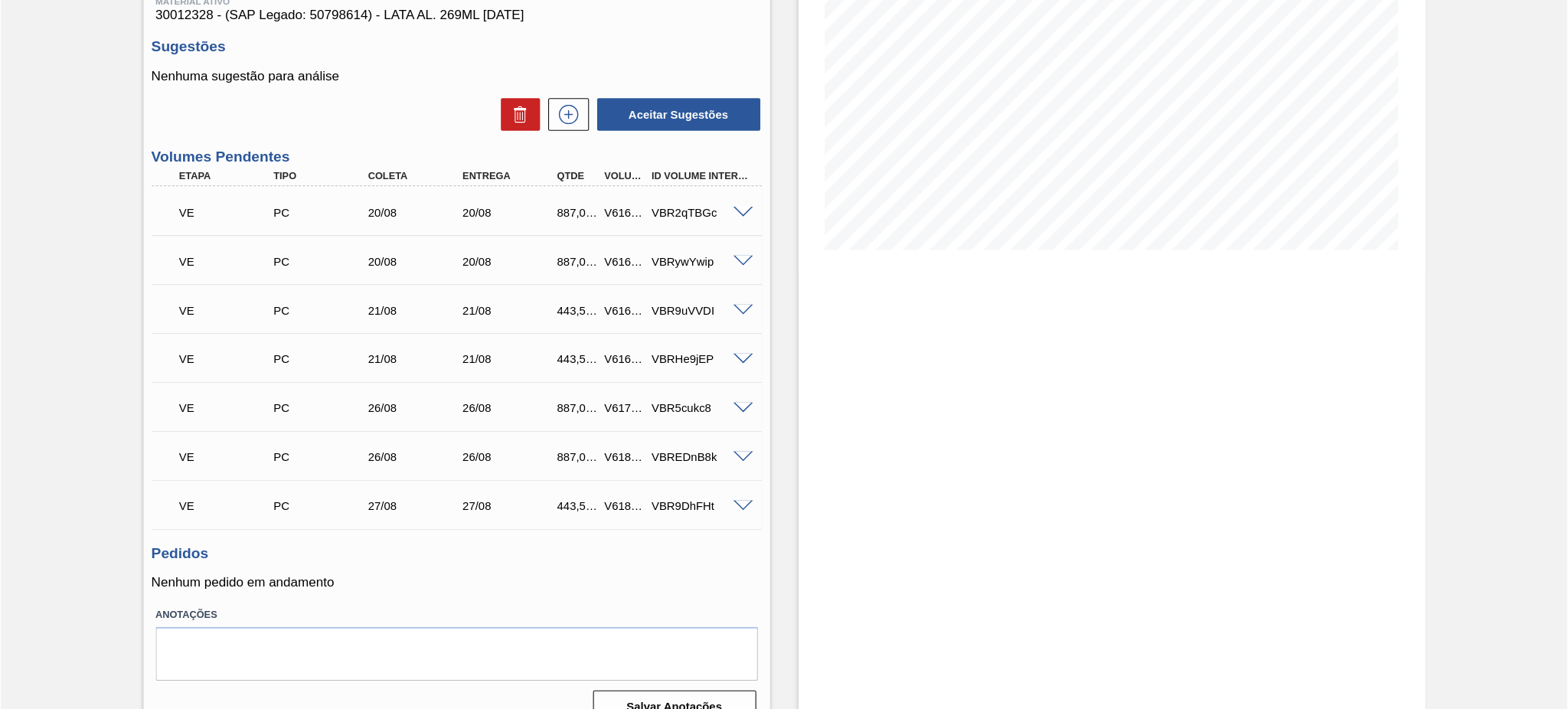
scroll to position [240, 0]
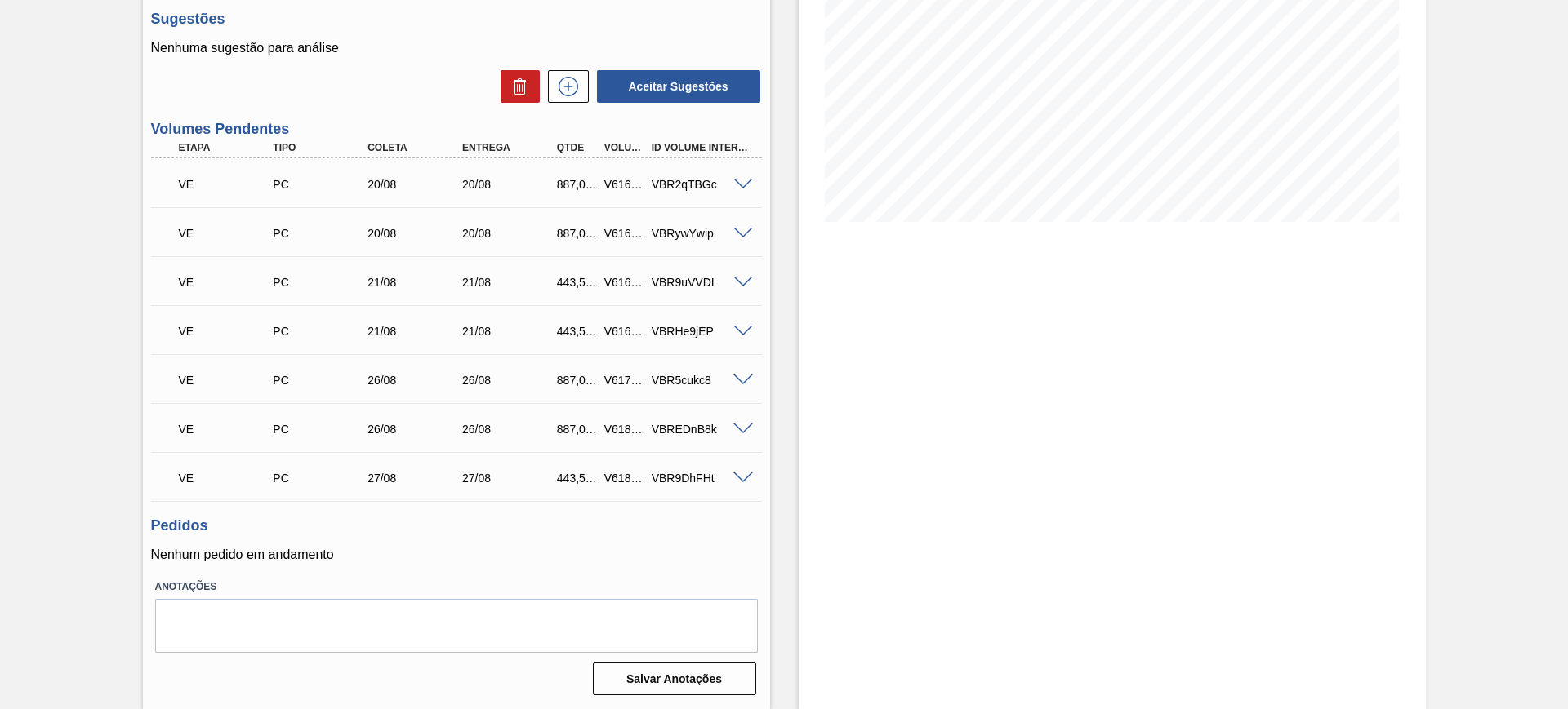
click at [741, 478] on span at bounding box center [743, 479] width 19 height 12
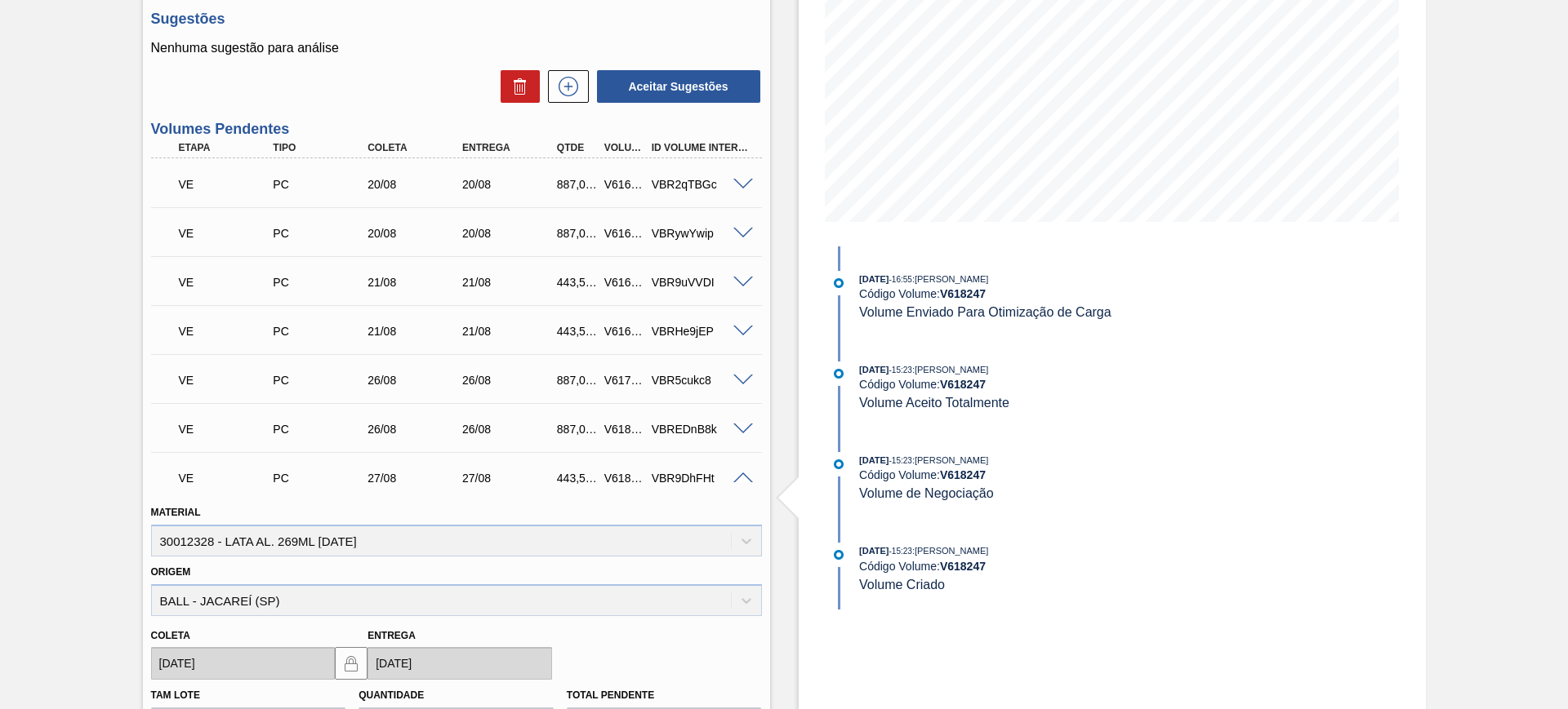
click at [614, 477] on div "V618247" at bounding box center [625, 478] width 49 height 13
click at [615, 477] on div "V618247" at bounding box center [625, 478] width 49 height 13
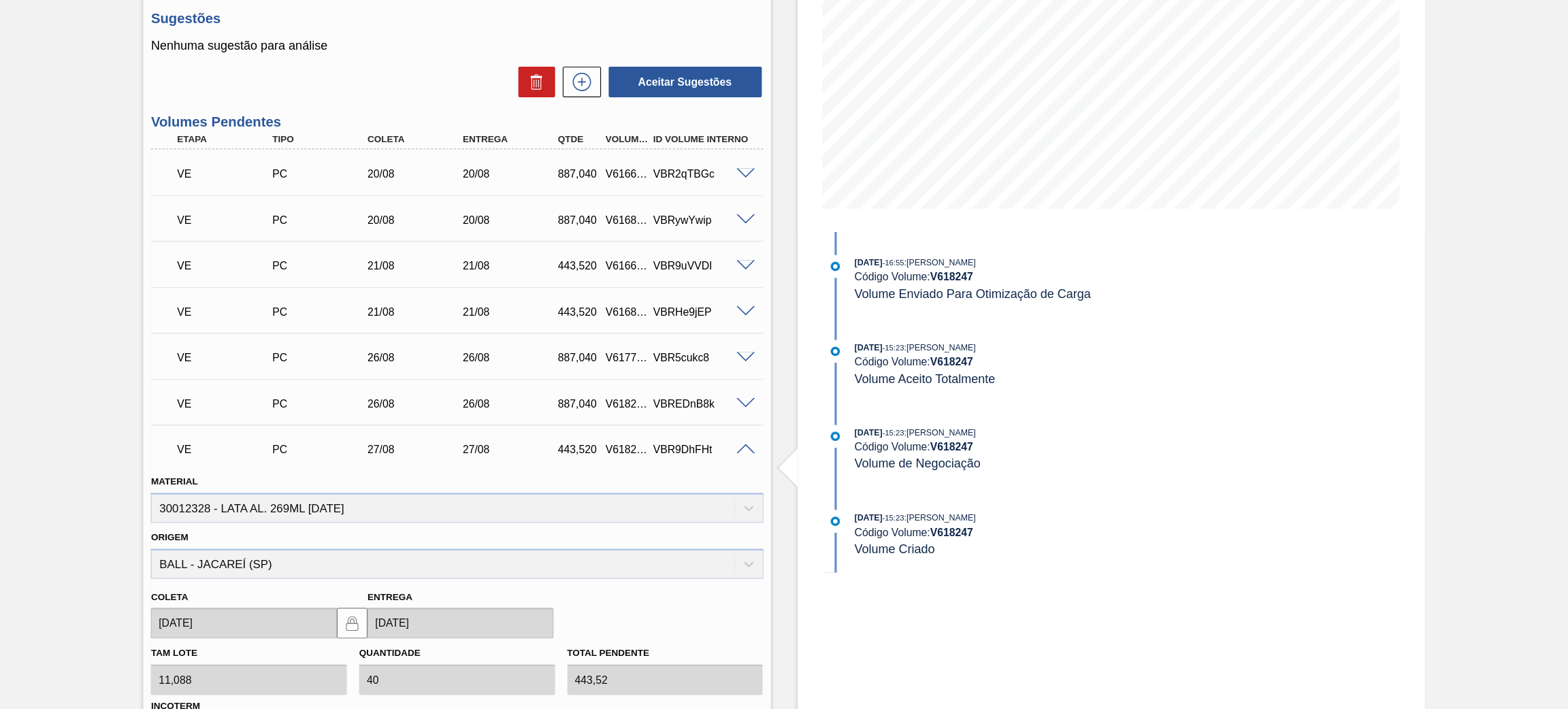
scroll to position [212, 0]
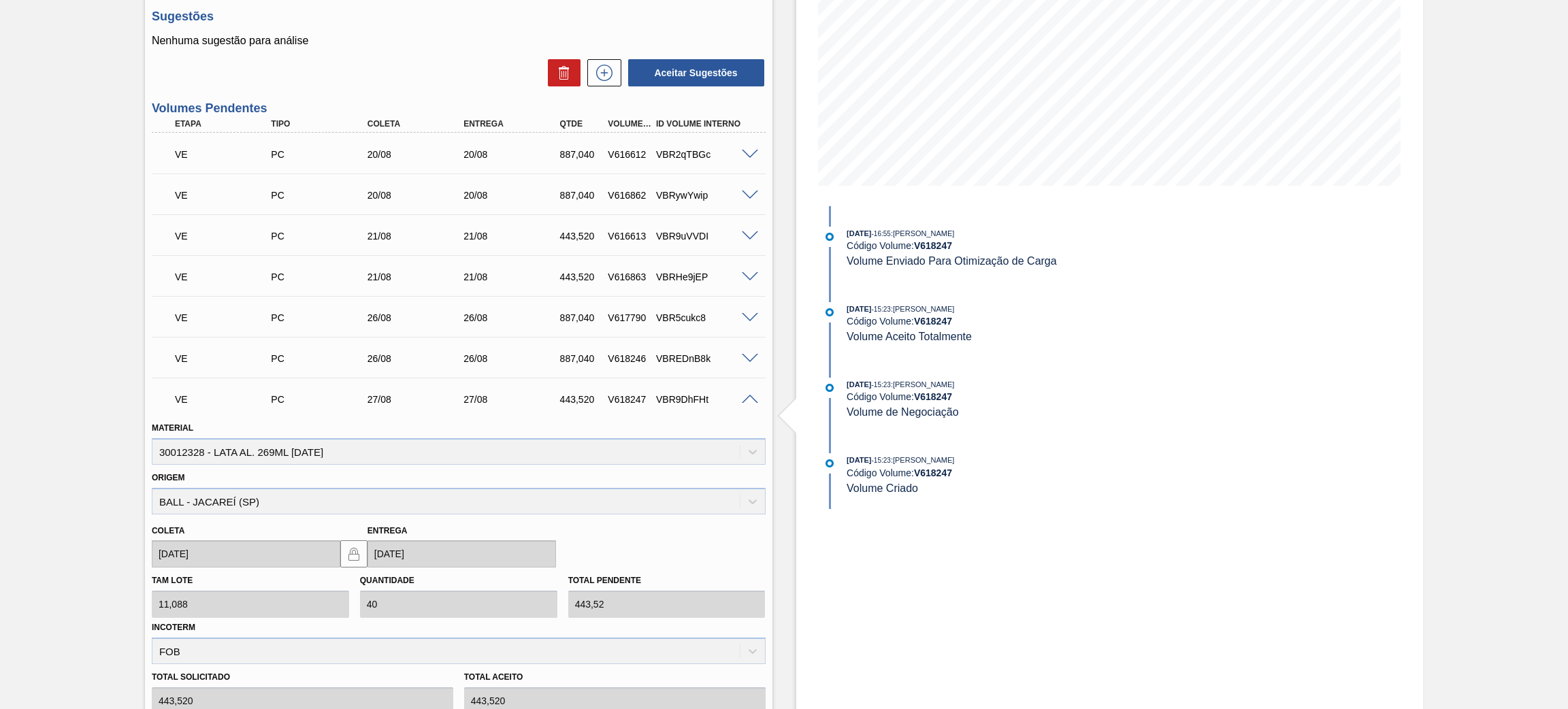
drag, startPoint x: 677, startPoint y: 95, endPoint x: 806, endPoint y: 347, distance: 283.1
click at [810, 349] on div "Estoque De [DATE] Até [DATE] Filtro 09/09 Projeção de Estoque 1,270.158 [DOMAIN…" at bounding box center [1109, 392] width 627 height 1073
click at [616, 400] on div "V618247" at bounding box center [630, 399] width 52 height 11
drag, startPoint x: 613, startPoint y: 398, endPoint x: 655, endPoint y: 400, distance: 42.0
click at [655, 400] on div "VE PC 27/08 27/08 443,520 V618247 VBR9DhFHt" at bounding box center [454, 398] width 578 height 27
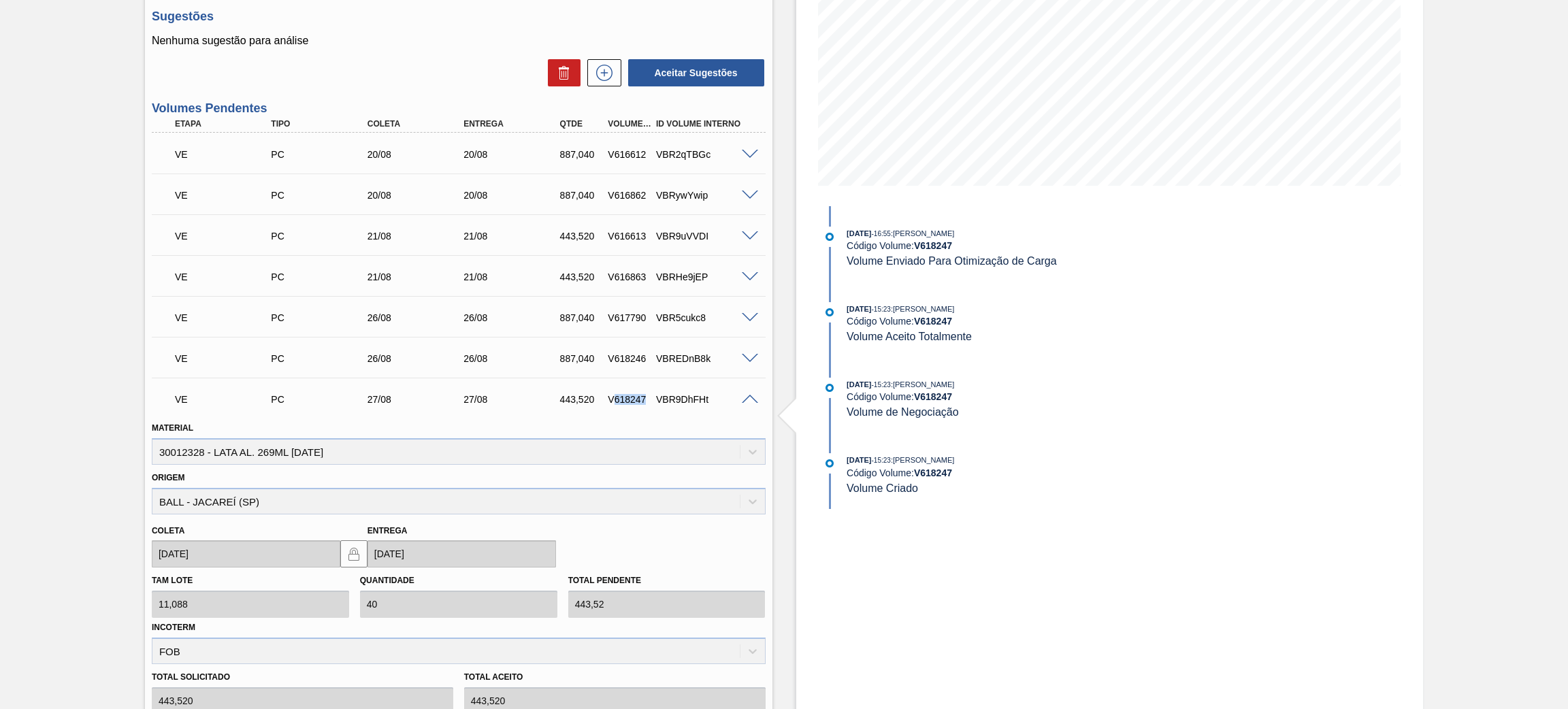
copy div "618247"
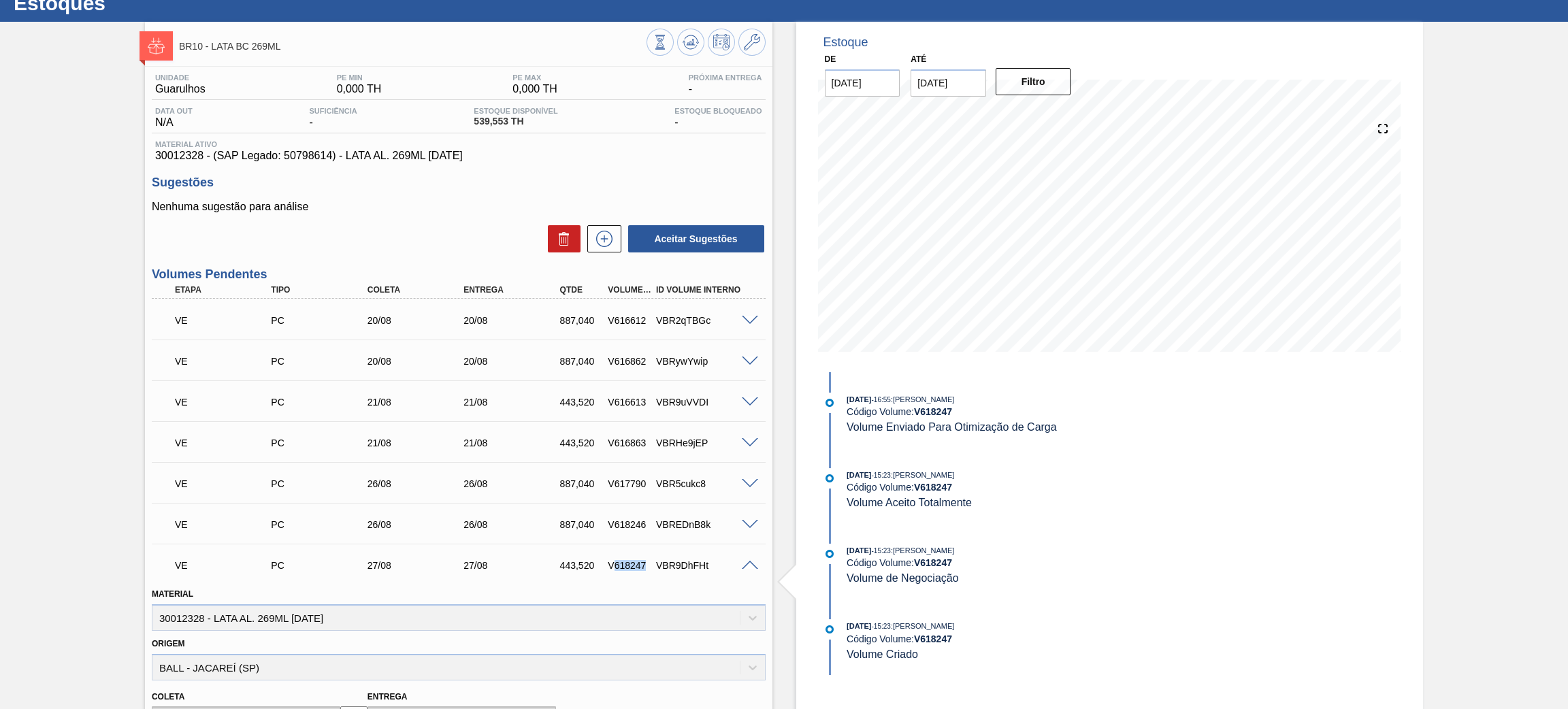
scroll to position [42, 0]
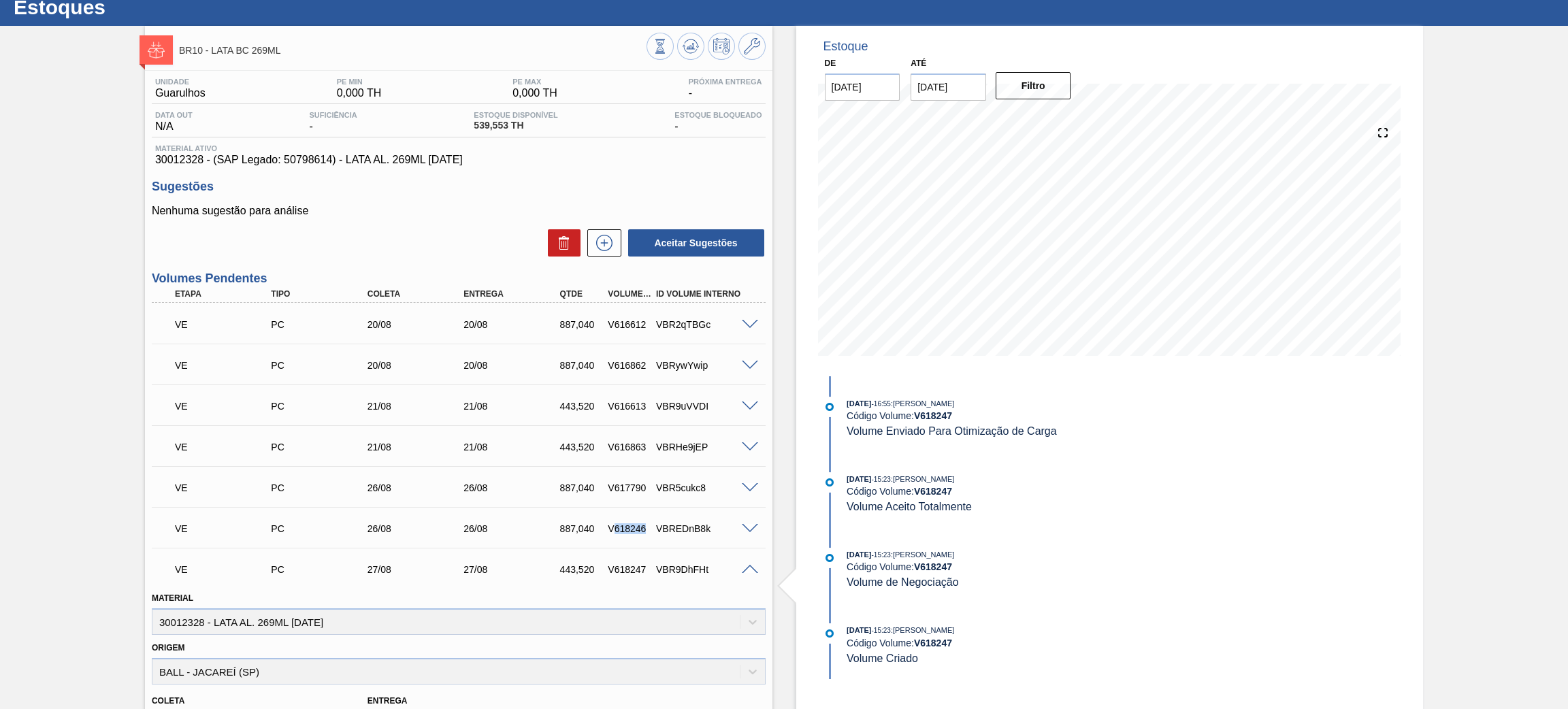
drag, startPoint x: 611, startPoint y: 530, endPoint x: 648, endPoint y: 528, distance: 37.1
click at [648, 528] on div "VE PC 26/08 26/08 887,040 V618246 VBREDnB8k" at bounding box center [454, 527] width 578 height 27
copy div "618246"
drag, startPoint x: 612, startPoint y: 488, endPoint x: 645, endPoint y: 487, distance: 33.0
click at [645, 487] on div "V617790" at bounding box center [630, 488] width 52 height 11
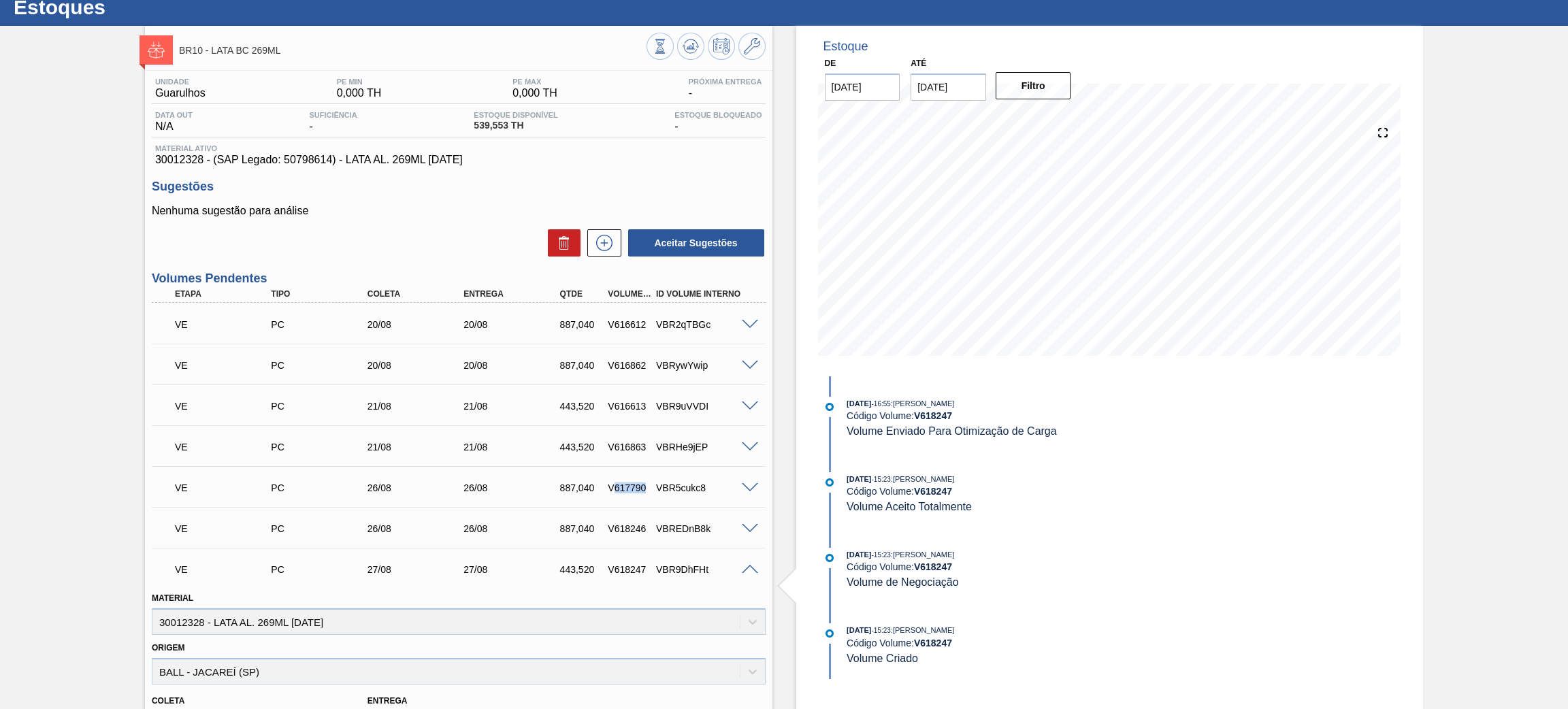
copy div "617790"
drag, startPoint x: 614, startPoint y: 444, endPoint x: 659, endPoint y: 439, distance: 45.3
click at [659, 439] on div "VE PC 21/08 21/08 443,520 V616863 VBRHe9jEP" at bounding box center [454, 445] width 578 height 27
click at [645, 444] on div "V616863" at bounding box center [630, 447] width 52 height 11
copy div "616863"
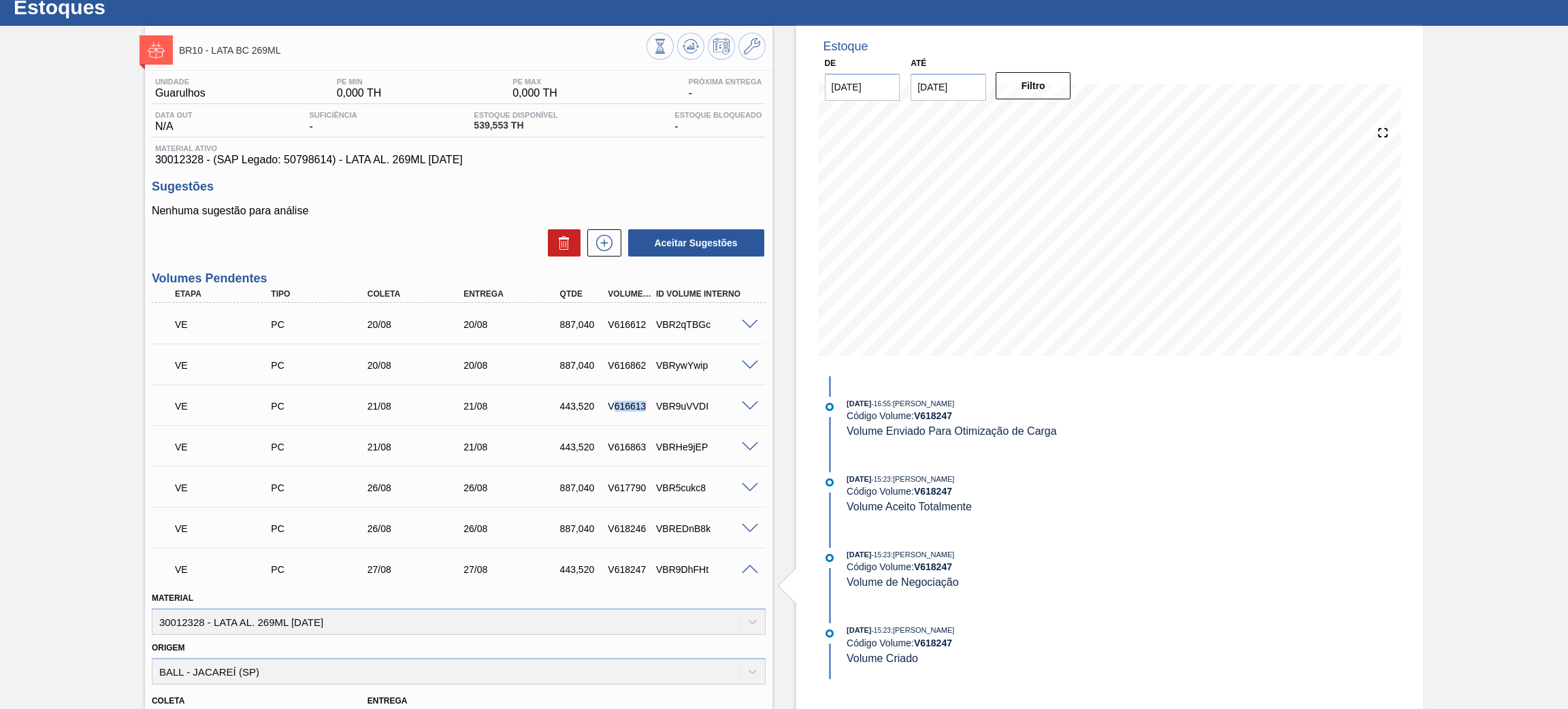
drag, startPoint x: 614, startPoint y: 406, endPoint x: 650, endPoint y: 402, distance: 36.2
click at [650, 402] on div "VE PC 21/08 21/08 443,520 V616613 VBR9uVVDI" at bounding box center [454, 404] width 578 height 27
copy div "616613"
drag, startPoint x: 611, startPoint y: 366, endPoint x: 651, endPoint y: 365, distance: 40.0
click at [651, 365] on div "VE PC 20/08 20/08 887,040 V616862 VBRywYwip" at bounding box center [454, 364] width 578 height 27
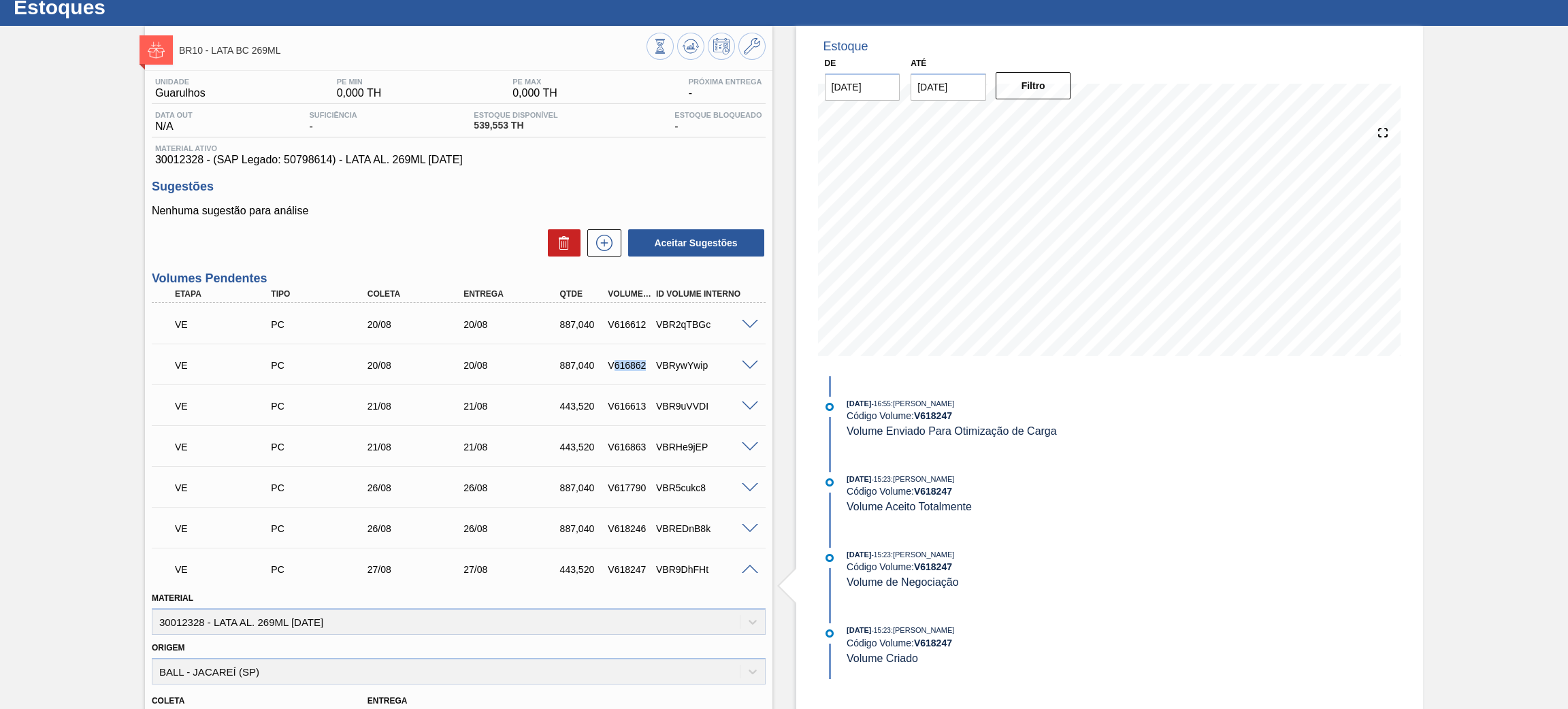
copy div "616862"
drag, startPoint x: 614, startPoint y: 326, endPoint x: 646, endPoint y: 325, distance: 32.0
click at [646, 325] on div "VE PC 20/08 20/08 887,040 V616612 VBR2qTBGc" at bounding box center [454, 323] width 578 height 27
copy div "616612"
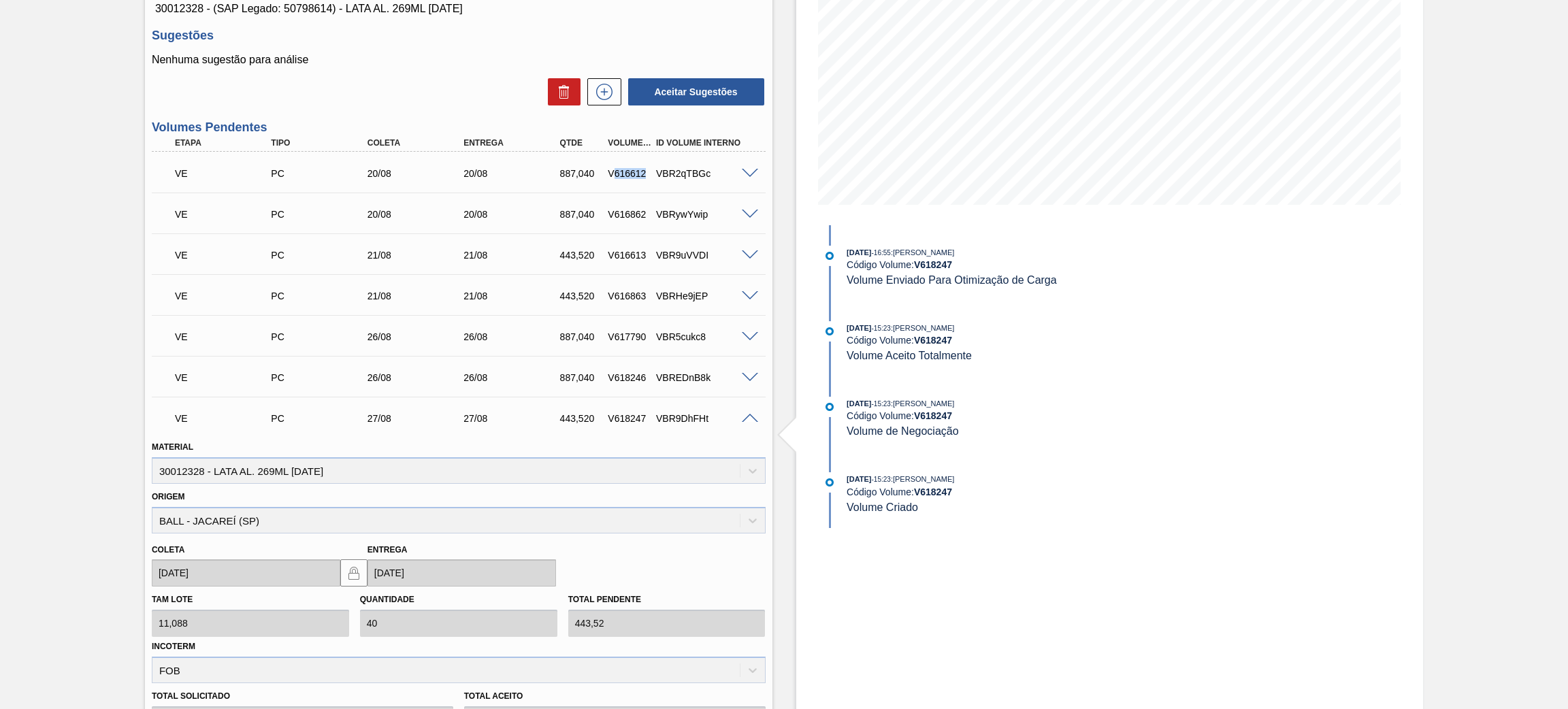
scroll to position [257, 0]
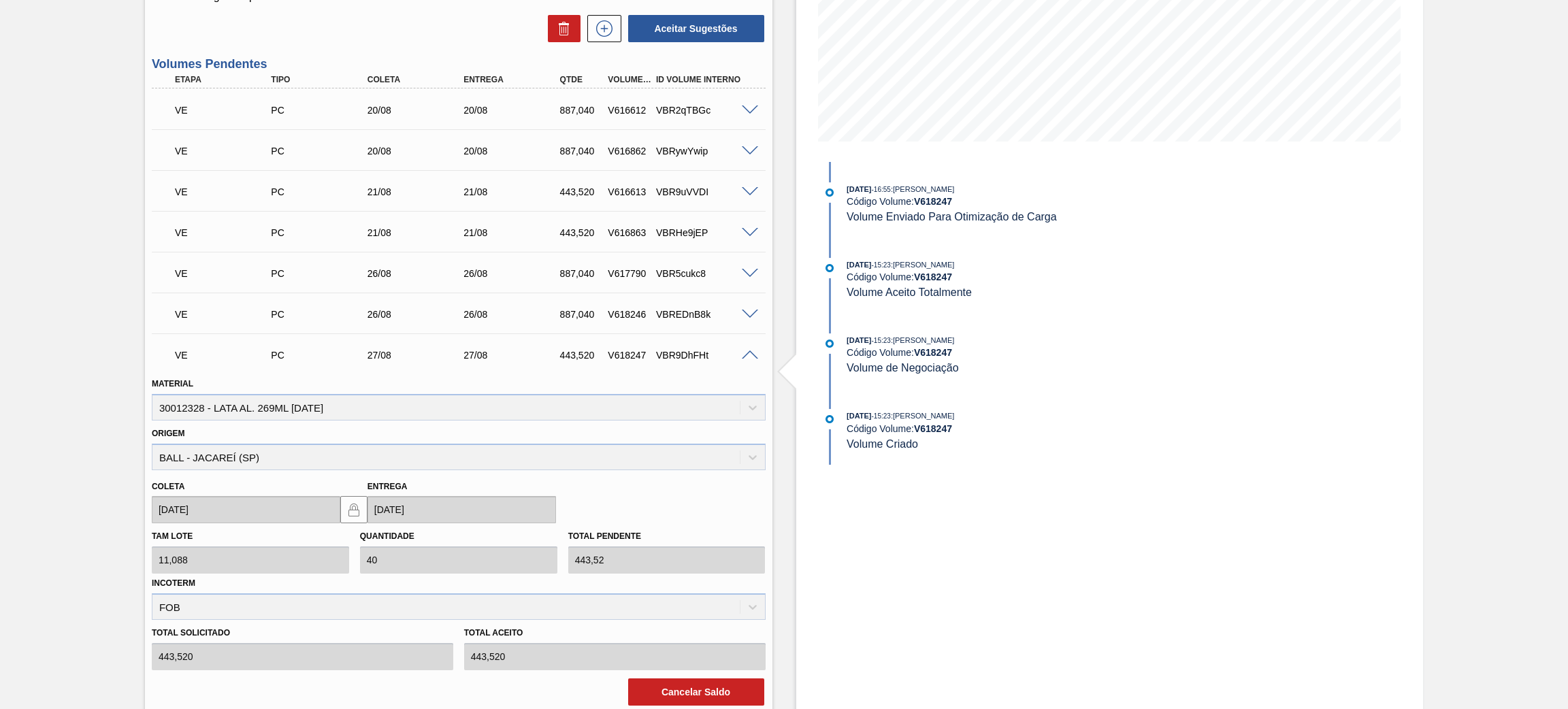
click at [741, 359] on div "VE PC 27/08 27/08 443,520 V618247 VBR9DhFHt" at bounding box center [454, 353] width 578 height 27
click at [746, 355] on span at bounding box center [749, 356] width 16 height 10
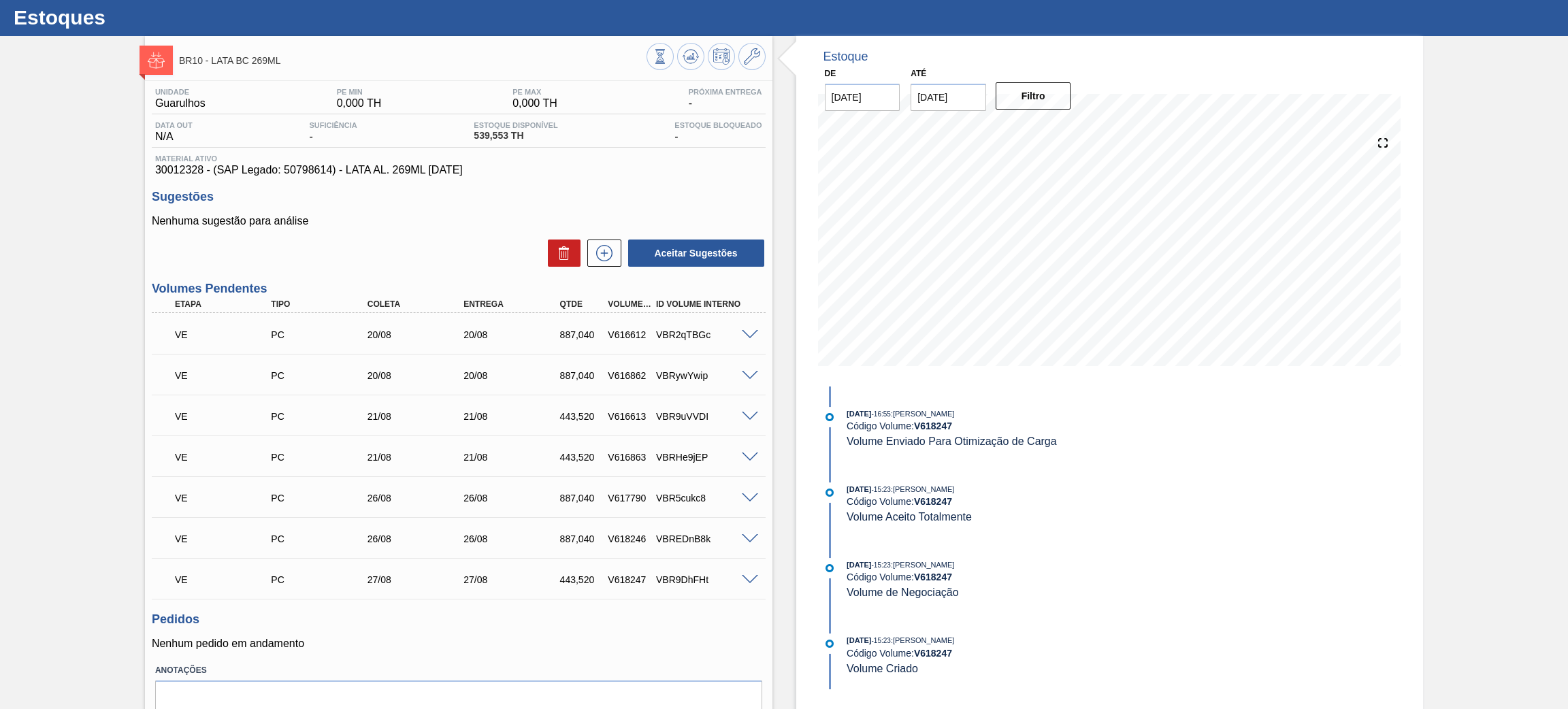
scroll to position [0, 0]
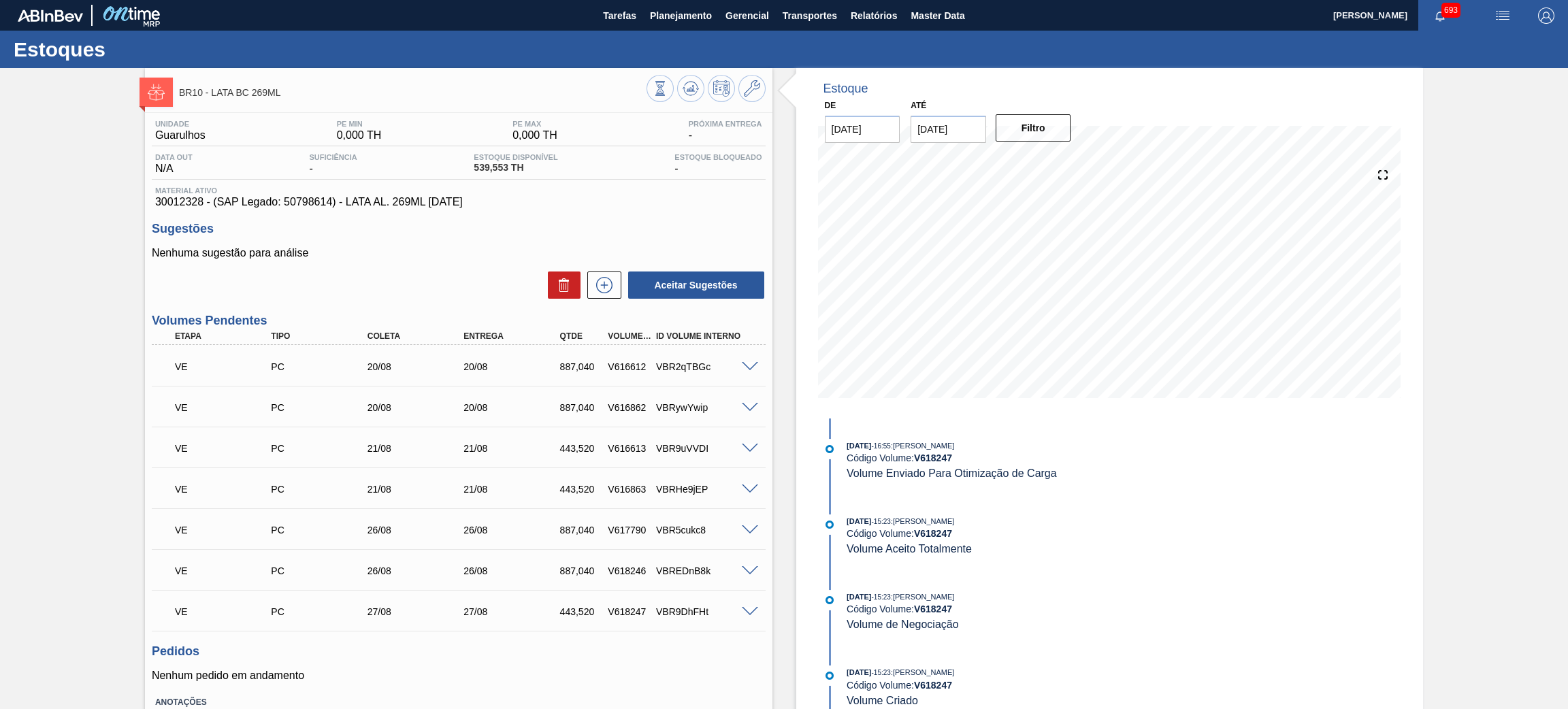
click at [1306, 9] on img "button" at bounding box center [1503, 15] width 16 height 16
click at [1306, 41] on li "Pedido Contingência" at bounding box center [1495, 49] width 124 height 25
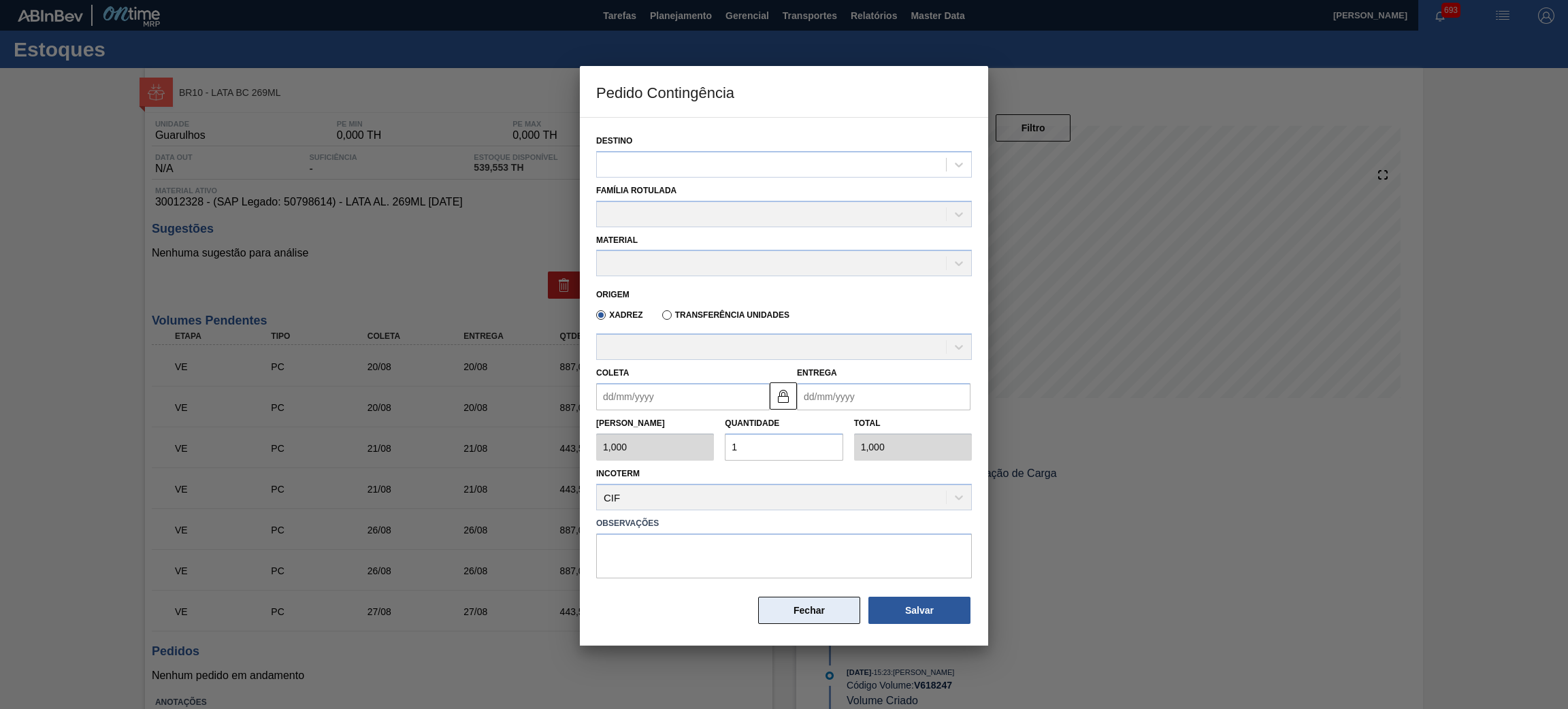
click at [832, 591] on button "Fechar" at bounding box center [809, 610] width 102 height 27
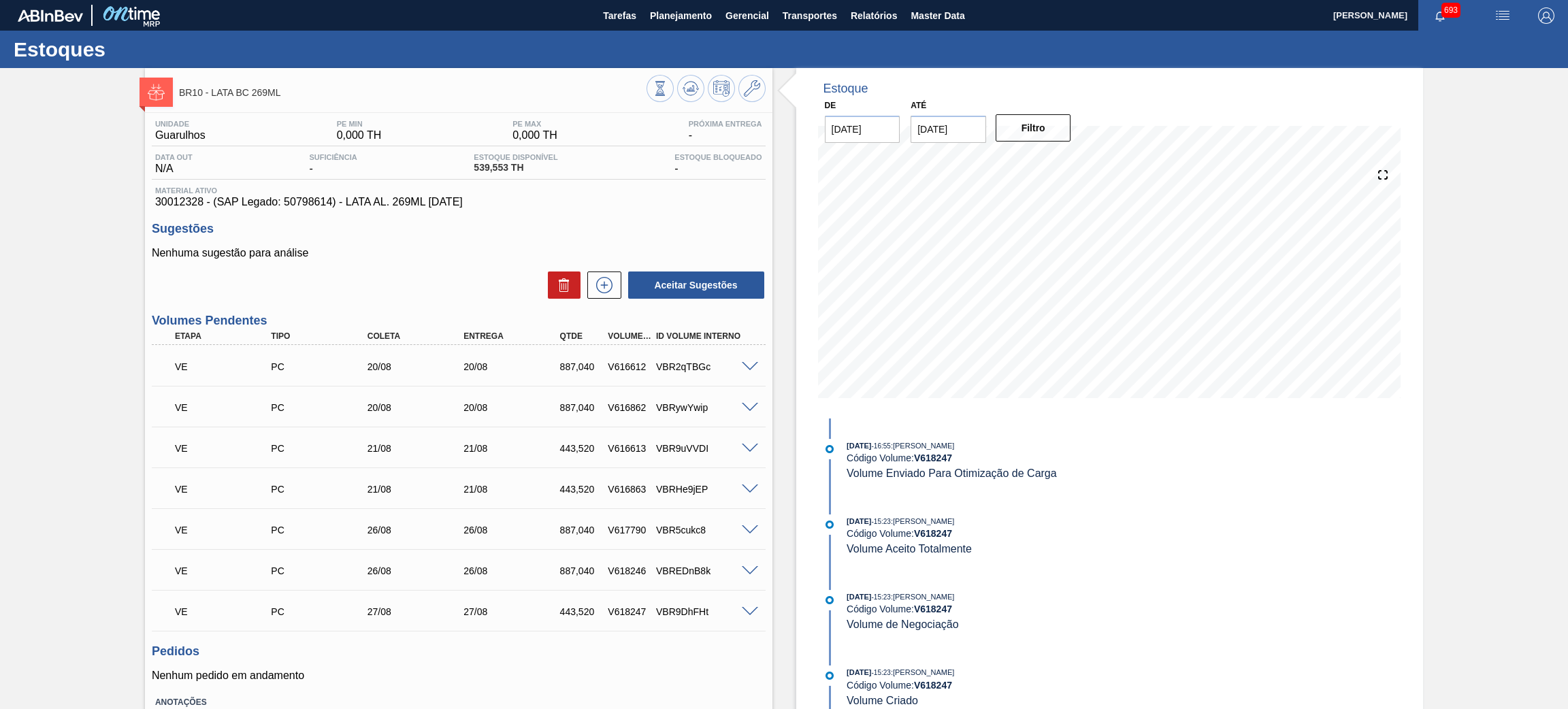
click at [1306, 15] on img "button" at bounding box center [1546, 15] width 16 height 16
click at [1306, 37] on div at bounding box center [784, 354] width 1568 height 709
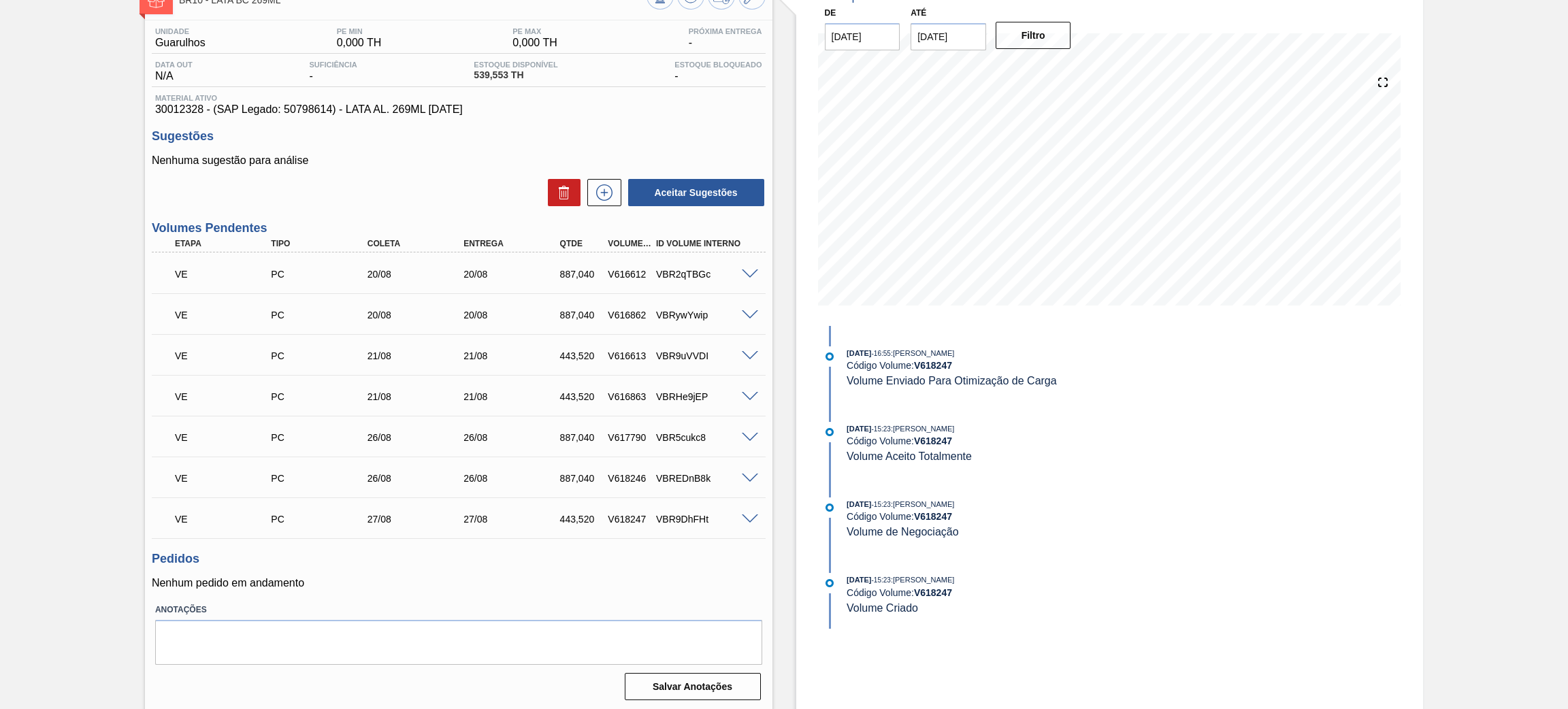
click at [784, 303] on div "Estoque De [DATE] Até [DATE] Filtro 01/09 Projeção de Estoque 1,270.158 [DOMAIN…" at bounding box center [1098, 343] width 651 height 737
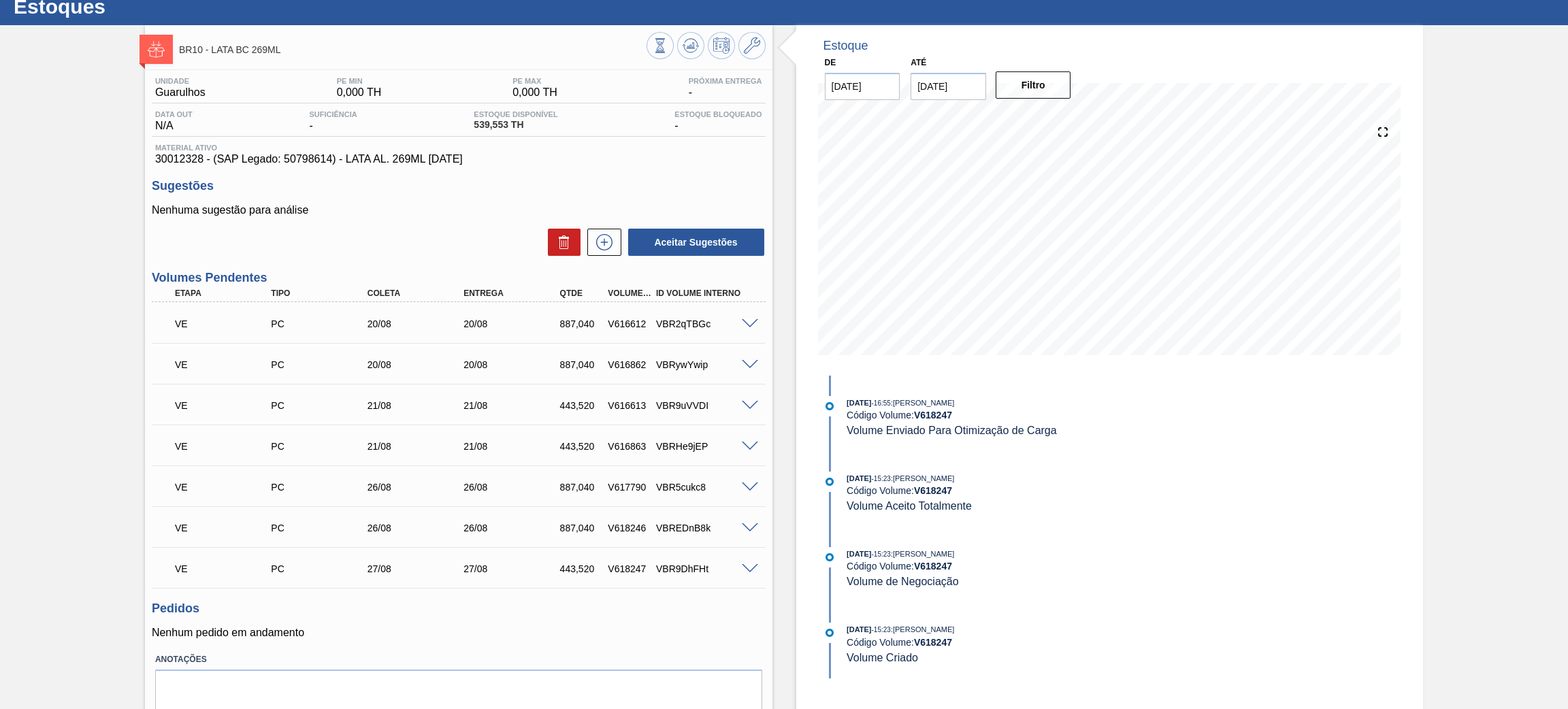
scroll to position [0, 0]
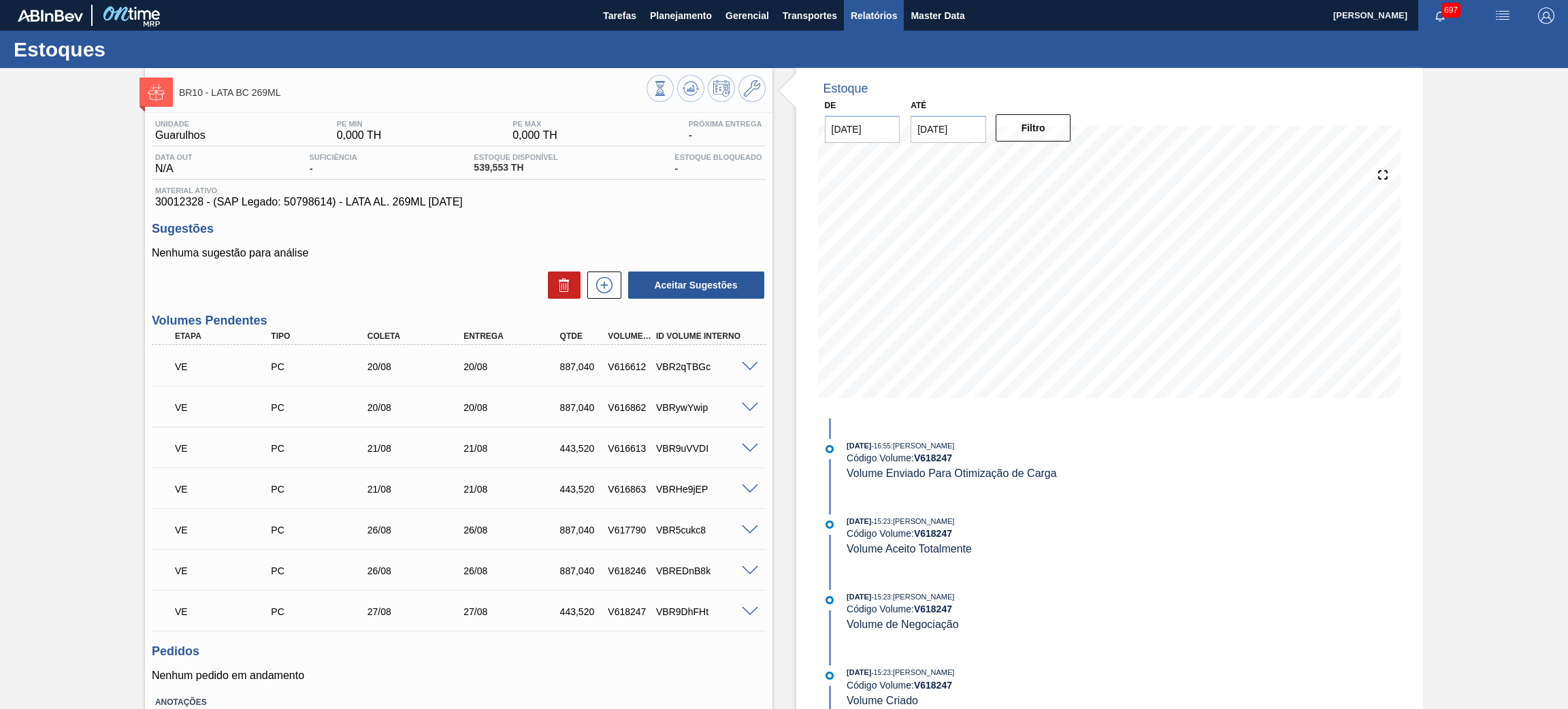
click at [885, 20] on span "Relatórios" at bounding box center [874, 15] width 47 height 16
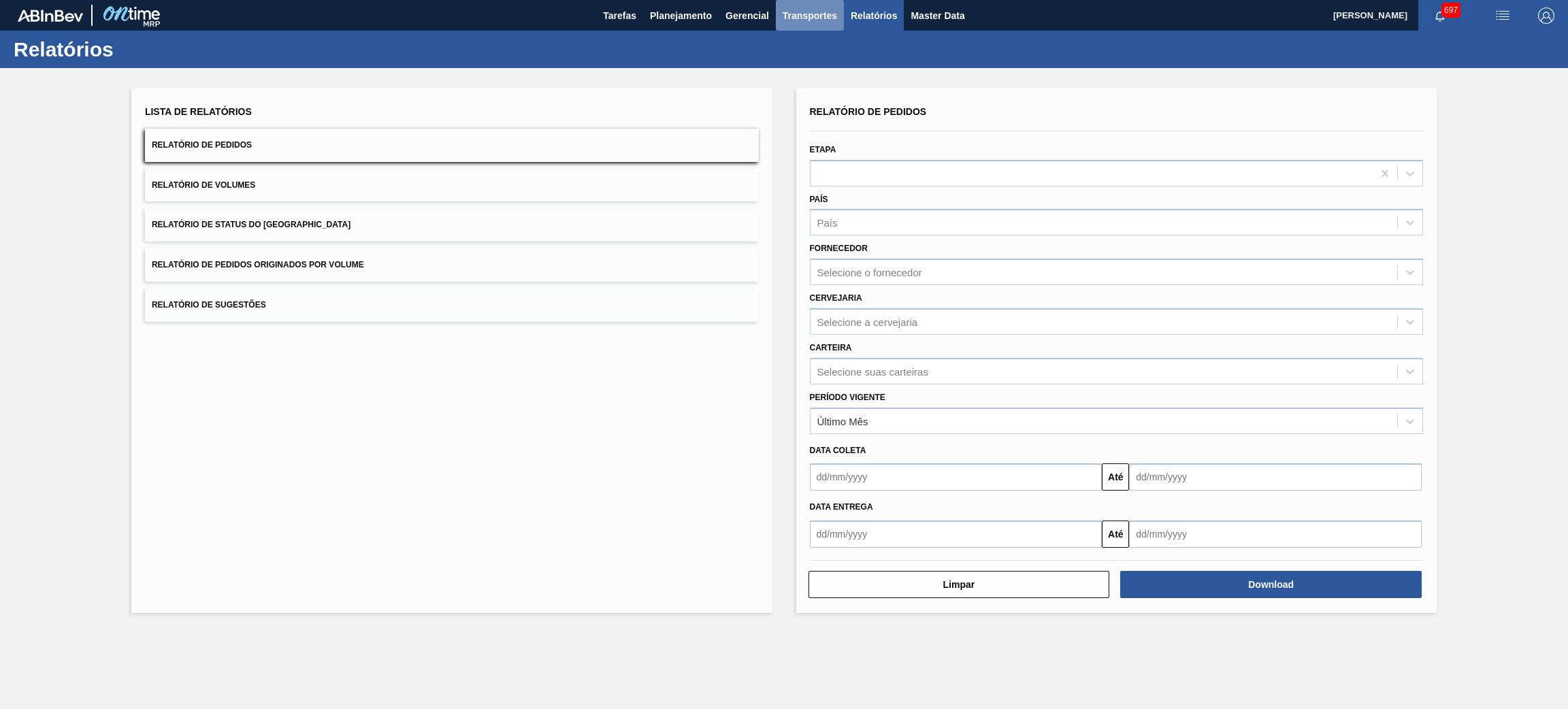
click at [781, 15] on button "Transportes" at bounding box center [810, 15] width 68 height 31
click at [744, 20] on div at bounding box center [784, 354] width 1568 height 709
click at [744, 20] on span "Gerencial" at bounding box center [747, 15] width 44 height 16
click at [906, 55] on div at bounding box center [784, 354] width 1568 height 709
click at [656, 17] on span "Planejamento" at bounding box center [680, 15] width 62 height 16
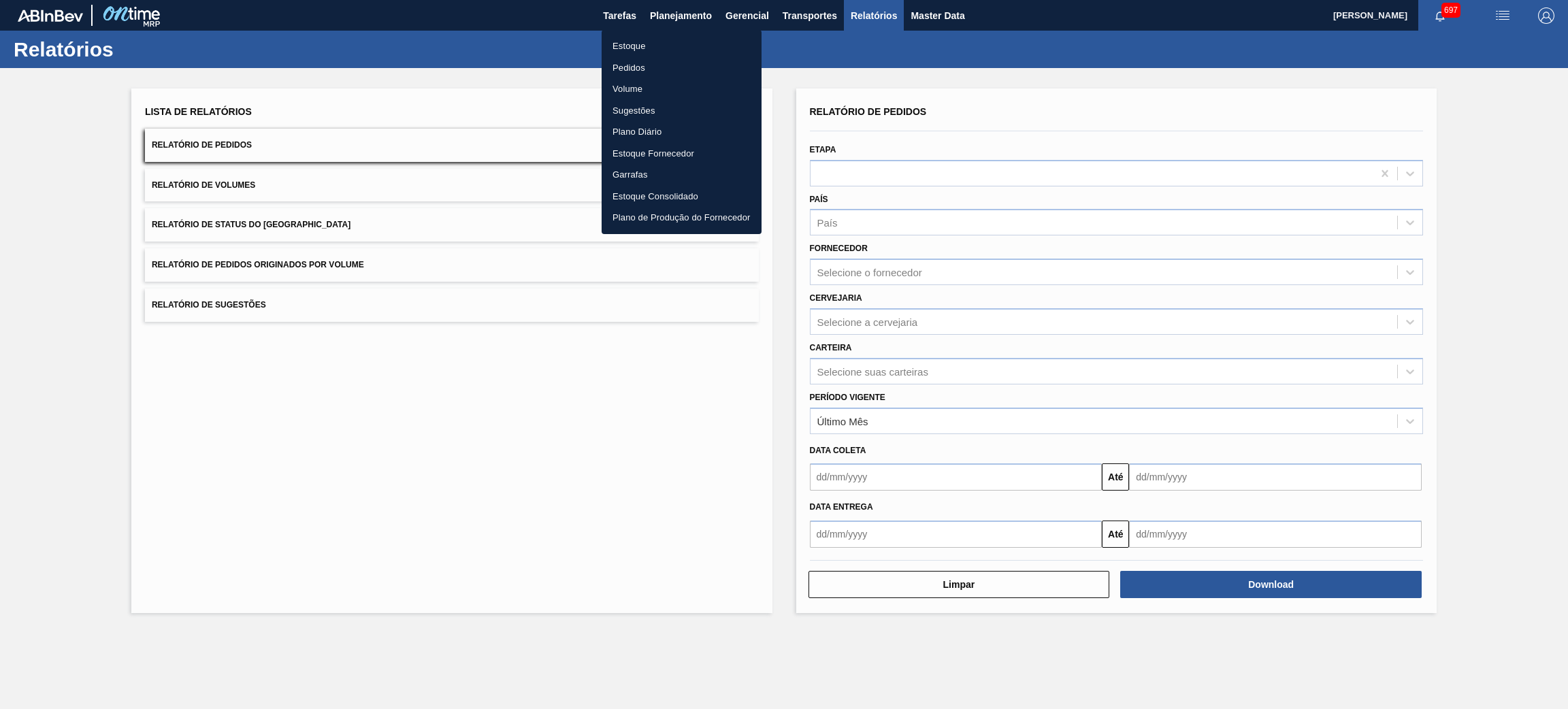
click at [1306, 28] on div at bounding box center [784, 354] width 1568 height 709
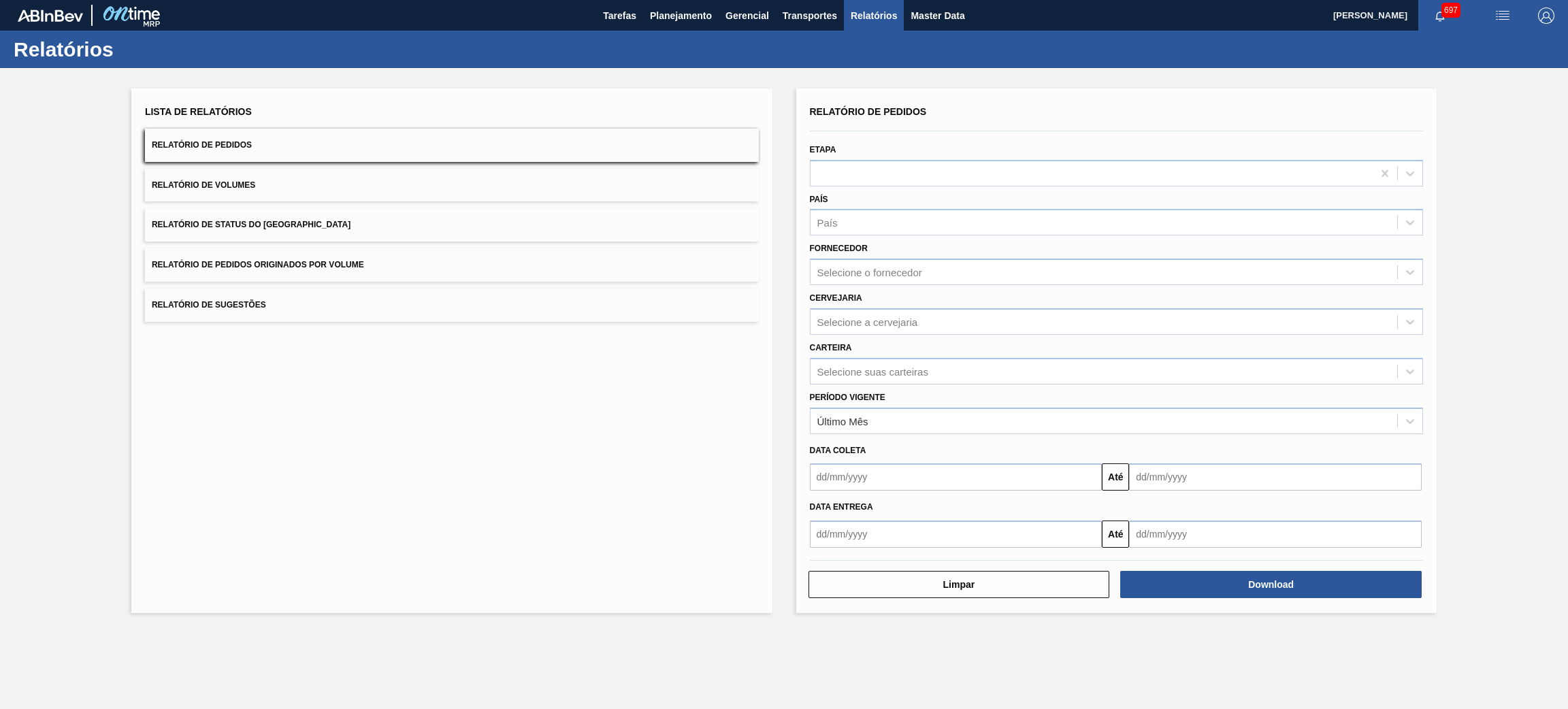
click at [1306, 0] on body "Tarefas Planejamento Gerencial Transportes Relatórios Master Data Alisson R Da …" at bounding box center [784, 0] width 1568 height 0
click at [1306, 17] on img "button" at bounding box center [1503, 15] width 16 height 16
click at [1306, 73] on li "Upload de Volumes" at bounding box center [1495, 73] width 124 height 25
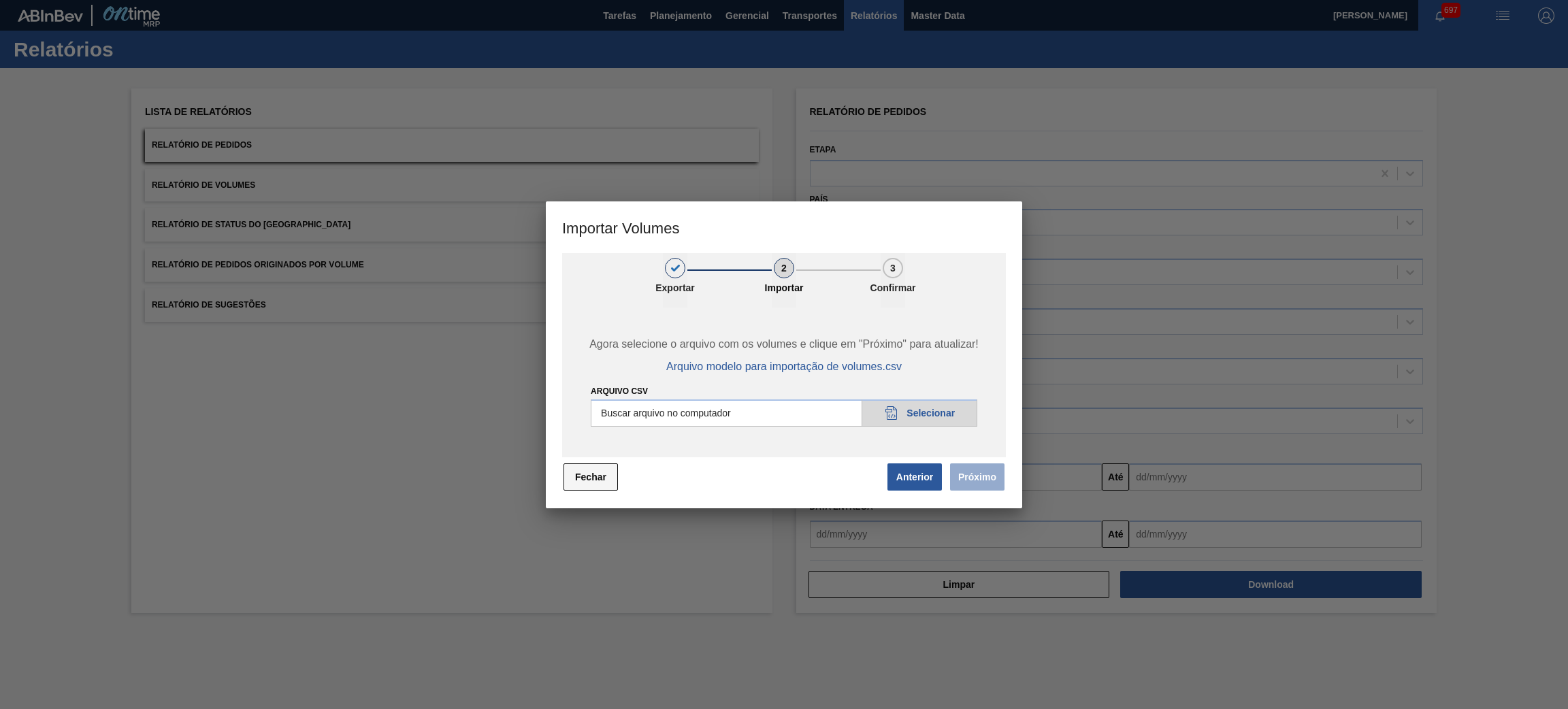
click at [599, 473] on button "Fechar" at bounding box center [590, 476] width 55 height 27
